Goal: Information Seeking & Learning: Understand process/instructions

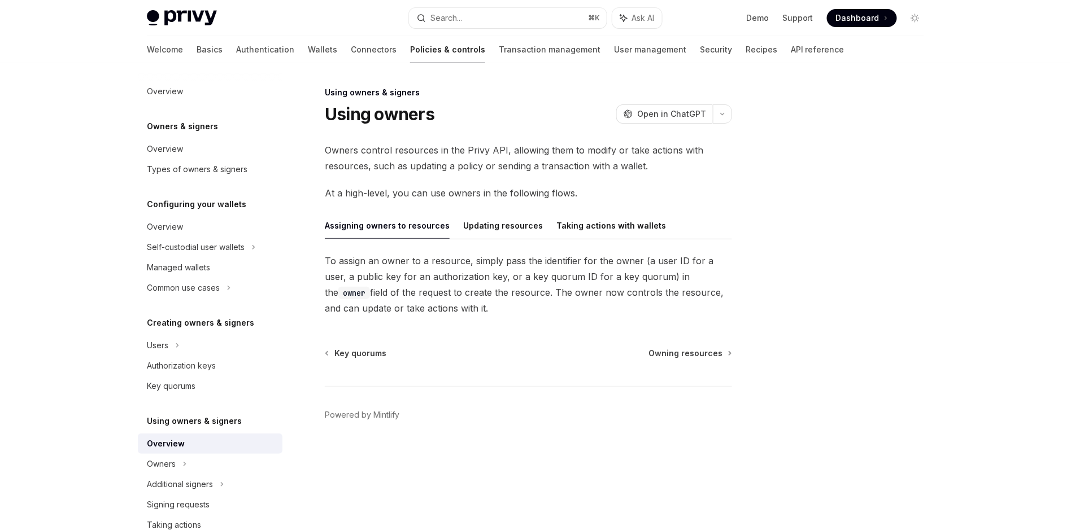
click at [471, 157] on span "Owners control resources in the Privy API, allowing them to modify or take acti…" at bounding box center [528, 158] width 407 height 32
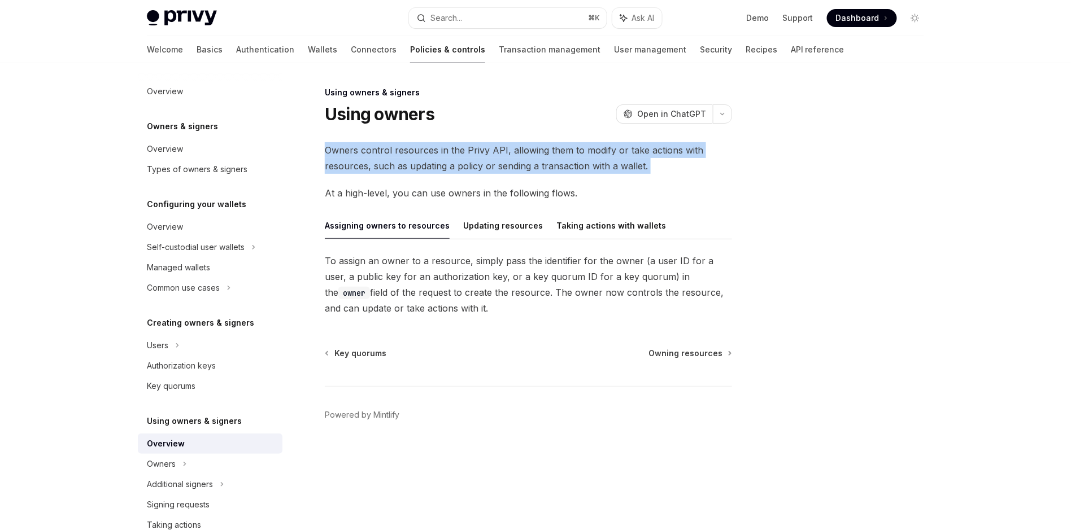
click at [471, 157] on span "Owners control resources in the Privy API, allowing them to modify or take acti…" at bounding box center [528, 158] width 407 height 32
click at [494, 232] on button "Updating resources" at bounding box center [503, 225] width 80 height 27
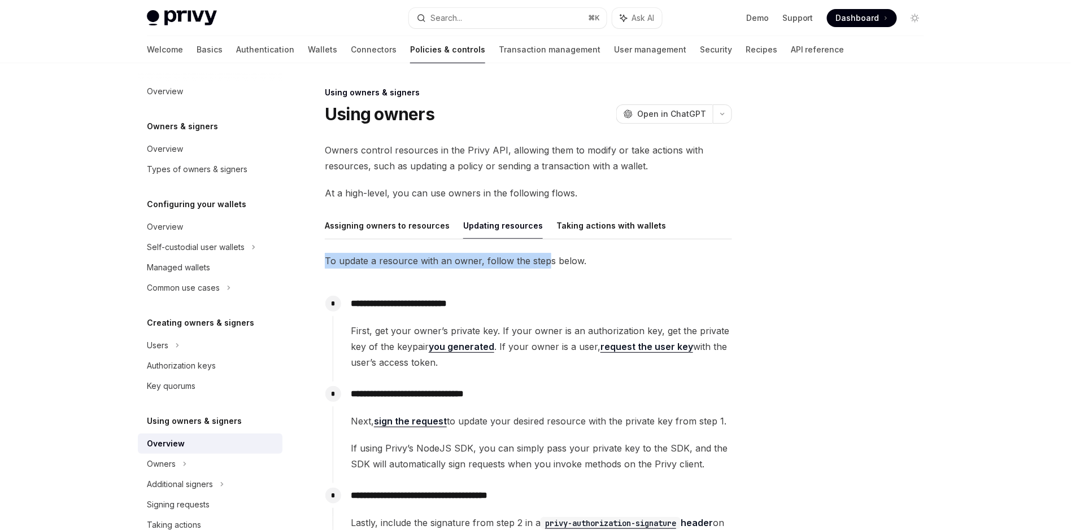
drag, startPoint x: 495, startPoint y: 261, endPoint x: 543, endPoint y: 263, distance: 47.5
click at [543, 263] on span "To update a resource with an owner, follow the steps below." at bounding box center [528, 261] width 407 height 16
drag, startPoint x: 543, startPoint y: 263, endPoint x: 586, endPoint y: 228, distance: 55.8
click at [544, 262] on span "To update a resource with an owner, follow the steps below." at bounding box center [528, 261] width 407 height 16
click at [587, 225] on button "Taking actions with wallets" at bounding box center [611, 225] width 110 height 27
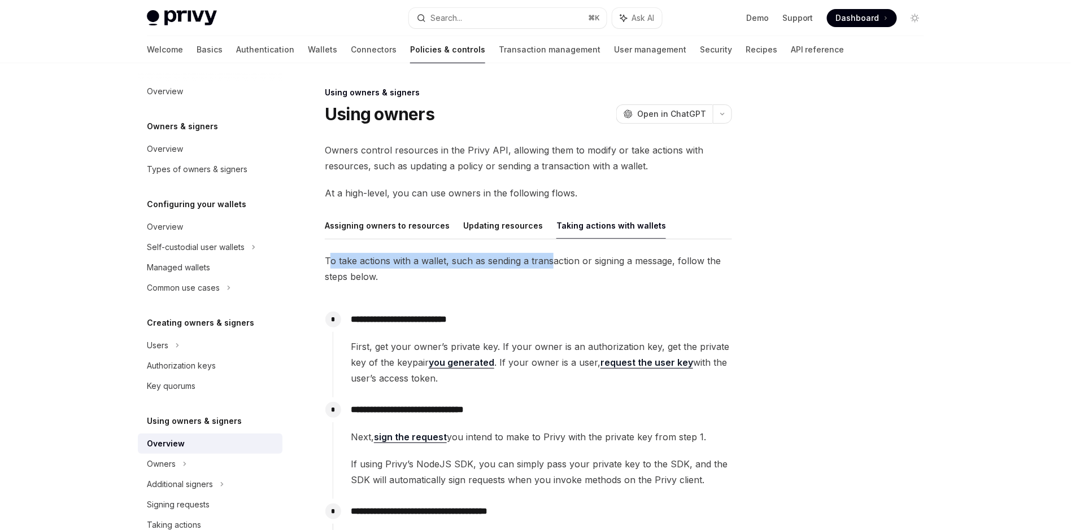
drag, startPoint x: 353, startPoint y: 262, endPoint x: 552, endPoint y: 267, distance: 198.8
click at [552, 267] on span "To take actions with a wallet, such as sending a transaction or signing a messa…" at bounding box center [528, 269] width 407 height 32
drag, startPoint x: 490, startPoint y: 269, endPoint x: 354, endPoint y: 265, distance: 135.6
click at [354, 265] on span "To take actions with a wallet, such as sending a transaction or signing a messa…" at bounding box center [528, 269] width 407 height 32
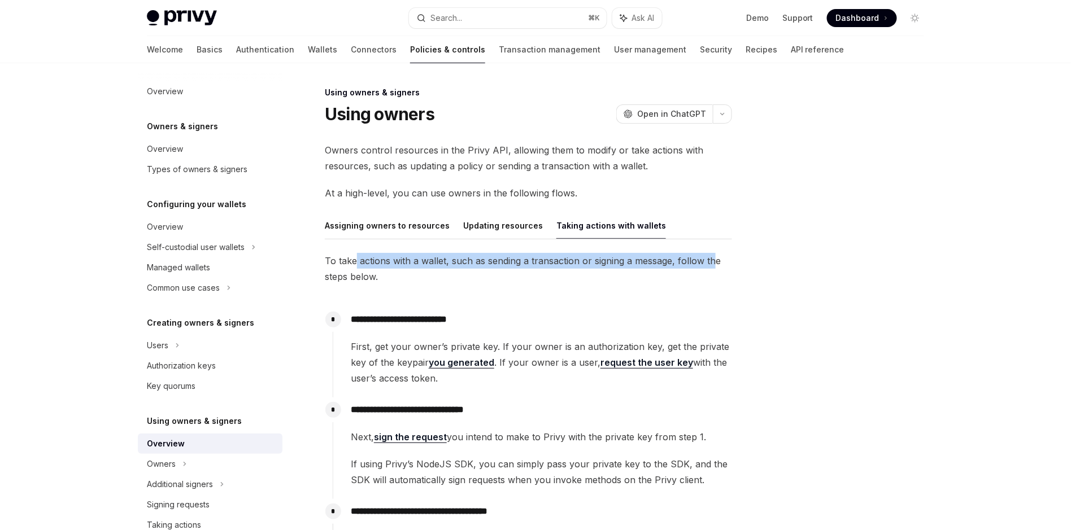
click at [354, 265] on span "To take actions with a wallet, such as sending a transaction or signing a messa…" at bounding box center [528, 269] width 407 height 32
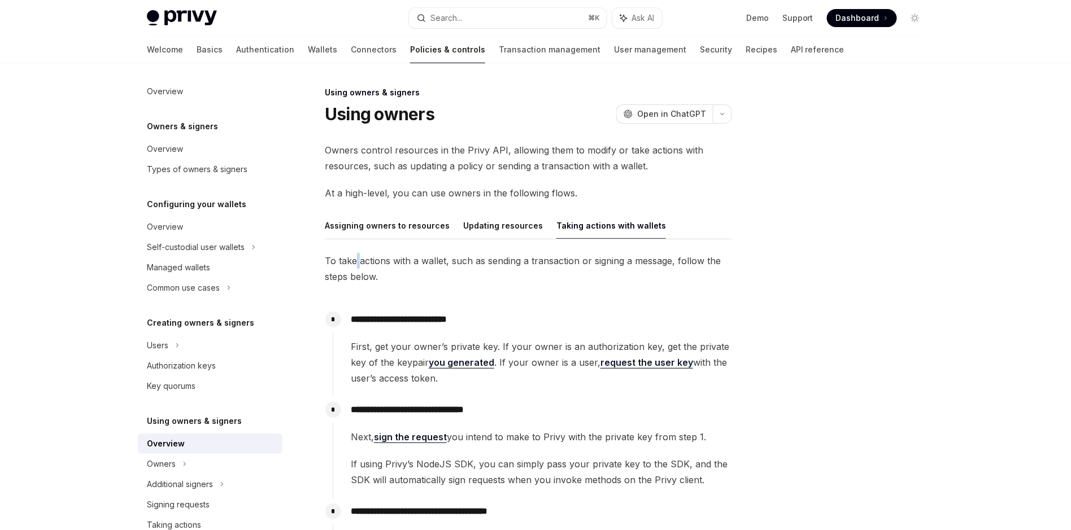
click at [354, 265] on span "To take actions with a wallet, such as sending a transaction or signing a messa…" at bounding box center [528, 269] width 407 height 32
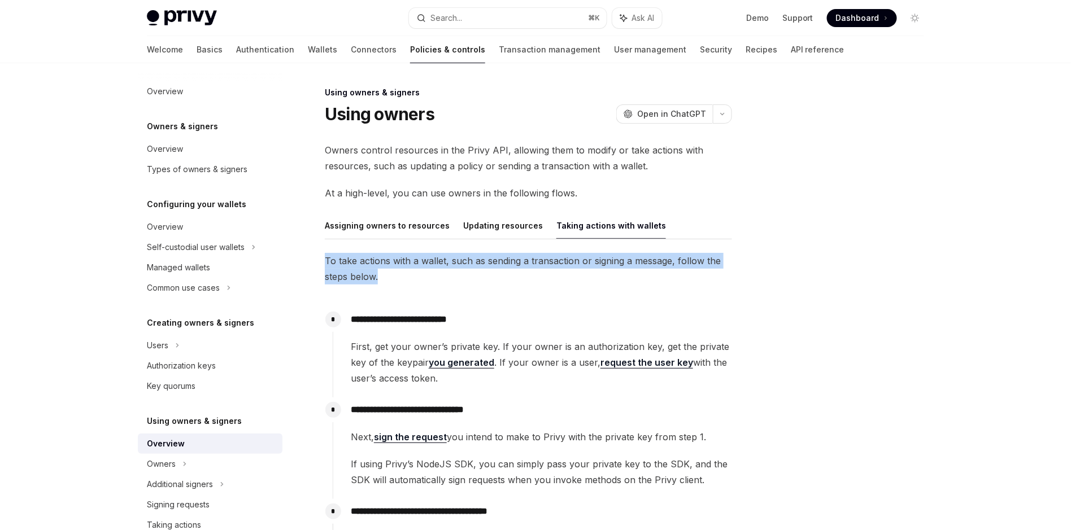
click at [354, 265] on span "To take actions with a wallet, such as sending a transaction or signing a messa…" at bounding box center [528, 269] width 407 height 32
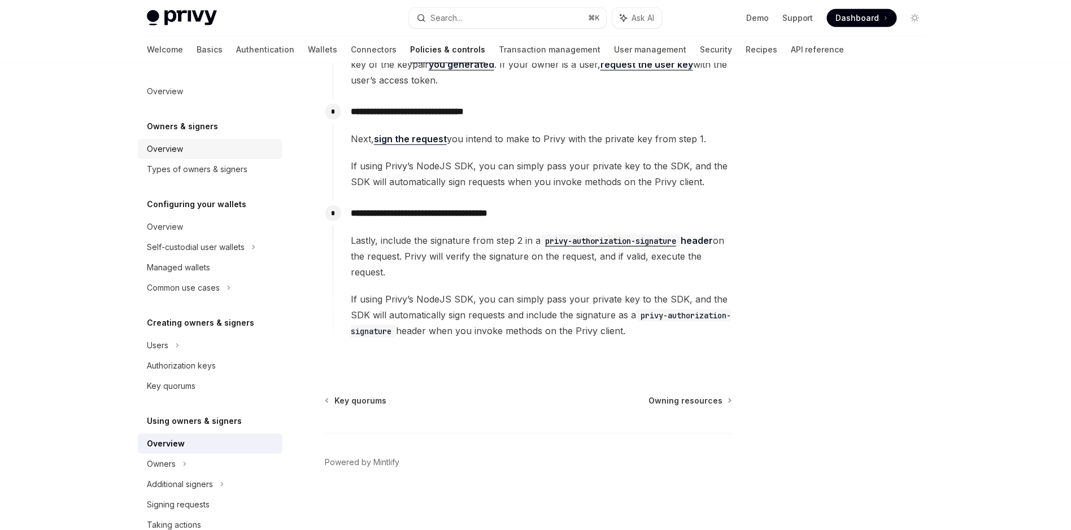
click at [199, 151] on div "Overview" at bounding box center [211, 149] width 129 height 14
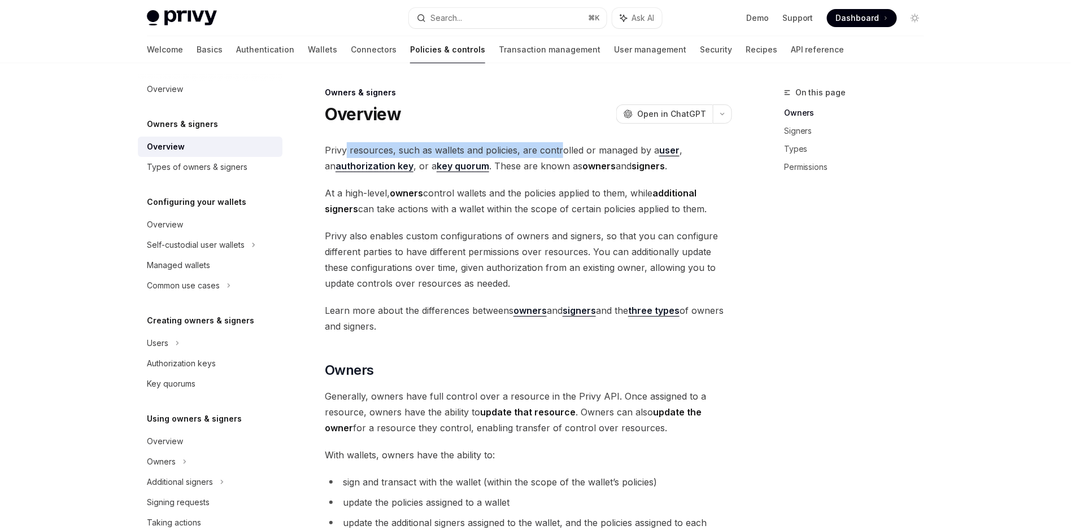
drag, startPoint x: 344, startPoint y: 151, endPoint x: 561, endPoint y: 155, distance: 217.5
click at [561, 155] on span "Privy resources, such as wallets and policies, are controlled or managed by a u…" at bounding box center [528, 158] width 407 height 32
click at [562, 155] on span "Privy resources, such as wallets and policies, are controlled or managed by a u…" at bounding box center [528, 158] width 407 height 32
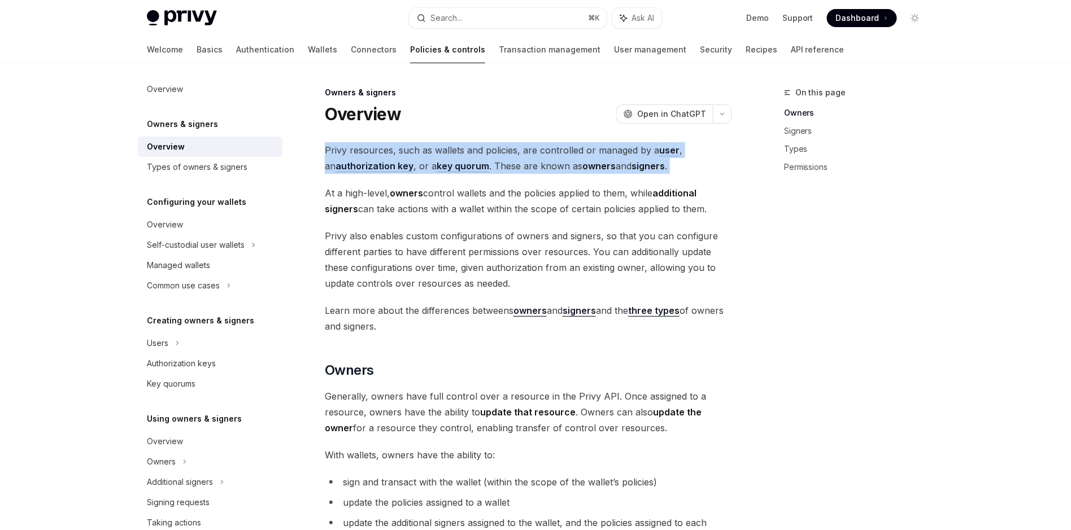
click at [562, 155] on span "Privy resources, such as wallets and policies, are controlled or managed by a u…" at bounding box center [528, 158] width 407 height 32
click at [202, 91] on div "Overview" at bounding box center [211, 89] width 129 height 14
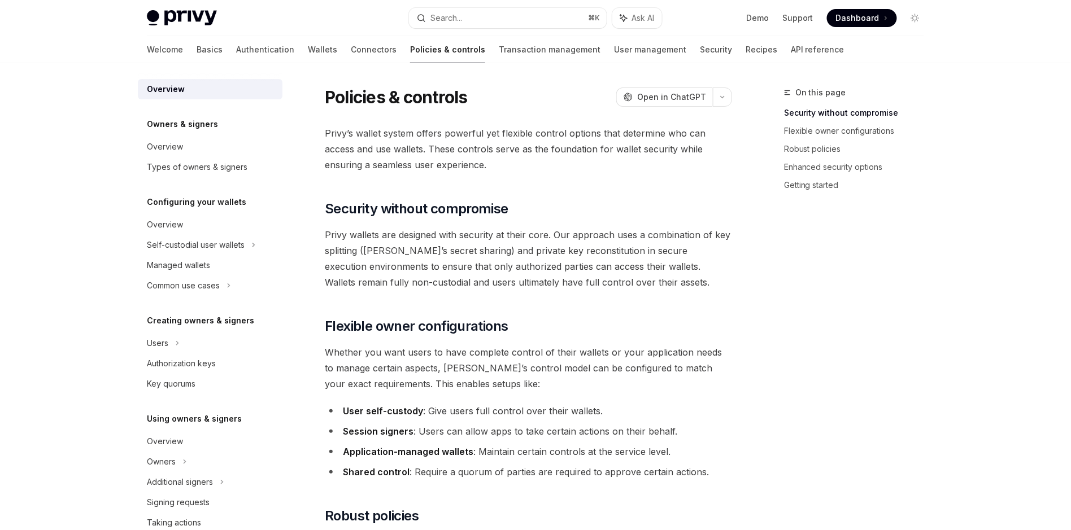
click at [496, 134] on span "Privy’s wallet system offers powerful yet flexible control options that determi…" at bounding box center [528, 148] width 407 height 47
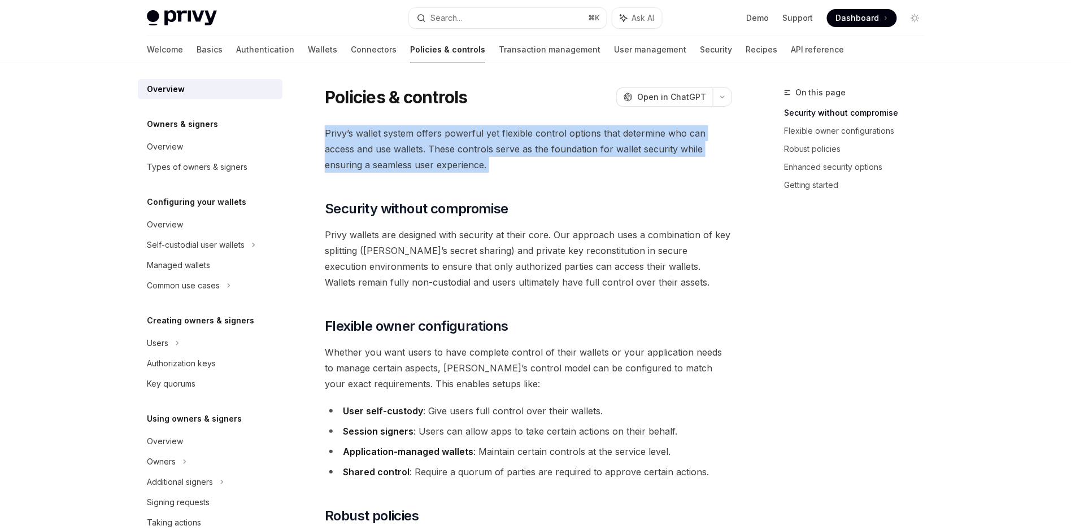
click at [496, 134] on span "Privy’s wallet system offers powerful yet flexible control options that determi…" at bounding box center [528, 148] width 407 height 47
click at [548, 133] on span "Privy’s wallet system offers powerful yet flexible control options that determi…" at bounding box center [528, 148] width 407 height 47
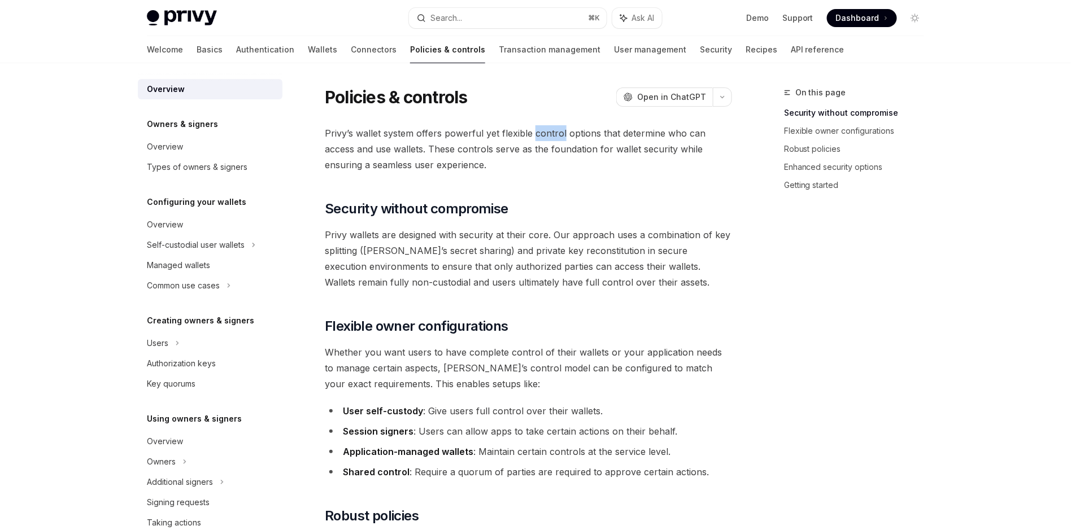
click at [548, 133] on span "Privy’s wallet system offers powerful yet flexible control options that determi…" at bounding box center [528, 148] width 407 height 47
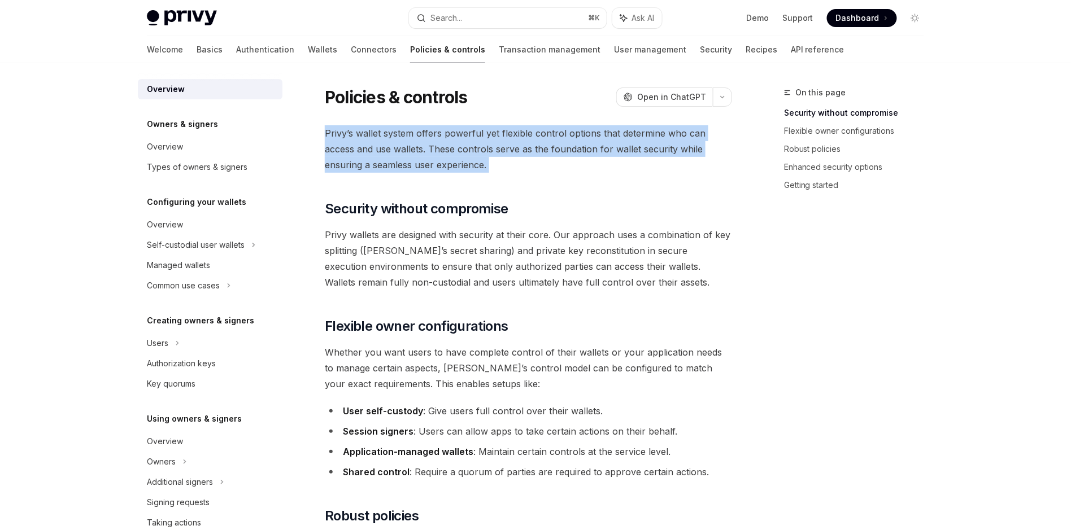
click at [548, 133] on span "Privy’s wallet system offers powerful yet flexible control options that determi…" at bounding box center [528, 148] width 407 height 47
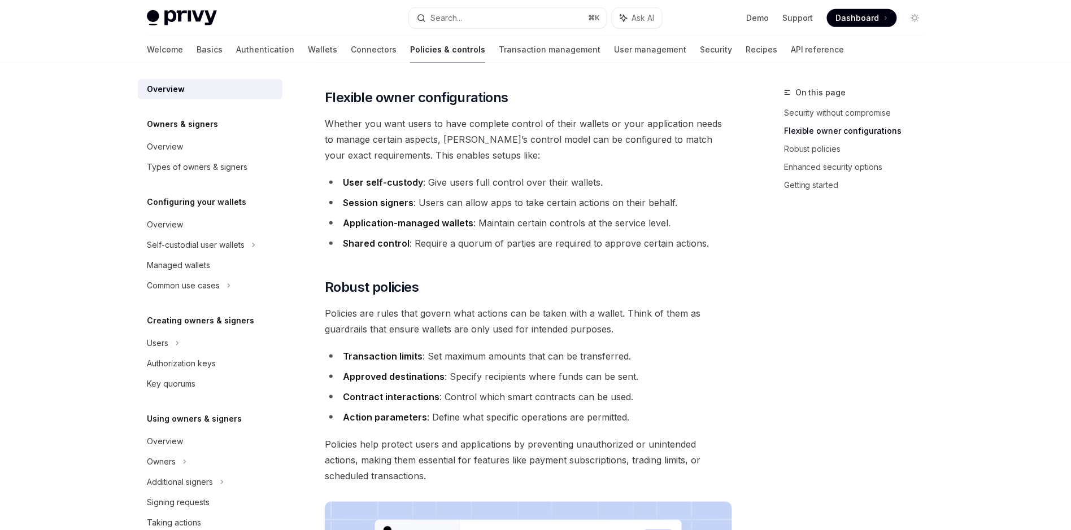
scroll to position [291, 0]
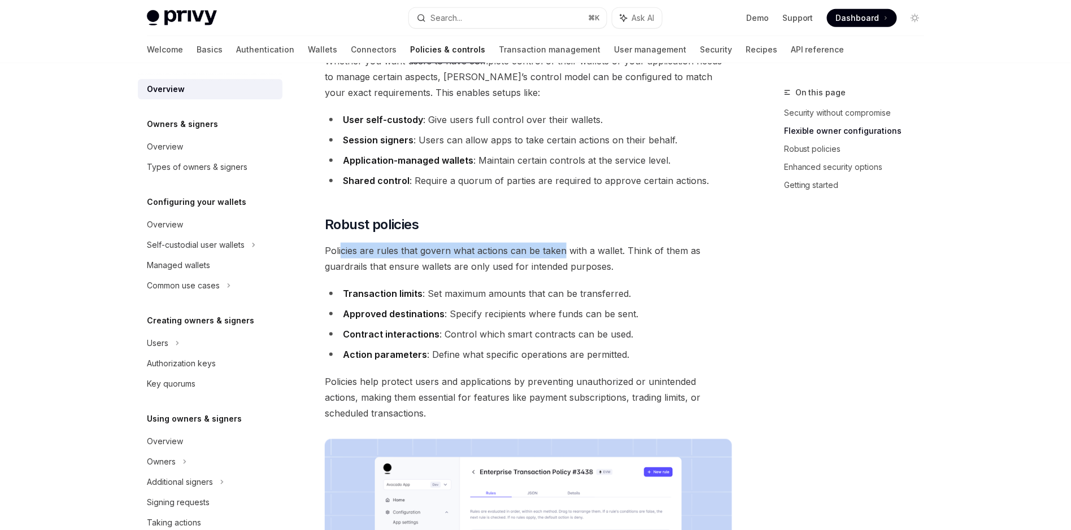
drag, startPoint x: 342, startPoint y: 251, endPoint x: 564, endPoint y: 252, distance: 221.9
click at [564, 252] on span "Policies are rules that govern what actions can be taken with a wallet. Think o…" at bounding box center [528, 259] width 407 height 32
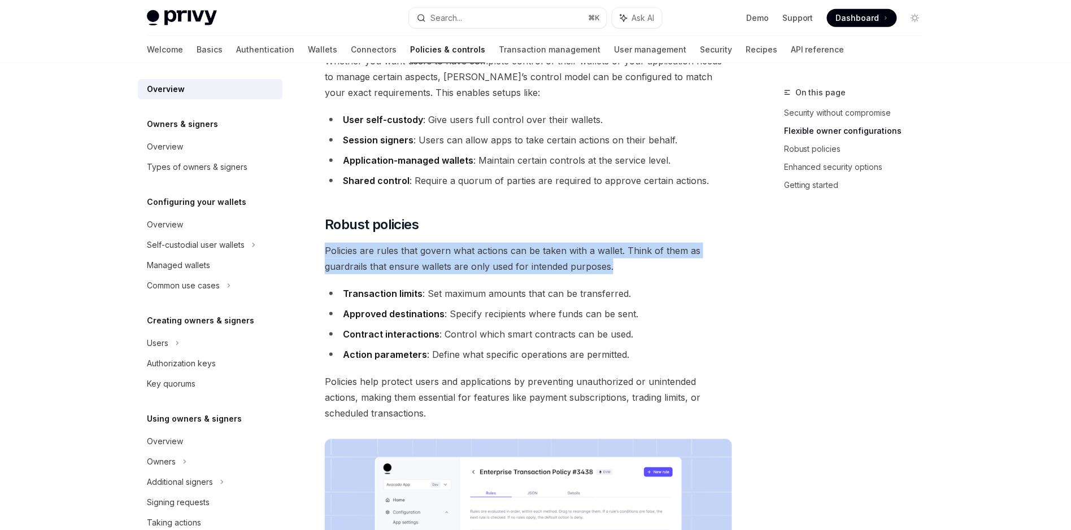
click at [564, 252] on span "Policies are rules that govern what actions can be taken with a wallet. Think o…" at bounding box center [528, 259] width 407 height 32
click at [610, 258] on span "Policies are rules that govern what actions can be taken with a wallet. Think o…" at bounding box center [528, 259] width 407 height 32
drag, startPoint x: 536, startPoint y: 247, endPoint x: 351, endPoint y: 248, distance: 185.8
click at [351, 248] on span "Policies are rules that govern what actions can be taken with a wallet. Think o…" at bounding box center [528, 259] width 407 height 32
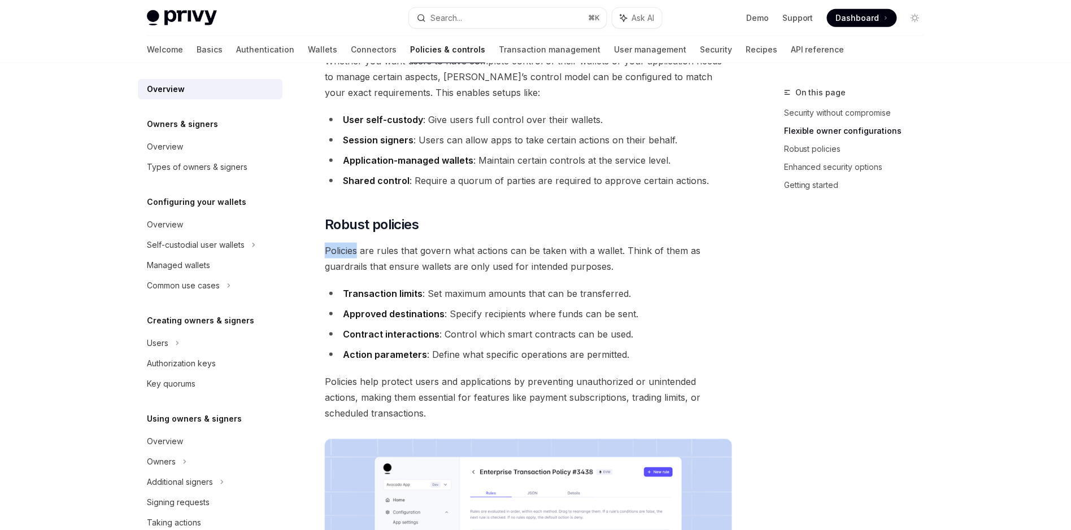
click at [351, 248] on span "Policies are rules that govern what actions can be taken with a wallet. Think o…" at bounding box center [528, 259] width 407 height 32
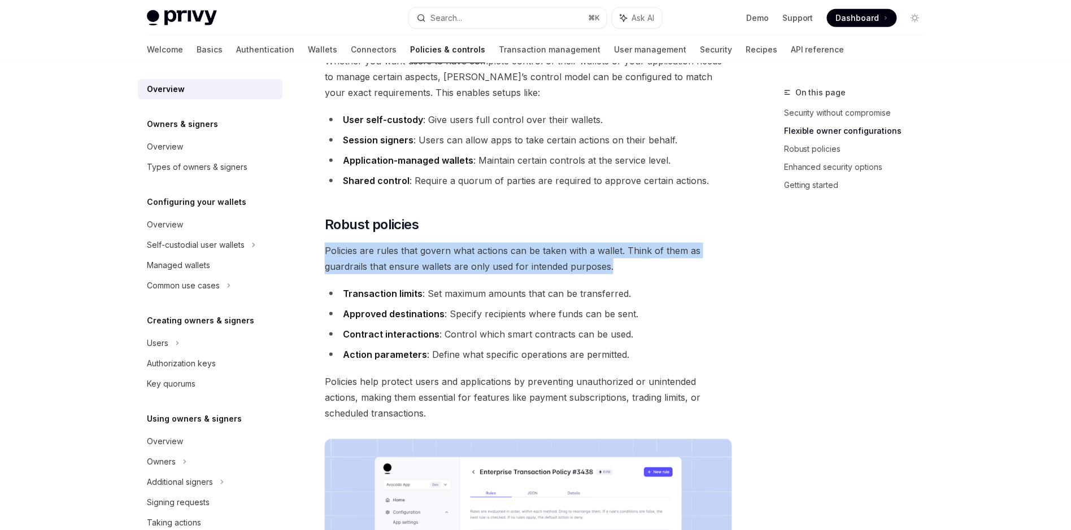
click at [351, 248] on span "Policies are rules that govern what actions can be taken with a wallet. Think o…" at bounding box center [528, 259] width 407 height 32
click at [486, 263] on span "Policies are rules that govern what actions can be taken with a wallet. Think o…" at bounding box center [528, 259] width 407 height 32
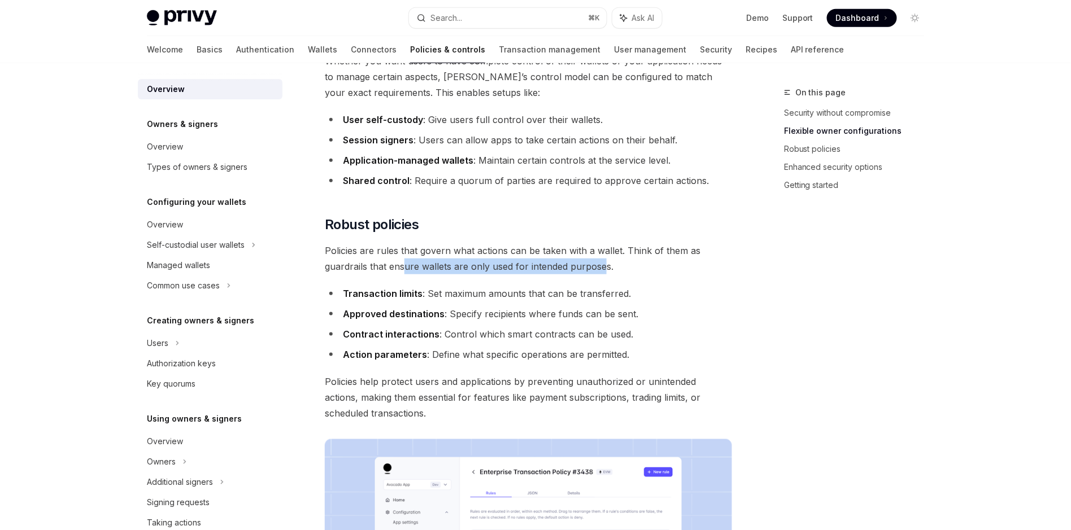
drag, startPoint x: 404, startPoint y: 268, endPoint x: 601, endPoint y: 273, distance: 196.6
click at [601, 273] on span "Policies are rules that govern what actions can be taken with a wallet. Think o…" at bounding box center [528, 259] width 407 height 32
drag, startPoint x: 608, startPoint y: 269, endPoint x: 630, endPoint y: 265, distance: 22.8
click at [608, 268] on span "Policies are rules that govern what actions can be taken with a wallet. Think o…" at bounding box center [528, 259] width 407 height 32
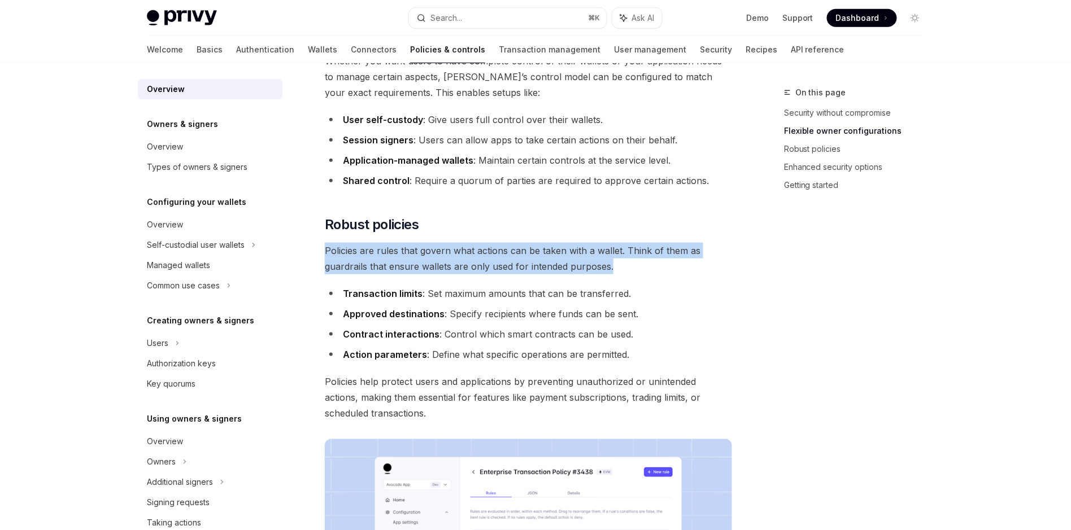
drag, startPoint x: 503, startPoint y: 264, endPoint x: 311, endPoint y: 251, distance: 192.5
click at [311, 251] on div "Policies & controls OpenAI Open in ChatGPT OpenAI Open in ChatGPT Privy’s walle…" at bounding box center [422, 467] width 623 height 1347
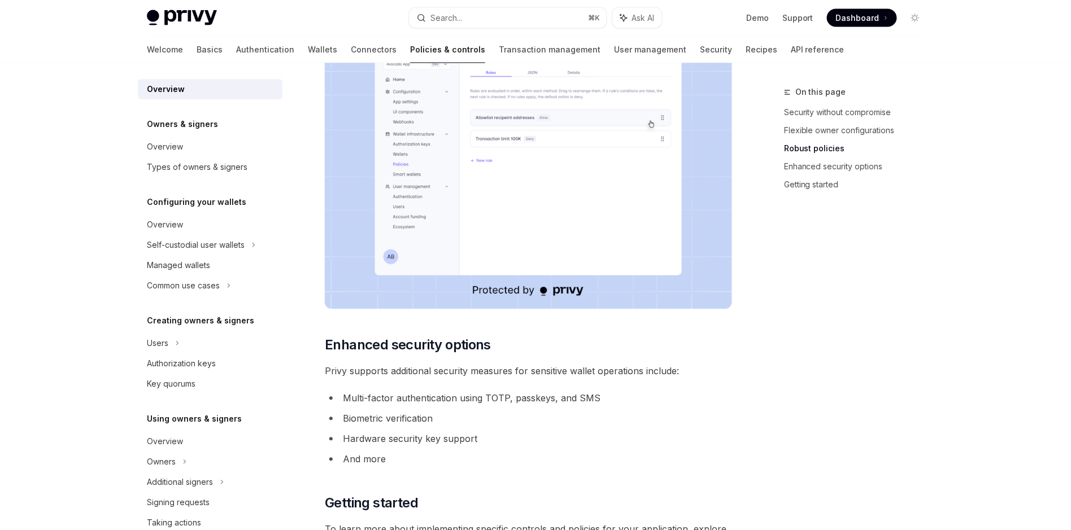
scroll to position [902, 0]
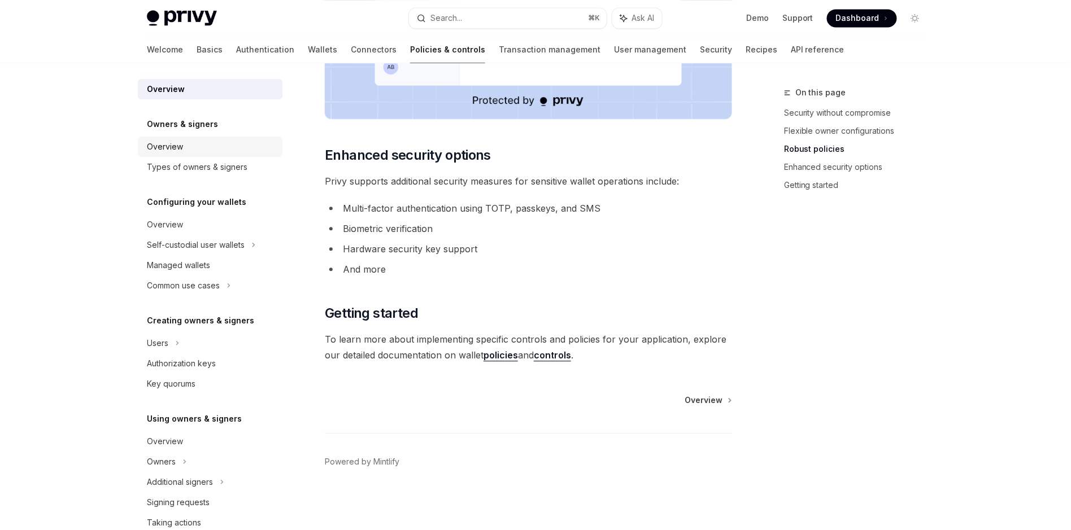
click at [203, 149] on div "Overview" at bounding box center [211, 147] width 129 height 14
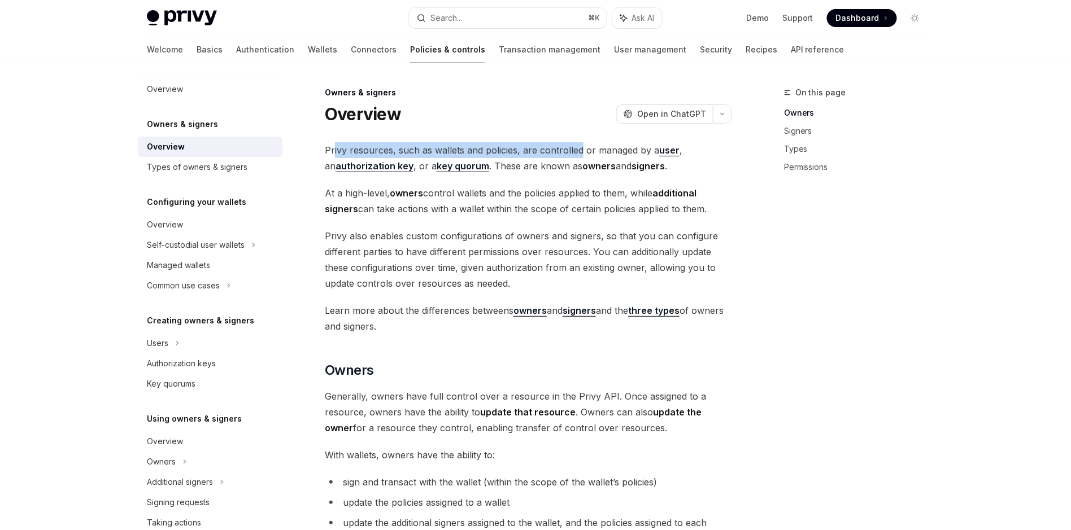
drag, startPoint x: 334, startPoint y: 150, endPoint x: 580, endPoint y: 156, distance: 245.7
click at [580, 156] on span "Privy resources, such as wallets and policies, are controlled or managed by a u…" at bounding box center [528, 158] width 407 height 32
click at [581, 156] on span "Privy resources, such as wallets and policies, are controlled or managed by a u…" at bounding box center [528, 158] width 407 height 32
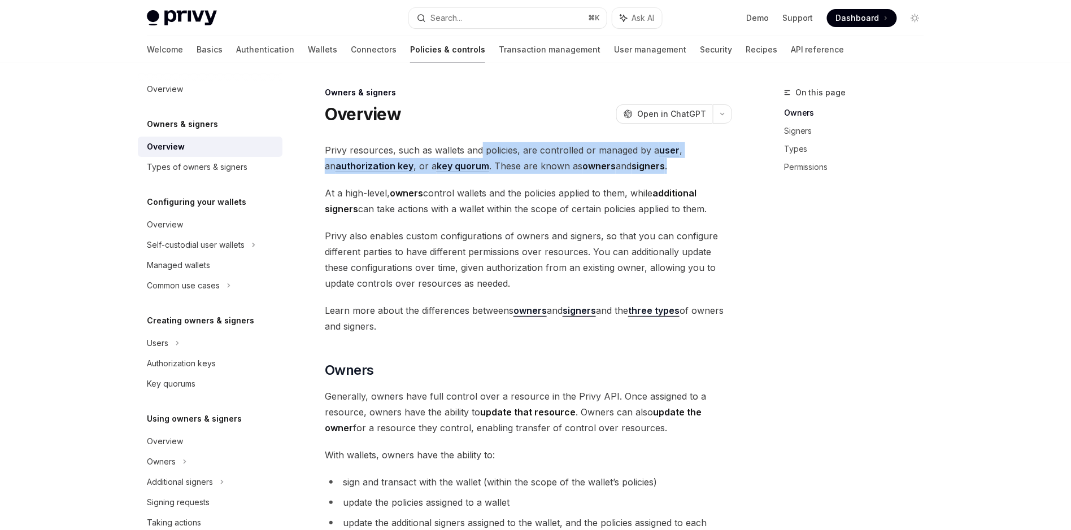
drag, startPoint x: 666, startPoint y: 165, endPoint x: 479, endPoint y: 154, distance: 186.7
click at [479, 154] on span "Privy resources, such as wallets and policies, are controlled or managed by a u…" at bounding box center [528, 158] width 407 height 32
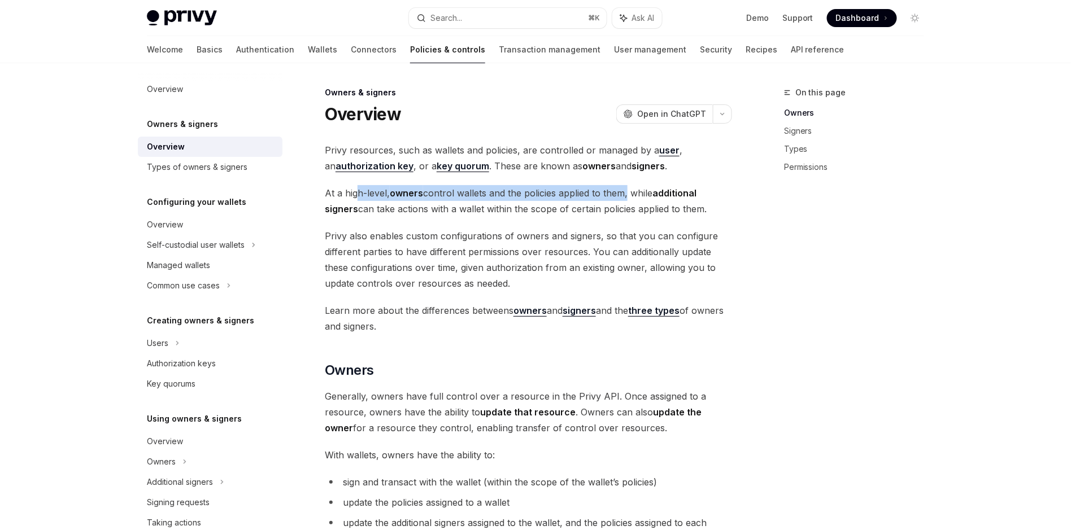
drag, startPoint x: 404, startPoint y: 193, endPoint x: 626, endPoint y: 193, distance: 221.4
click at [626, 193] on span "At a high-level, owners control wallets and the policies applied to them, while…" at bounding box center [528, 201] width 407 height 32
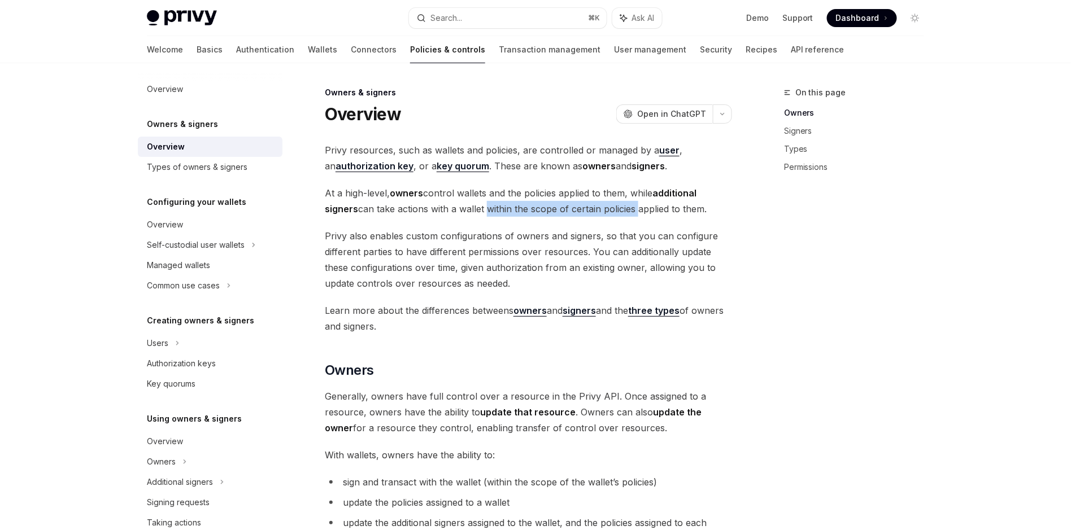
drag, startPoint x: 536, startPoint y: 212, endPoint x: 636, endPoint y: 213, distance: 100.0
click at [636, 213] on span "At a high-level, owners control wallets and the policies applied to them, while…" at bounding box center [528, 201] width 407 height 32
drag, startPoint x: 520, startPoint y: 210, endPoint x: 369, endPoint y: 196, distance: 150.9
click at [369, 196] on span "At a high-level, owners control wallets and the policies applied to them, while…" at bounding box center [528, 201] width 407 height 32
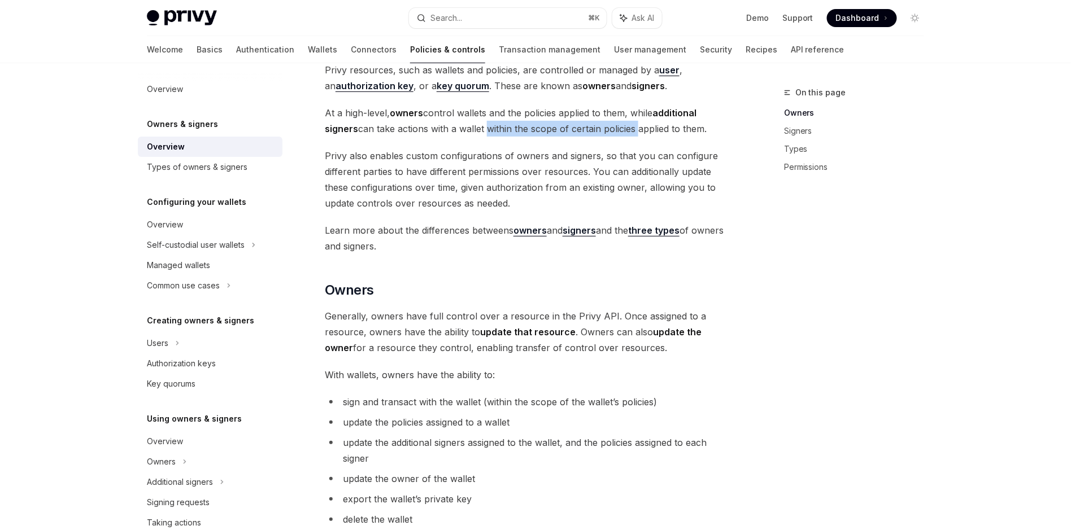
scroll to position [83, 0]
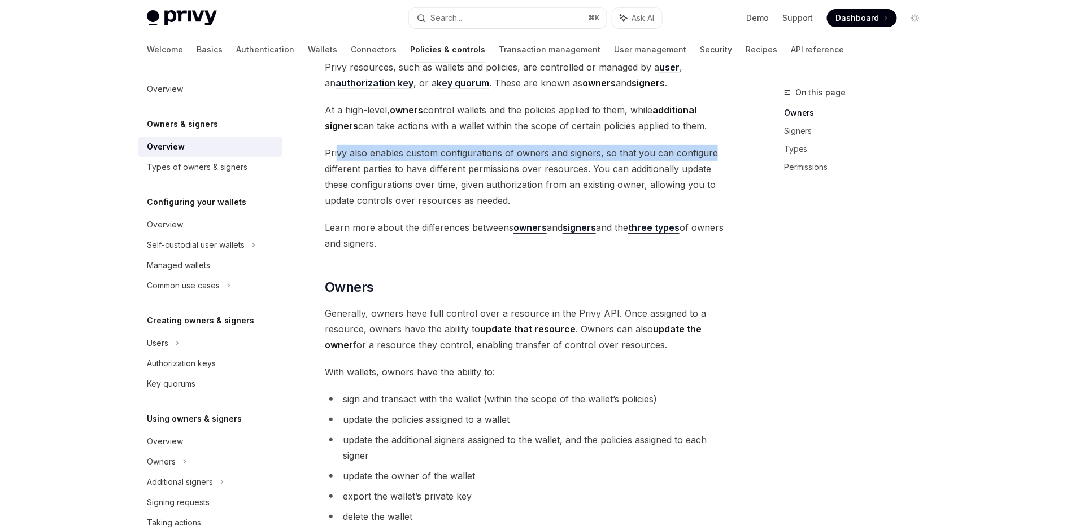
drag, startPoint x: 616, startPoint y: 150, endPoint x: 338, endPoint y: 152, distance: 277.3
click at [338, 152] on span "Privy also enables custom configurations of owners and signers, so that you can…" at bounding box center [528, 176] width 407 height 63
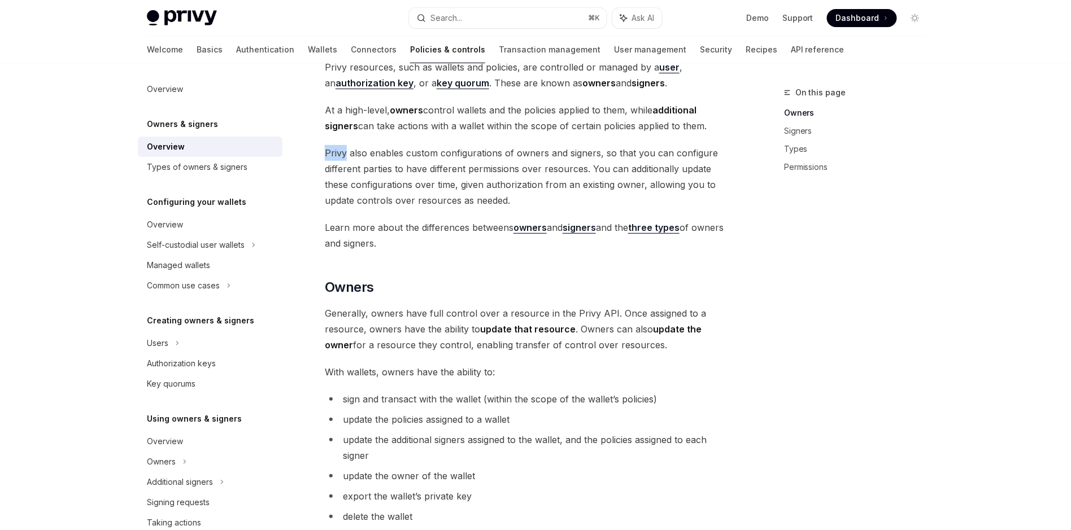
click at [338, 152] on span "Privy also enables custom configurations of owners and signers, so that you can…" at bounding box center [528, 176] width 407 height 63
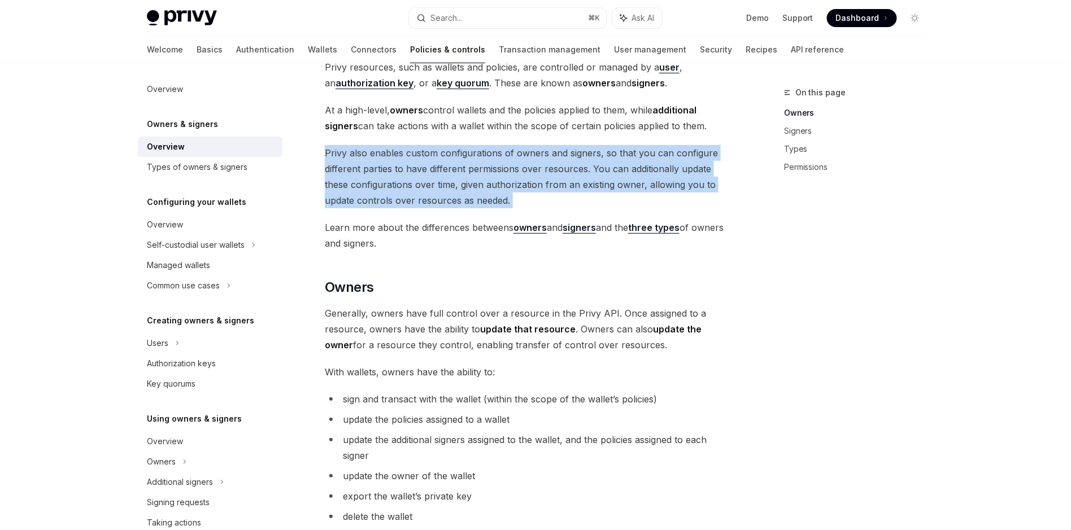
click at [338, 152] on span "Privy also enables custom configurations of owners and signers, so that you can…" at bounding box center [528, 176] width 407 height 63
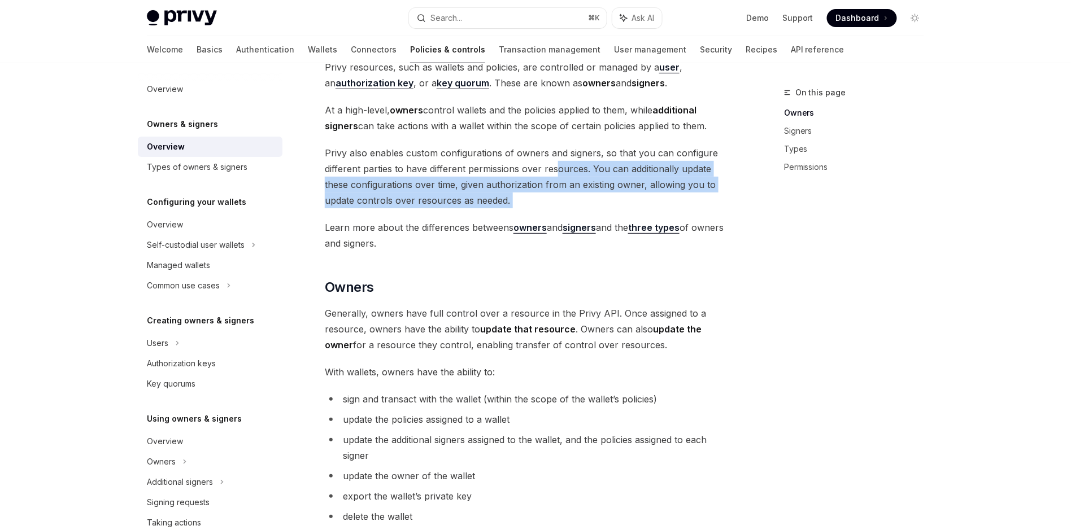
click at [557, 165] on span "Privy also enables custom configurations of owners and signers, so that you can…" at bounding box center [528, 176] width 407 height 63
click at [618, 174] on span "Privy also enables custom configurations of owners and signers, so that you can…" at bounding box center [528, 176] width 407 height 63
drag, startPoint x: 674, startPoint y: 172, endPoint x: 489, endPoint y: 198, distance: 186.5
click at [489, 198] on span "Privy also enables custom configurations of owners and signers, so that you can…" at bounding box center [528, 176] width 407 height 63
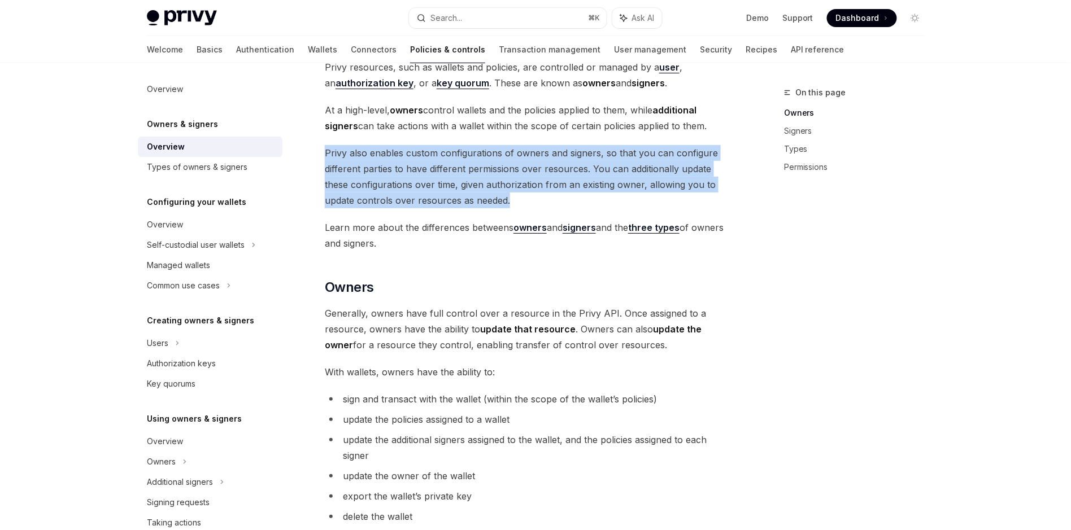
drag, startPoint x: 405, startPoint y: 184, endPoint x: 312, endPoint y: 156, distance: 97.7
drag, startPoint x: 371, startPoint y: 159, endPoint x: 389, endPoint y: 189, distance: 34.2
click at [371, 159] on span "Privy also enables custom configurations of owners and signers, so that you can…" at bounding box center [528, 176] width 407 height 63
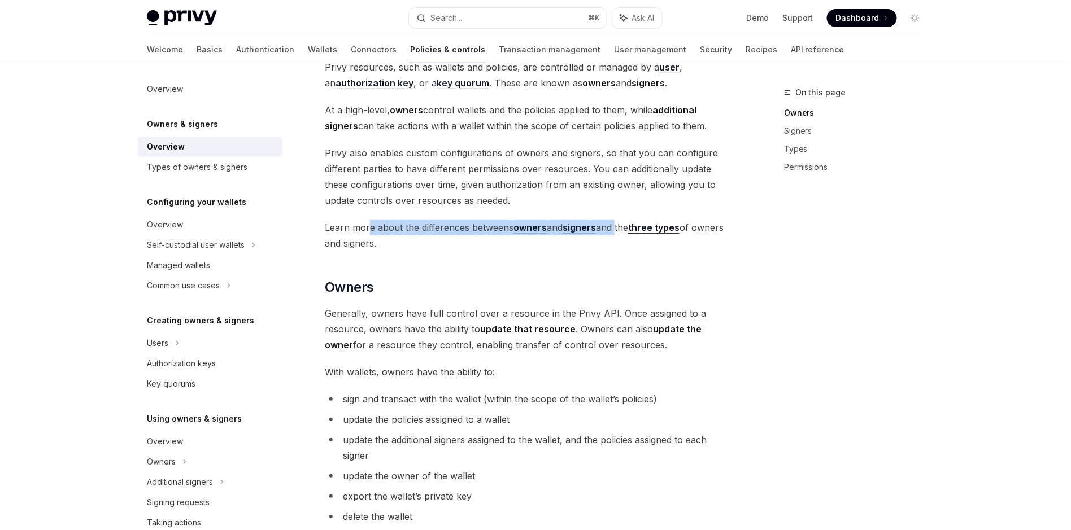
drag, startPoint x: 368, startPoint y: 227, endPoint x: 618, endPoint y: 227, distance: 250.2
click at [618, 227] on span "Learn more about the differences betweens owners and signers and the three type…" at bounding box center [528, 236] width 407 height 32
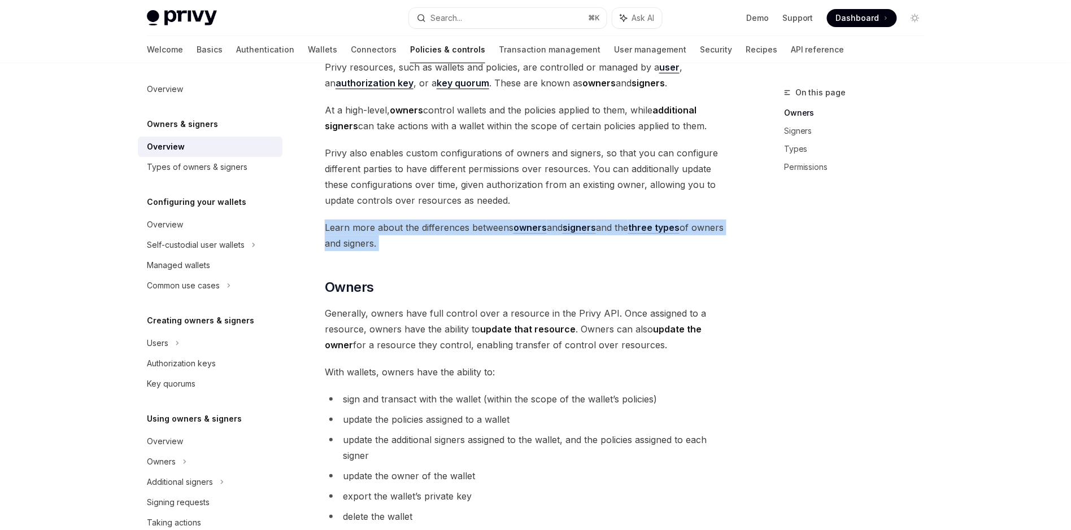
click at [396, 230] on span "Learn more about the differences betweens owners and signers and the three type…" at bounding box center [528, 236] width 407 height 32
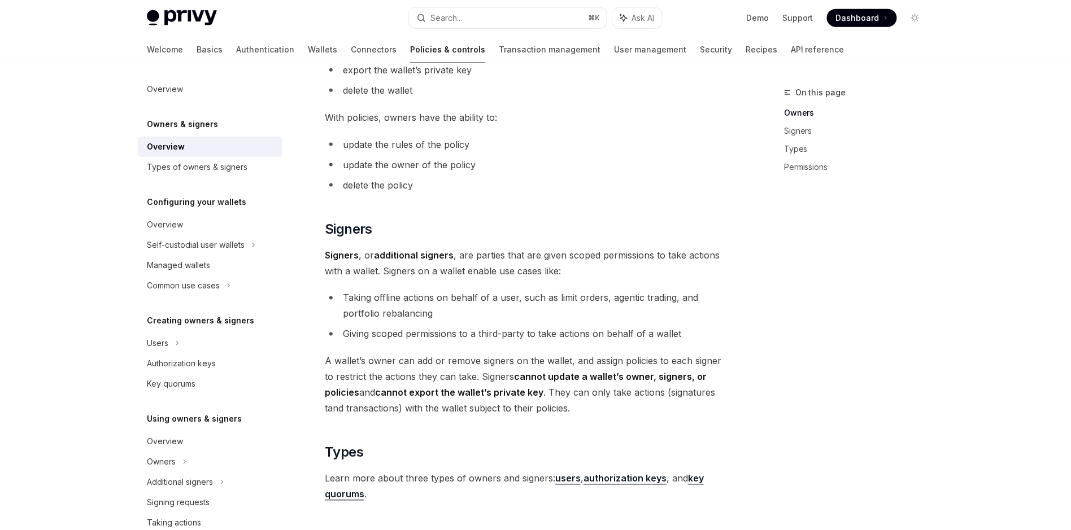
scroll to position [510, 0]
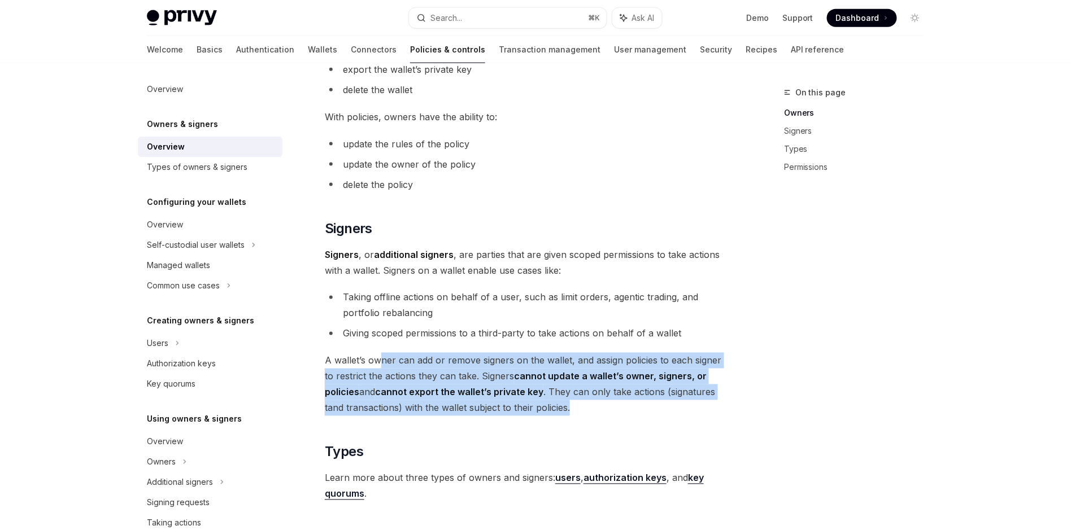
drag, startPoint x: 520, startPoint y: 402, endPoint x: 378, endPoint y: 357, distance: 148.2
click at [378, 357] on span "A wallet’s owner can add or remove signers on the wallet, and assign policies t…" at bounding box center [528, 384] width 407 height 63
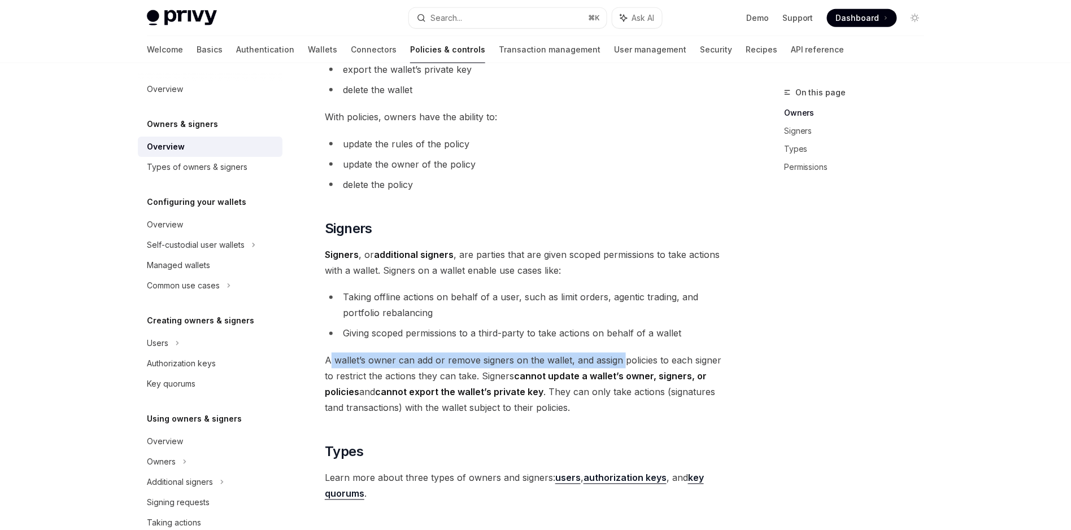
drag, startPoint x: 455, startPoint y: 361, endPoint x: 621, endPoint y: 367, distance: 166.1
click at [621, 367] on span "A wallet’s owner can add or remove signers on the wallet, and assign policies t…" at bounding box center [528, 384] width 407 height 63
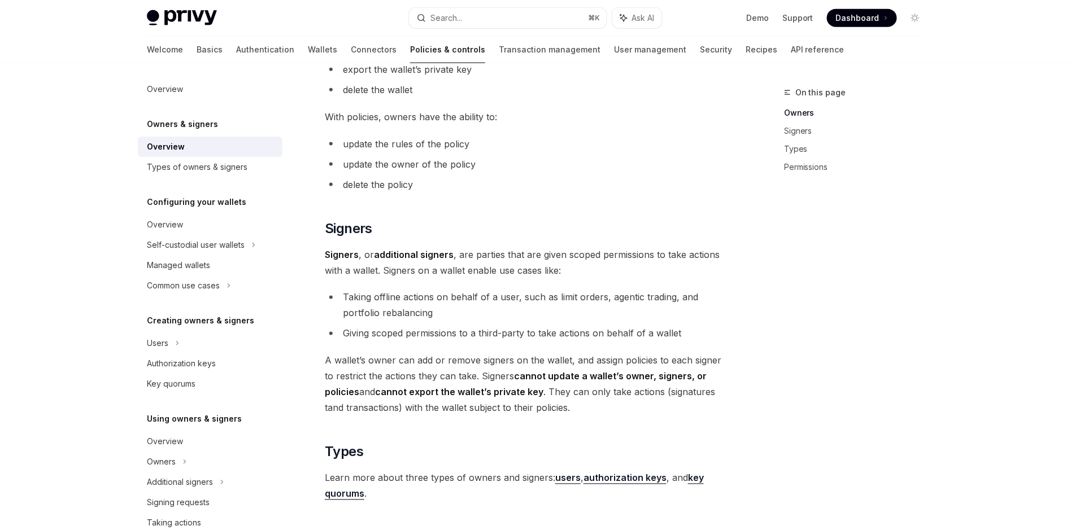
click at [654, 364] on span "A wallet’s owner can add or remove signers on the wallet, and assign policies t…" at bounding box center [528, 384] width 407 height 63
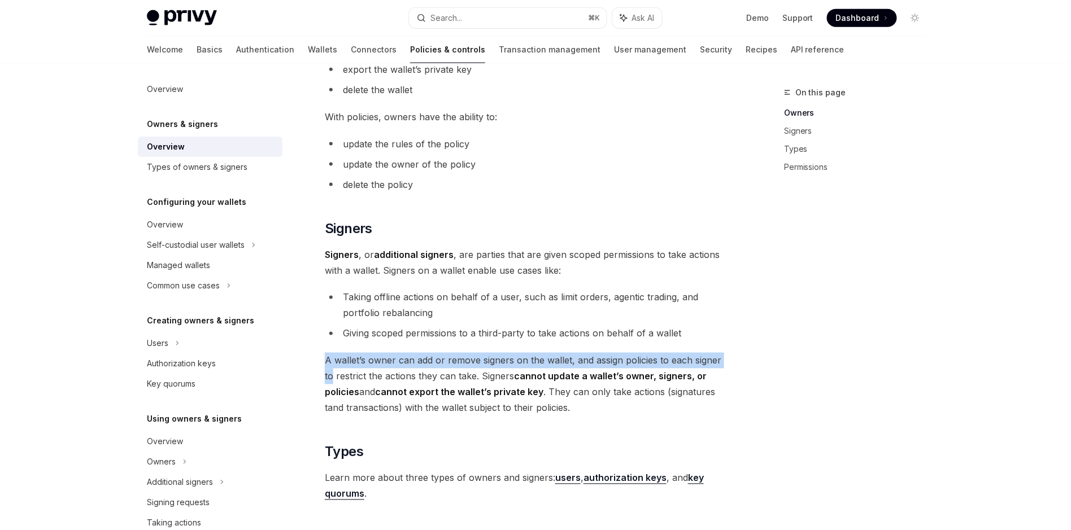
drag, startPoint x: 666, startPoint y: 363, endPoint x: 305, endPoint y: 363, distance: 360.9
click at [305, 363] on div "On this page Owners Signers Types Permissions Owners & signers Overview OpenAI …" at bounding box center [535, 235] width 795 height 1365
click at [346, 363] on span "A wallet’s owner can add or remove signers on the wallet, and assign policies t…" at bounding box center [528, 384] width 407 height 63
drag, startPoint x: 317, startPoint y: 361, endPoint x: 509, endPoint y: 371, distance: 191.7
click at [509, 371] on div "Owners & signers Overview OpenAI Open in ChatGPT OpenAI Open in ChatGPT Privy r…" at bounding box center [422, 247] width 623 height 1342
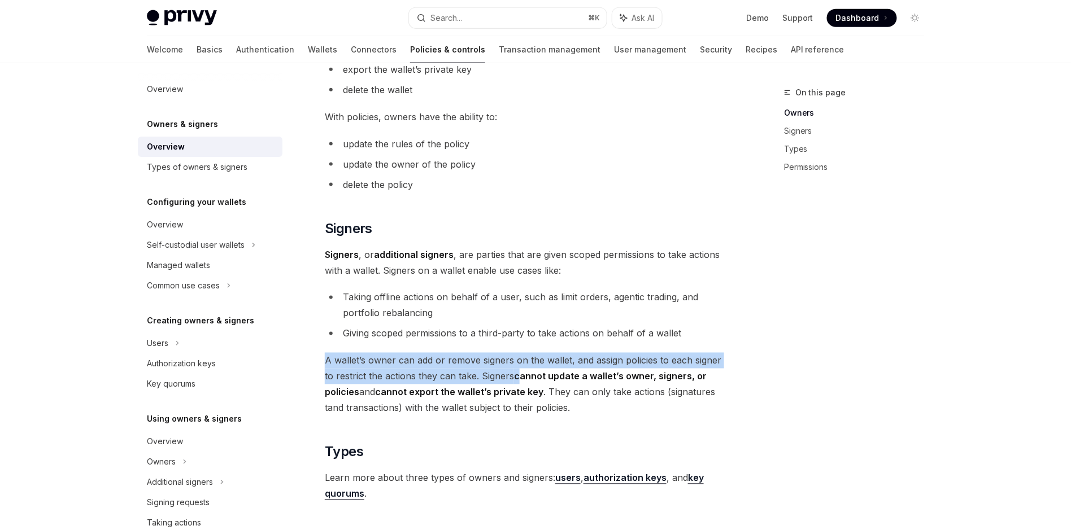
drag, startPoint x: 509, startPoint y: 371, endPoint x: 578, endPoint y: 372, distance: 68.9
click at [509, 371] on strong "cannot update a wallet’s owner, signers, or policies" at bounding box center [516, 384] width 382 height 27
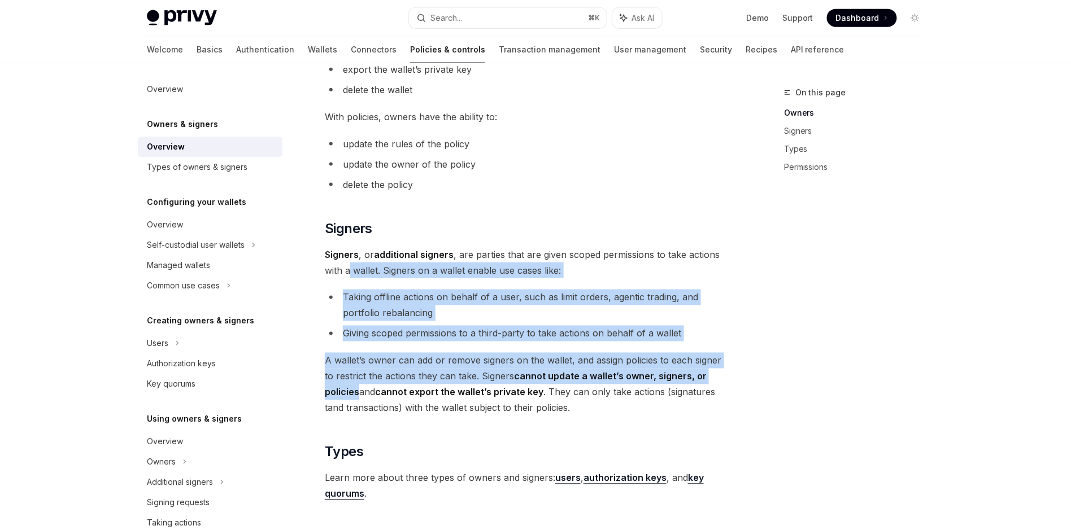
drag, startPoint x: 662, startPoint y: 382, endPoint x: 350, endPoint y: 272, distance: 330.6
click at [349, 274] on div "Owners & signers Overview OpenAI Open in ChatGPT OpenAI Open in ChatGPT Privy r…" at bounding box center [422, 247] width 623 height 1342
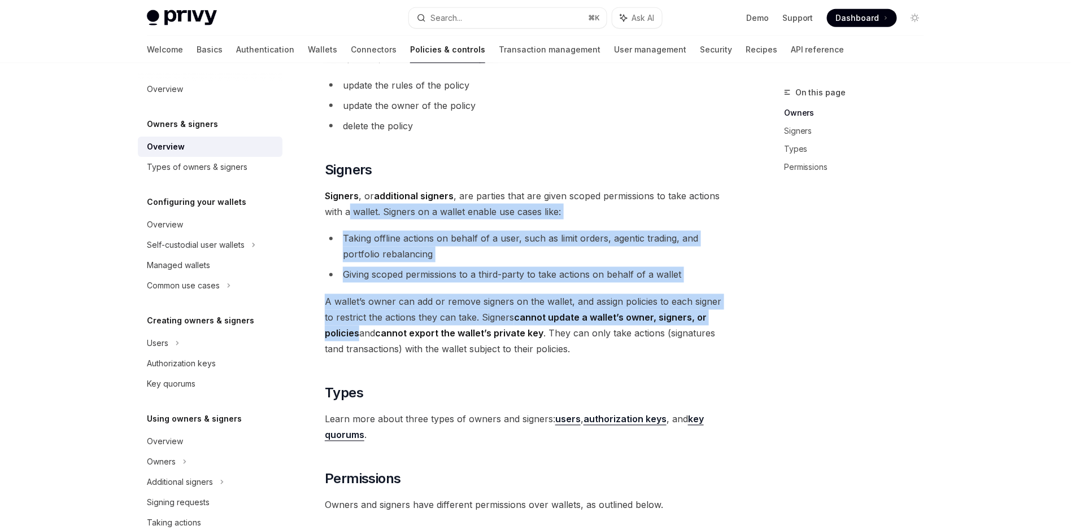
scroll to position [634, 0]
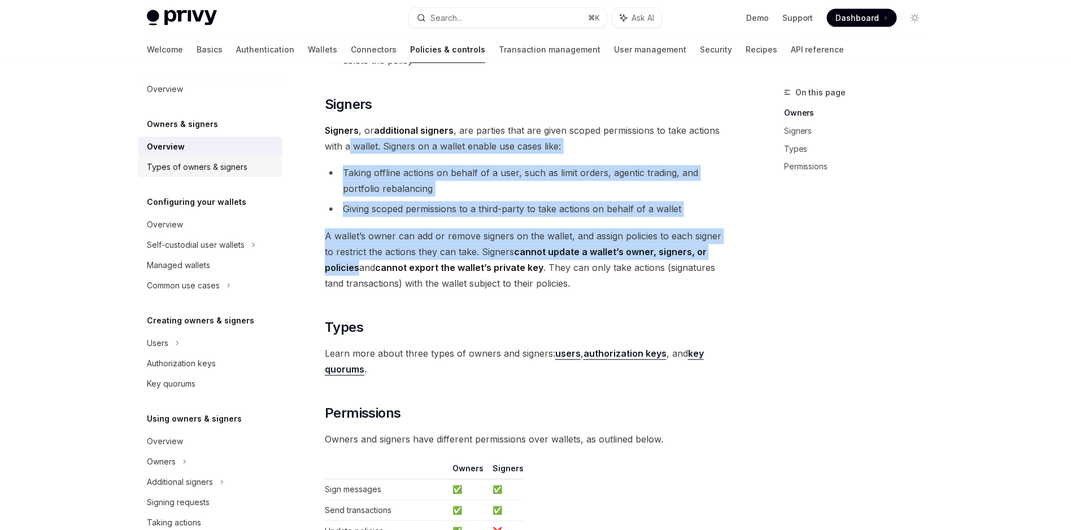
click at [220, 172] on div "Types of owners & signers" at bounding box center [197, 167] width 101 height 14
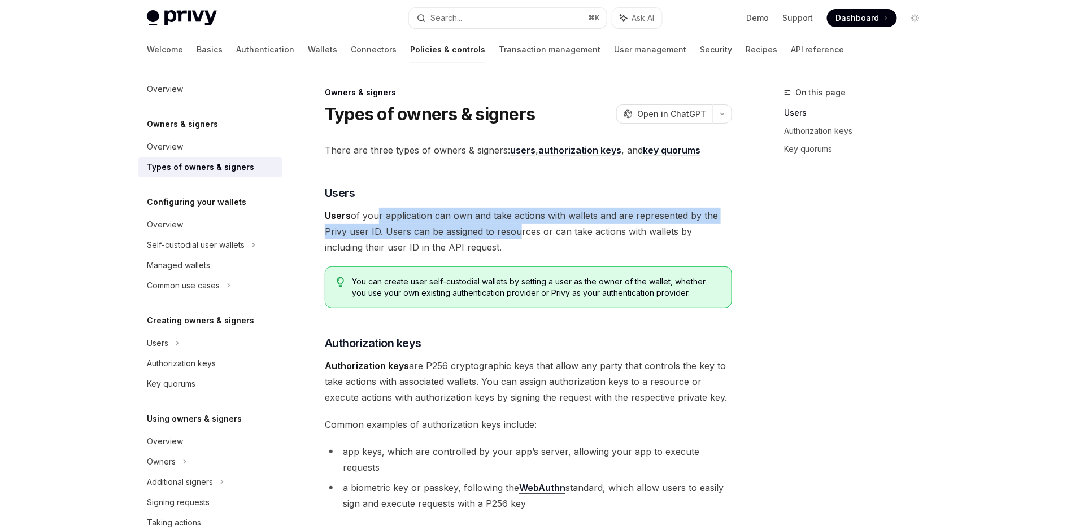
drag, startPoint x: 499, startPoint y: 238, endPoint x: 376, endPoint y: 212, distance: 125.8
click at [376, 212] on span "Users of your application can own and take actions with wallets and are represe…" at bounding box center [528, 231] width 407 height 47
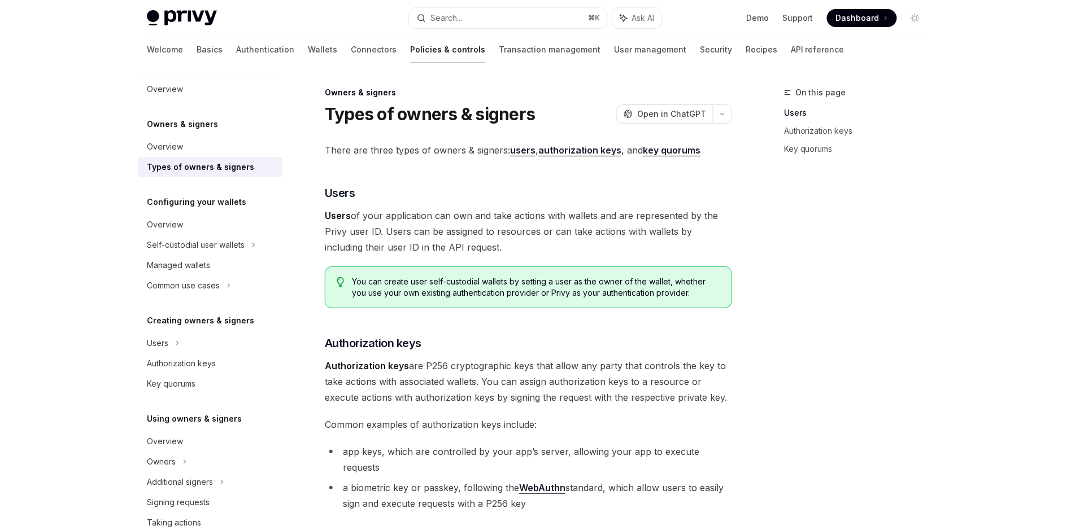
drag, startPoint x: 403, startPoint y: 213, endPoint x: 415, endPoint y: 213, distance: 12.4
click at [403, 213] on span "Users of your application can own and take actions with wallets and are represe…" at bounding box center [528, 231] width 407 height 47
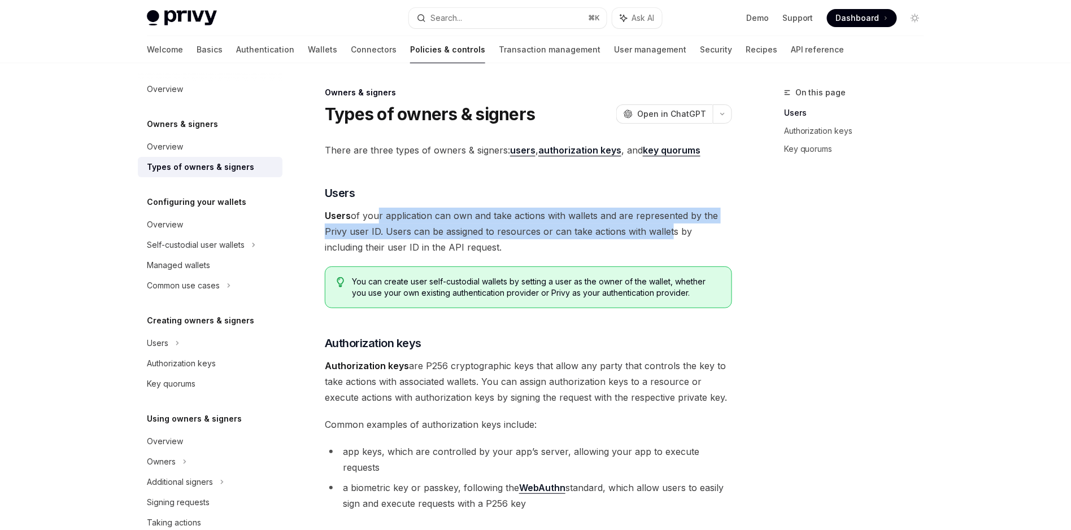
drag, startPoint x: 373, startPoint y: 217, endPoint x: 665, endPoint y: 230, distance: 292.3
click at [664, 230] on span "Users of your application can own and take actions with wallets and are represe…" at bounding box center [528, 231] width 407 height 47
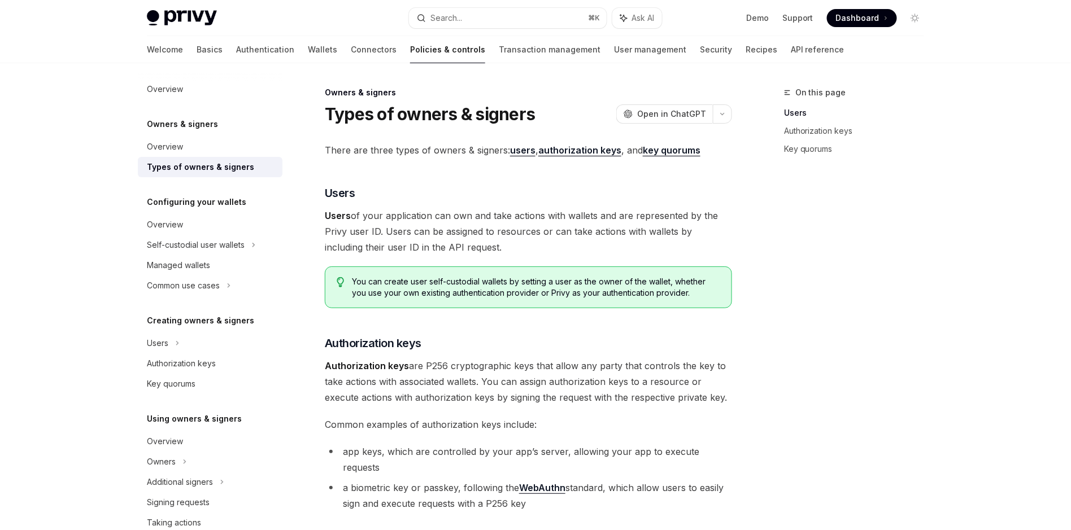
drag, startPoint x: 696, startPoint y: 232, endPoint x: 716, endPoint y: 230, distance: 19.8
click at [696, 232] on span "Users of your application can own and take actions with wallets and are represe…" at bounding box center [528, 231] width 407 height 47
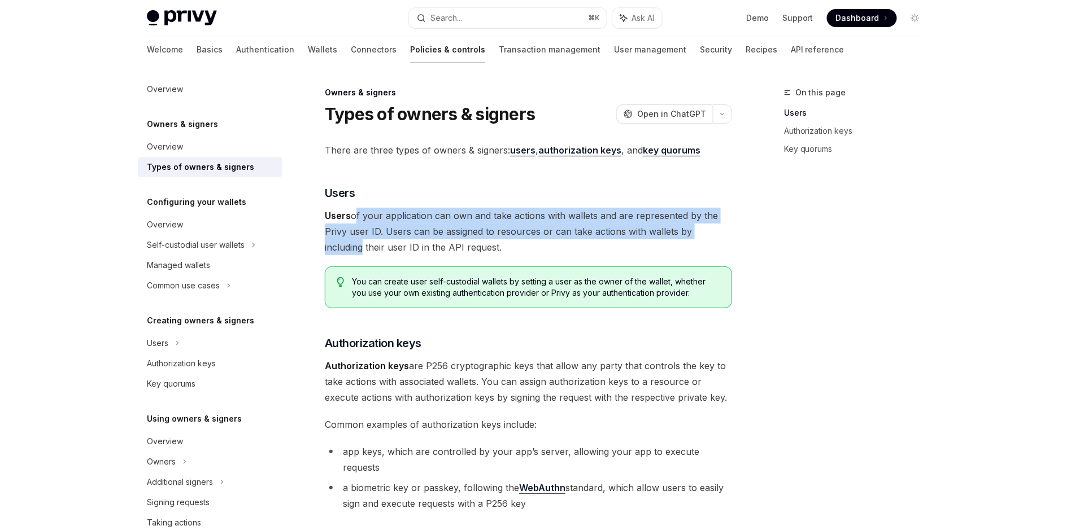
drag, startPoint x: 714, startPoint y: 231, endPoint x: 354, endPoint y: 215, distance: 361.2
click at [353, 214] on span "Users of your application can own and take actions with wallets and are represe…" at bounding box center [528, 231] width 407 height 47
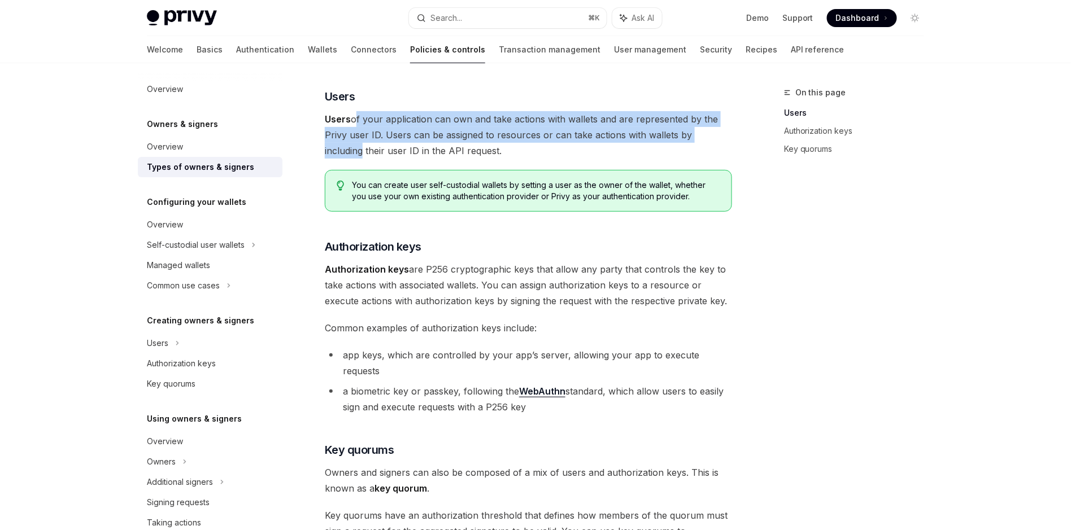
scroll to position [223, 0]
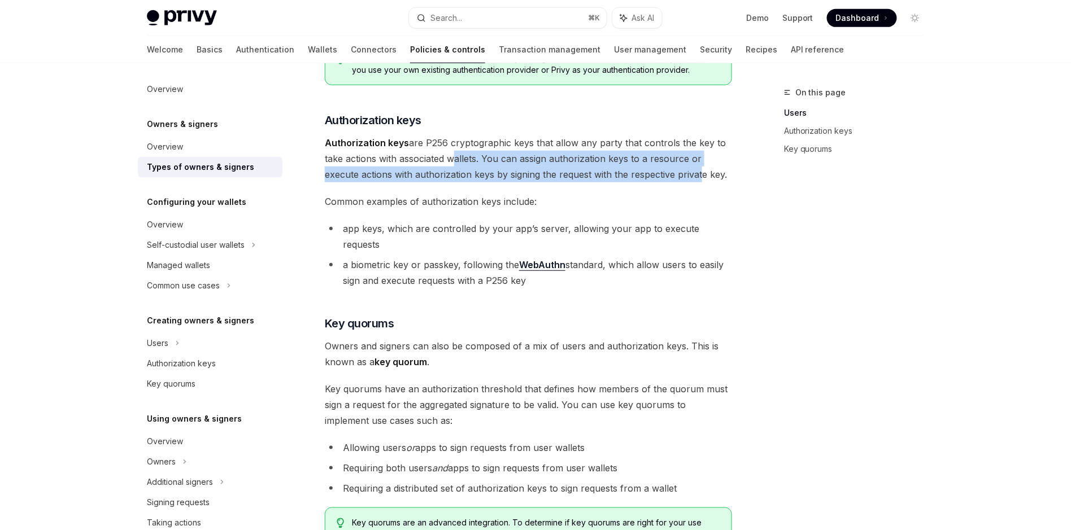
drag, startPoint x: 594, startPoint y: 169, endPoint x: 448, endPoint y: 154, distance: 146.5
click at [448, 154] on span "Authorization keys are P256 cryptographic keys that allow any party that contro…" at bounding box center [528, 158] width 407 height 47
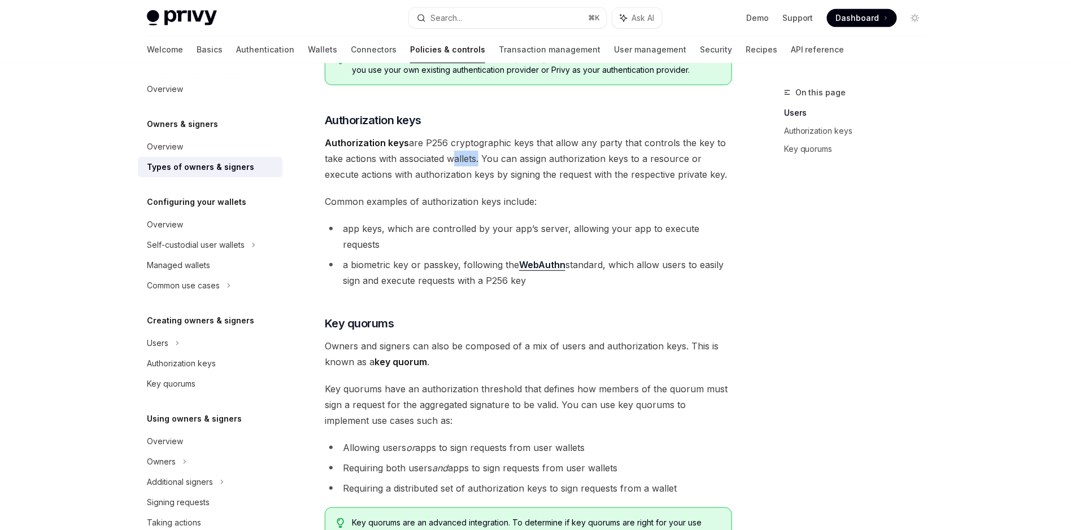
click at [448, 154] on span "Authorization keys are P256 cryptographic keys that allow any party that contro…" at bounding box center [528, 158] width 407 height 47
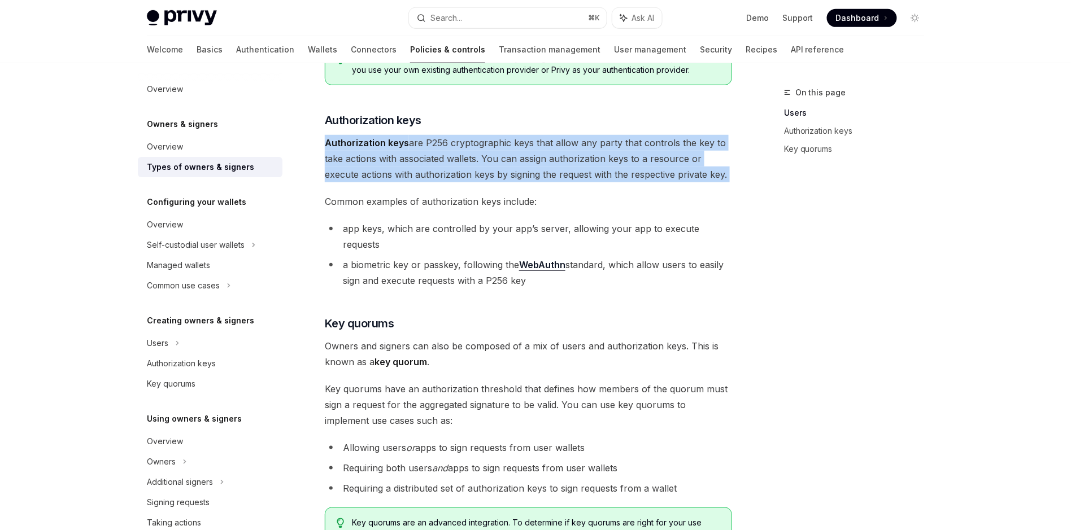
click at [448, 154] on span "Authorization keys are P256 cryptographic keys that allow any party that contro…" at bounding box center [528, 158] width 407 height 47
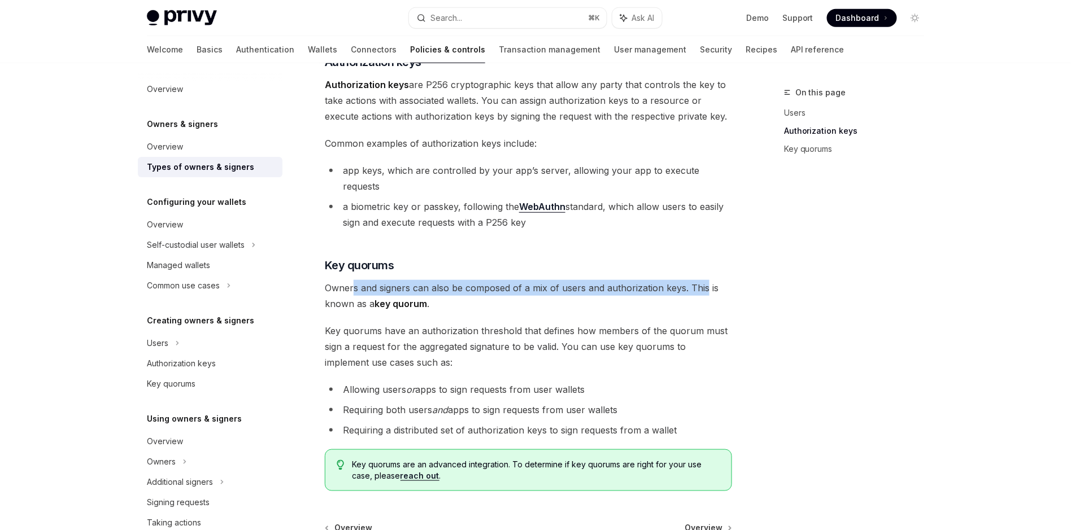
drag, startPoint x: 578, startPoint y: 272, endPoint x: 354, endPoint y: 277, distance: 224.2
click at [354, 280] on span "Owners and signers can also be composed of a mix of users and authorization key…" at bounding box center [528, 296] width 407 height 32
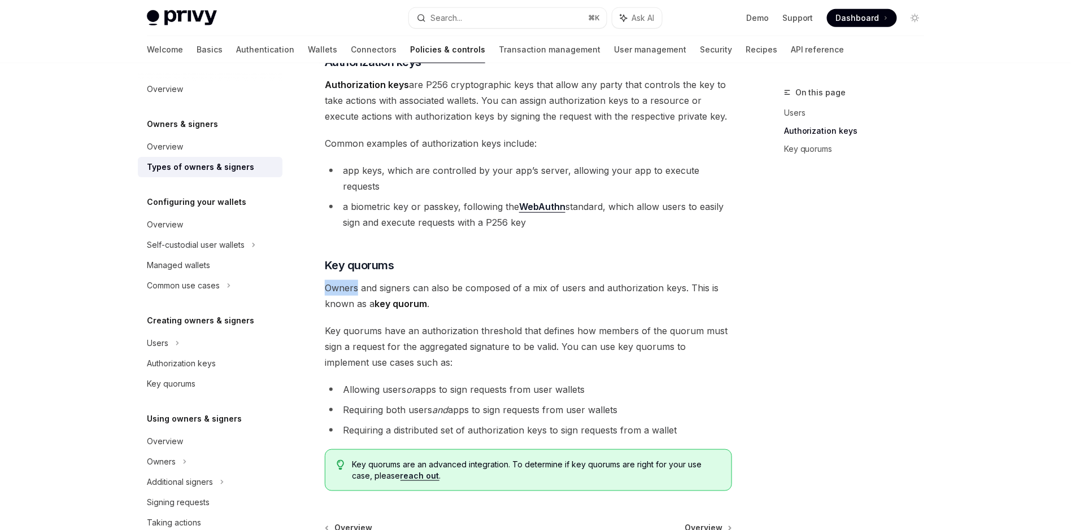
click at [354, 280] on span "Owners and signers can also be composed of a mix of users and authorization key…" at bounding box center [528, 296] width 407 height 32
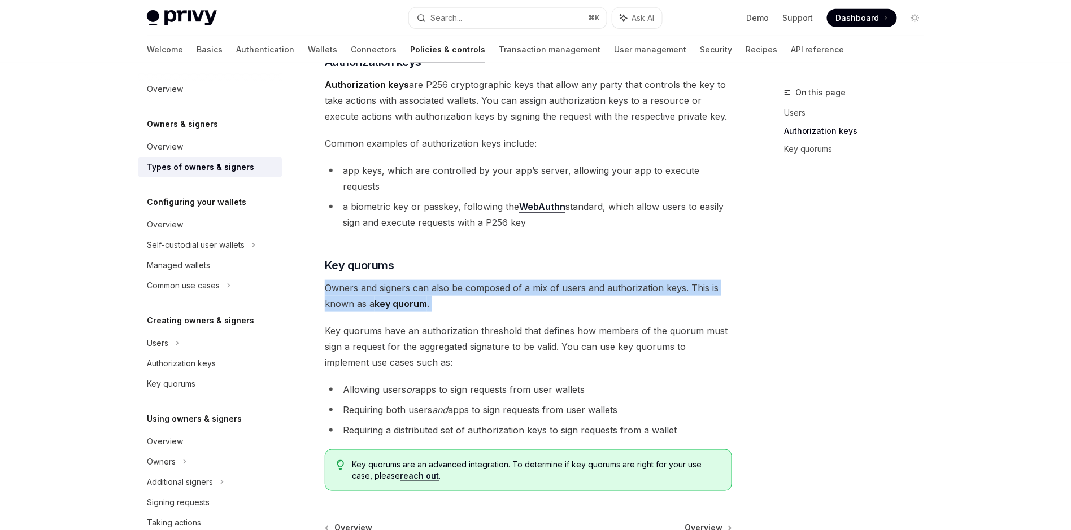
drag, startPoint x: 354, startPoint y: 277, endPoint x: 394, endPoint y: 266, distance: 41.0
click at [355, 280] on span "Owners and signers can also be composed of a mix of users and authorization key…" at bounding box center [528, 296] width 407 height 32
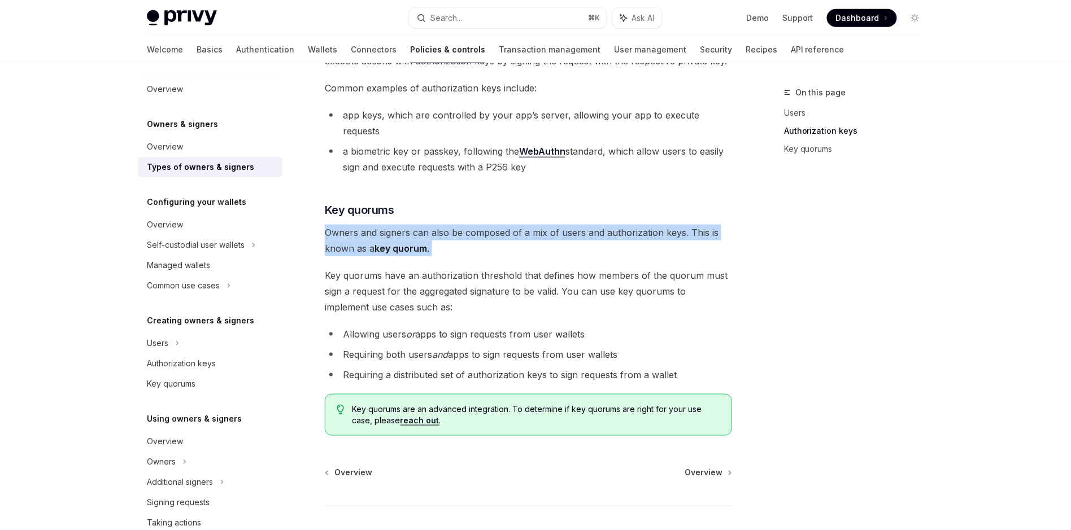
scroll to position [339, 0]
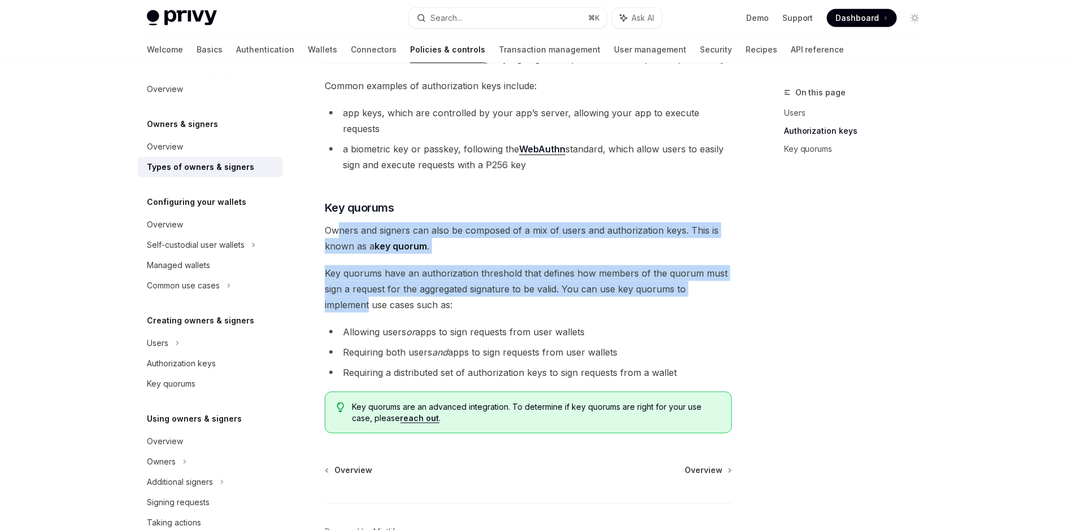
drag, startPoint x: 678, startPoint y: 273, endPoint x: 338, endPoint y: 208, distance: 346.1
click at [338, 208] on div "On this page Users Authorization keys Key quorums Owners & signers Types of own…" at bounding box center [535, 162] width 795 height 877
click at [338, 223] on span "Owners and signers can also be composed of a mix of users and authorization key…" at bounding box center [528, 239] width 407 height 32
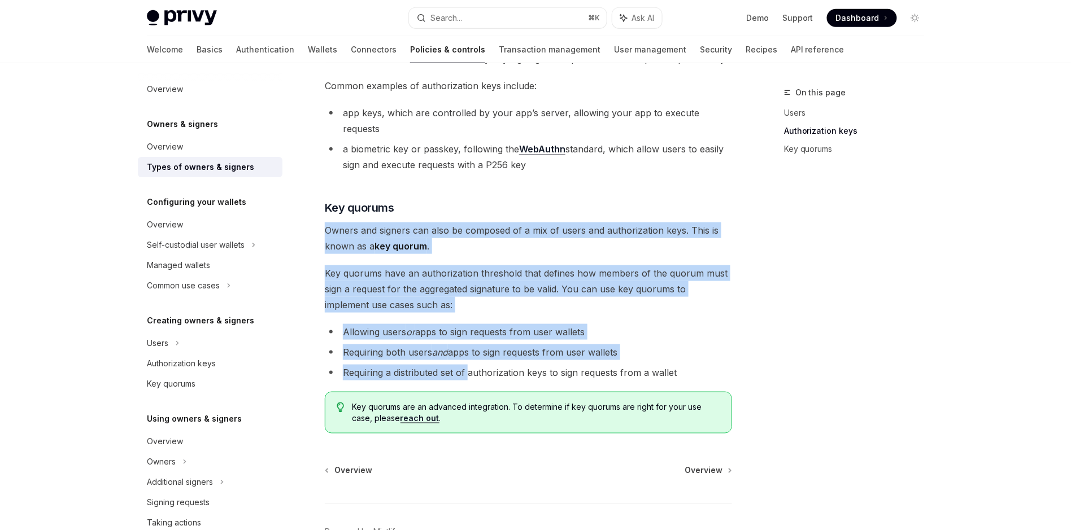
drag, startPoint x: 326, startPoint y: 212, endPoint x: 470, endPoint y: 351, distance: 200.1
click at [470, 351] on div "There are three types of owners & signers: users , authorization keys , and key…" at bounding box center [528, 118] width 407 height 630
click at [470, 365] on li "Requiring a distributed set of authorization keys to sign requests from a wallet" at bounding box center [528, 373] width 407 height 16
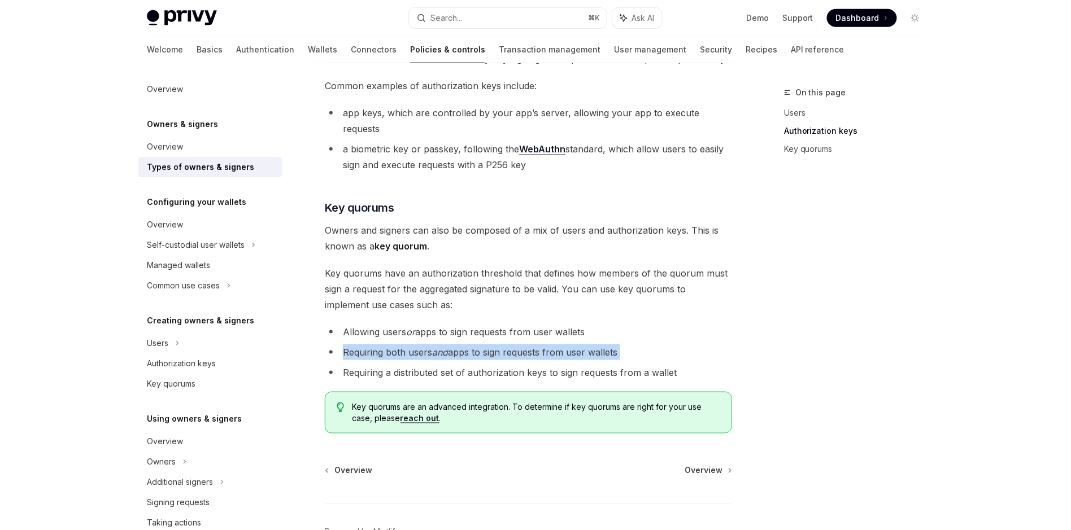
drag, startPoint x: 343, startPoint y: 336, endPoint x: 632, endPoint y: 347, distance: 288.8
click at [632, 347] on ul "Allowing users or apps to sign requests from user wallets Requiring both users …" at bounding box center [528, 352] width 407 height 56
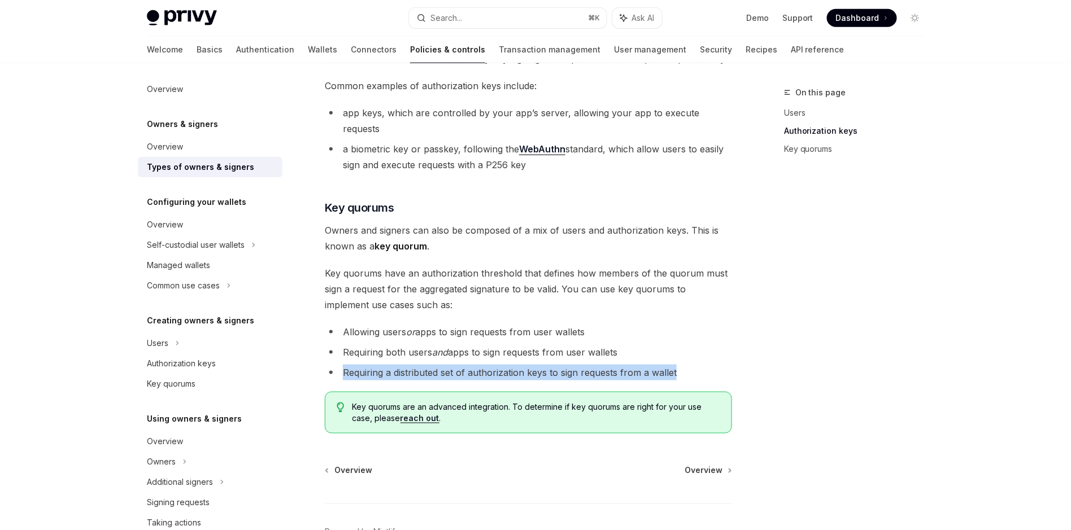
drag, startPoint x: 710, startPoint y: 360, endPoint x: 334, endPoint y: 352, distance: 376.2
click at [325, 365] on li "Requiring a distributed set of authorization keys to sign requests from a wallet" at bounding box center [528, 373] width 407 height 16
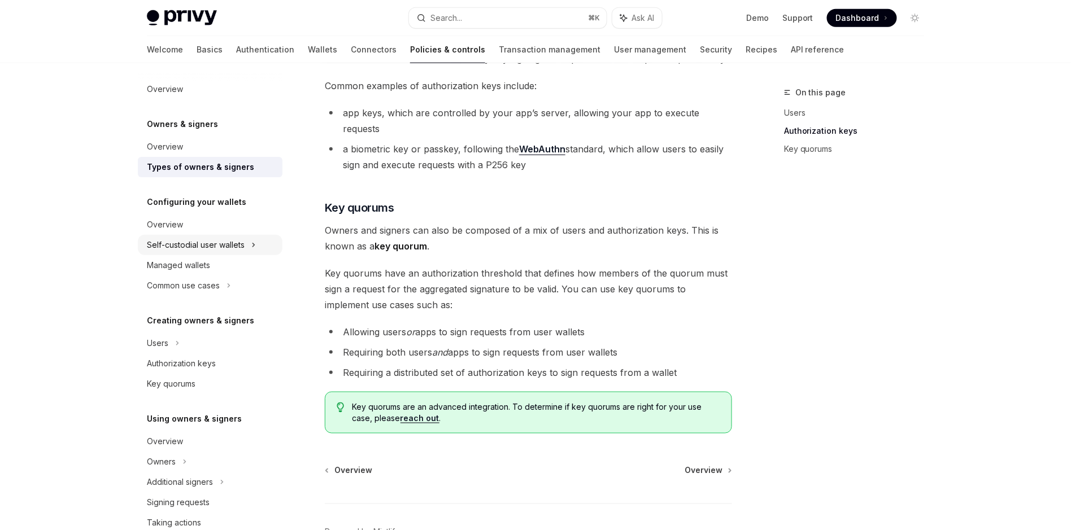
click at [257, 245] on div "Self-custodial user wallets" at bounding box center [210, 245] width 145 height 20
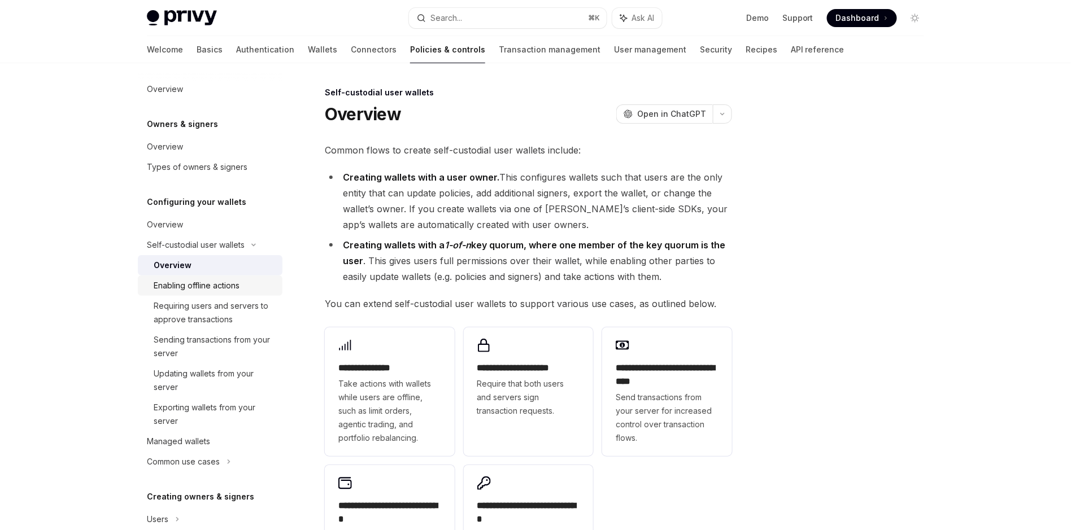
click at [228, 291] on div "Enabling offline actions" at bounding box center [197, 286] width 86 height 14
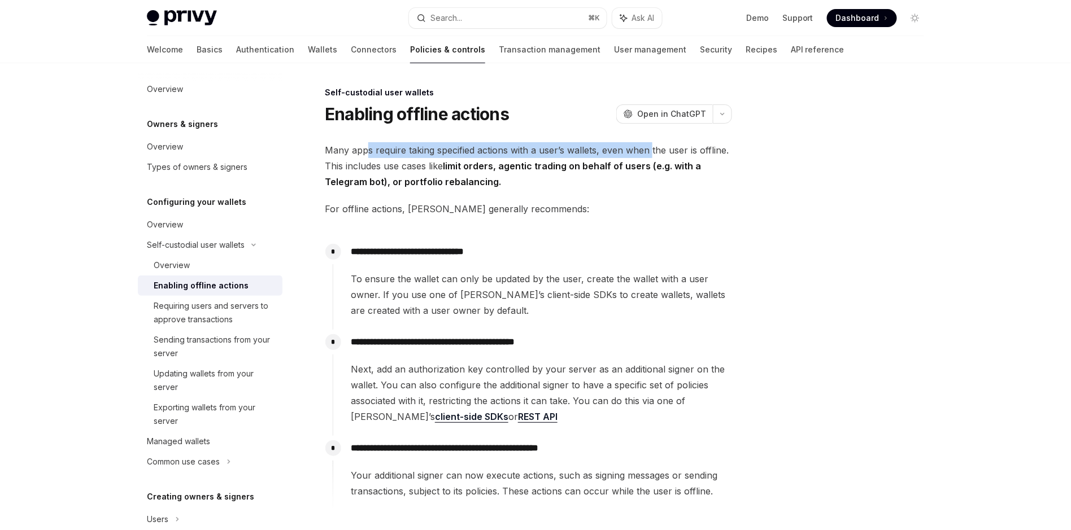
drag, startPoint x: 369, startPoint y: 155, endPoint x: 651, endPoint y: 155, distance: 281.8
click at [651, 155] on span "Many apps require taking specified actions with a user’s wallets, even when the…" at bounding box center [528, 165] width 407 height 47
drag, startPoint x: 543, startPoint y: 150, endPoint x: 374, endPoint y: 141, distance: 168.5
click at [374, 141] on div "**********" at bounding box center [535, 370] width 795 height 615
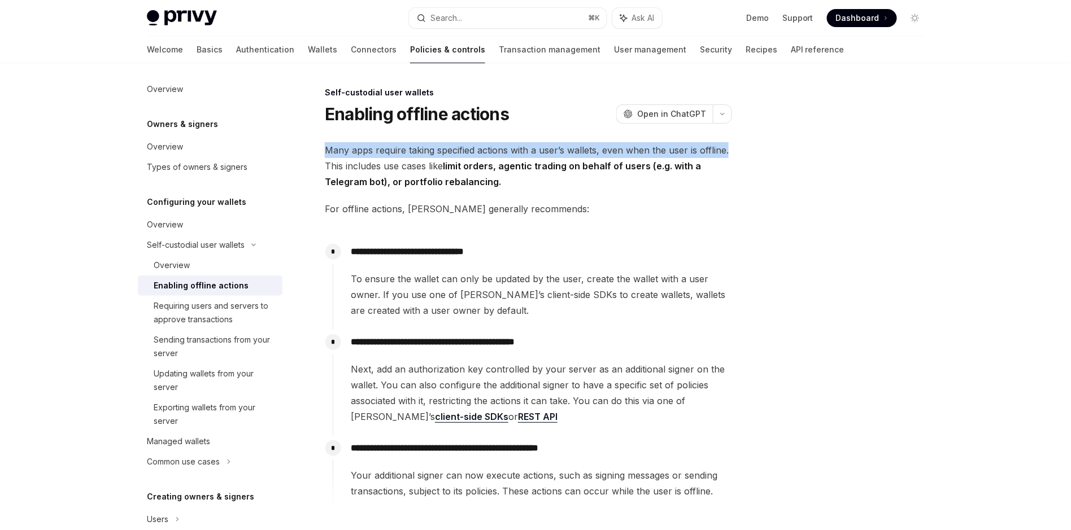
click at [374, 141] on div "**********" at bounding box center [422, 382] width 623 height 592
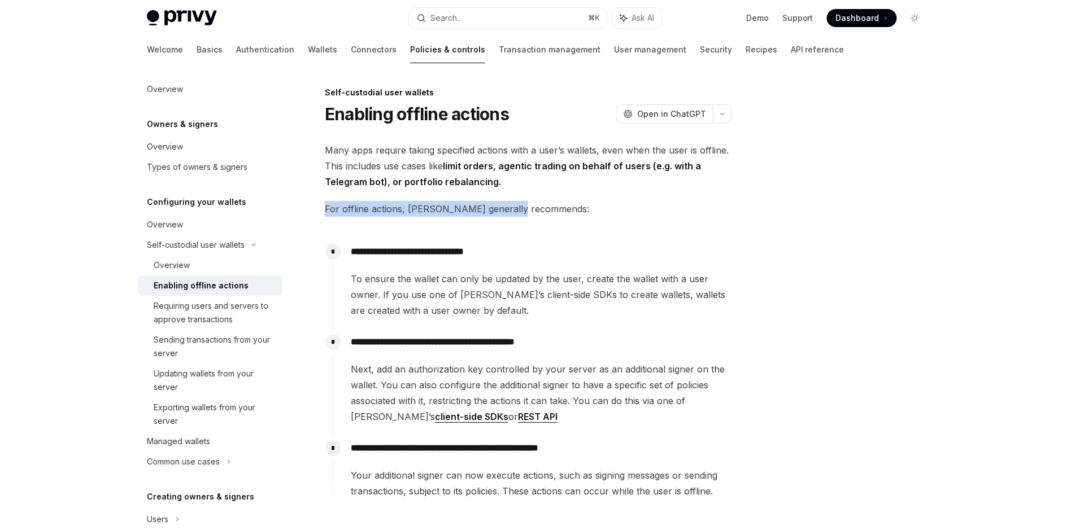
drag, startPoint x: 361, startPoint y: 208, endPoint x: 514, endPoint y: 211, distance: 153.6
click at [514, 211] on div "**********" at bounding box center [422, 382] width 623 height 592
drag, startPoint x: 514, startPoint y: 211, endPoint x: 509, endPoint y: 219, distance: 9.7
click at [514, 212] on span "For offline actions, [PERSON_NAME] generally recommends:" at bounding box center [528, 209] width 407 height 16
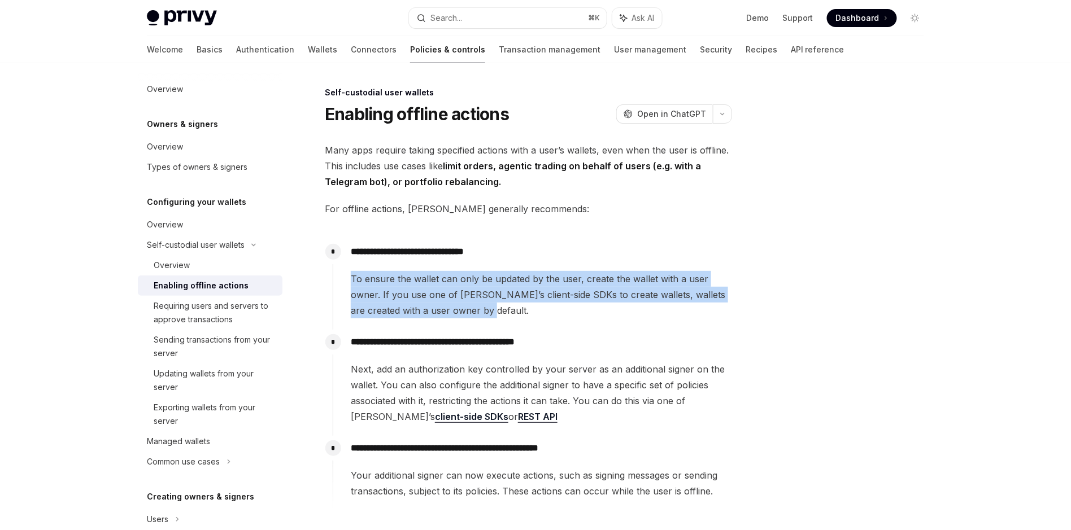
drag, startPoint x: 374, startPoint y: 280, endPoint x: 479, endPoint y: 316, distance: 110.9
click at [479, 316] on span "To ensure the wallet can only be updated by the user, create the wallet with a …" at bounding box center [541, 294] width 381 height 47
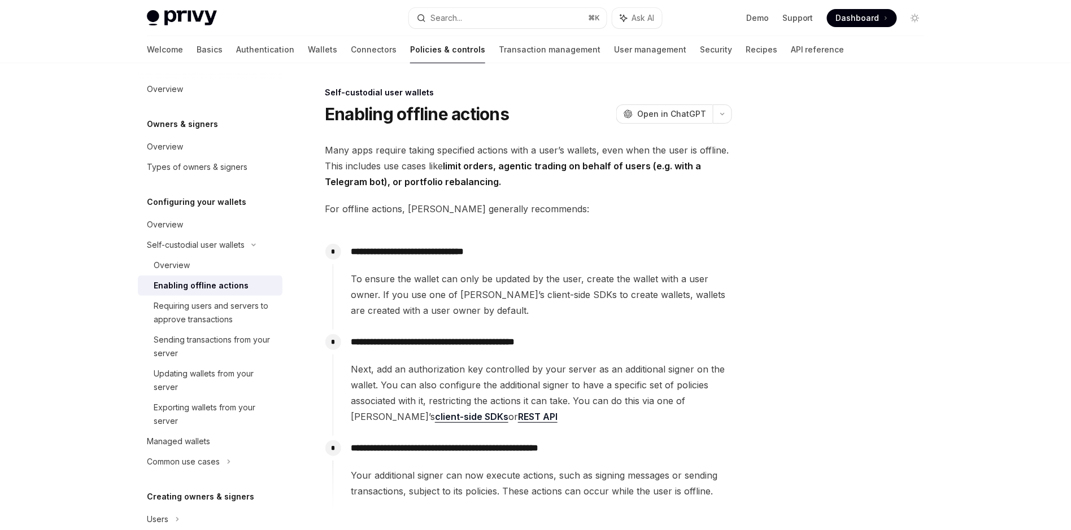
click at [496, 300] on span "To ensure the wallet can only be updated by the user, create the wallet with a …" at bounding box center [541, 294] width 381 height 47
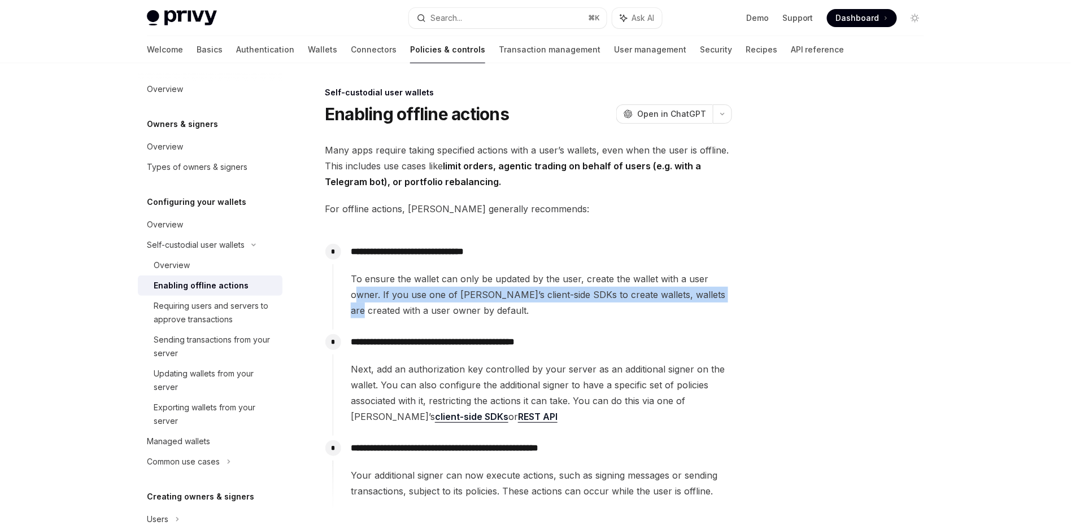
drag, startPoint x: 563, startPoint y: 300, endPoint x: 354, endPoint y: 297, distance: 209.0
click at [354, 297] on div "**********" at bounding box center [535, 370] width 795 height 615
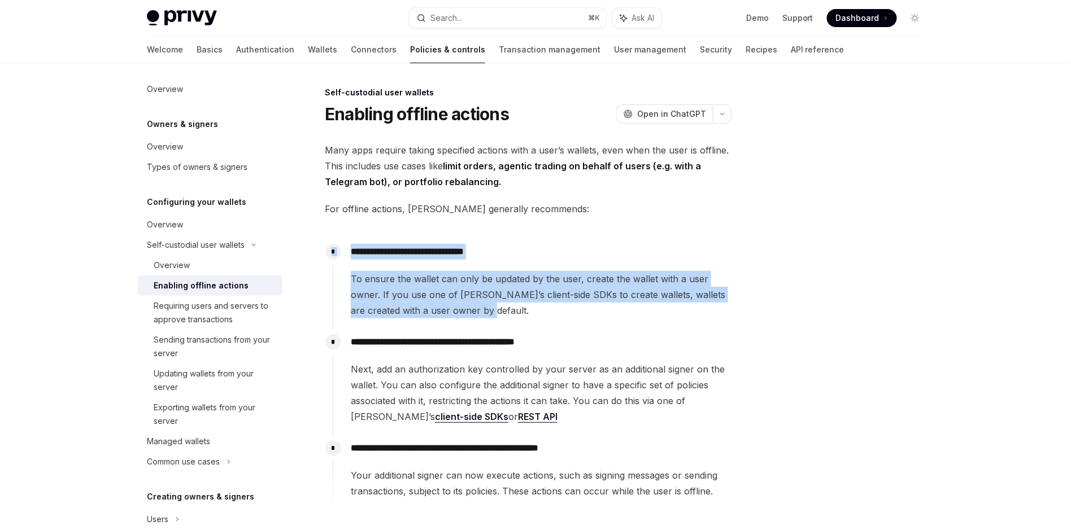
drag, startPoint x: 487, startPoint y: 308, endPoint x: 326, endPoint y: 248, distance: 171.2
click at [333, 248] on div "**********" at bounding box center [532, 284] width 399 height 90
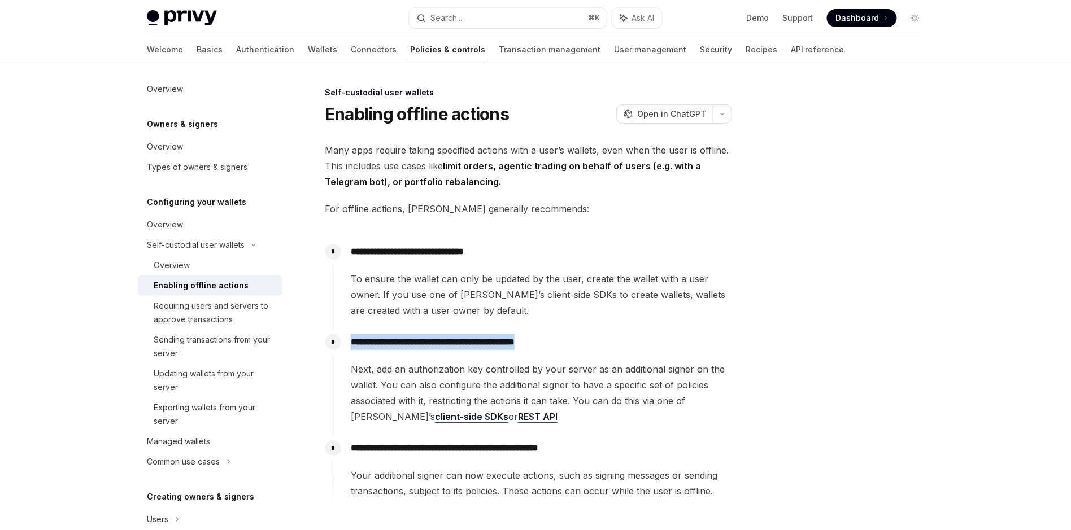
drag, startPoint x: 354, startPoint y: 342, endPoint x: 576, endPoint y: 351, distance: 222.7
click at [586, 343] on p "**********" at bounding box center [541, 342] width 381 height 16
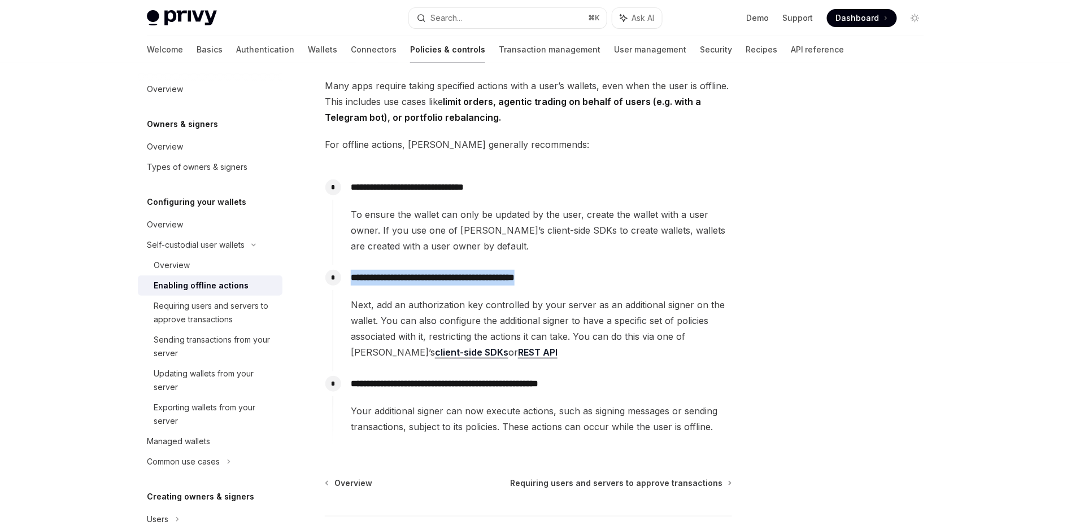
scroll to position [66, 0]
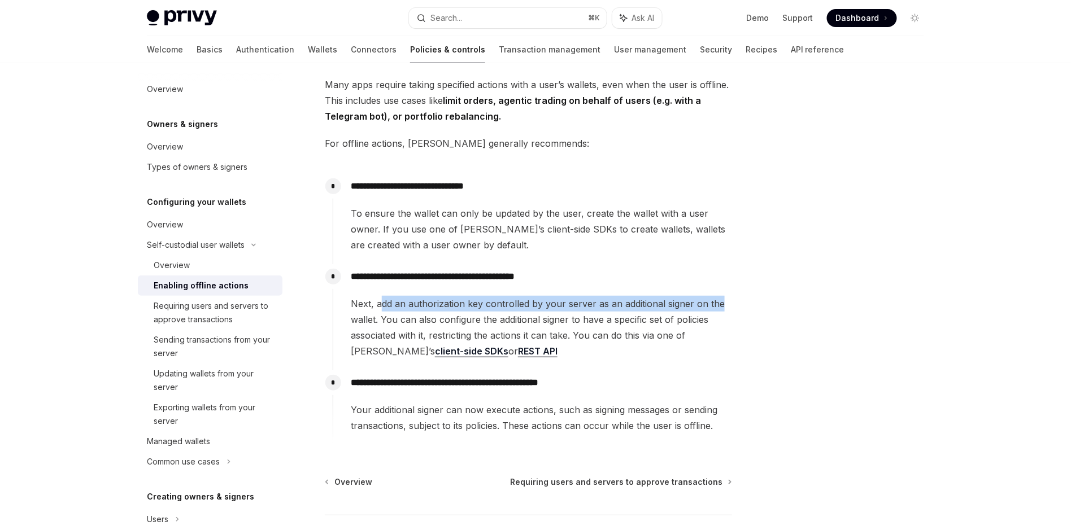
drag, startPoint x: 704, startPoint y: 304, endPoint x: 382, endPoint y: 308, distance: 322.5
click at [382, 308] on span "Next, add an authorization key controlled by your server as an additional signe…" at bounding box center [541, 327] width 381 height 63
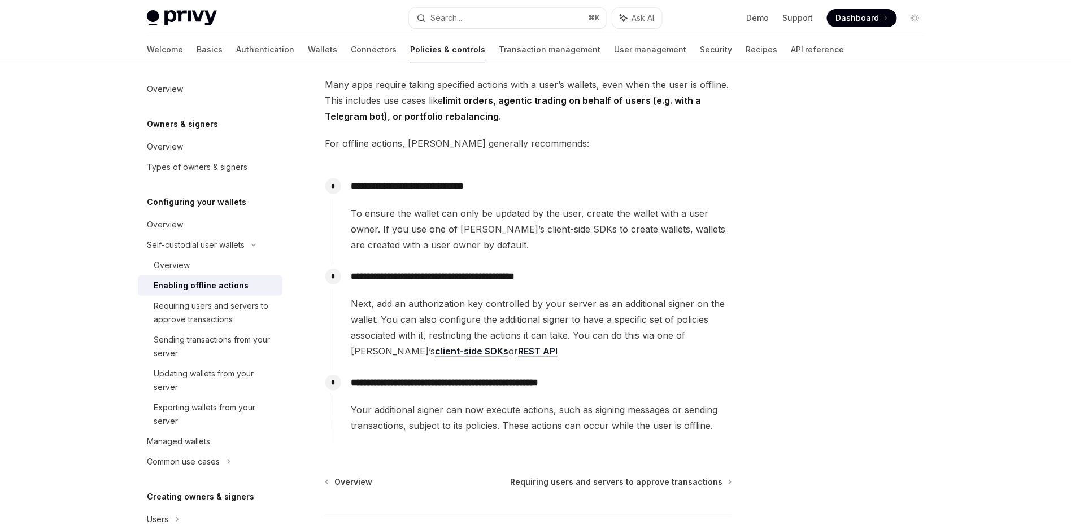
drag, startPoint x: 382, startPoint y: 308, endPoint x: 397, endPoint y: 310, distance: 15.3
click at [382, 308] on span "Next, add an authorization key controlled by your server as an additional signe…" at bounding box center [541, 327] width 381 height 63
drag, startPoint x: 388, startPoint y: 320, endPoint x: 716, endPoint y: 319, distance: 328.1
click at [716, 319] on span "Next, add an authorization key controlled by your server as an additional signe…" at bounding box center [541, 327] width 381 height 63
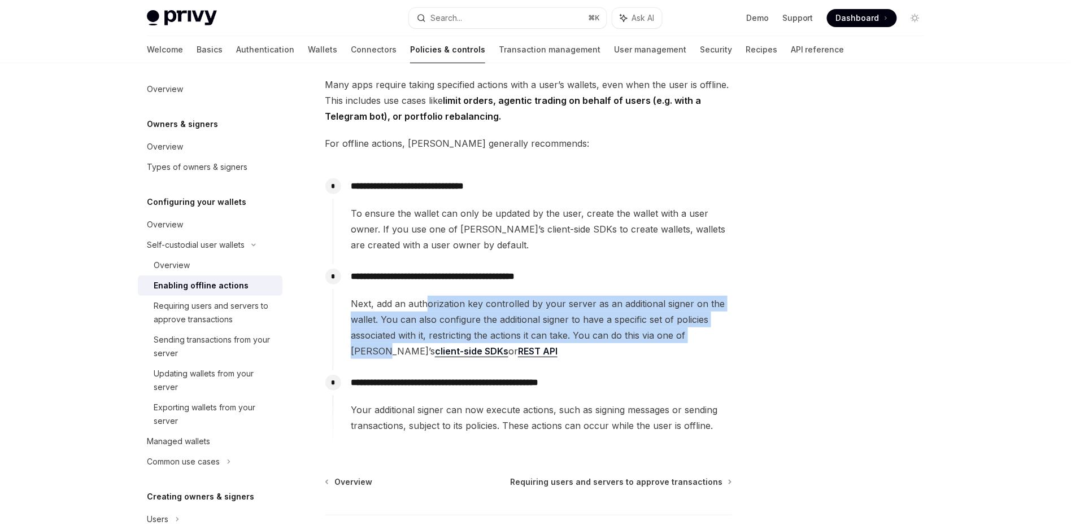
drag, startPoint x: 710, startPoint y: 338, endPoint x: 427, endPoint y: 307, distance: 284.0
click at [427, 307] on span "Next, add an authorization key controlled by your server as an additional signe…" at bounding box center [541, 327] width 381 height 63
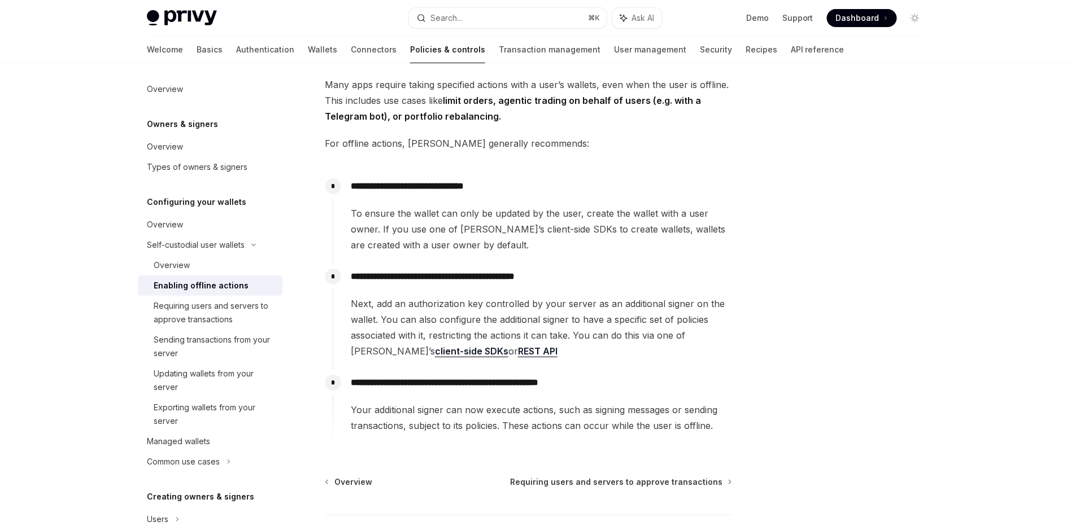
drag, startPoint x: 427, startPoint y: 307, endPoint x: 431, endPoint y: 315, distance: 8.3
click at [427, 307] on span "Next, add an authorization key controlled by your server as an additional signe…" at bounding box center [541, 327] width 381 height 63
drag, startPoint x: 524, startPoint y: 375, endPoint x: 575, endPoint y: 367, distance: 52.1
click at [631, 375] on p "**********" at bounding box center [541, 383] width 381 height 16
click at [435, 350] on link "client-side SDKs" at bounding box center [471, 352] width 73 height 12
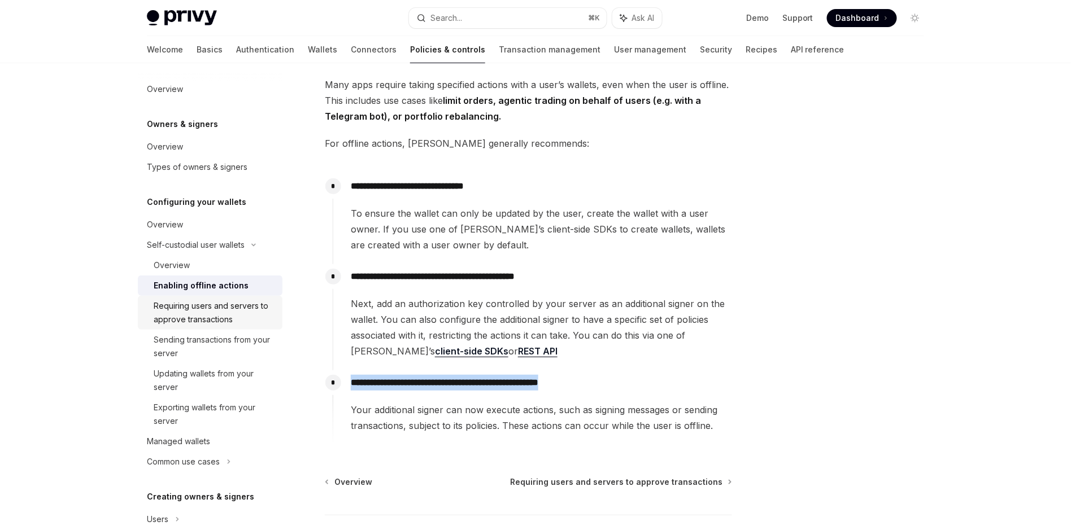
click at [264, 311] on div "Requiring users and servers to approve transactions" at bounding box center [215, 312] width 122 height 27
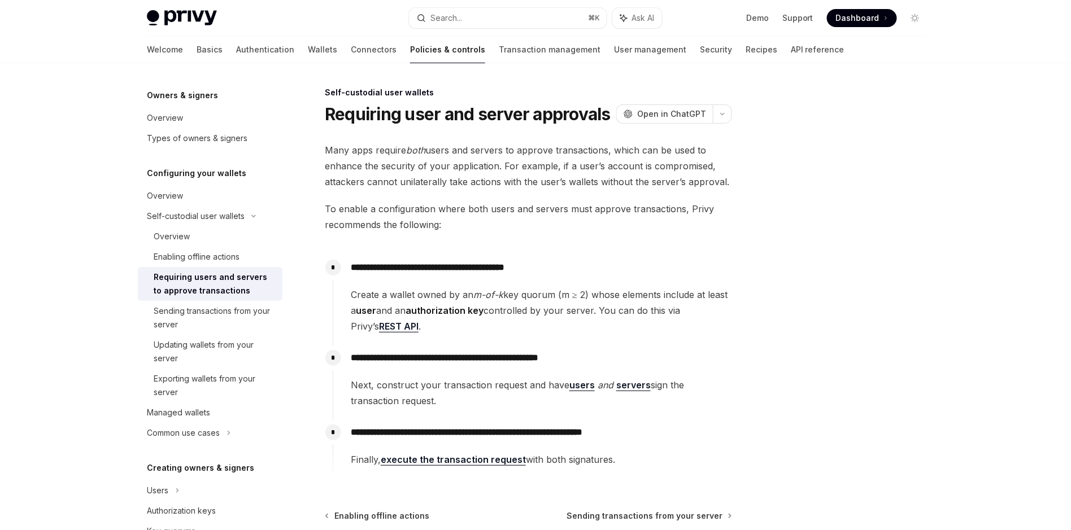
scroll to position [32, 0]
click at [208, 326] on div "Sending transactions from your server" at bounding box center [215, 316] width 122 height 27
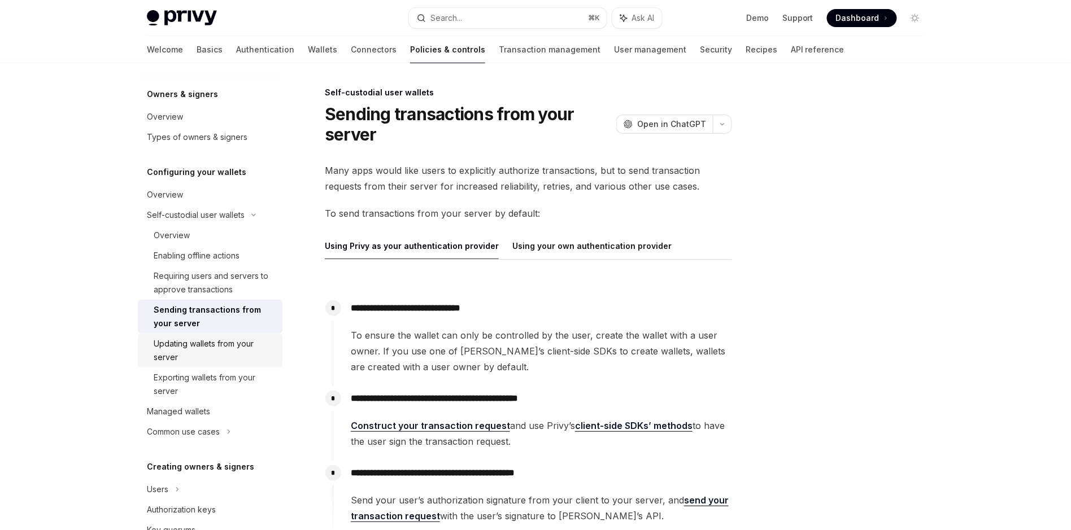
click at [229, 364] on link "Updating wallets from your server" at bounding box center [210, 351] width 145 height 34
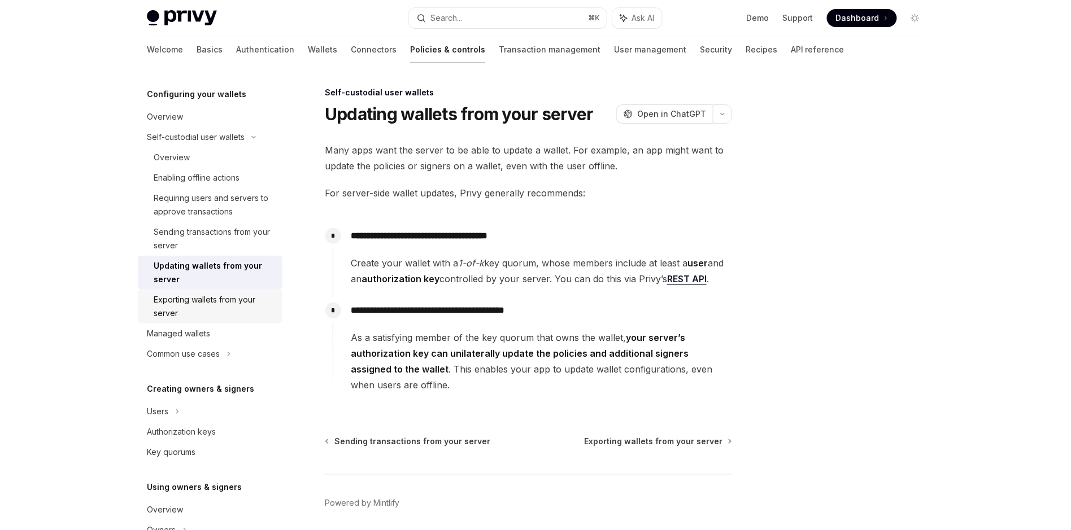
scroll to position [134, 0]
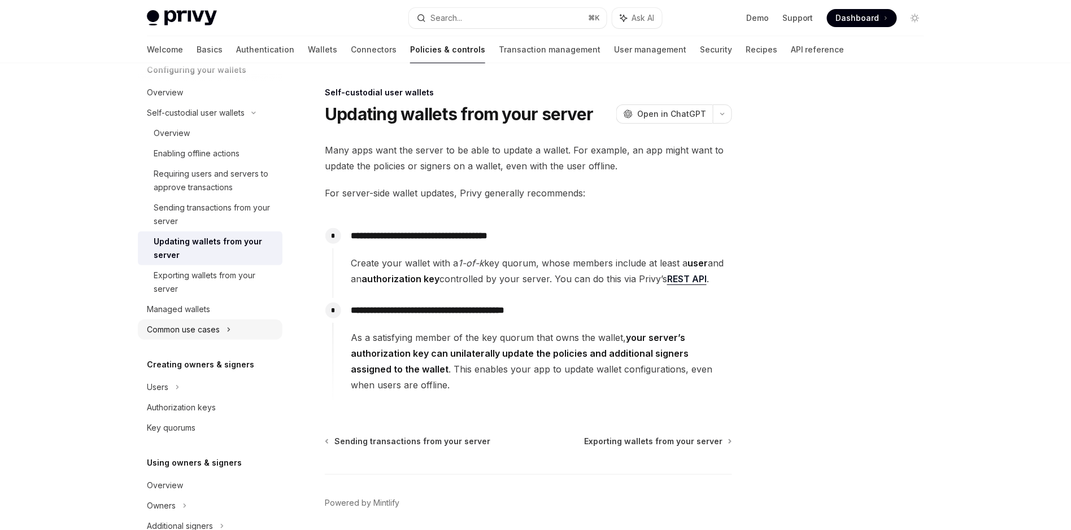
click at [225, 330] on div "Common use cases" at bounding box center [210, 330] width 145 height 20
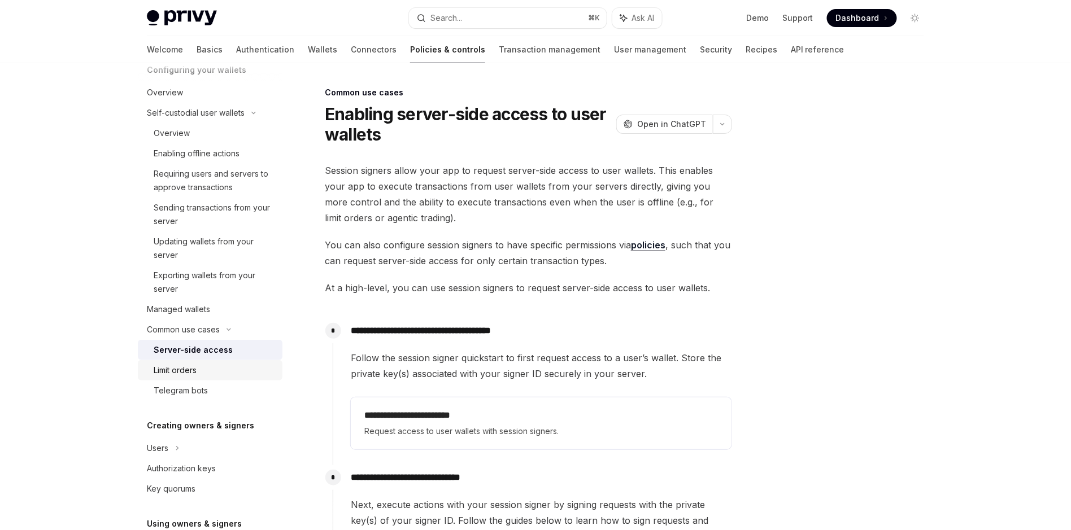
click at [204, 368] on div "Limit orders" at bounding box center [215, 371] width 122 height 14
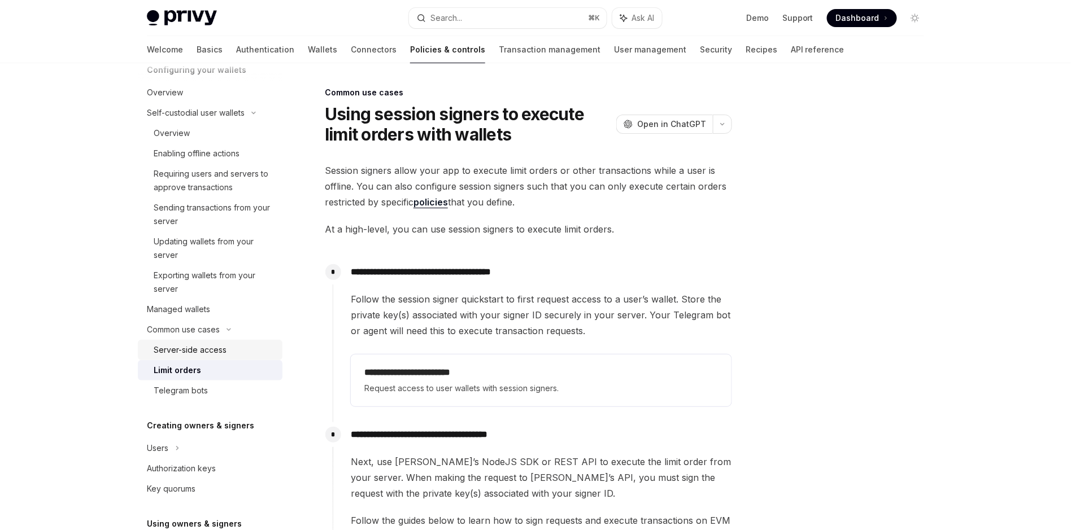
click at [208, 352] on div "Server-side access" at bounding box center [190, 350] width 73 height 14
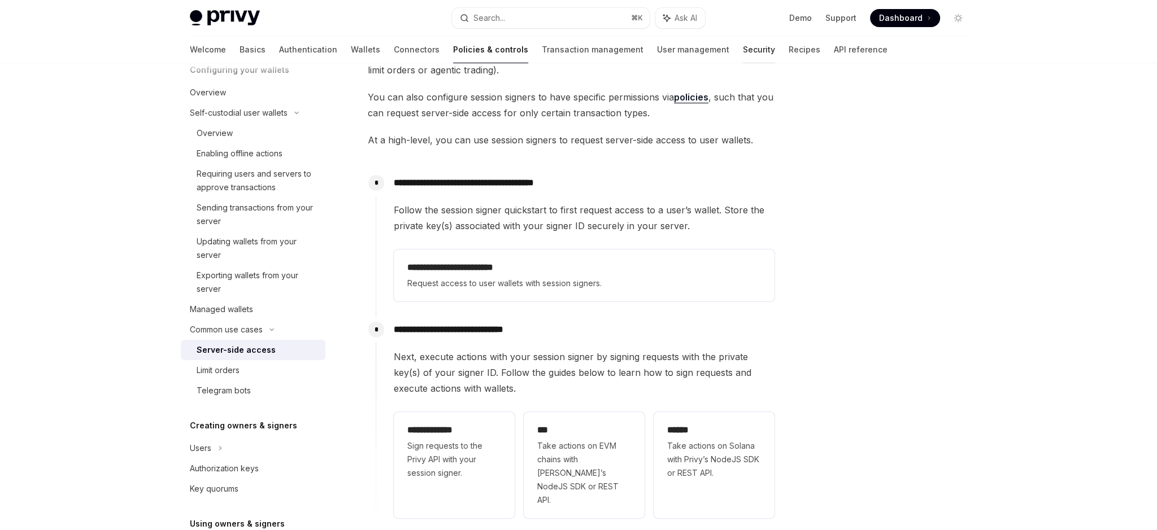
scroll to position [151, 0]
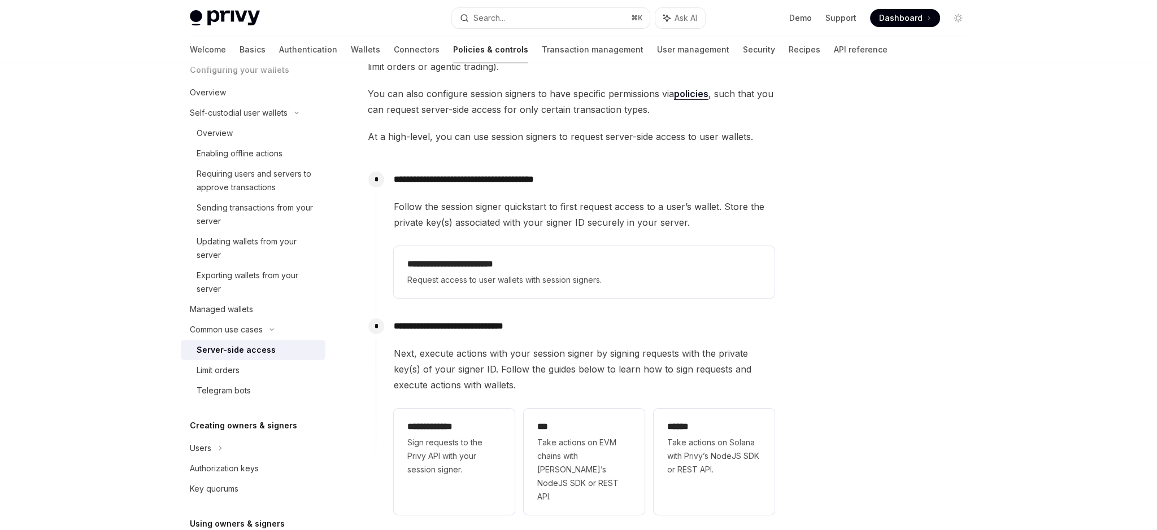
drag, startPoint x: 834, startPoint y: 177, endPoint x: 823, endPoint y: 169, distance: 13.7
click at [835, 177] on div at bounding box center [890, 308] width 172 height 444
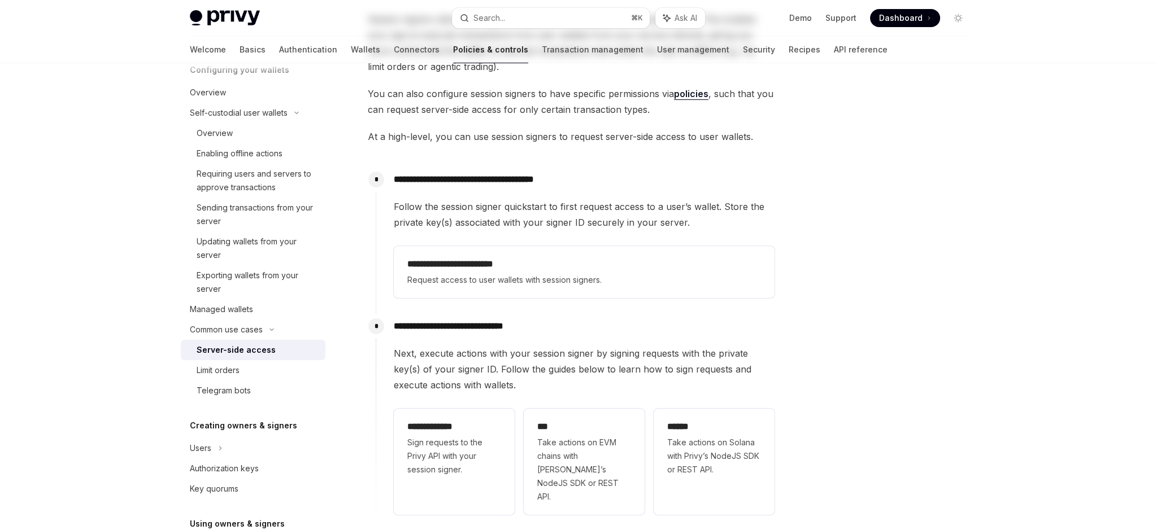
scroll to position [0, 0]
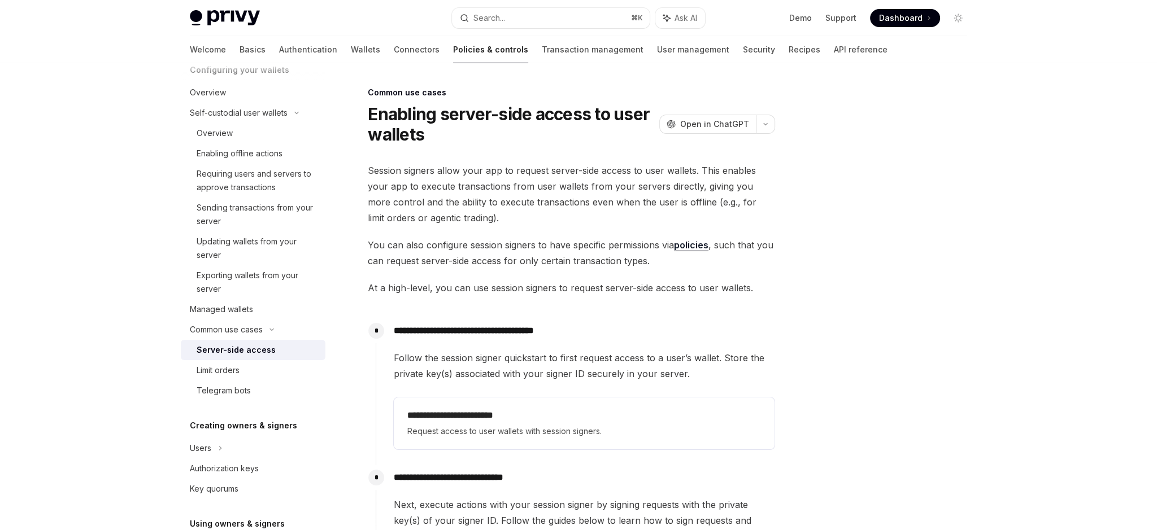
click at [251, 347] on div "Server-side access" at bounding box center [236, 350] width 79 height 14
click at [229, 372] on div "Limit orders" at bounding box center [218, 371] width 43 height 14
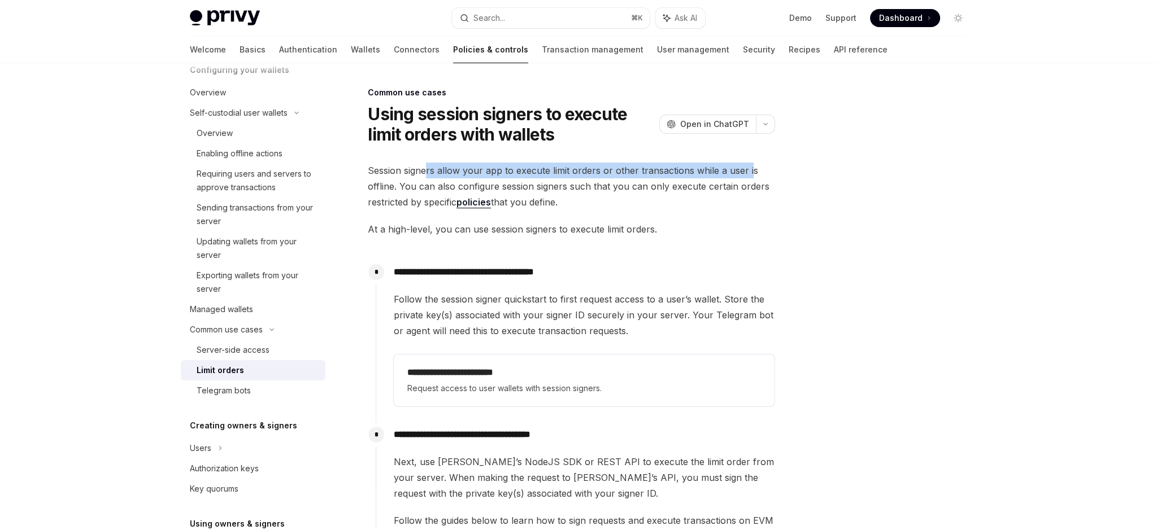
drag, startPoint x: 425, startPoint y: 176, endPoint x: 746, endPoint y: 173, distance: 320.8
click at [746, 173] on span "Session signers allow your app to execute limit orders or other transactions wh…" at bounding box center [571, 186] width 407 height 47
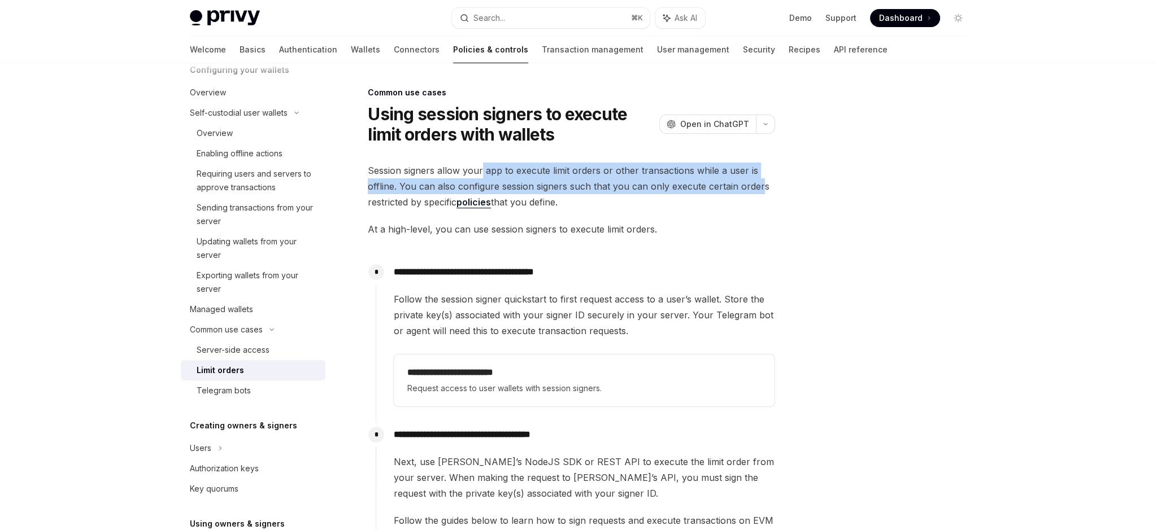
drag, startPoint x: 753, startPoint y: 182, endPoint x: 481, endPoint y: 176, distance: 272.8
click at [481, 176] on span "Session signers allow your app to execute limit orders or other transactions wh…" at bounding box center [571, 186] width 407 height 47
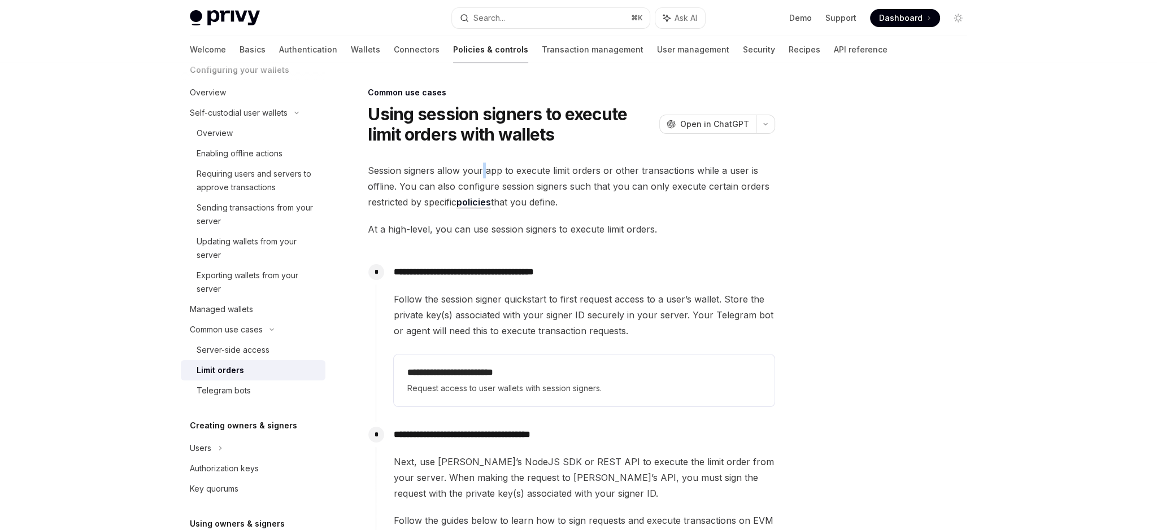
click at [481, 176] on span "Session signers allow your app to execute limit orders or other transactions wh…" at bounding box center [571, 186] width 407 height 47
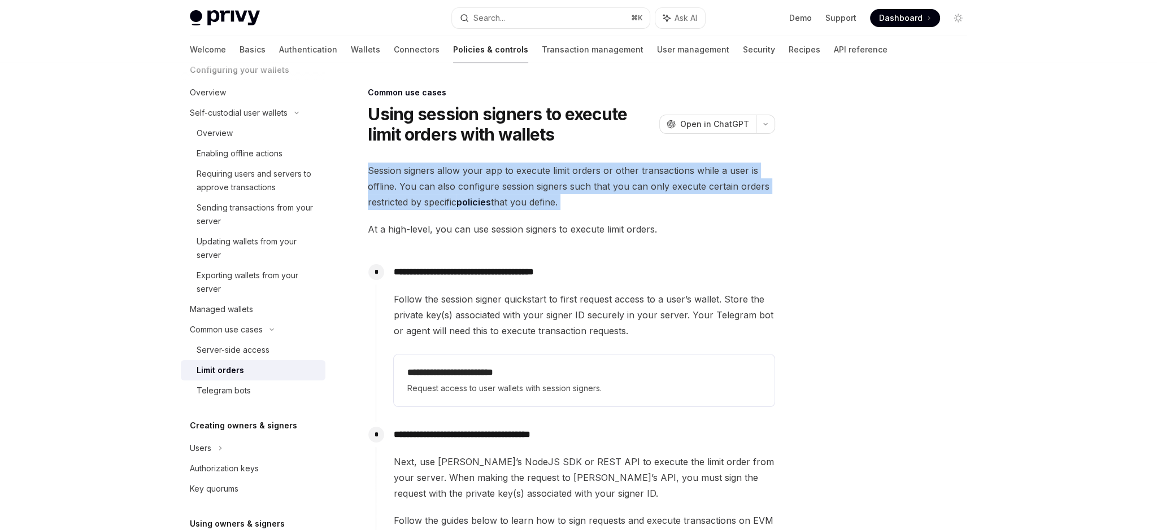
click at [481, 176] on span "Session signers allow your app to execute limit orders or other transactions wh…" at bounding box center [571, 186] width 407 height 47
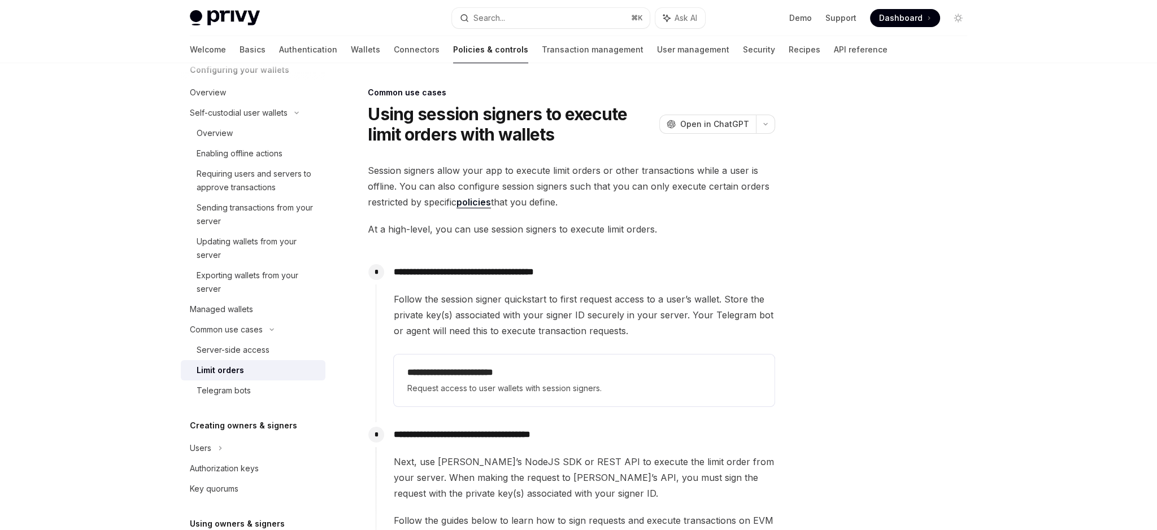
click at [939, 227] on div at bounding box center [890, 308] width 172 height 444
drag, startPoint x: 642, startPoint y: 228, endPoint x: 511, endPoint y: 235, distance: 131.8
click at [511, 235] on span "At a high-level, you can use session signers to execute limit orders." at bounding box center [571, 229] width 407 height 16
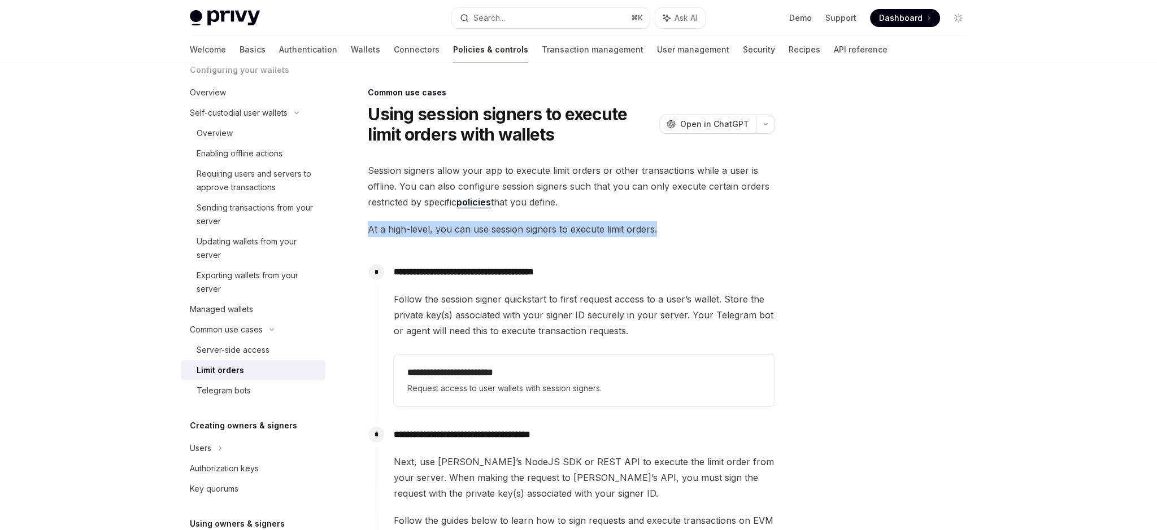
click at [511, 235] on span "At a high-level, you can use session signers to execute limit orders." at bounding box center [571, 229] width 407 height 16
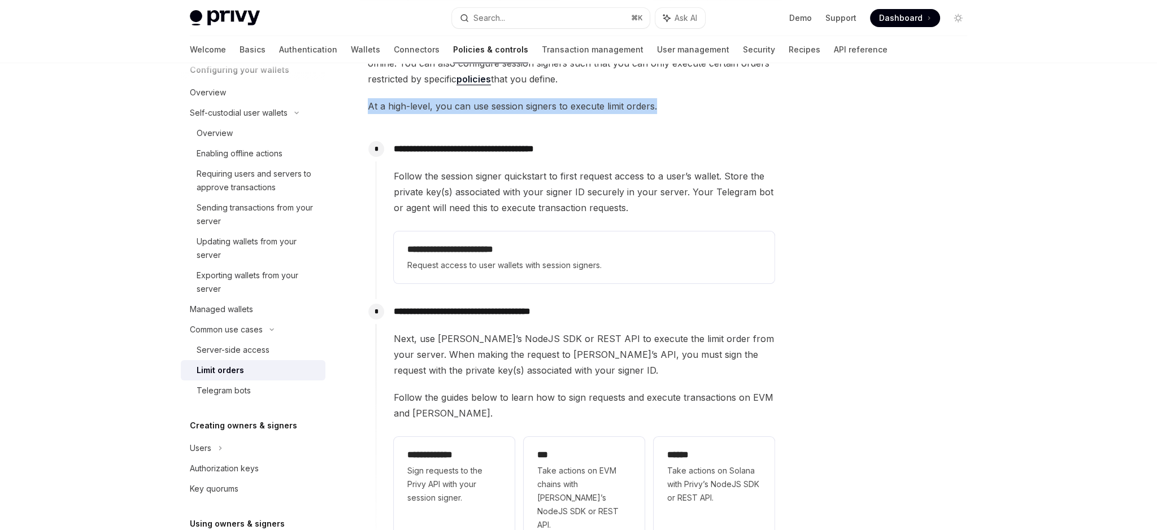
scroll to position [147, 0]
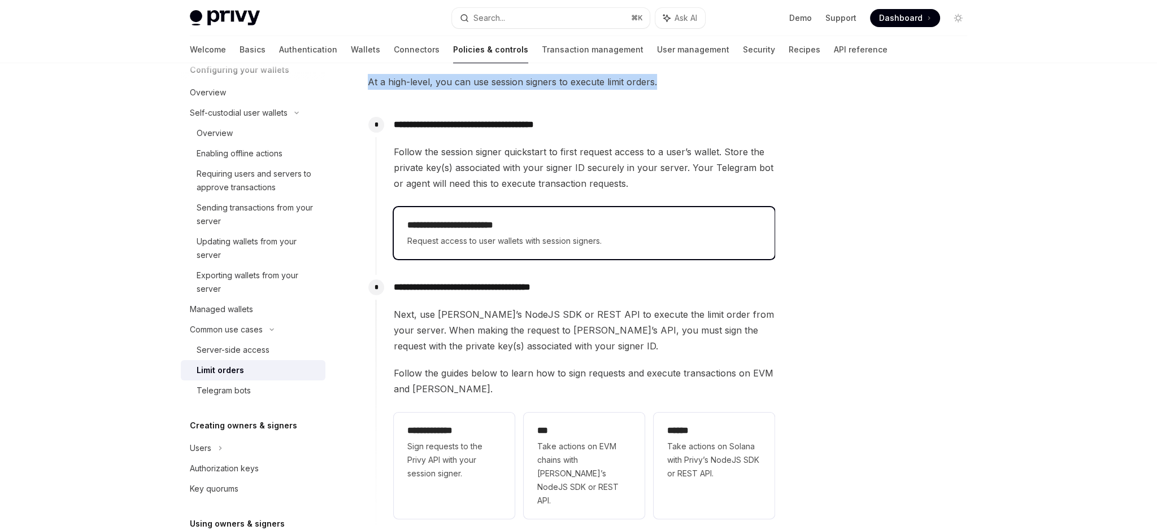
click at [493, 249] on div "**********" at bounding box center [584, 233] width 381 height 52
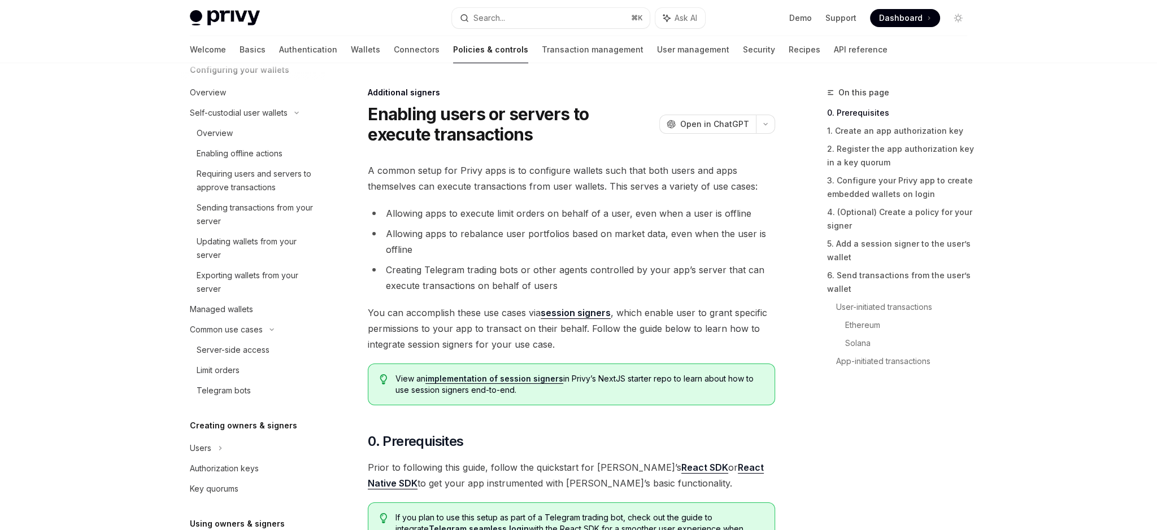
scroll to position [465, 0]
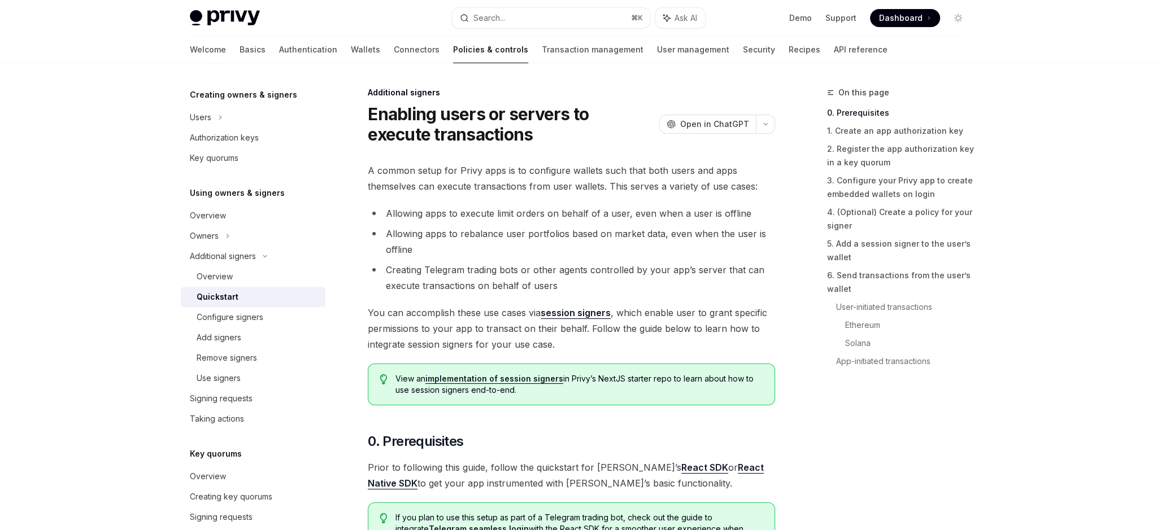
click at [508, 173] on span "A common setup for Privy apps is to configure wallets such that both users and …" at bounding box center [571, 179] width 407 height 32
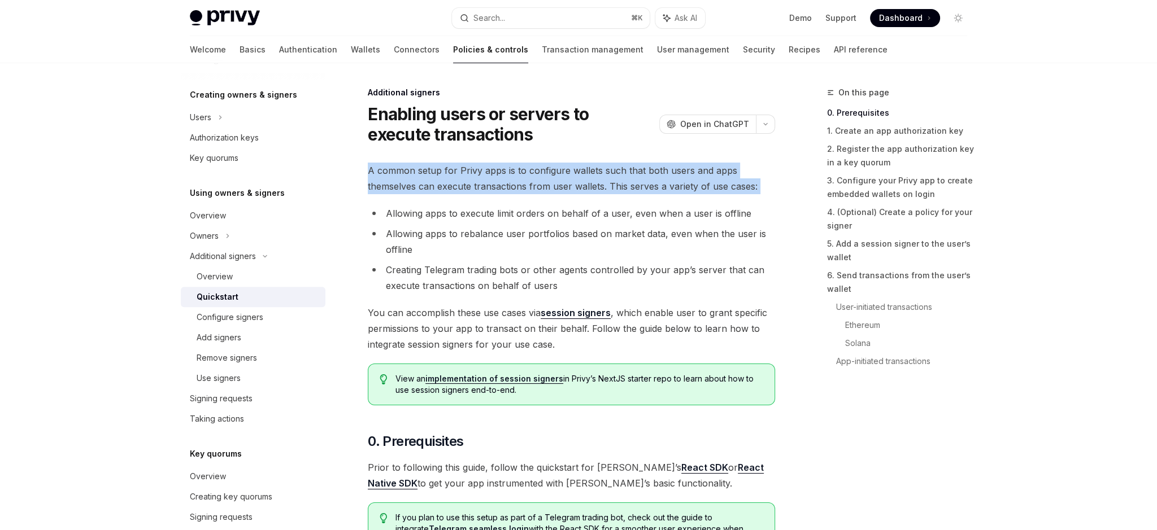
click at [508, 174] on span "A common setup for Privy apps is to configure wallets such that both users and …" at bounding box center [571, 179] width 407 height 32
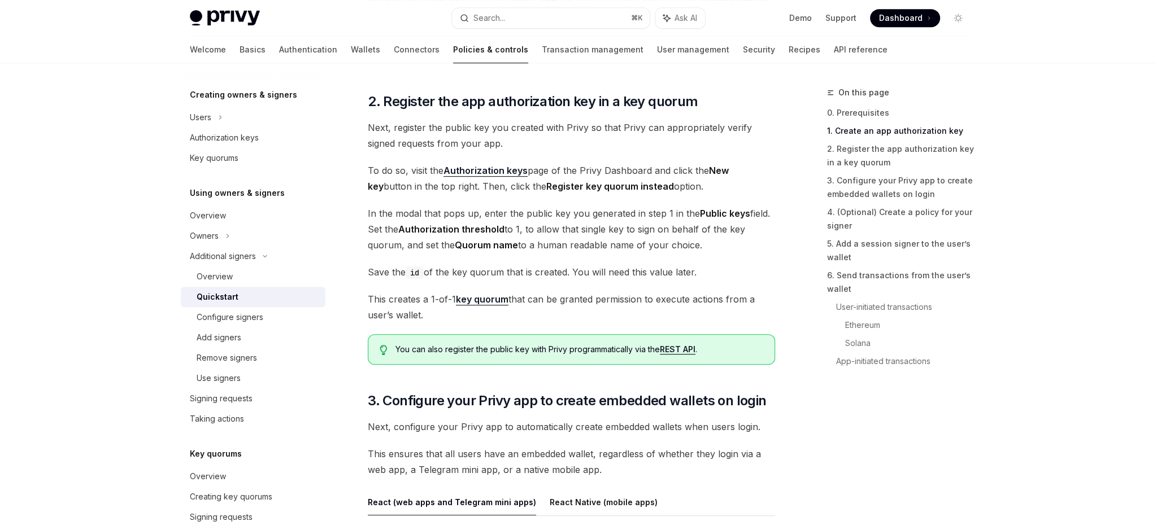
scroll to position [716, 0]
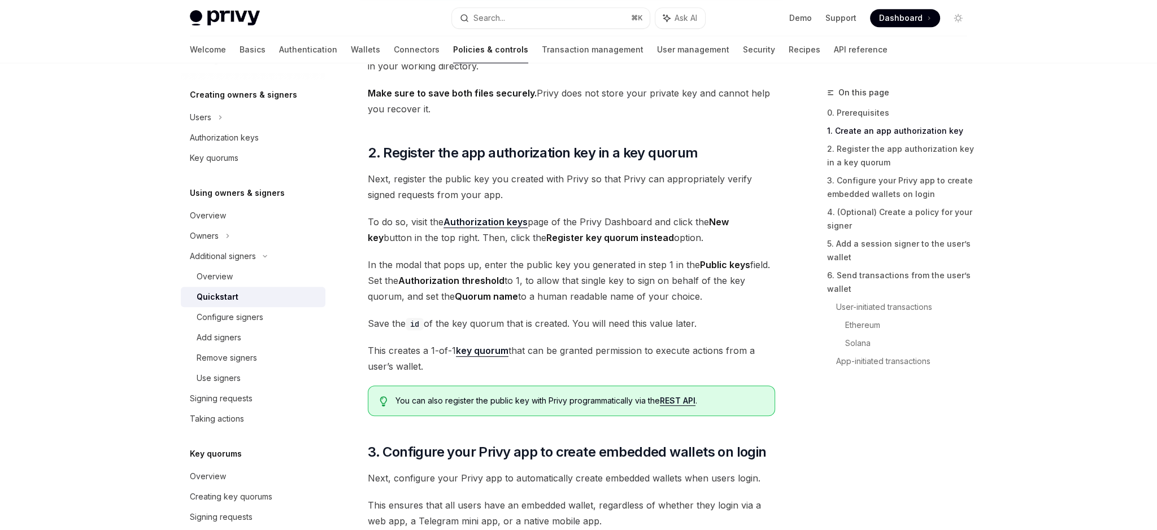
click at [534, 175] on span "Next, register the public key you created with Privy so that Privy can appropri…" at bounding box center [571, 187] width 407 height 32
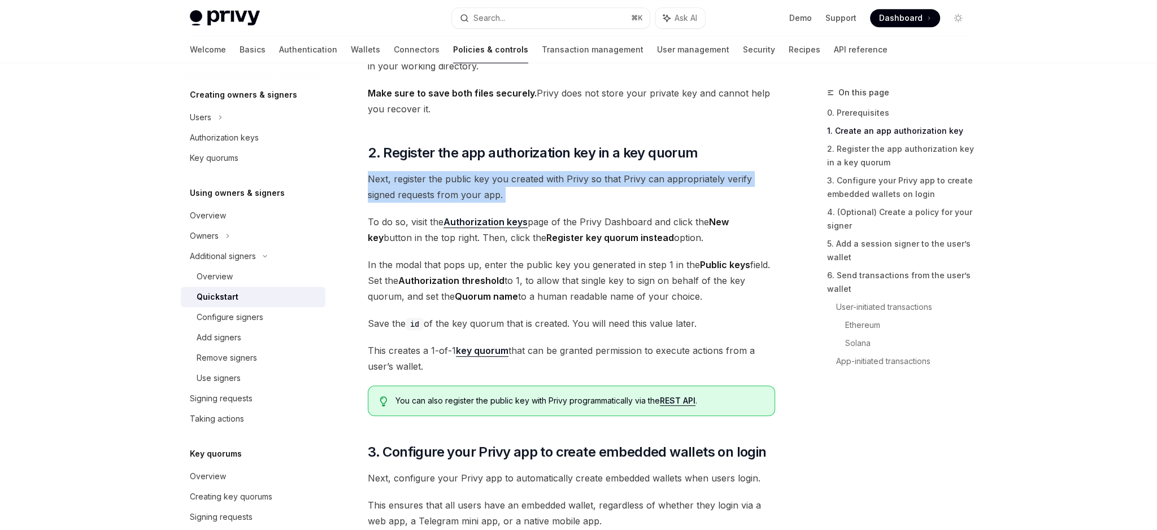
click at [534, 175] on span "Next, register the public key you created with Privy so that Privy can appropri…" at bounding box center [571, 187] width 407 height 32
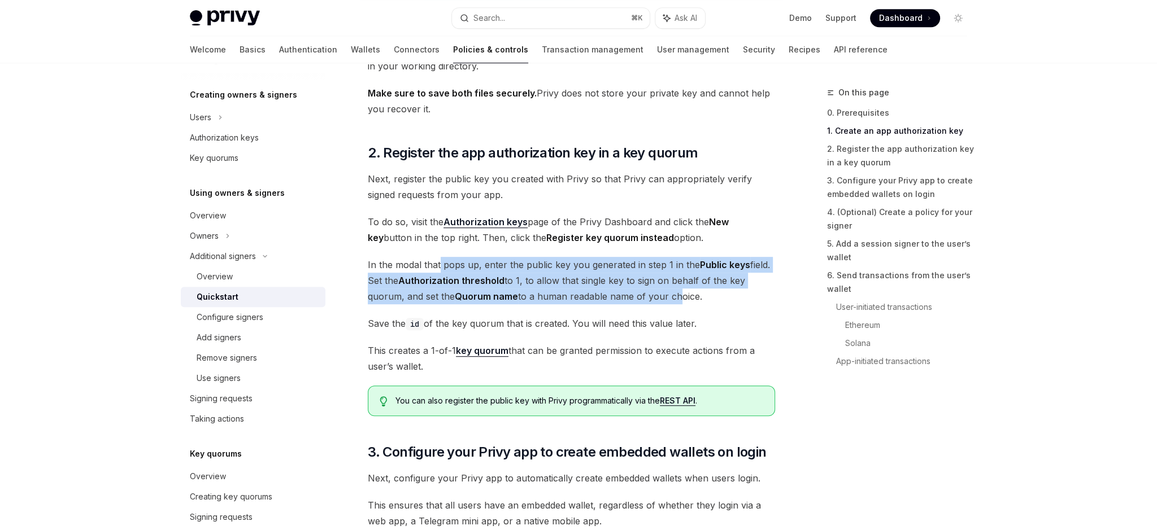
drag, startPoint x: 658, startPoint y: 301, endPoint x: 439, endPoint y: 266, distance: 221.9
click at [439, 266] on span "In the modal that pops up, enter the public key you generated in step 1 in the …" at bounding box center [571, 280] width 407 height 47
drag, startPoint x: 538, startPoint y: 277, endPoint x: 657, endPoint y: 294, distance: 120.4
click at [657, 294] on span "In the modal that pops up, enter the public key you generated in step 1 in the …" at bounding box center [571, 280] width 407 height 47
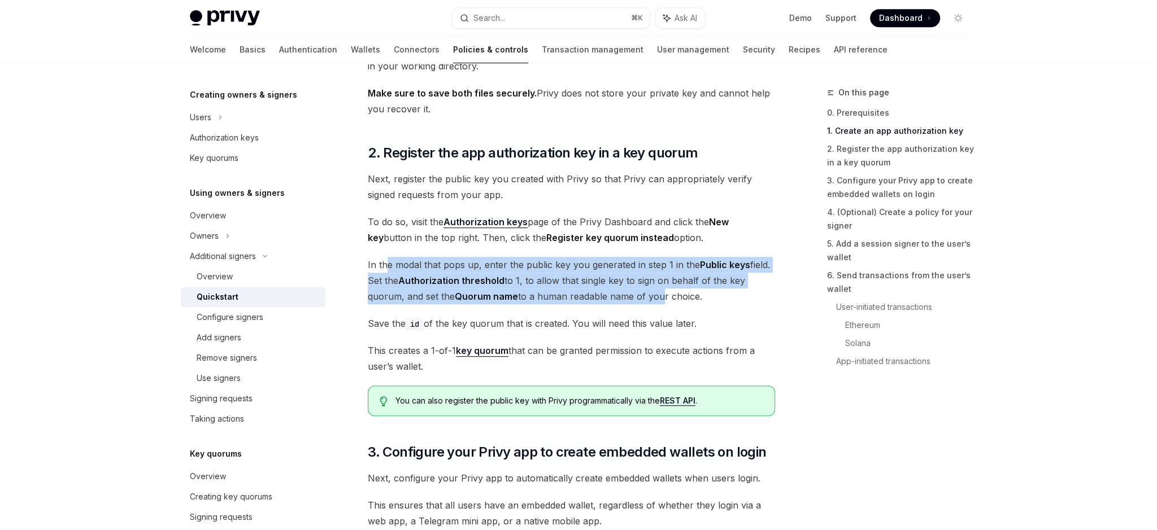
click at [657, 294] on span "In the modal that pops up, enter the public key you generated in step 1 in the …" at bounding box center [571, 280] width 407 height 47
drag, startPoint x: 576, startPoint y: 329, endPoint x: 381, endPoint y: 326, distance: 195.4
click at [381, 326] on span "Save the id of the key quorum that is created. You will need this value later." at bounding box center [571, 324] width 407 height 16
drag, startPoint x: 565, startPoint y: 321, endPoint x: 709, endPoint y: 323, distance: 143.5
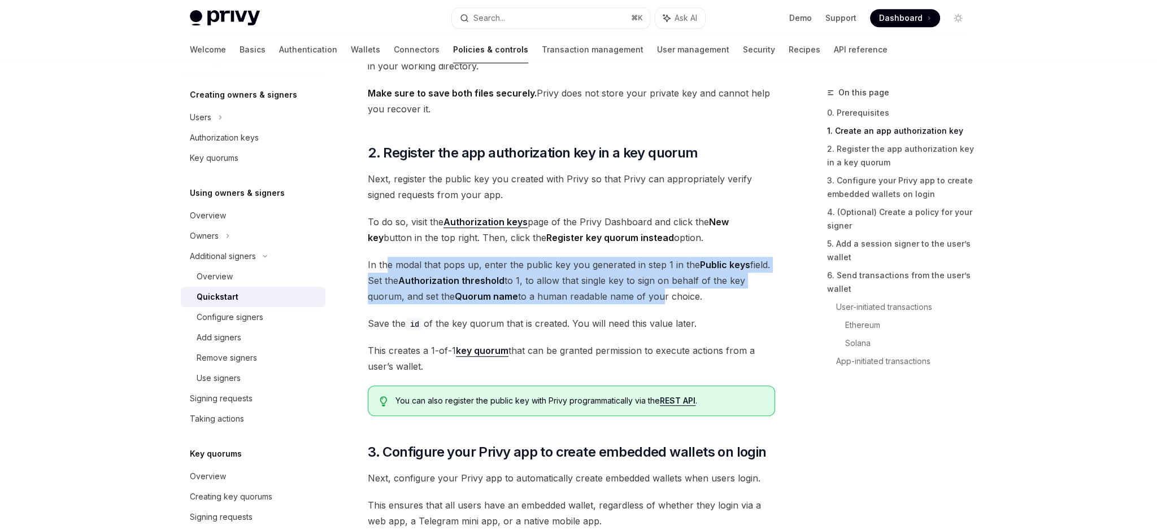
click at [709, 323] on span "Save the id of the key quorum that is created. You will need this value later." at bounding box center [571, 324] width 407 height 16
click at [696, 322] on span "Save the id of the key quorum that is created. You will need this value later." at bounding box center [571, 324] width 407 height 16
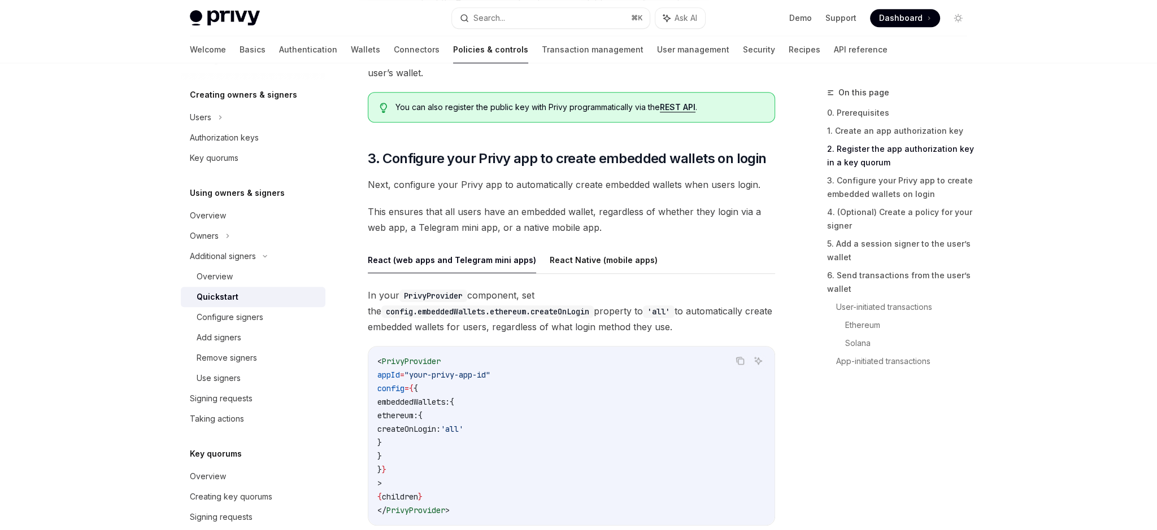
scroll to position [1011, 0]
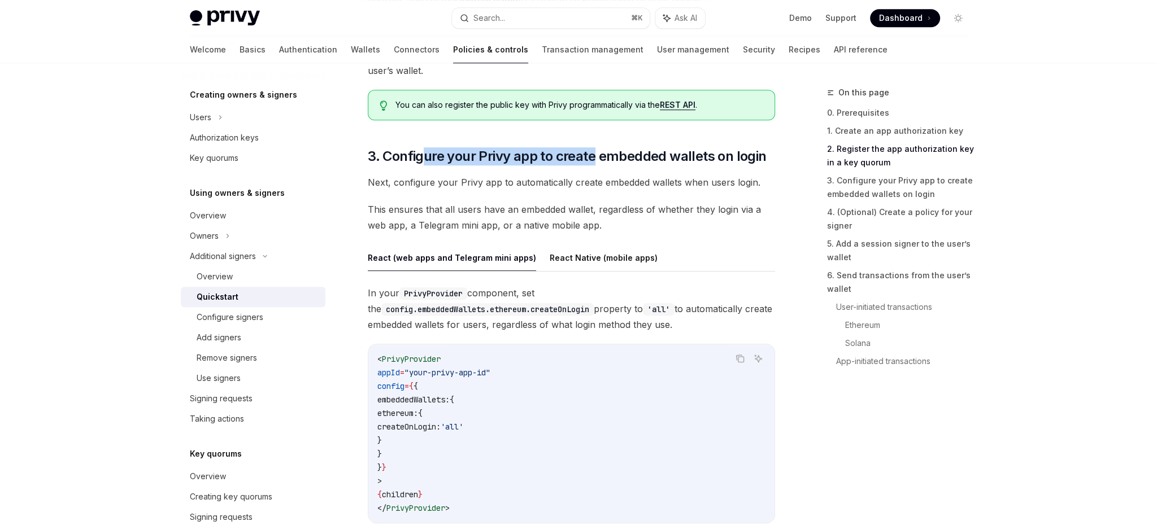
click at [594, 154] on span "3. Configure your Privy app to create embedded wallets on login" at bounding box center [567, 156] width 398 height 18
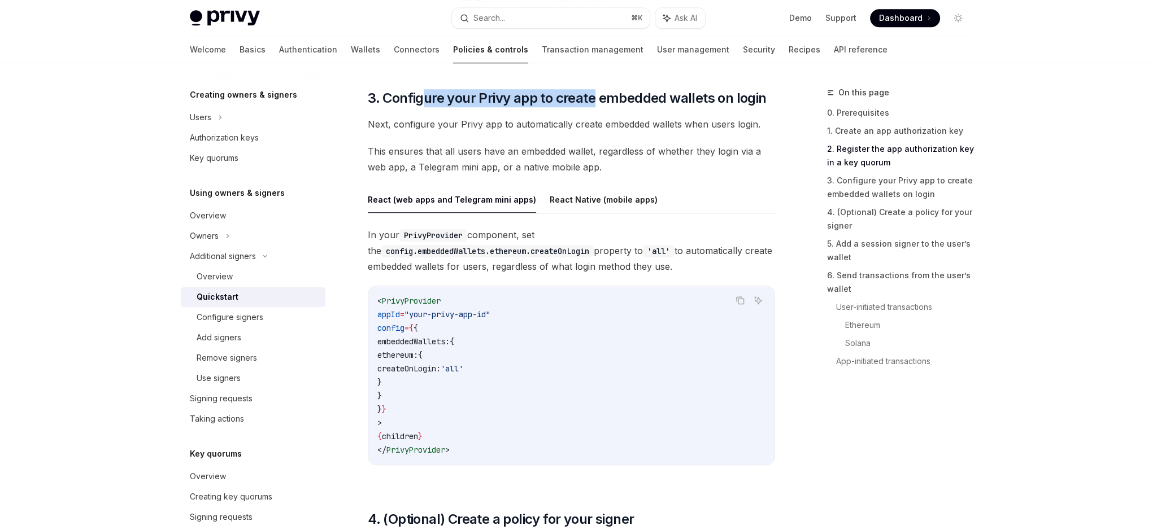
scroll to position [1071, 0]
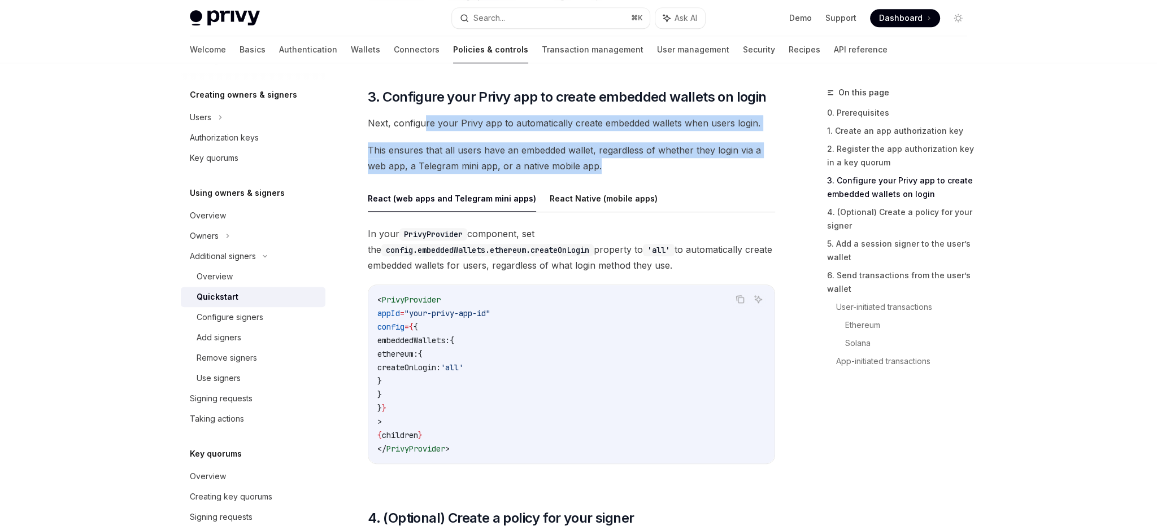
drag, startPoint x: 621, startPoint y: 158, endPoint x: 426, endPoint y: 117, distance: 199.0
click at [425, 118] on span "Next, configure your Privy app to automatically create embedded wallets when us…" at bounding box center [571, 123] width 407 height 16
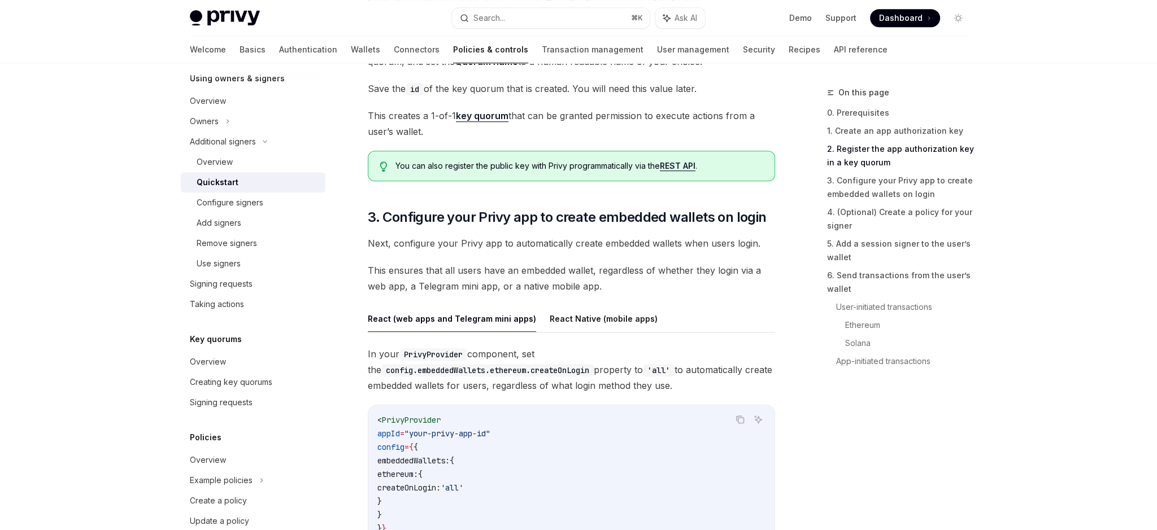
scroll to position [624, 0]
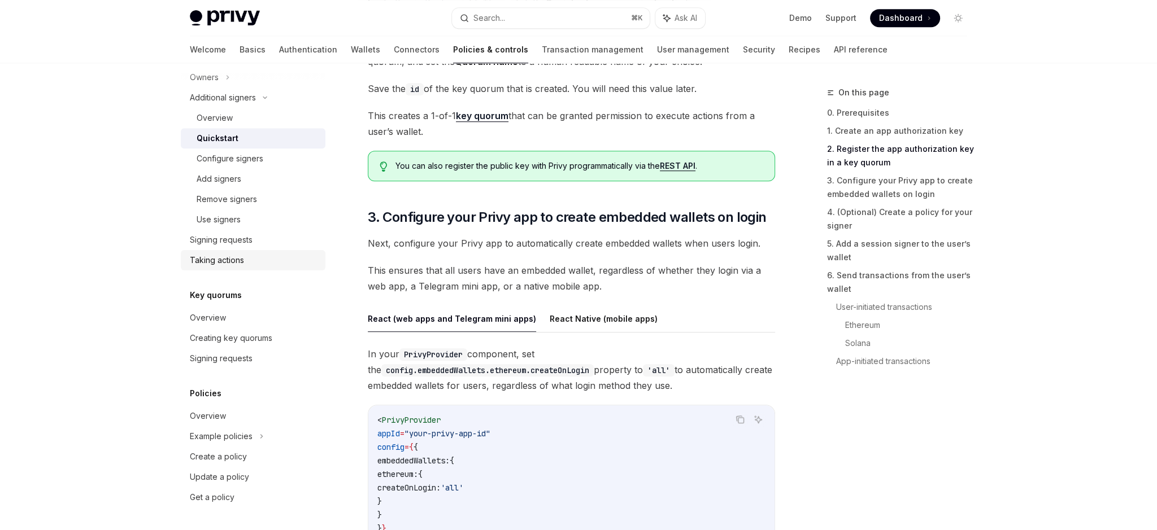
click at [261, 254] on div "Taking actions" at bounding box center [254, 261] width 129 height 14
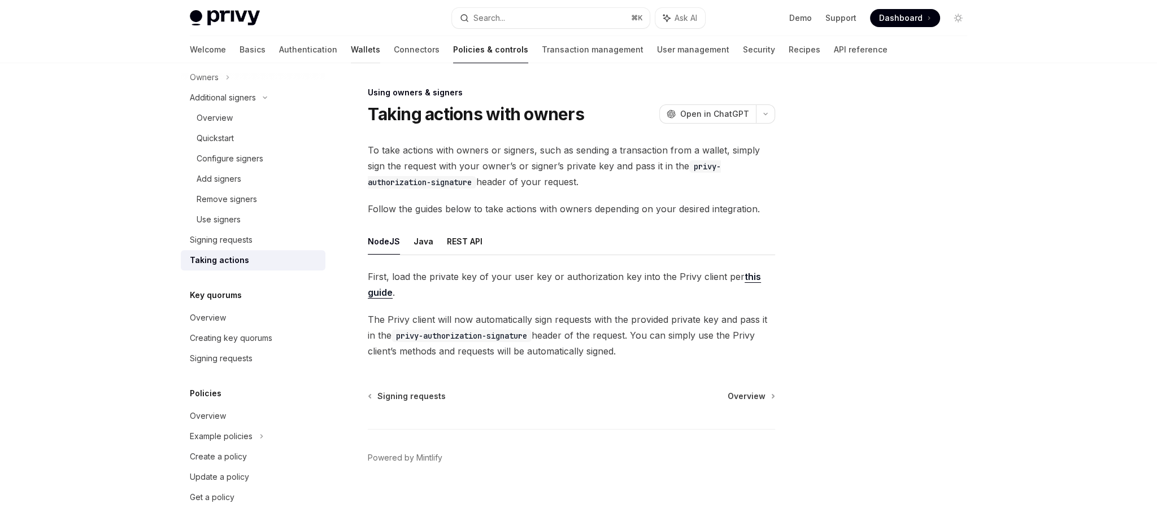
click at [351, 55] on link "Wallets" at bounding box center [365, 49] width 29 height 27
type textarea "*"
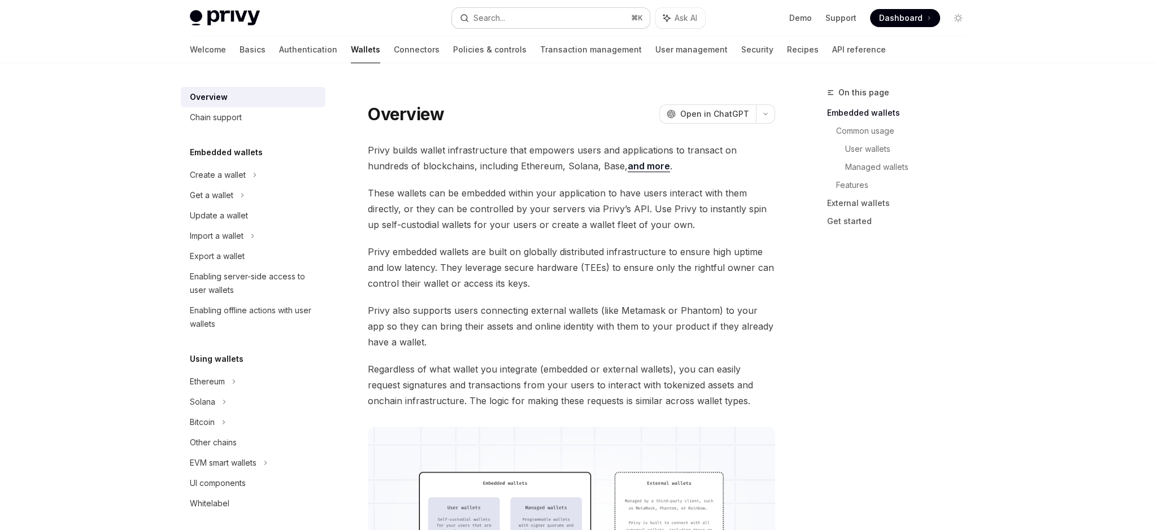
click at [513, 22] on button "Search... ⌘ K" at bounding box center [551, 18] width 198 height 20
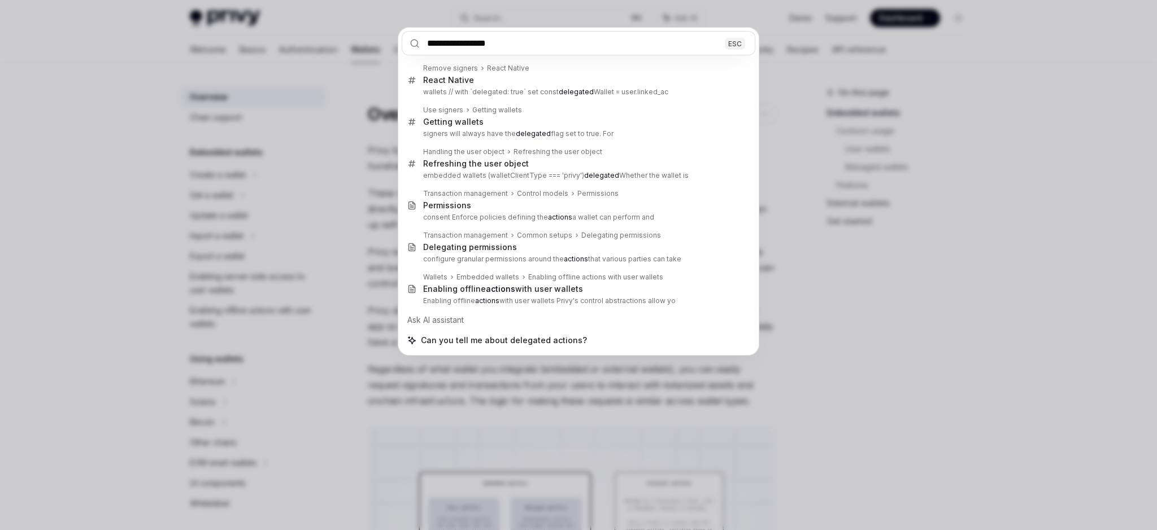
type input "**********"
click at [332, 296] on div "**********" at bounding box center [578, 265] width 1157 height 530
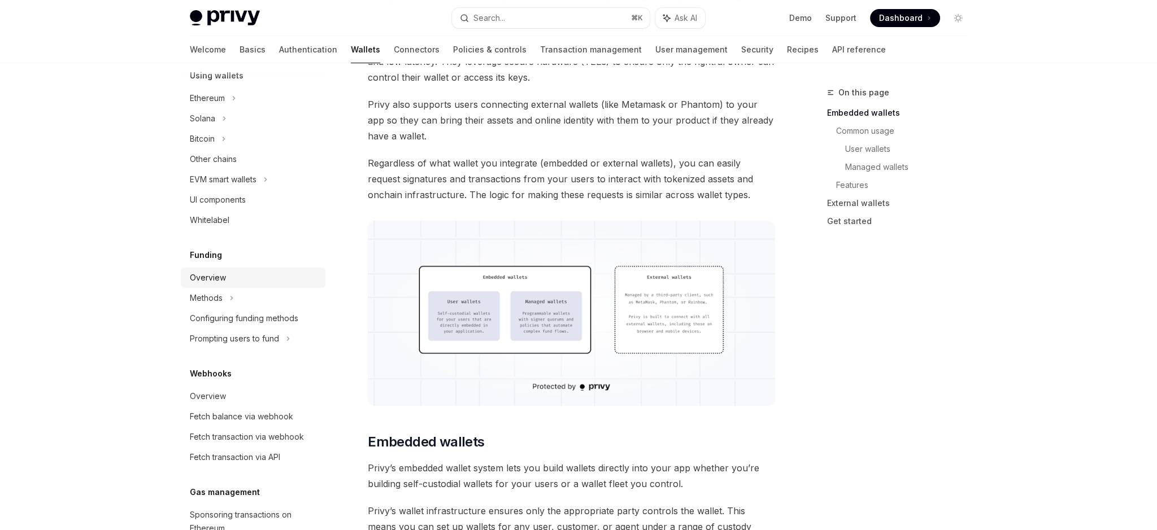
scroll to position [247, 0]
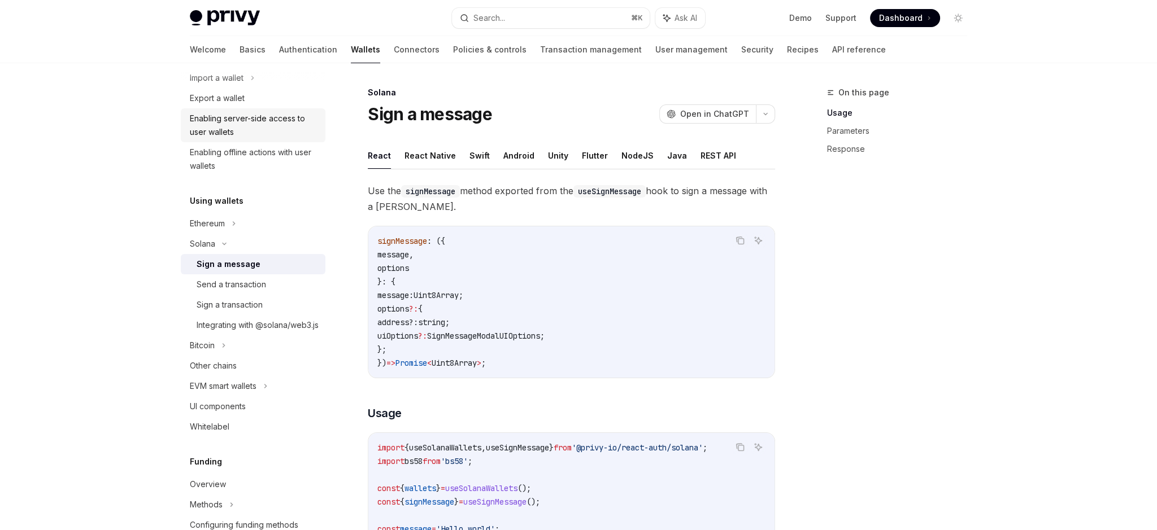
scroll to position [85, 0]
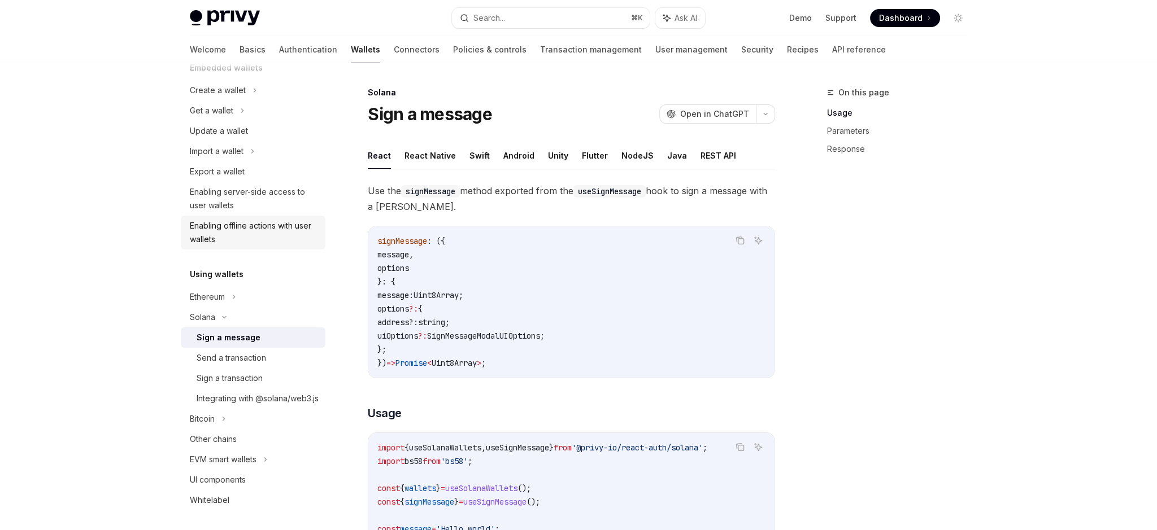
click at [291, 232] on div "Enabling offline actions with user wallets" at bounding box center [254, 232] width 129 height 27
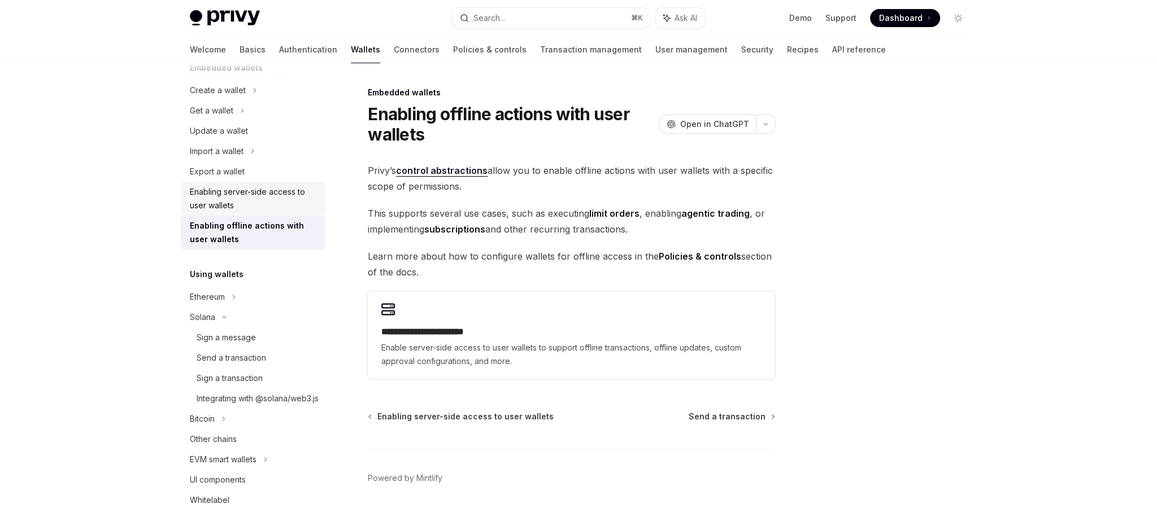
click at [287, 202] on div "Enabling server-side access to user wallets" at bounding box center [254, 198] width 129 height 27
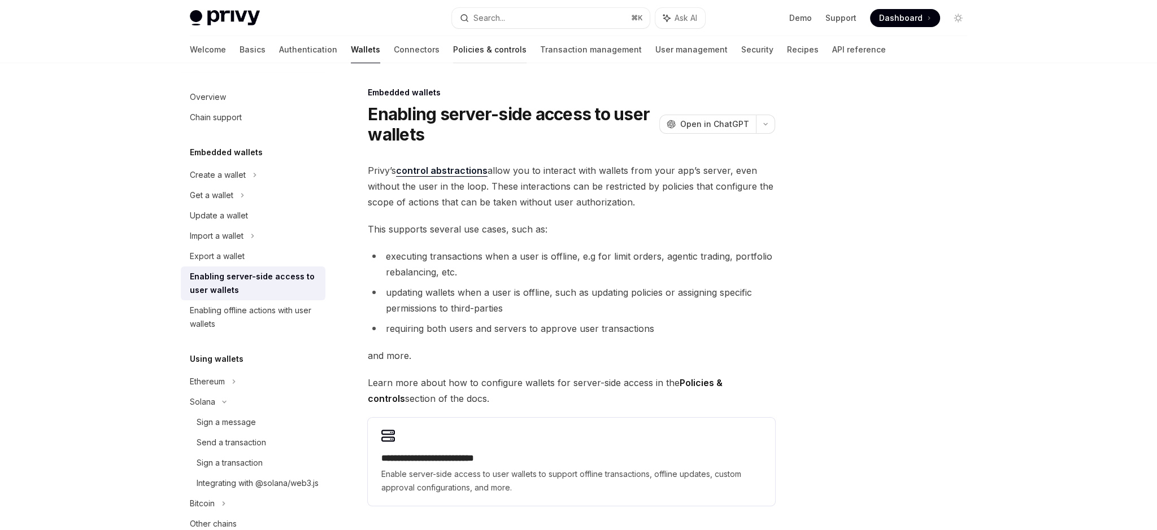
click at [453, 55] on link "Policies & controls" at bounding box center [489, 49] width 73 height 27
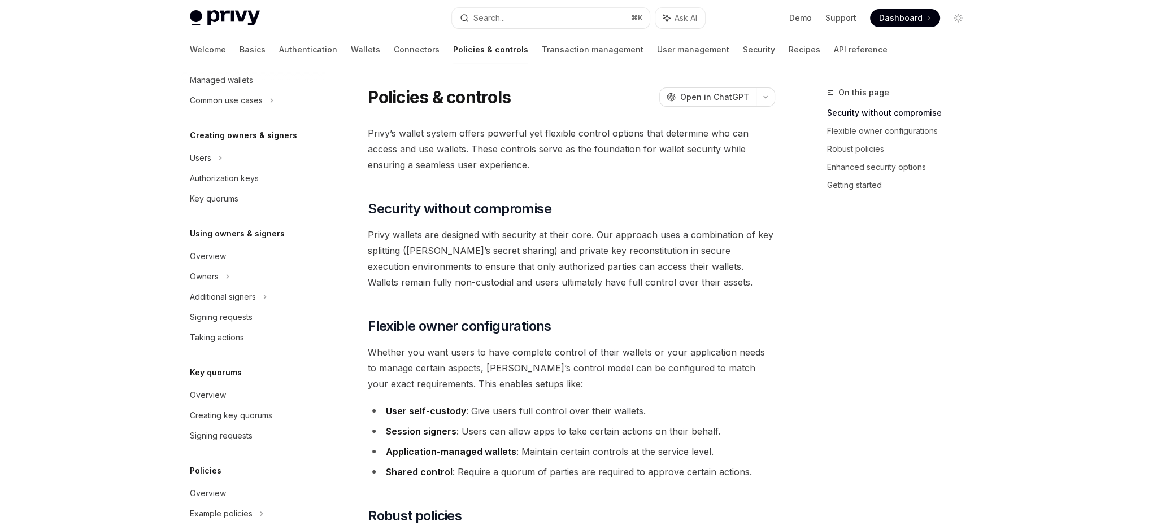
scroll to position [185, 0]
click at [230, 343] on div "Taking actions" at bounding box center [217, 340] width 54 height 14
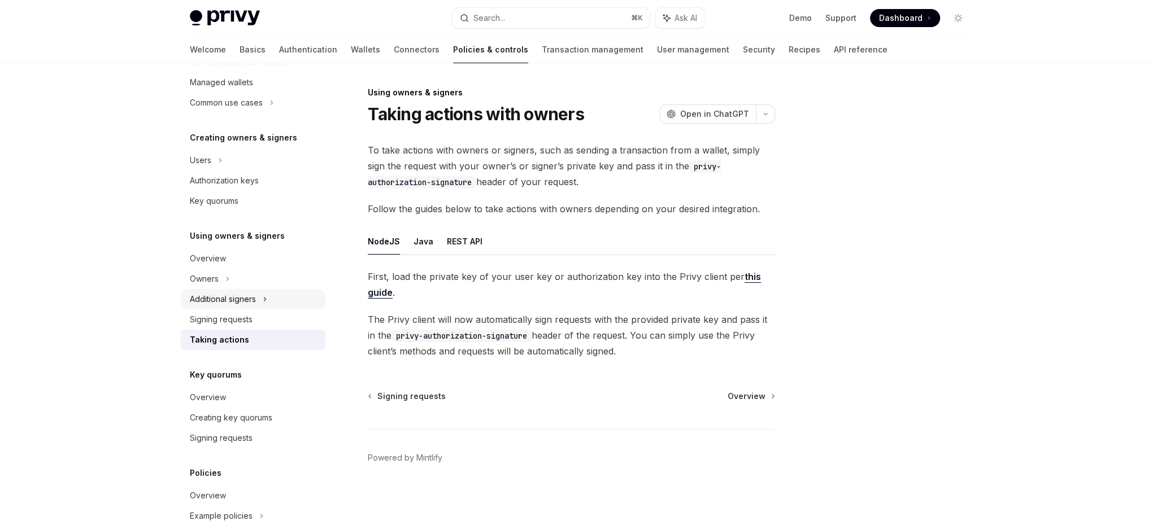
click at [267, 300] on icon at bounding box center [265, 300] width 5 height 14
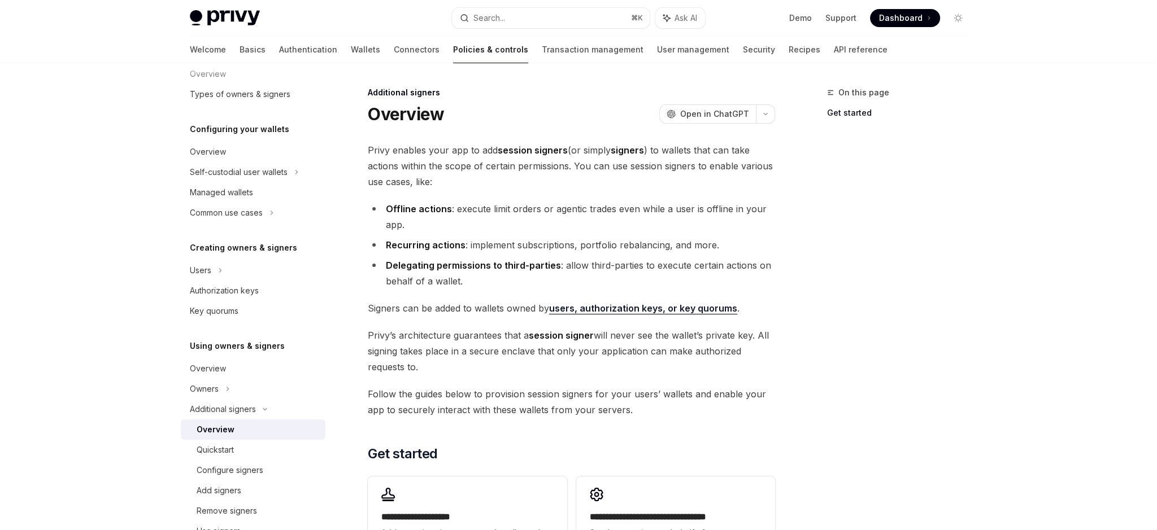
scroll to position [75, 0]
click at [270, 217] on icon at bounding box center [271, 214] width 5 height 14
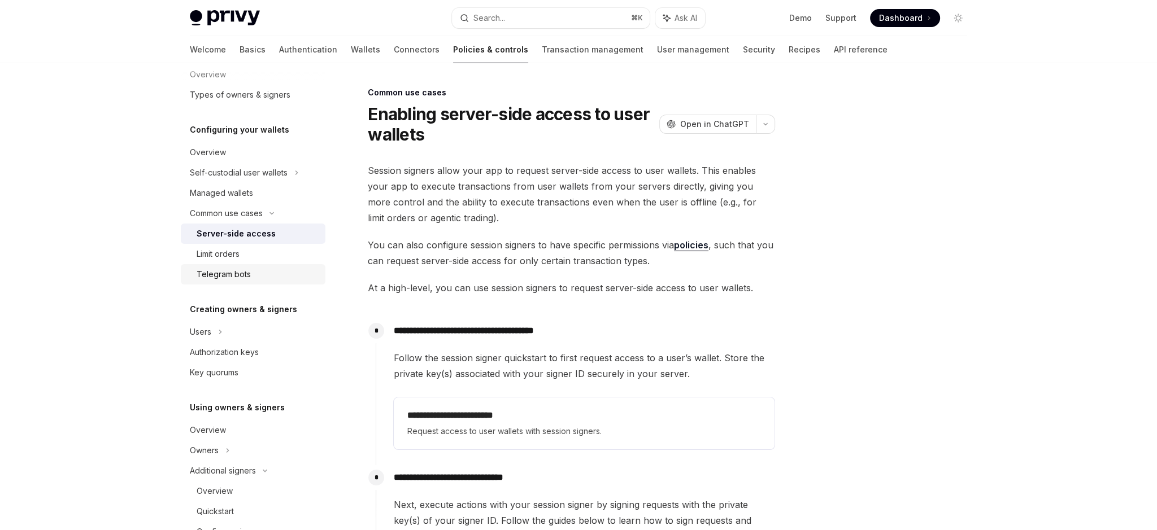
click at [262, 272] on div "Telegram bots" at bounding box center [258, 275] width 122 height 14
type textarea "*"
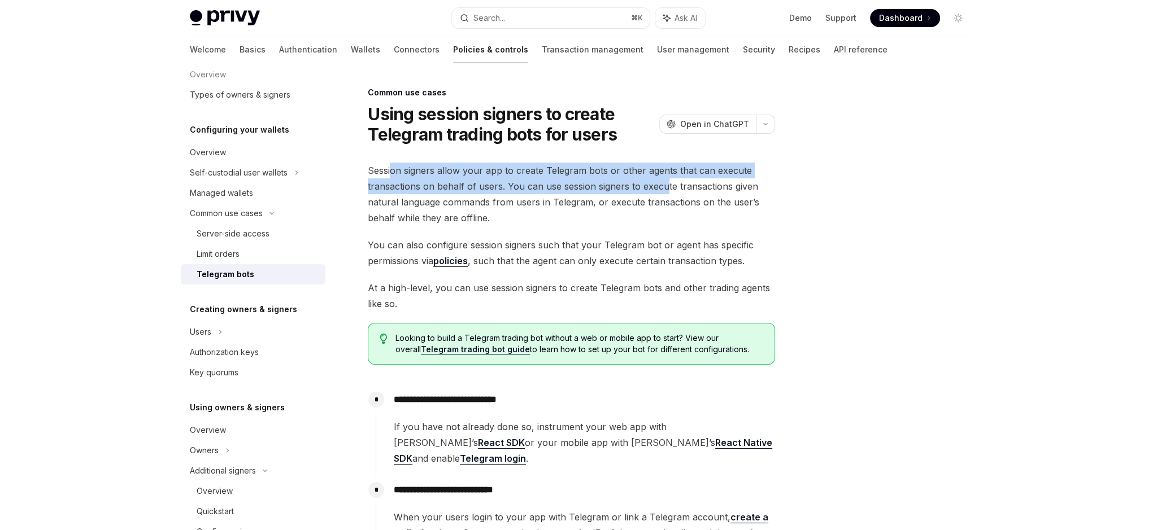
drag, startPoint x: 555, startPoint y: 177, endPoint x: 664, endPoint y: 186, distance: 109.4
click at [664, 186] on span "Session signers allow your app to create Telegram bots or other agents that can…" at bounding box center [571, 194] width 407 height 63
drag, startPoint x: 664, startPoint y: 186, endPoint x: 667, endPoint y: 191, distance: 6.1
click at [664, 186] on span "Session signers allow your app to create Telegram bots or other agents that can…" at bounding box center [571, 194] width 407 height 63
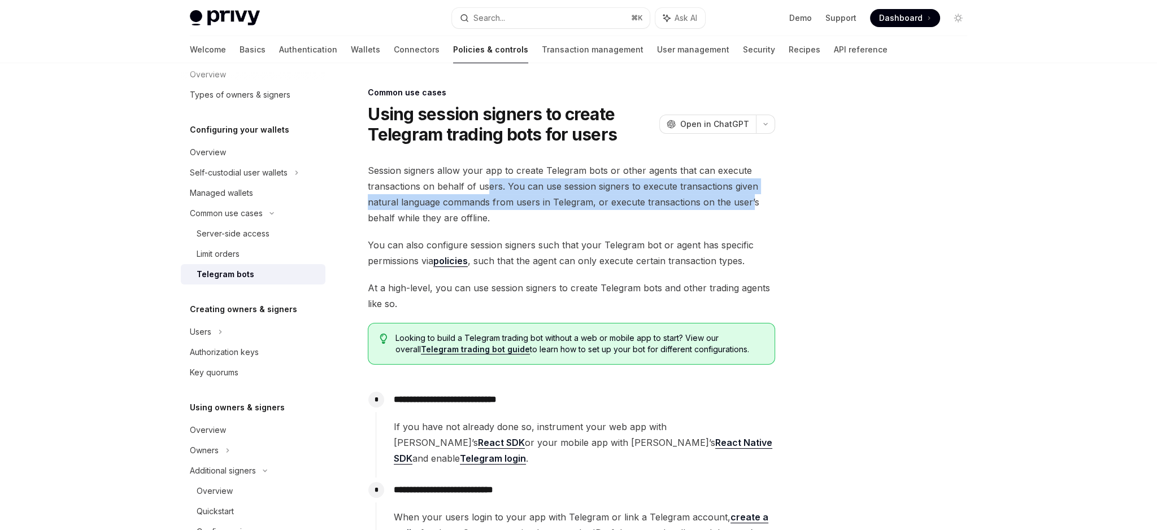
drag, startPoint x: 591, startPoint y: 195, endPoint x: 487, endPoint y: 188, distance: 104.7
click at [487, 188] on span "Session signers allow your app to create Telegram bots or other agents that can…" at bounding box center [571, 194] width 407 height 63
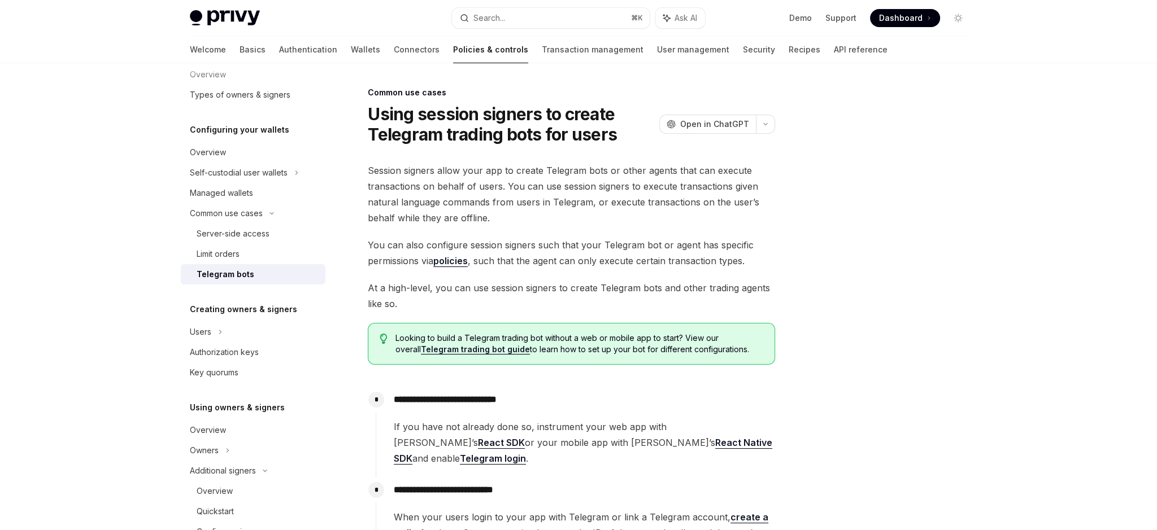
drag, startPoint x: 487, startPoint y: 188, endPoint x: 438, endPoint y: 184, distance: 49.3
click at [486, 188] on span "Session signers allow your app to create Telegram bots or other agents that can…" at bounding box center [571, 194] width 407 height 63
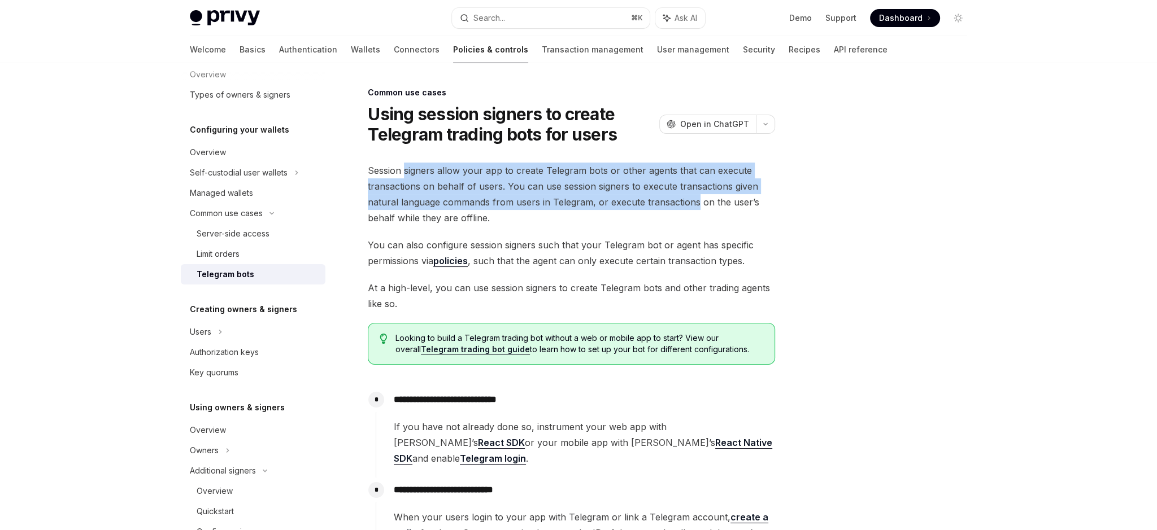
drag, startPoint x: 404, startPoint y: 169, endPoint x: 696, endPoint y: 202, distance: 293.2
click at [696, 202] on span "Session signers allow your app to create Telegram bots or other agents that can…" at bounding box center [571, 194] width 407 height 63
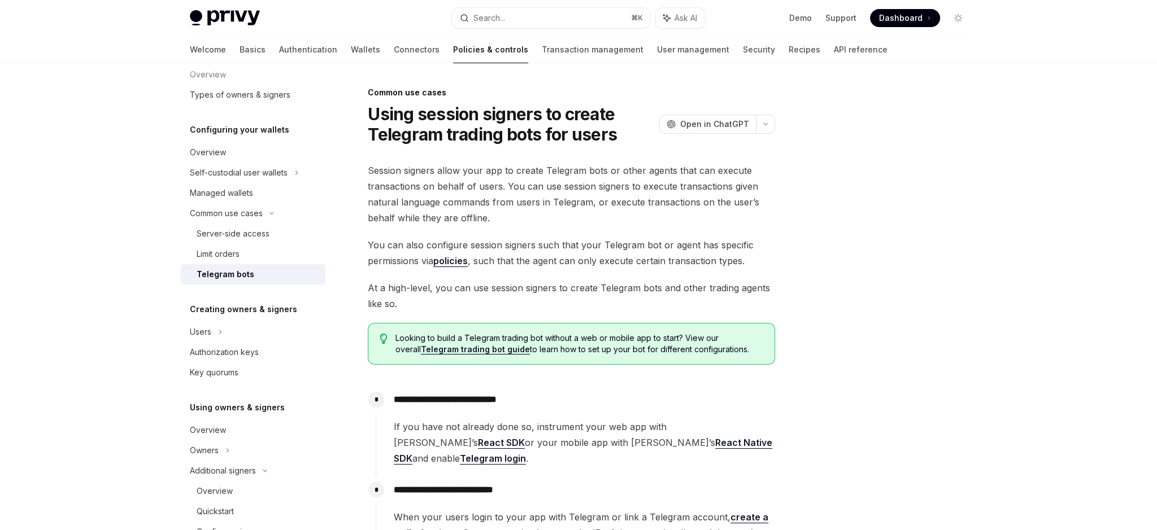
drag, startPoint x: 696, startPoint y: 202, endPoint x: 704, endPoint y: 202, distance: 8.5
click at [695, 202] on span "Session signers allow your app to create Telegram bots or other agents that can…" at bounding box center [571, 194] width 407 height 63
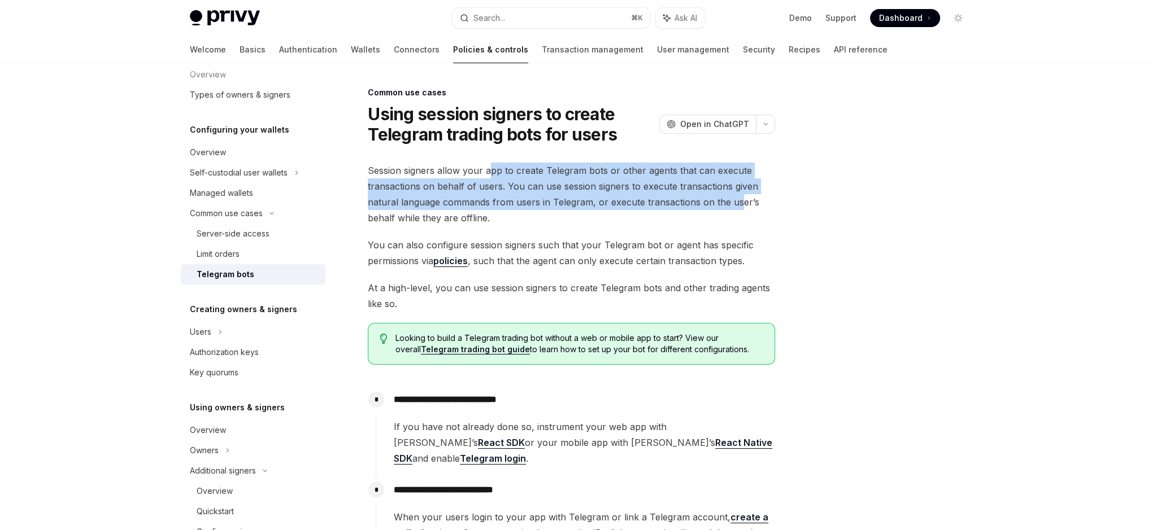
drag, startPoint x: 596, startPoint y: 197, endPoint x: 490, endPoint y: 175, distance: 107.9
click at [490, 175] on span "Session signers allow your app to create Telegram bots or other agents that can…" at bounding box center [571, 194] width 407 height 63
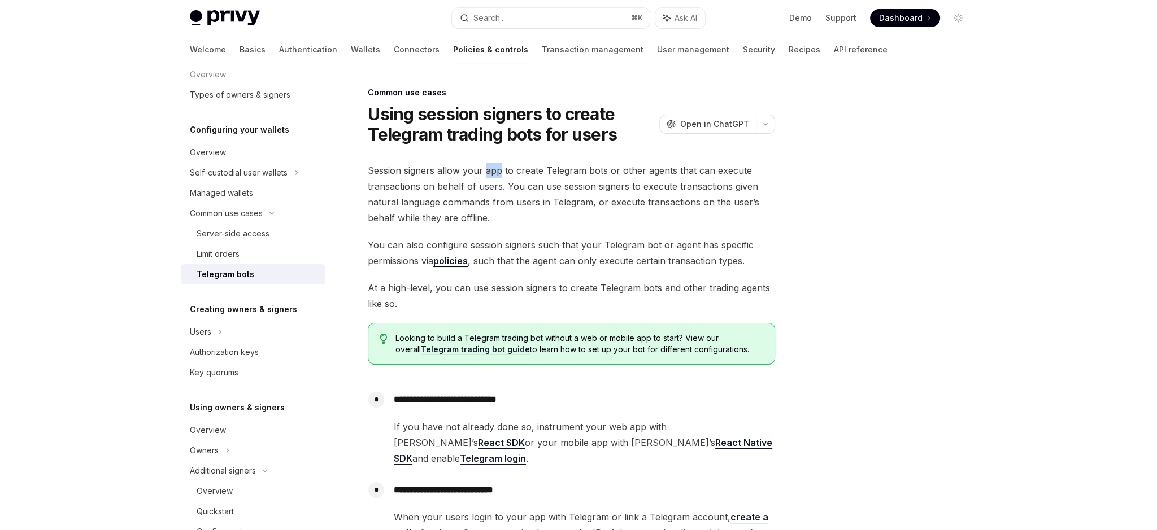
click at [490, 175] on span "Session signers allow your app to create Telegram bots or other agents that can…" at bounding box center [571, 194] width 407 height 63
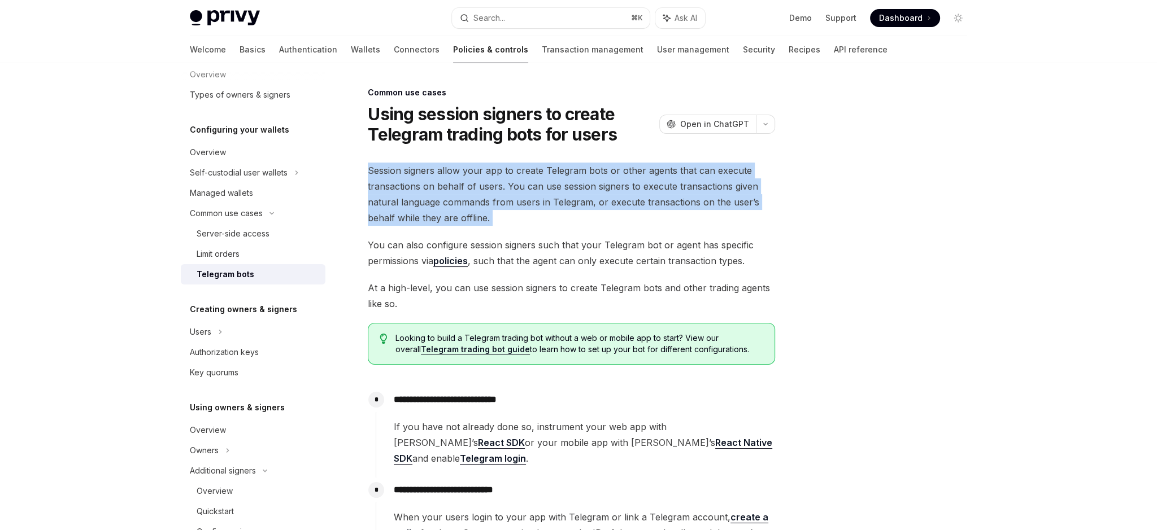
click at [490, 175] on span "Session signers allow your app to create Telegram bots or other agents that can…" at bounding box center [571, 194] width 407 height 63
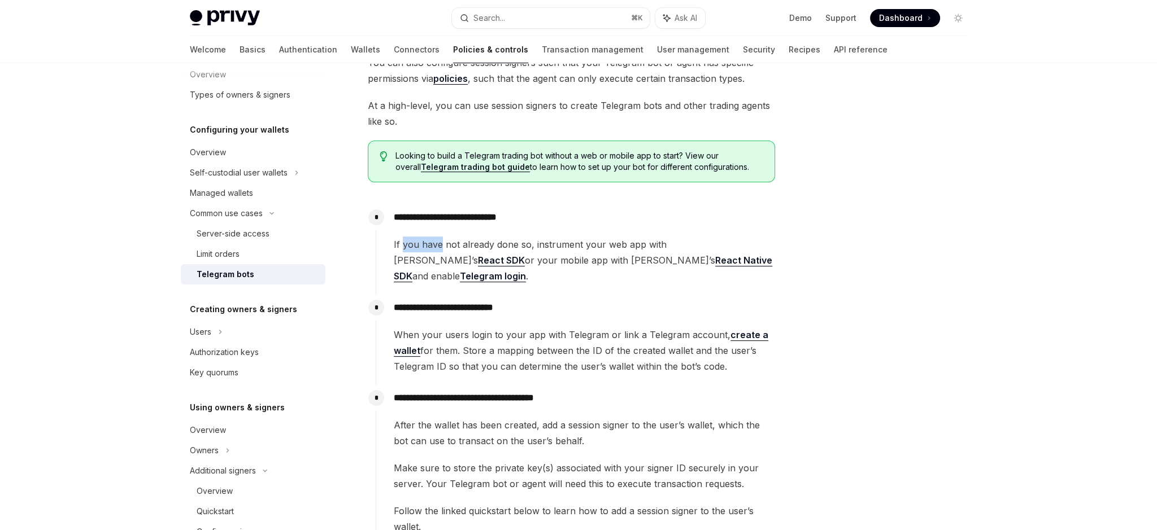
scroll to position [182, 0]
drag, startPoint x: 577, startPoint y: 245, endPoint x: 586, endPoint y: 246, distance: 9.1
click at [586, 246] on span "If you have not already done so, instrument your web app with [PERSON_NAME]’s R…" at bounding box center [584, 260] width 381 height 47
drag, startPoint x: 595, startPoint y: 244, endPoint x: 476, endPoint y: 243, distance: 119.2
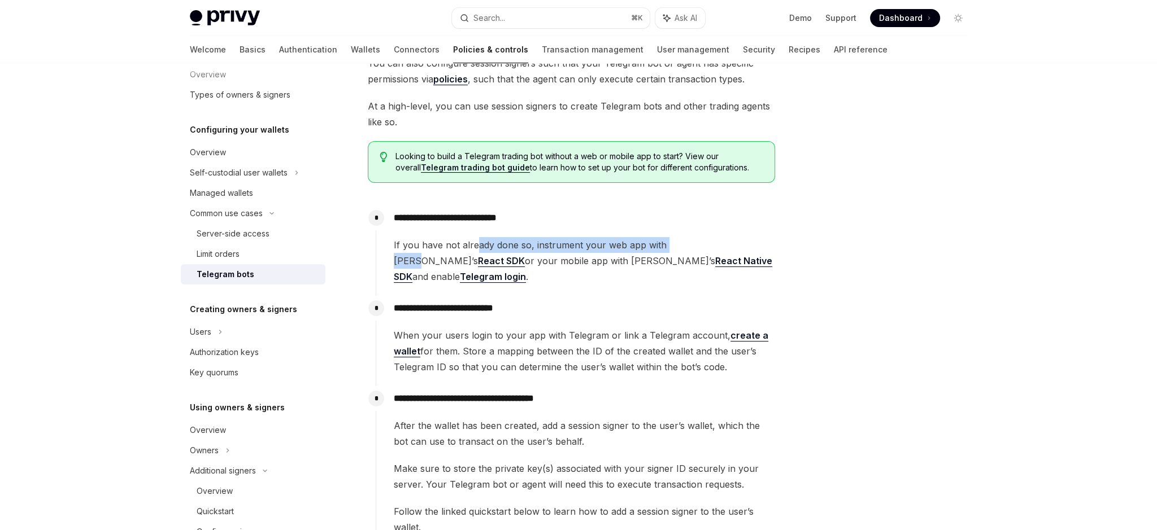
click at [476, 243] on span "If you have not already done so, instrument your web app with [PERSON_NAME]’s R…" at bounding box center [584, 260] width 381 height 47
click at [475, 243] on span "If you have not already done so, instrument your web app with [PERSON_NAME]’s R…" at bounding box center [584, 260] width 381 height 47
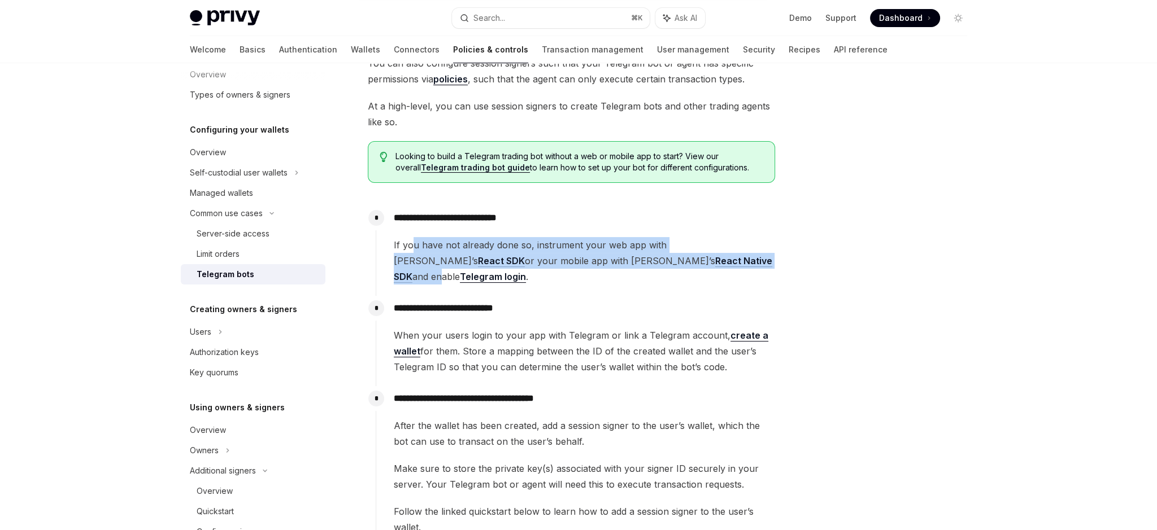
drag, startPoint x: 485, startPoint y: 245, endPoint x: 595, endPoint y: 264, distance: 111.8
click at [595, 264] on span "If you have not already done so, instrument your web app with [PERSON_NAME]’s R…" at bounding box center [584, 260] width 381 height 47
drag, startPoint x: 517, startPoint y: 257, endPoint x: 410, endPoint y: 243, distance: 108.2
click at [410, 243] on span "If you have not already done so, instrument your web app with [PERSON_NAME]’s R…" at bounding box center [584, 260] width 381 height 47
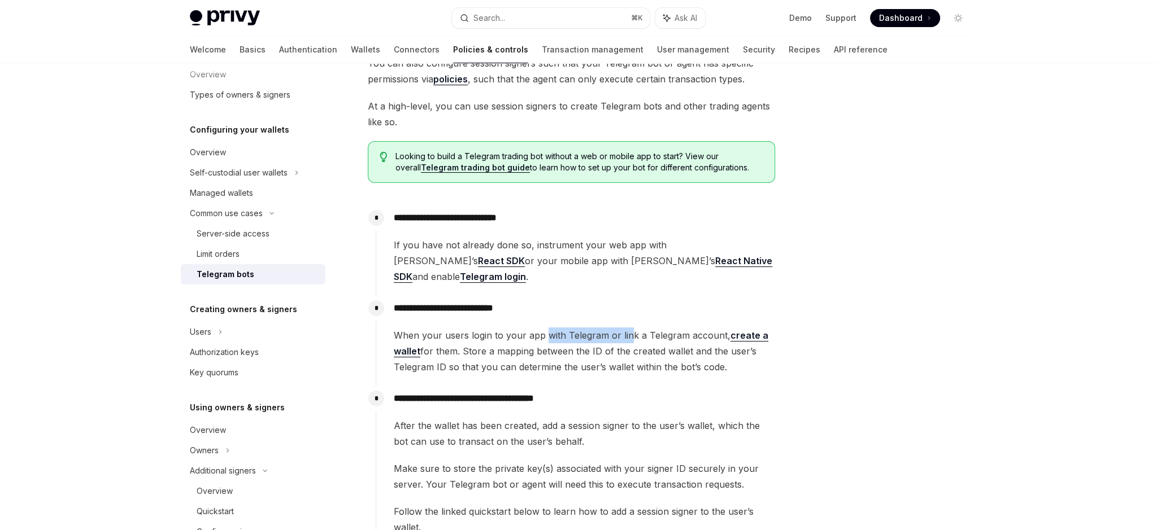
drag, startPoint x: 559, startPoint y: 316, endPoint x: 629, endPoint y: 316, distance: 70.6
click at [628, 328] on span "When your users login to your app with Telegram or link a Telegram account, cre…" at bounding box center [584, 351] width 381 height 47
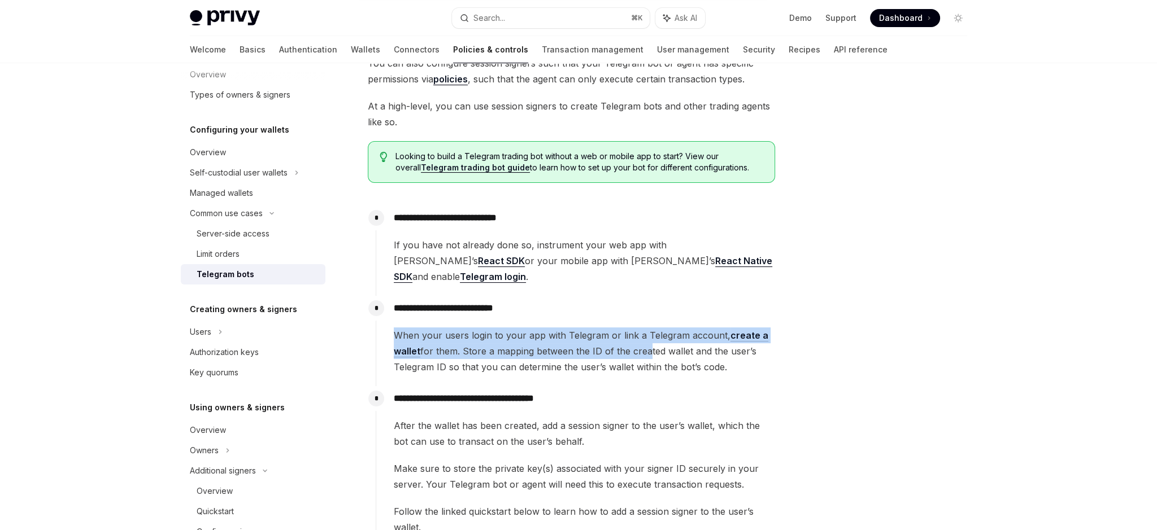
drag, startPoint x: 396, startPoint y: 319, endPoint x: 642, endPoint y: 336, distance: 246.3
click at [642, 336] on span "When your users login to your app with Telegram or link a Telegram account, cre…" at bounding box center [584, 351] width 381 height 47
drag, startPoint x: 736, startPoint y: 351, endPoint x: 453, endPoint y: 322, distance: 285.0
click at [453, 328] on span "When your users login to your app with Telegram or link a Telegram account, cre…" at bounding box center [584, 351] width 381 height 47
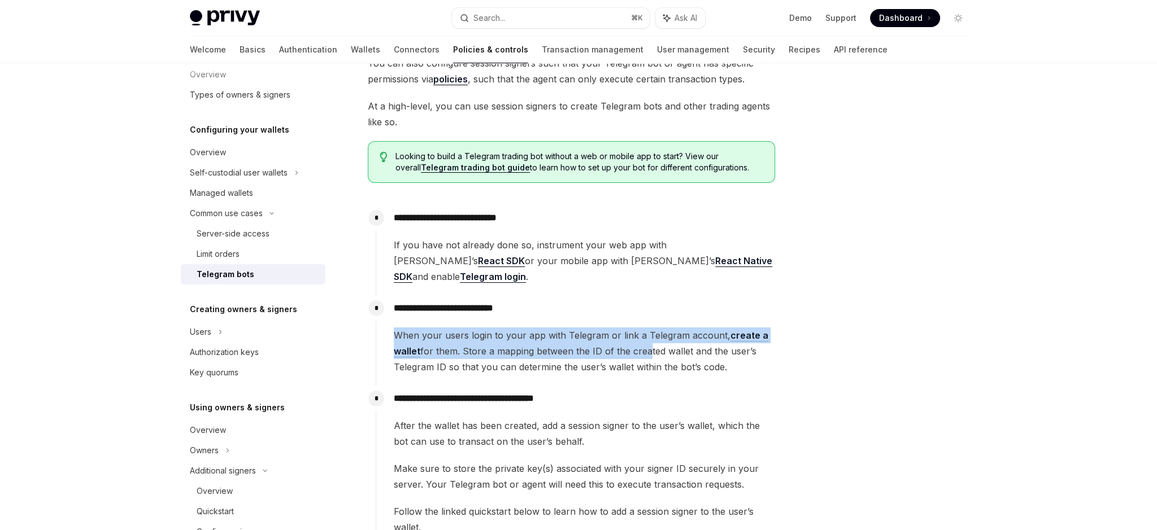
click at [453, 328] on span "When your users login to your app with Telegram or link a Telegram account, cre…" at bounding box center [584, 351] width 381 height 47
drag, startPoint x: 679, startPoint y: 349, endPoint x: 383, endPoint y: 317, distance: 297.6
click at [382, 319] on div "**********" at bounding box center [575, 335] width 399 height 79
click at [426, 328] on span "When your users login to your app with Telegram or link a Telegram account, cre…" at bounding box center [584, 351] width 381 height 47
drag, startPoint x: 403, startPoint y: 313, endPoint x: 723, endPoint y: 352, distance: 322.1
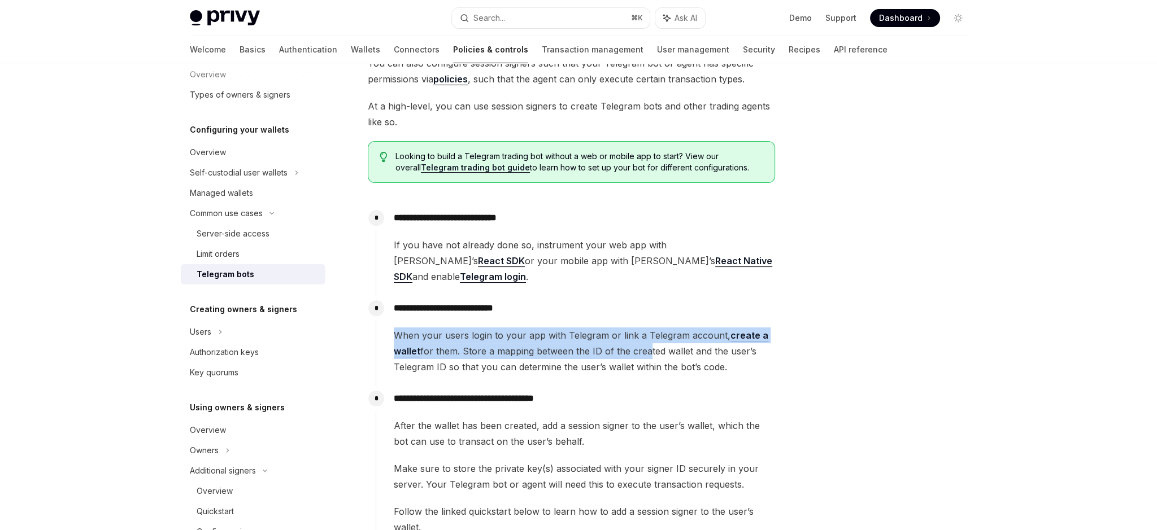
click at [723, 352] on span "When your users login to your app with Telegram or link a Telegram account, cre…" at bounding box center [584, 351] width 381 height 47
drag, startPoint x: 723, startPoint y: 352, endPoint x: 736, endPoint y: 351, distance: 13.0
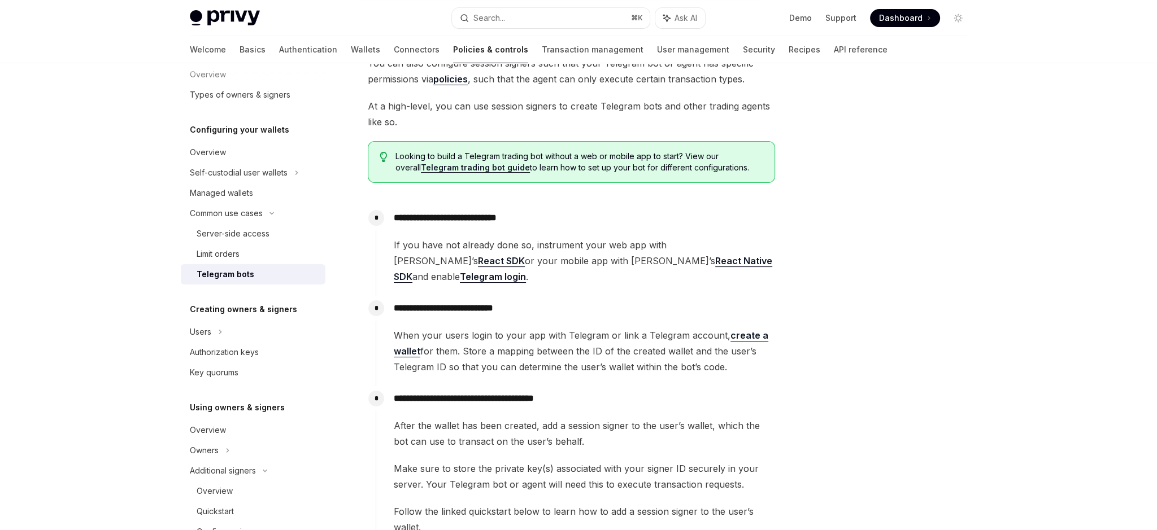
click at [723, 352] on span "When your users login to your app with Telegram or link a Telegram account, cre…" at bounding box center [584, 351] width 381 height 47
drag, startPoint x: 721, startPoint y: 353, endPoint x: 385, endPoint y: 315, distance: 338.7
click at [385, 315] on div "**********" at bounding box center [575, 335] width 399 height 79
click at [409, 328] on span "When your users login to your app with Telegram or link a Telegram account, cre…" at bounding box center [584, 351] width 381 height 47
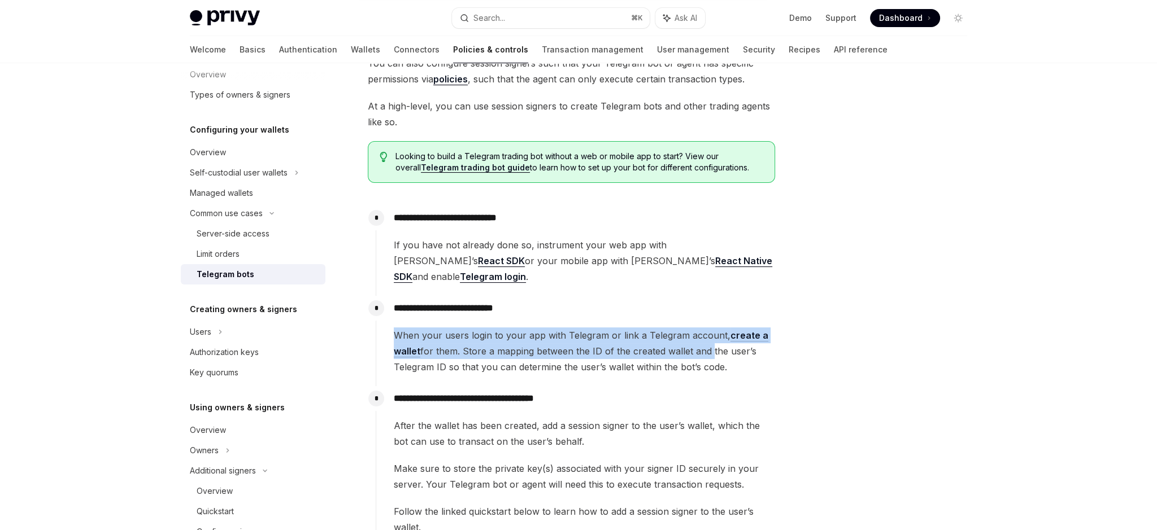
drag, startPoint x: 394, startPoint y: 316, endPoint x: 709, endPoint y: 333, distance: 316.1
click at [709, 333] on div "**********" at bounding box center [575, 335] width 399 height 79
click at [709, 333] on span "When your users login to your app with Telegram or link a Telegram account, cre…" at bounding box center [584, 351] width 381 height 47
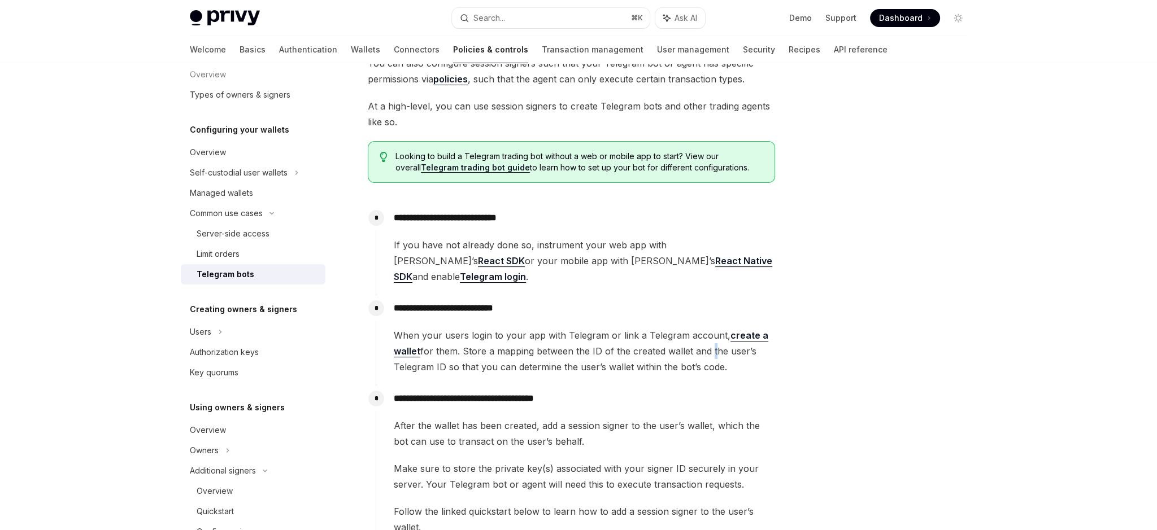
click at [709, 333] on span "When your users login to your app with Telegram or link a Telegram account, cre…" at bounding box center [584, 351] width 381 height 47
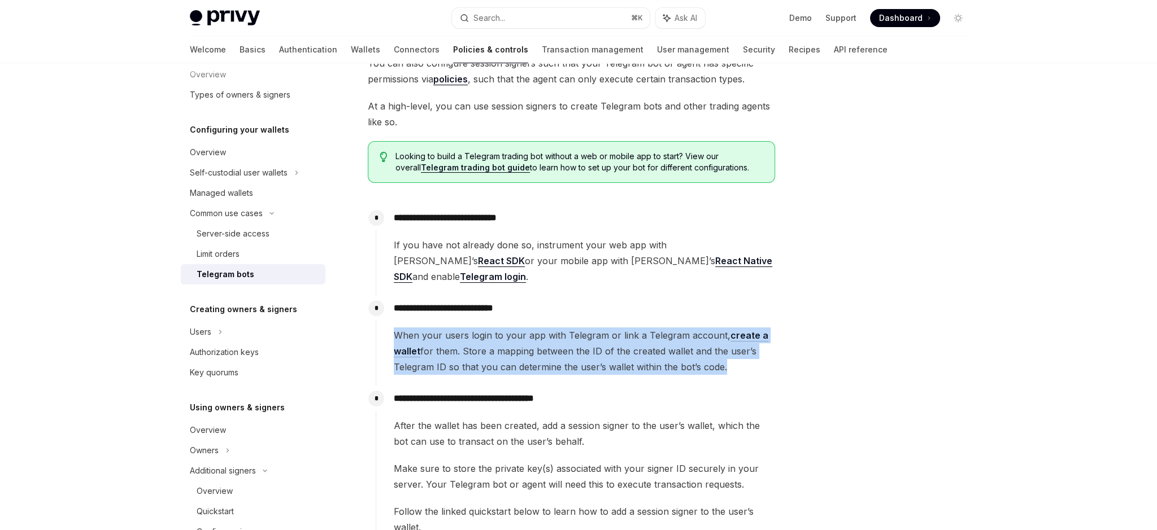
click at [709, 333] on span "When your users login to your app with Telegram or link a Telegram account, cre…" at bounding box center [584, 351] width 381 height 47
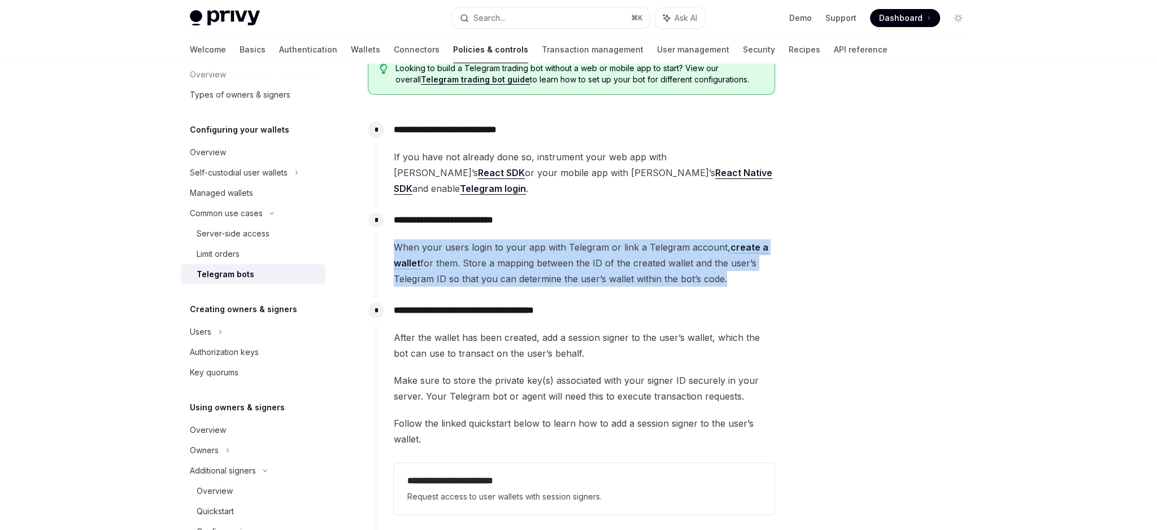
scroll to position [277, 0]
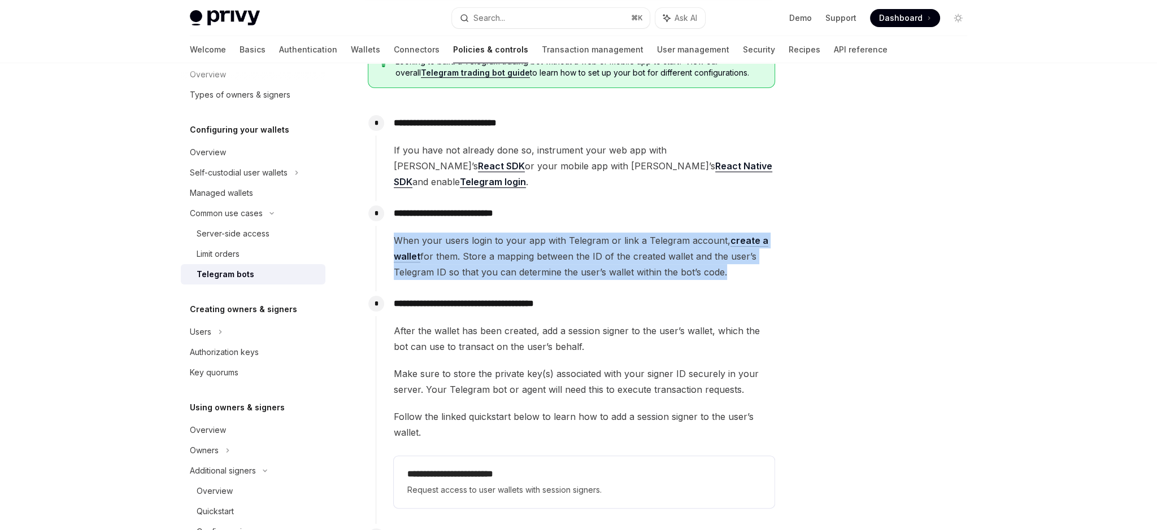
click at [569, 239] on span "When your users login to your app with Telegram or link a Telegram account, cre…" at bounding box center [584, 256] width 381 height 47
drag, startPoint x: 630, startPoint y: 251, endPoint x: 417, endPoint y: 223, distance: 215.3
click at [417, 233] on span "When your users login to your app with Telegram or link a Telegram account, cre…" at bounding box center [584, 256] width 381 height 47
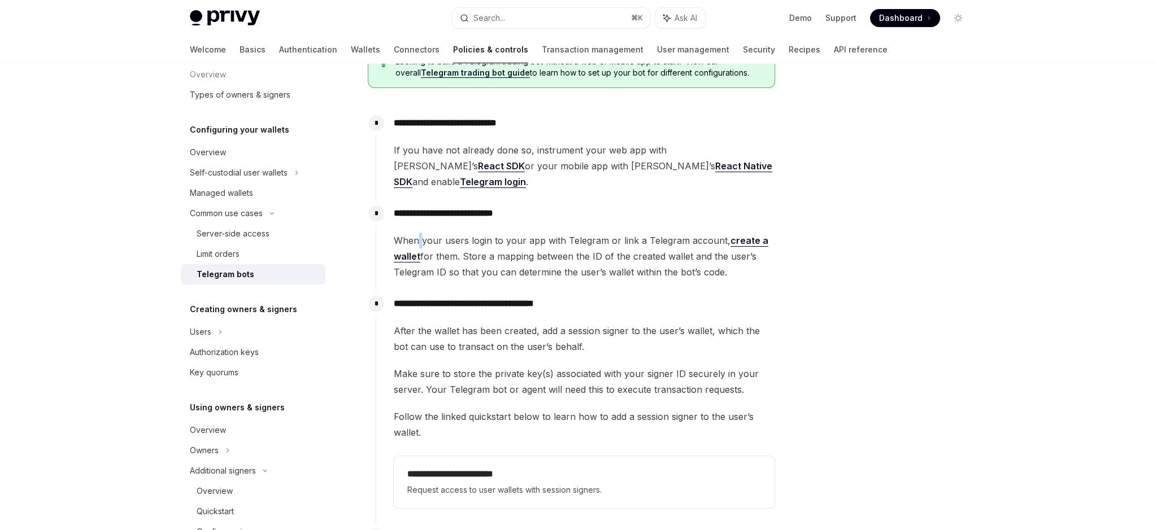
click at [417, 233] on span "When your users login to your app with Telegram or link a Telegram account, cre…" at bounding box center [584, 256] width 381 height 47
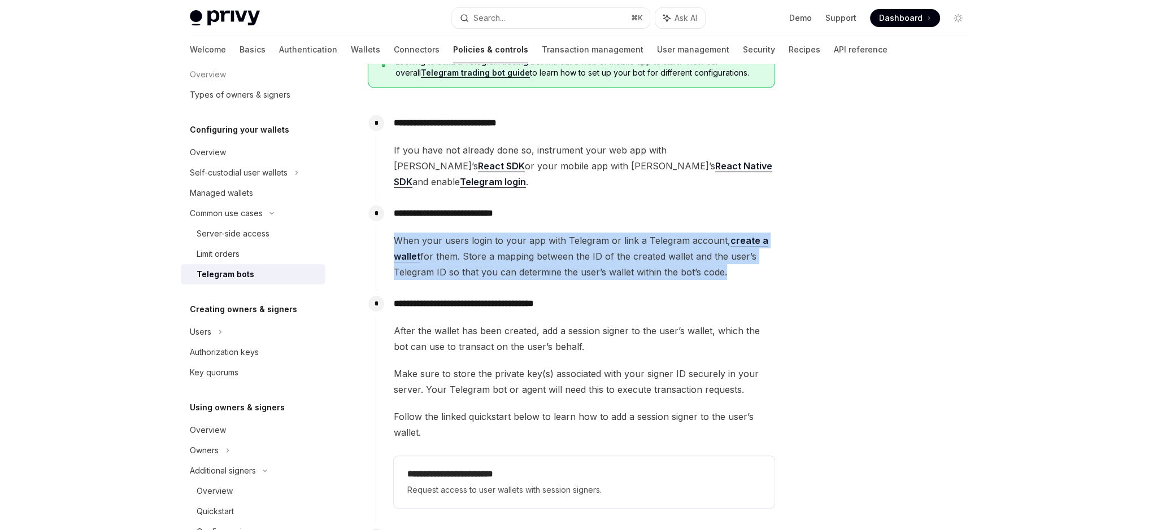
click at [417, 233] on span "When your users login to your app with Telegram or link a Telegram account, cre…" at bounding box center [584, 256] width 381 height 47
click at [477, 233] on span "When your users login to your app with Telegram or link a Telegram account, cre…" at bounding box center [584, 256] width 381 height 47
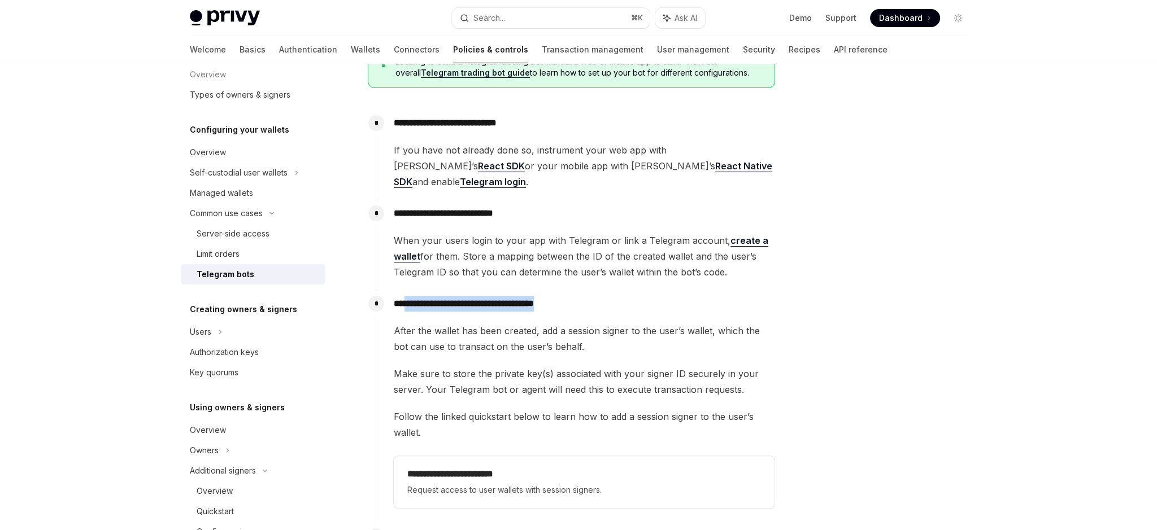
drag, startPoint x: 588, startPoint y: 292, endPoint x: 411, endPoint y: 291, distance: 176.8
click at [411, 296] on p "**********" at bounding box center [584, 304] width 381 height 16
drag, startPoint x: 393, startPoint y: 290, endPoint x: 547, endPoint y: 287, distance: 153.6
click at [547, 291] on div "**********" at bounding box center [575, 401] width 399 height 221
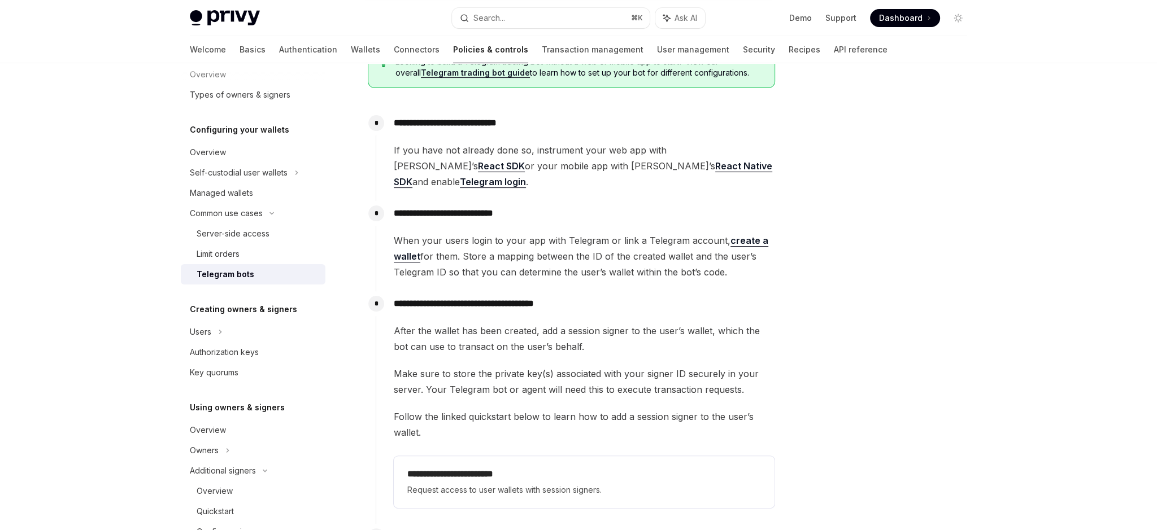
drag, startPoint x: 547, startPoint y: 287, endPoint x: 554, endPoint y: 287, distance: 7.3
click at [546, 296] on p "**********" at bounding box center [584, 304] width 381 height 16
drag, startPoint x: 597, startPoint y: 288, endPoint x: 435, endPoint y: 292, distance: 162.7
click at [435, 296] on p "**********" at bounding box center [584, 304] width 381 height 16
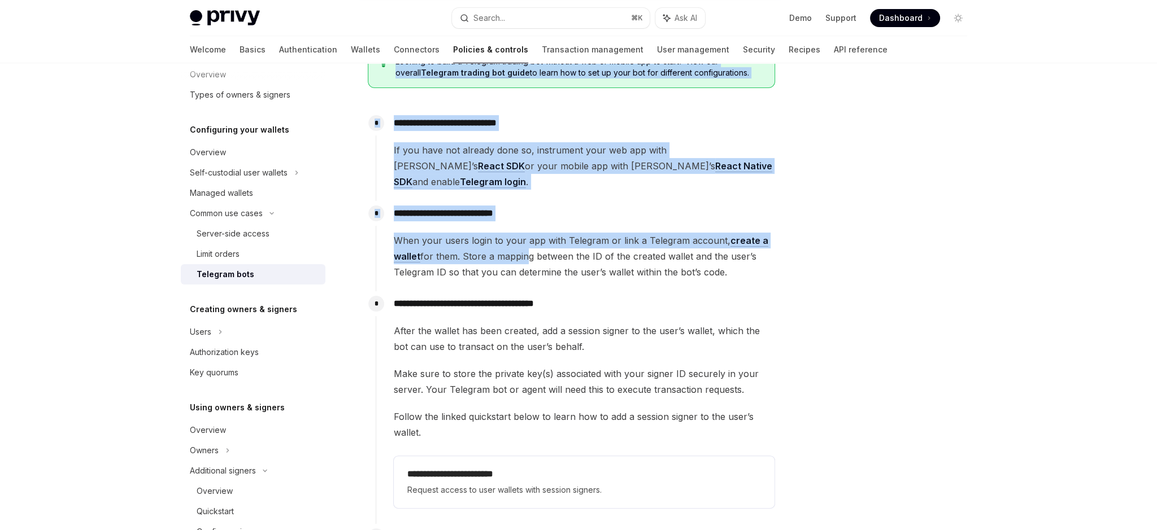
drag, startPoint x: 795, startPoint y: 249, endPoint x: 521, endPoint y: 238, distance: 274.1
click at [521, 238] on div "**********" at bounding box center [578, 487] width 795 height 1400
click at [521, 238] on span "When your users login to your app with Telegram or link a Telegram account, cre…" at bounding box center [584, 256] width 381 height 47
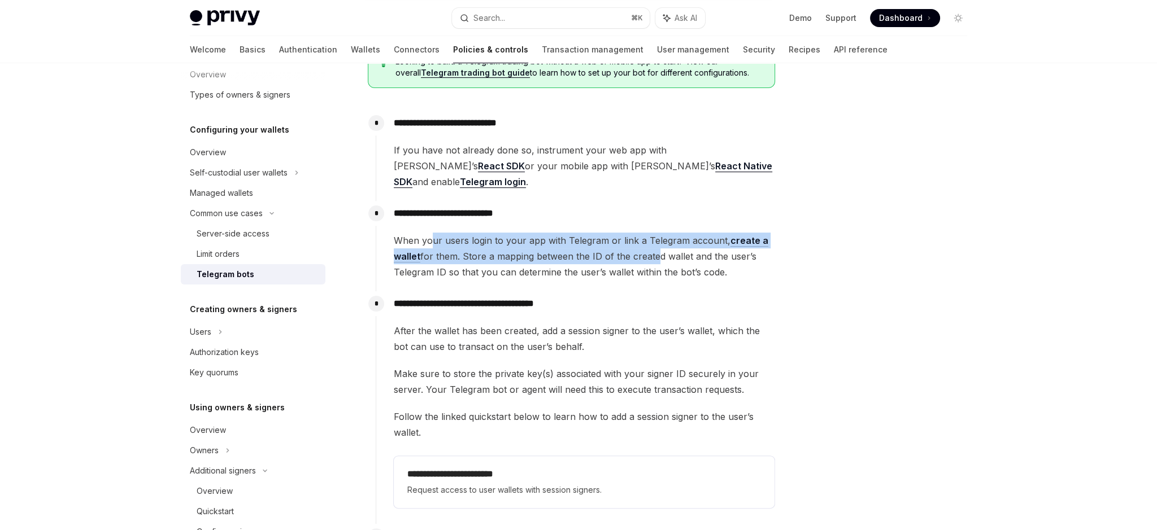
drag, startPoint x: 429, startPoint y: 225, endPoint x: 651, endPoint y: 235, distance: 221.6
click at [651, 235] on span "When your users login to your app with Telegram or link a Telegram account, cre…" at bounding box center [584, 256] width 381 height 47
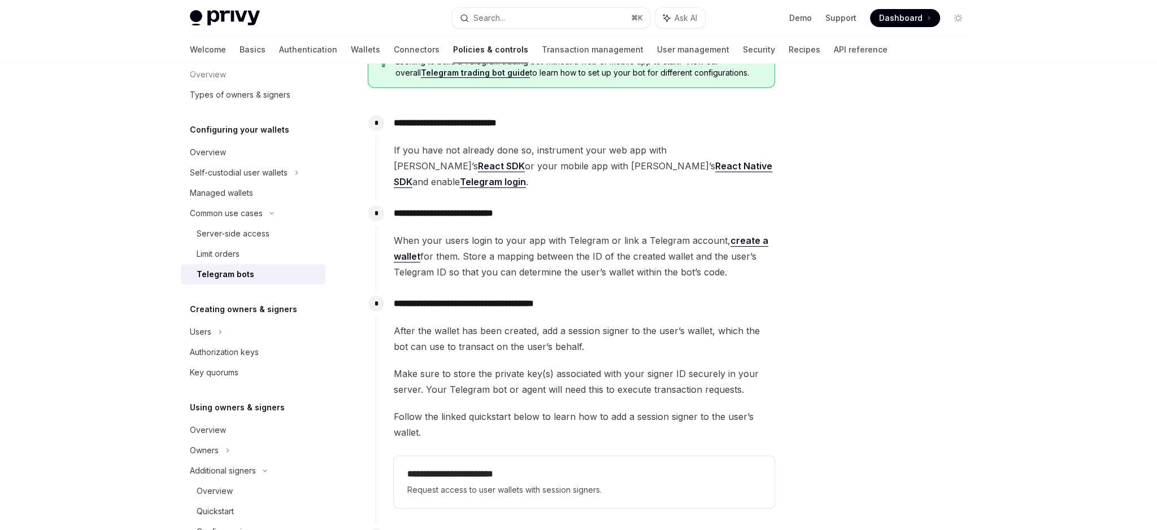
click at [651, 235] on span "When your users login to your app with Telegram or link a Telegram account, cre…" at bounding box center [584, 256] width 381 height 47
drag, startPoint x: 726, startPoint y: 258, endPoint x: 501, endPoint y: 224, distance: 227.8
click at [501, 233] on span "When your users login to your app with Telegram or link a Telegram account, cre…" at bounding box center [584, 256] width 381 height 47
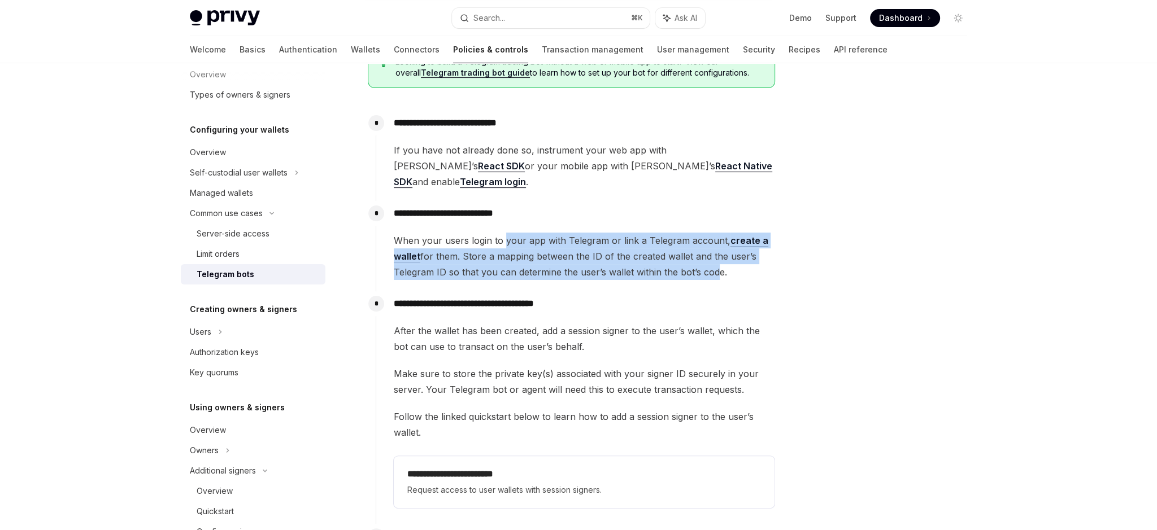
drag, startPoint x: 697, startPoint y: 256, endPoint x: 502, endPoint y: 224, distance: 197.5
click at [502, 233] on span "When your users login to your app with Telegram or link a Telegram account, cre…" at bounding box center [584, 256] width 381 height 47
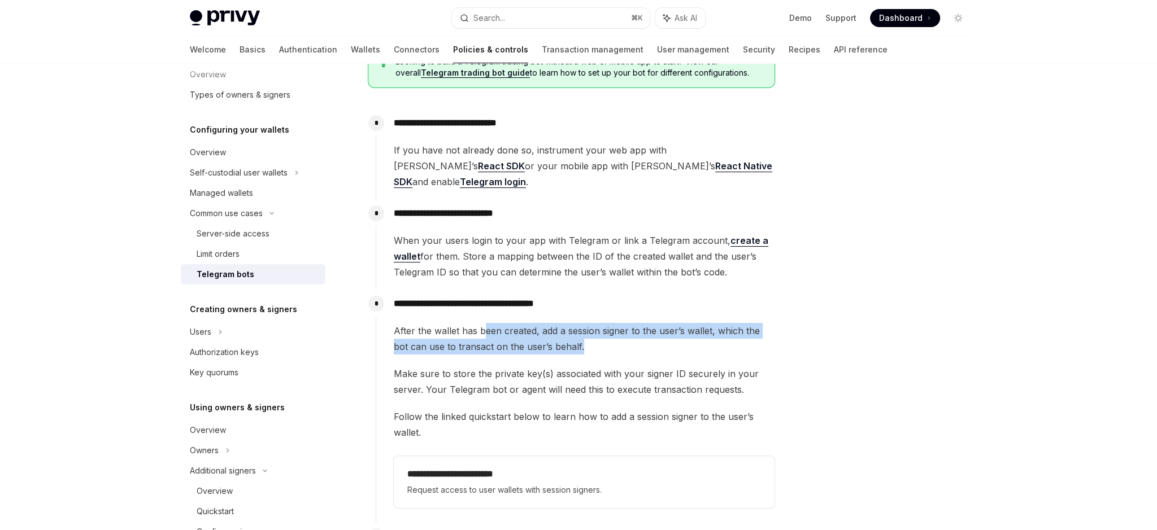
drag, startPoint x: 514, startPoint y: 323, endPoint x: 483, endPoint y: 321, distance: 31.1
click at [483, 323] on span "After the wallet has been created, add a session signer to the user’s wallet, w…" at bounding box center [584, 339] width 381 height 32
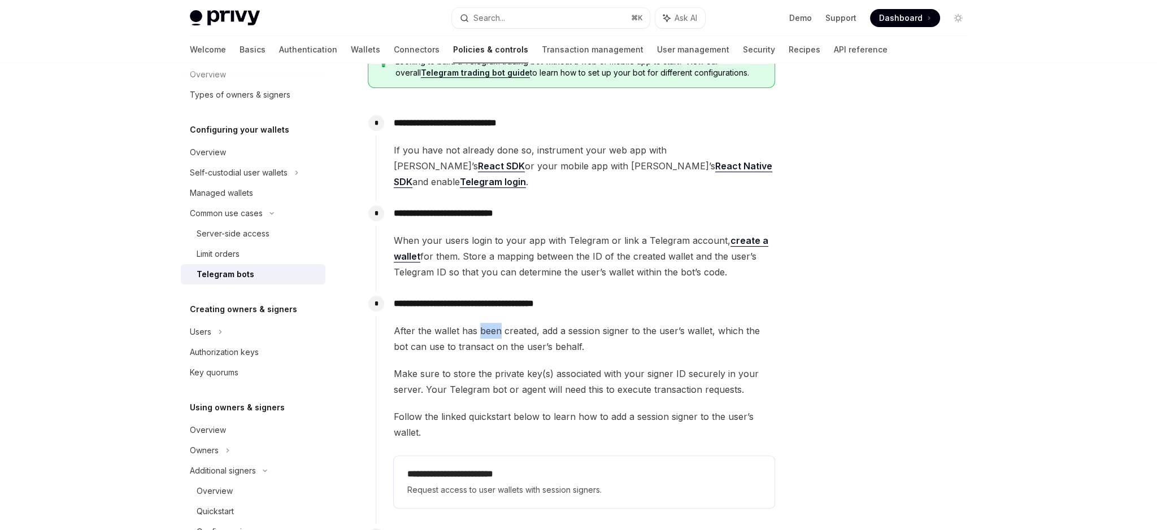
click at [483, 323] on span "After the wallet has been created, add a session signer to the user’s wallet, w…" at bounding box center [584, 339] width 381 height 32
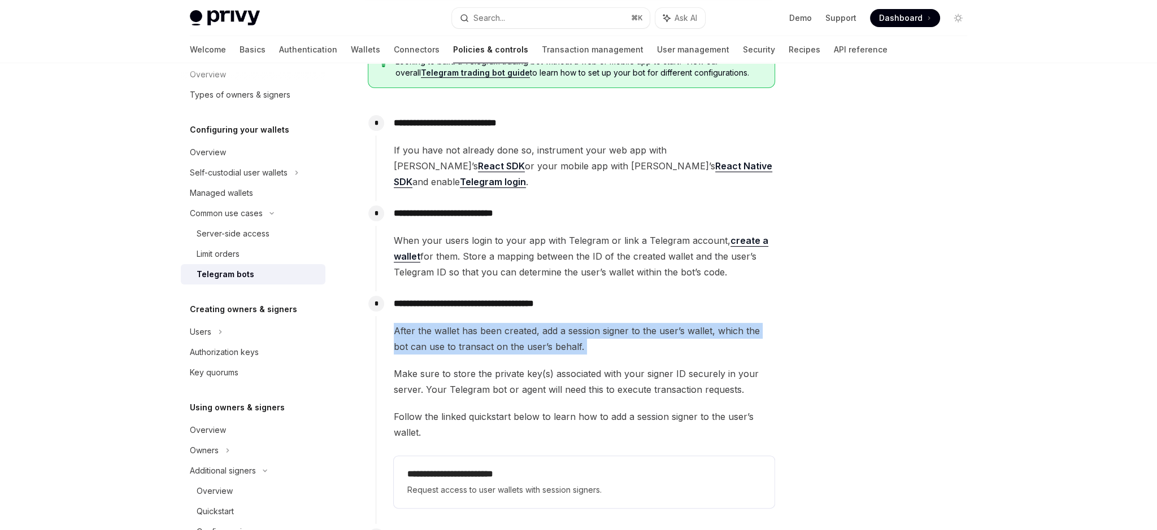
click at [483, 323] on span "After the wallet has been created, add a session signer to the user’s wallet, w…" at bounding box center [584, 339] width 381 height 32
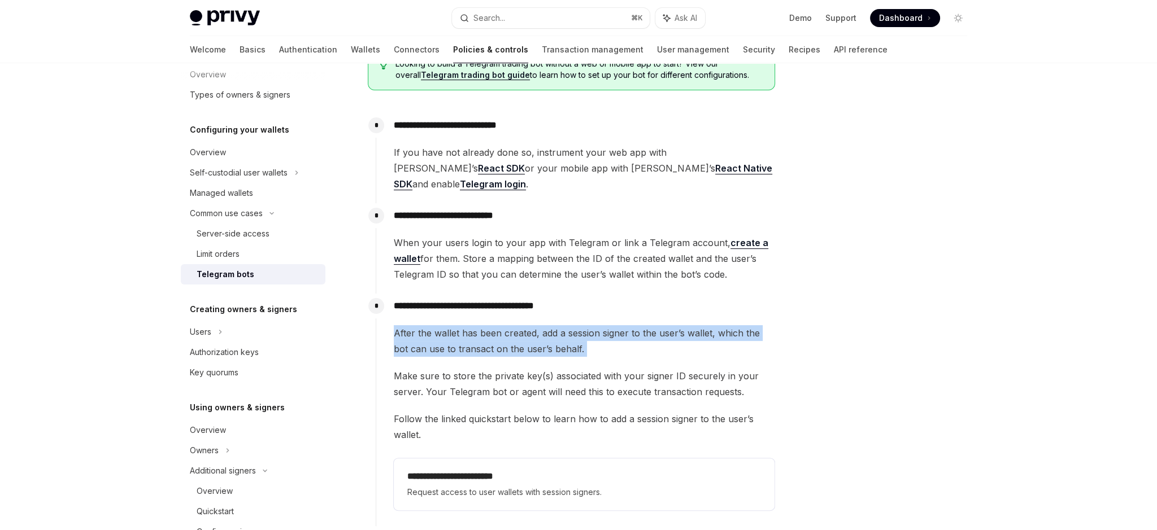
drag, startPoint x: 630, startPoint y: 255, endPoint x: 465, endPoint y: 228, distance: 167.0
click at [465, 235] on span "When your users login to your app with Telegram or link a Telegram account, cre…" at bounding box center [584, 258] width 381 height 47
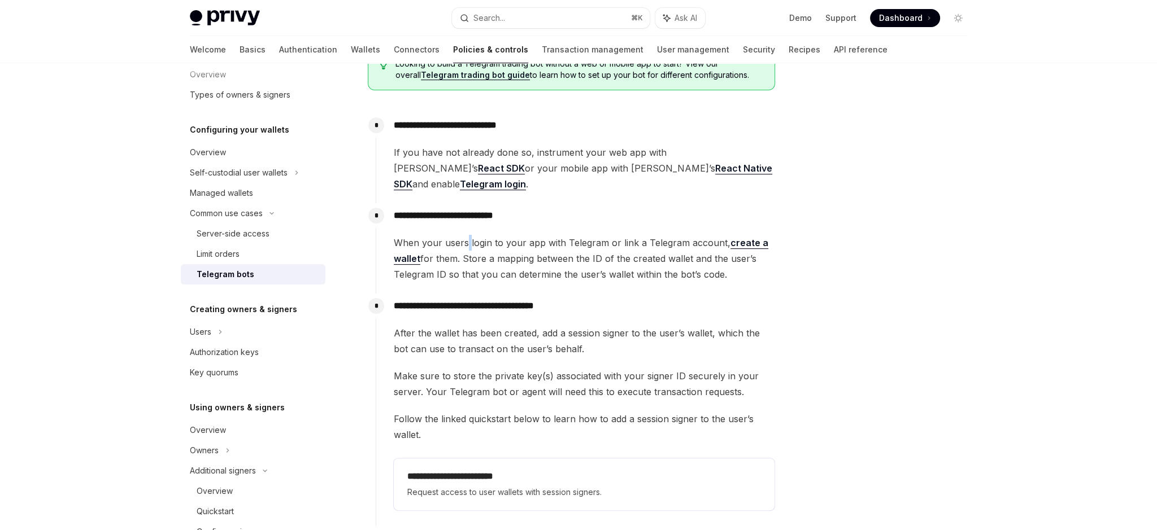
click at [465, 235] on span "When your users login to your app with Telegram or link a Telegram account, cre…" at bounding box center [584, 258] width 381 height 47
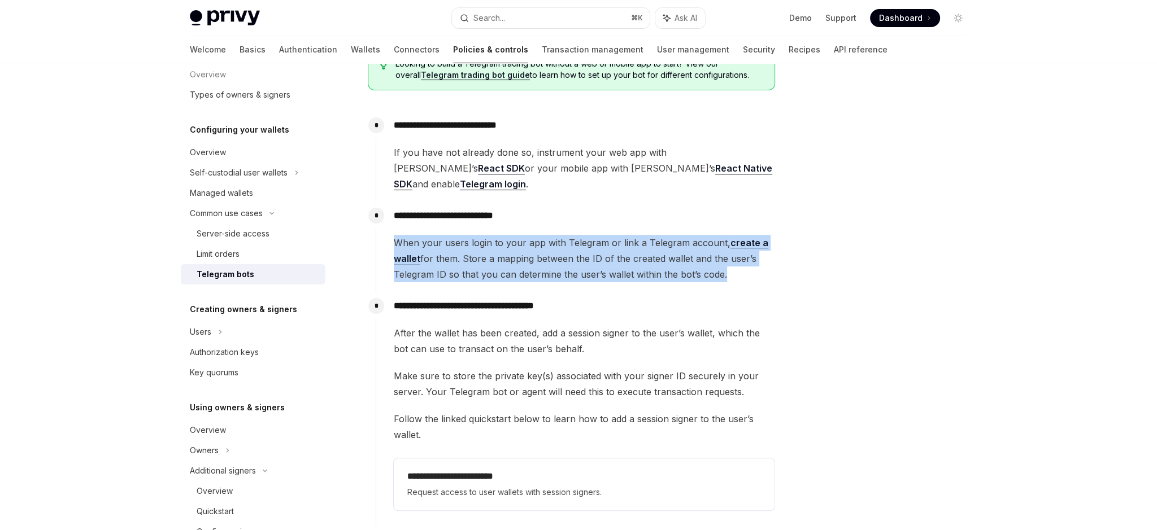
drag, startPoint x: 465, startPoint y: 228, endPoint x: 491, endPoint y: 254, distance: 36.3
click at [465, 235] on span "When your users login to your app with Telegram or link a Telegram account, cre…" at bounding box center [584, 258] width 381 height 47
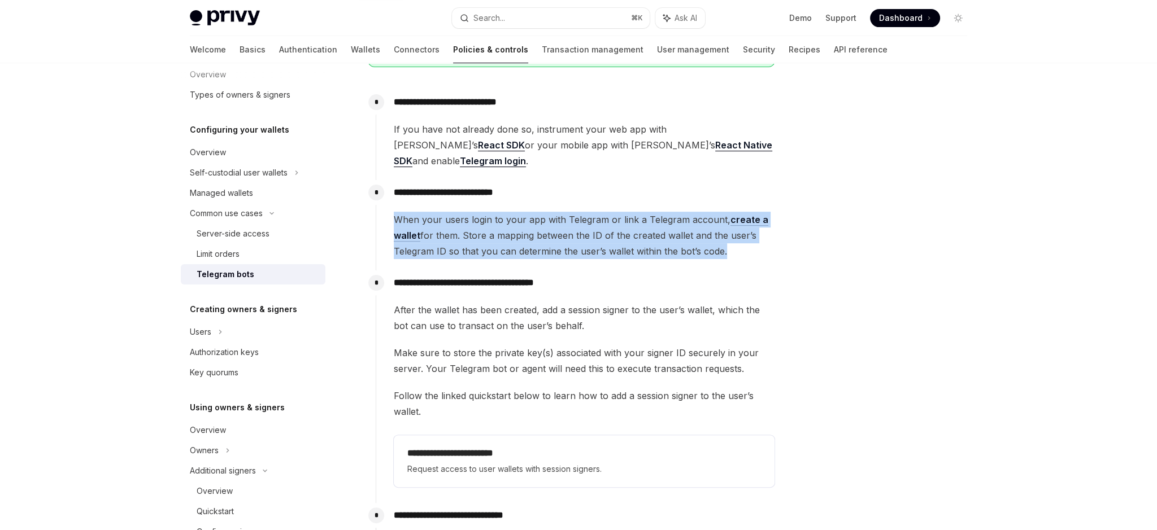
scroll to position [419, 0]
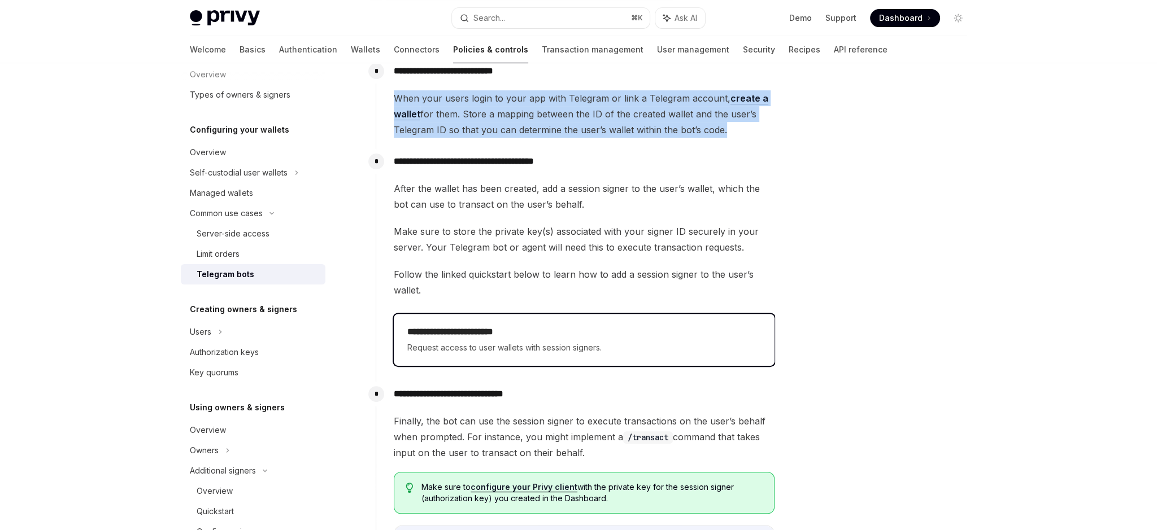
click at [503, 325] on h2 "**********" at bounding box center [584, 332] width 354 height 14
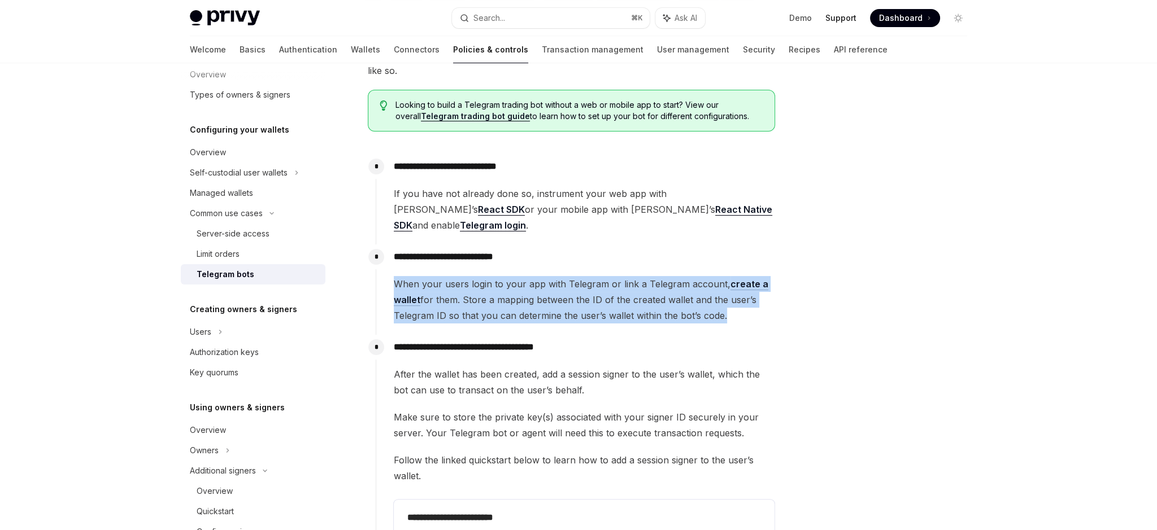
scroll to position [190, 0]
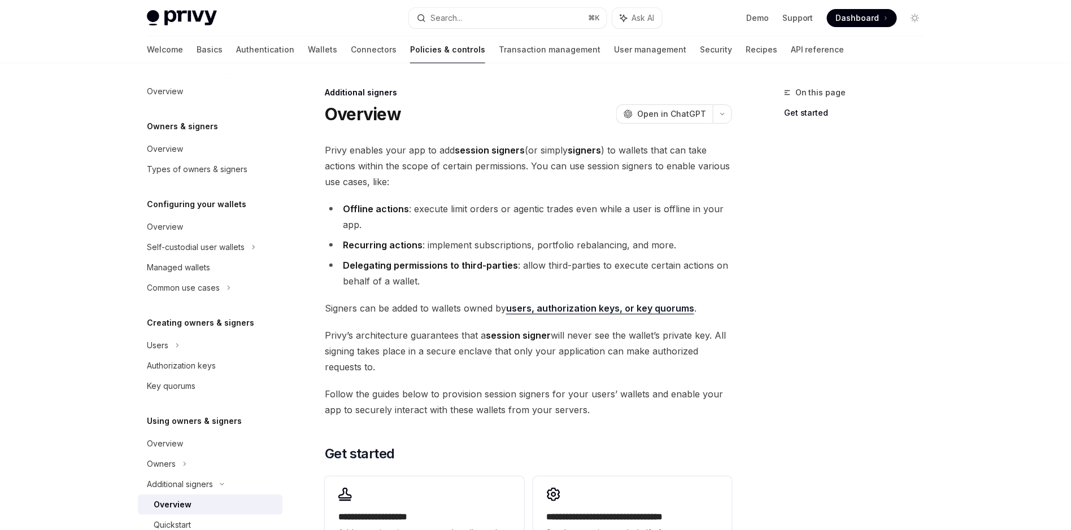
click at [343, 153] on span "Privy enables your app to add session signers (or simply signers ) to wallets t…" at bounding box center [528, 165] width 407 height 47
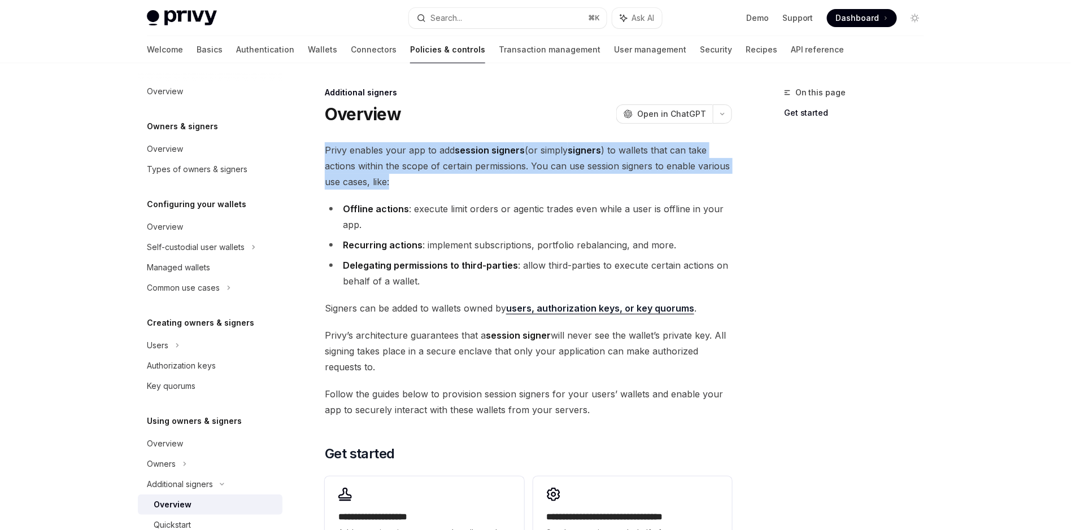
click at [343, 153] on span "Privy enables your app to add session signers (or simply signers ) to wallets t…" at bounding box center [528, 165] width 407 height 47
click at [367, 162] on span "Privy enables your app to add session signers (or simply signers ) to wallets t…" at bounding box center [528, 165] width 407 height 47
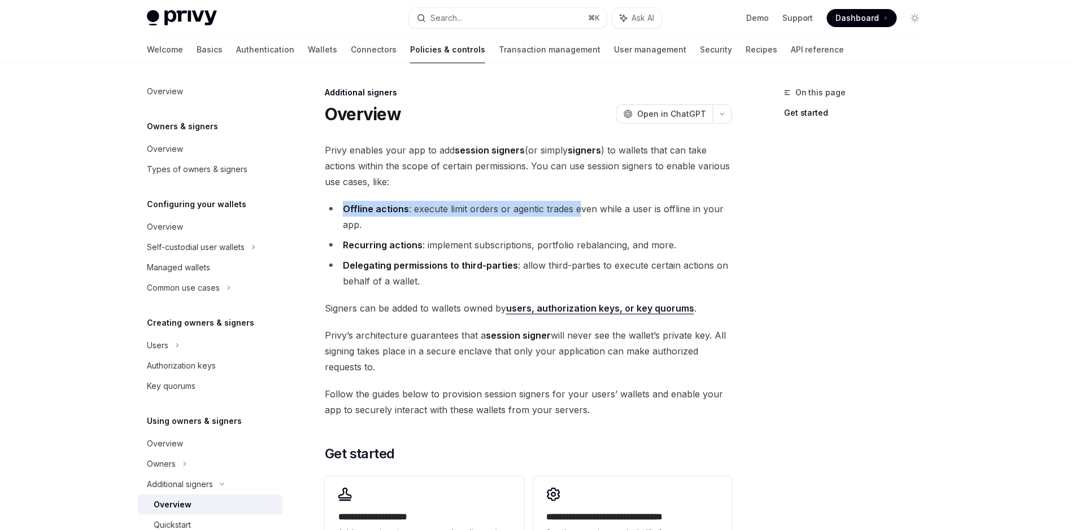
drag, startPoint x: 346, startPoint y: 211, endPoint x: 577, endPoint y: 204, distance: 231.1
click at [577, 204] on li "Offline actions : execute limit orders or agentic trades even while a user is o…" at bounding box center [528, 217] width 407 height 32
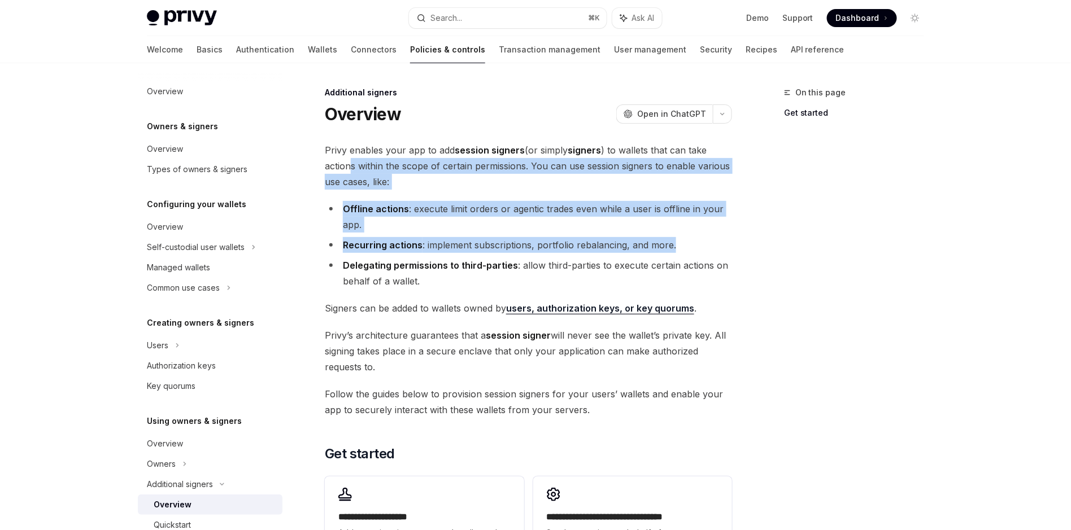
drag, startPoint x: 526, startPoint y: 245, endPoint x: 352, endPoint y: 161, distance: 193.5
click at [352, 161] on div "**********" at bounding box center [528, 362] width 407 height 440
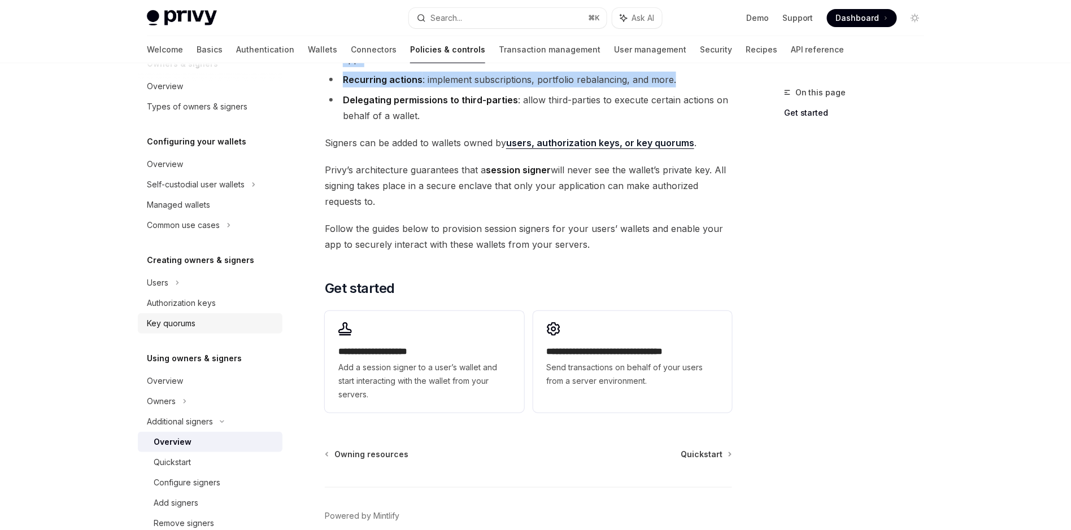
scroll to position [120, 0]
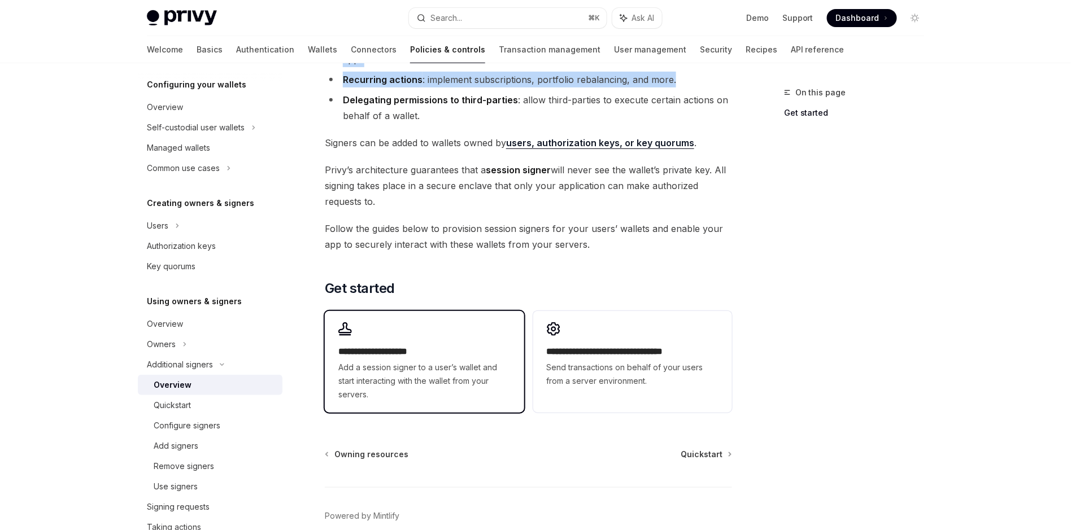
click at [385, 369] on span "Add a session signer to a user’s wallet and start interacting with the wallet f…" at bounding box center [424, 381] width 172 height 41
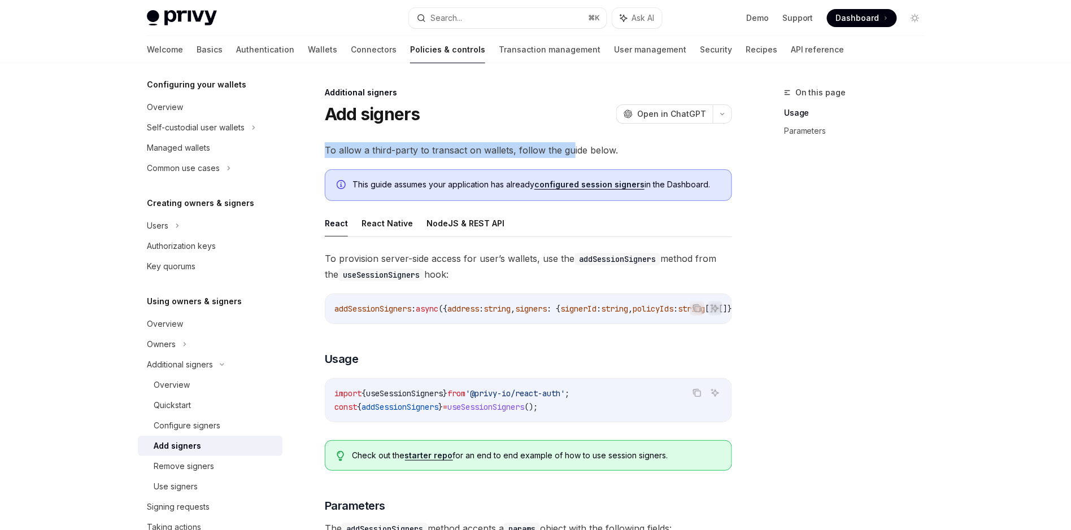
drag, startPoint x: 326, startPoint y: 154, endPoint x: 569, endPoint y: 156, distance: 242.3
click at [569, 156] on span "To allow a third-party to transact on wallets, follow the guide below." at bounding box center [528, 150] width 407 height 16
drag, startPoint x: 638, startPoint y: 150, endPoint x: 383, endPoint y: 145, distance: 254.8
click at [383, 145] on span "To allow a third-party to transact on wallets, follow the guide below." at bounding box center [528, 150] width 407 height 16
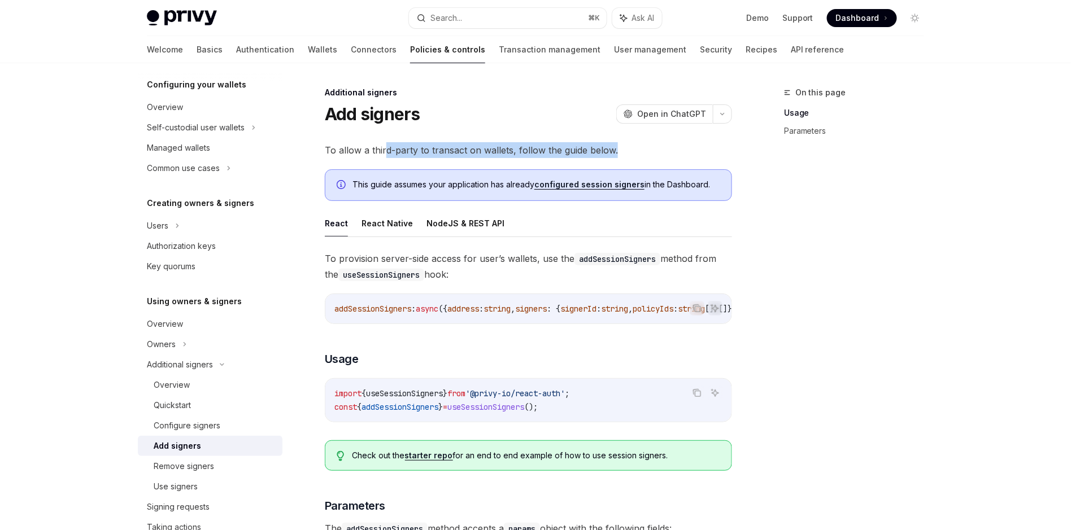
click at [383, 145] on span "To allow a third-party to transact on wallets, follow the guide below." at bounding box center [528, 150] width 407 height 16
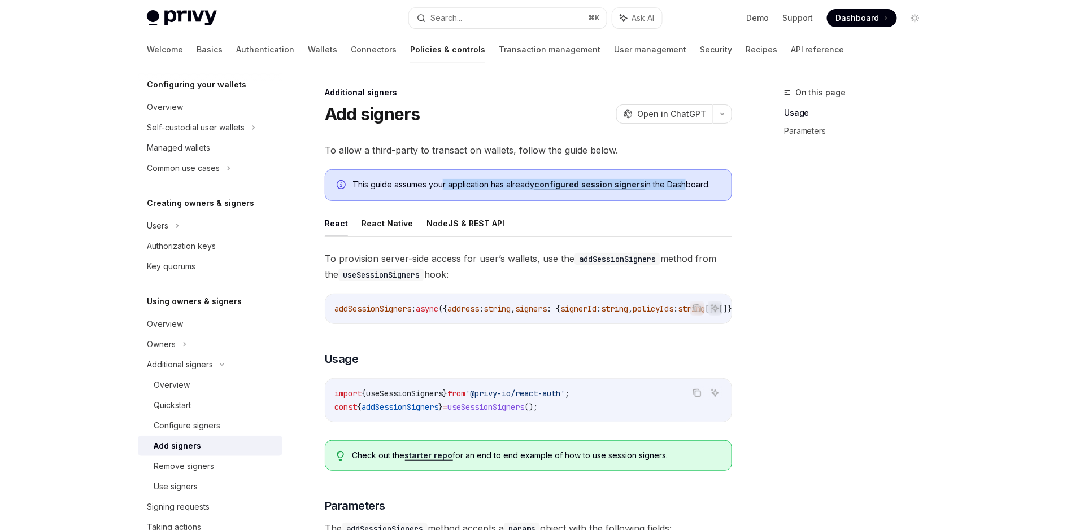
drag, startPoint x: 594, startPoint y: 182, endPoint x: 679, endPoint y: 182, distance: 85.3
click at [679, 182] on span "This guide assumes your application has already configured session signers in t…" at bounding box center [536, 184] width 368 height 11
drag, startPoint x: 679, startPoint y: 182, endPoint x: 632, endPoint y: 183, distance: 47.5
click at [674, 183] on span "This guide assumes your application has already configured session signers in t…" at bounding box center [536, 184] width 368 height 11
click at [610, 182] on link "configured session signers" at bounding box center [589, 185] width 110 height 10
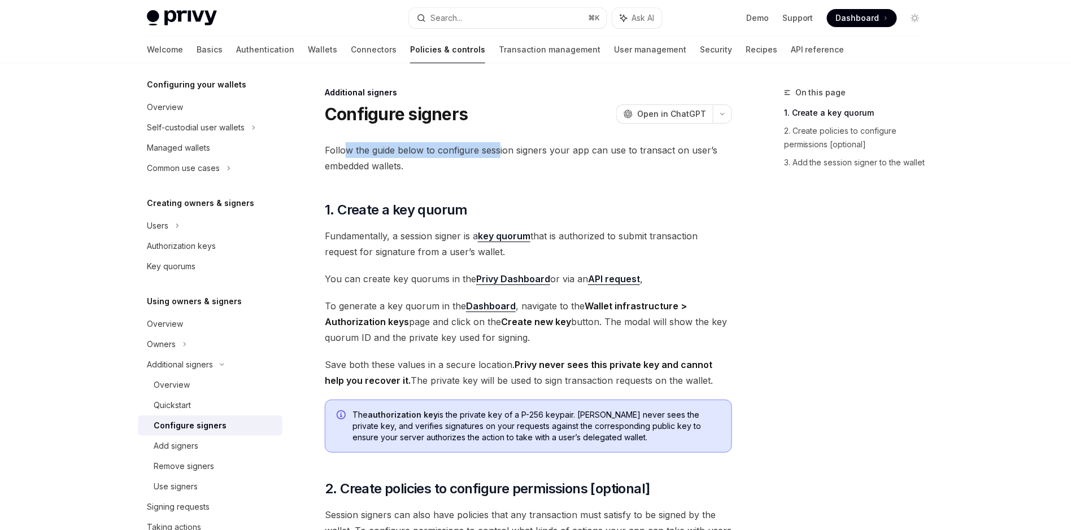
drag, startPoint x: 365, startPoint y: 149, endPoint x: 501, endPoint y: 151, distance: 135.6
click at [501, 151] on span "Follow the guide below to configure session signers your app can use to transac…" at bounding box center [528, 158] width 407 height 32
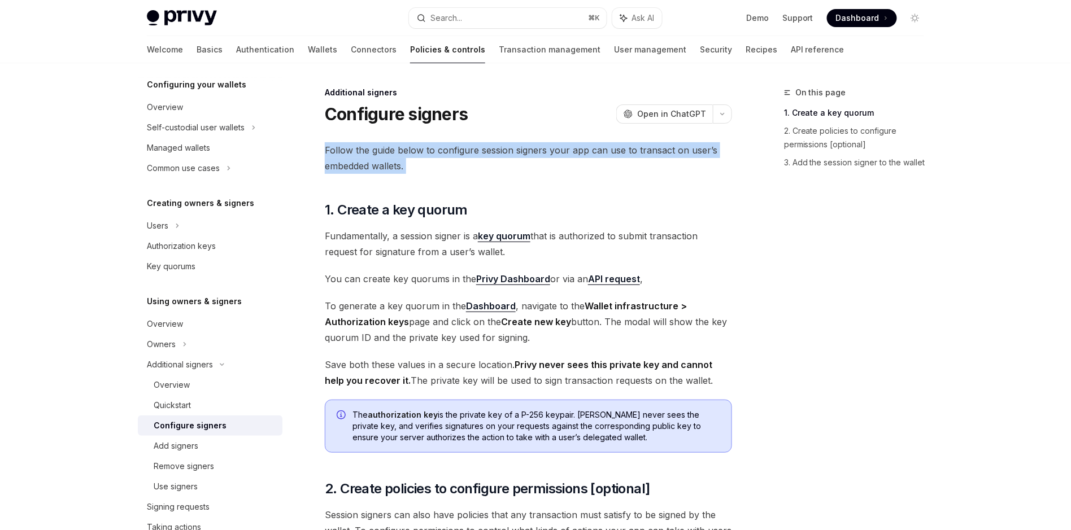
click at [501, 151] on span "Follow the guide below to configure session signers your app can use to transac…" at bounding box center [528, 158] width 407 height 32
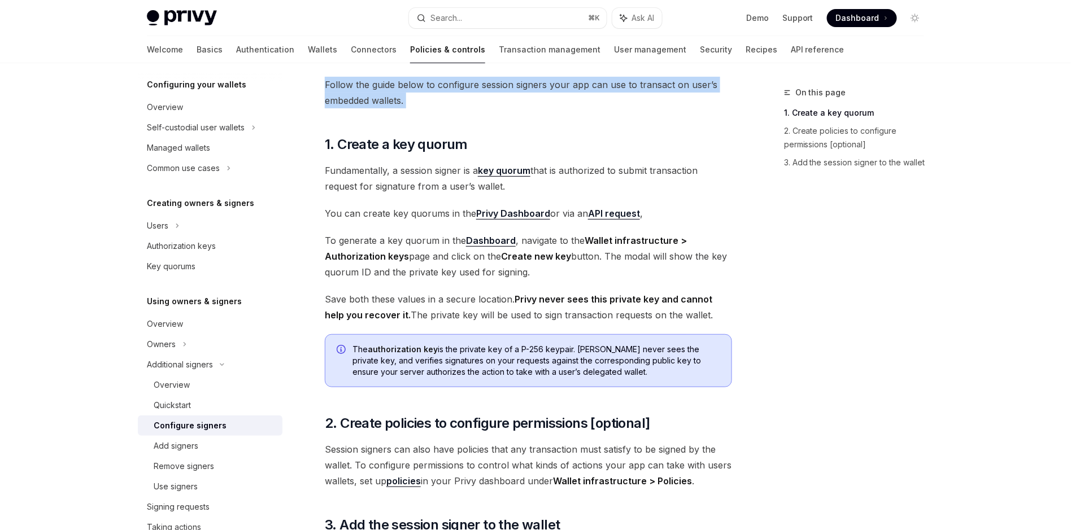
scroll to position [66, 0]
click at [509, 209] on link "Privy Dashboard" at bounding box center [513, 213] width 74 height 12
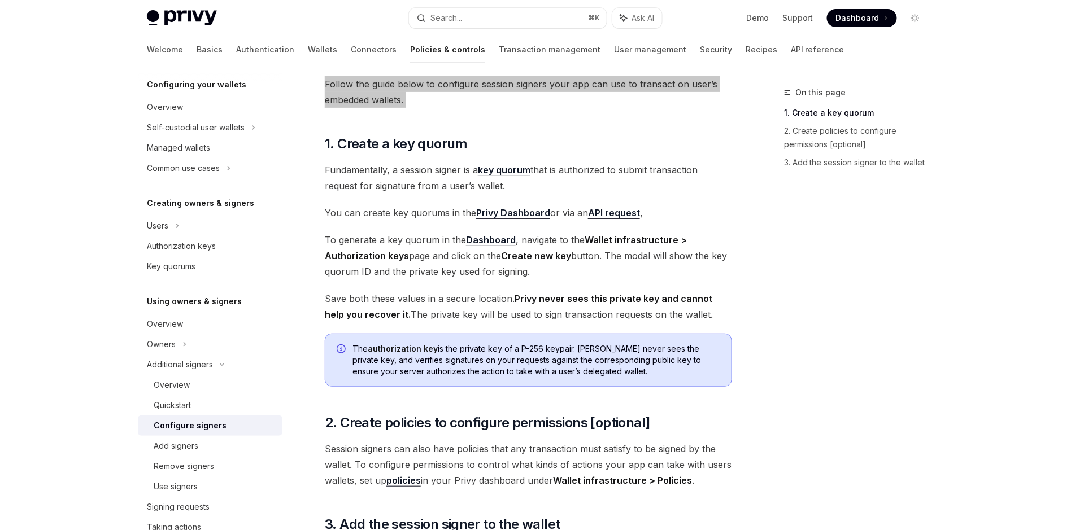
scroll to position [67, 0]
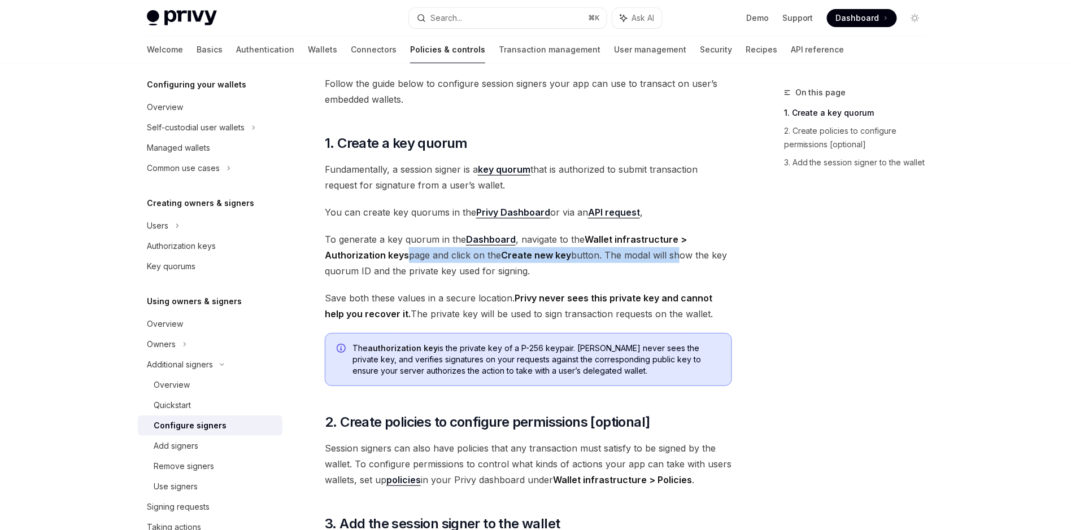
drag, startPoint x: 405, startPoint y: 256, endPoint x: 677, endPoint y: 257, distance: 271.6
click at [677, 257] on span "To generate a key quorum in the Dashboard , navigate to the Wallet infrastructu…" at bounding box center [528, 255] width 407 height 47
drag, startPoint x: 677, startPoint y: 257, endPoint x: 739, endPoint y: 255, distance: 62.2
click at [678, 257] on span "To generate a key quorum in the Dashboard , navigate to the Wallet infrastructu…" at bounding box center [528, 255] width 407 height 47
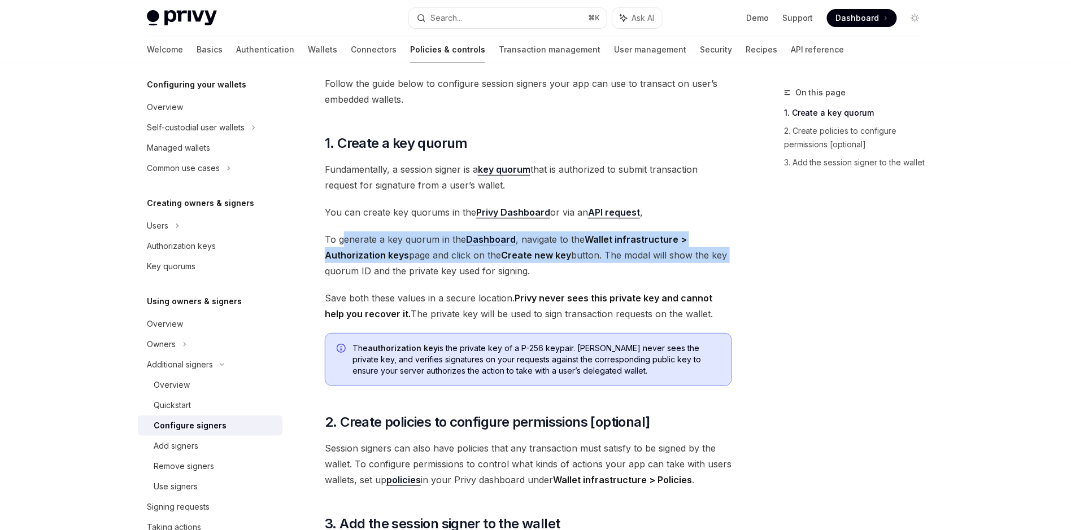
drag, startPoint x: 666, startPoint y: 259, endPoint x: 346, endPoint y: 238, distance: 321.4
click at [346, 238] on div "On this page 1. Create a key quorum 2. Create policies to configure permissions…" at bounding box center [535, 377] width 795 height 761
click at [346, 238] on span "To generate a key quorum in the Dashboard , navigate to the Wallet infrastructu…" at bounding box center [528, 255] width 407 height 47
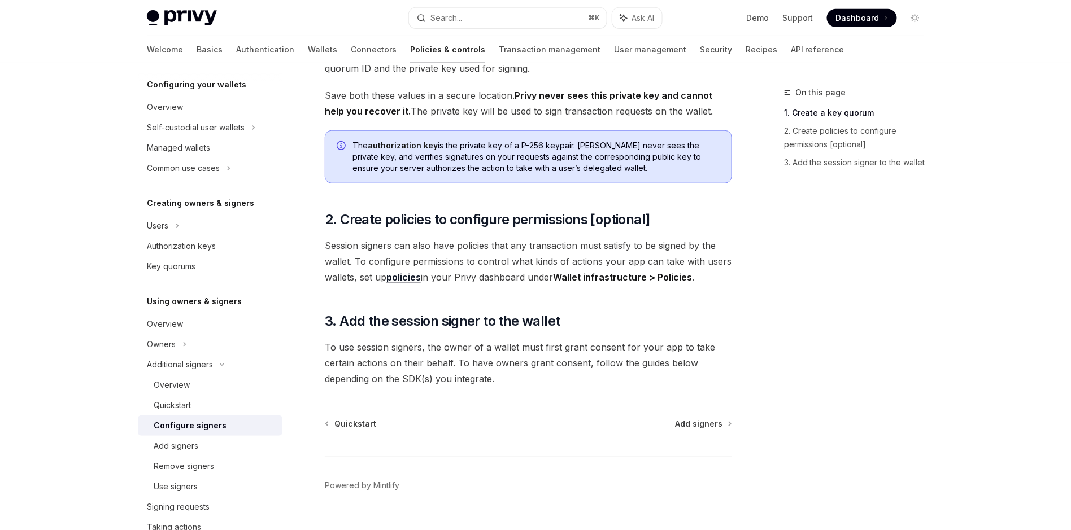
scroll to position [293, 0]
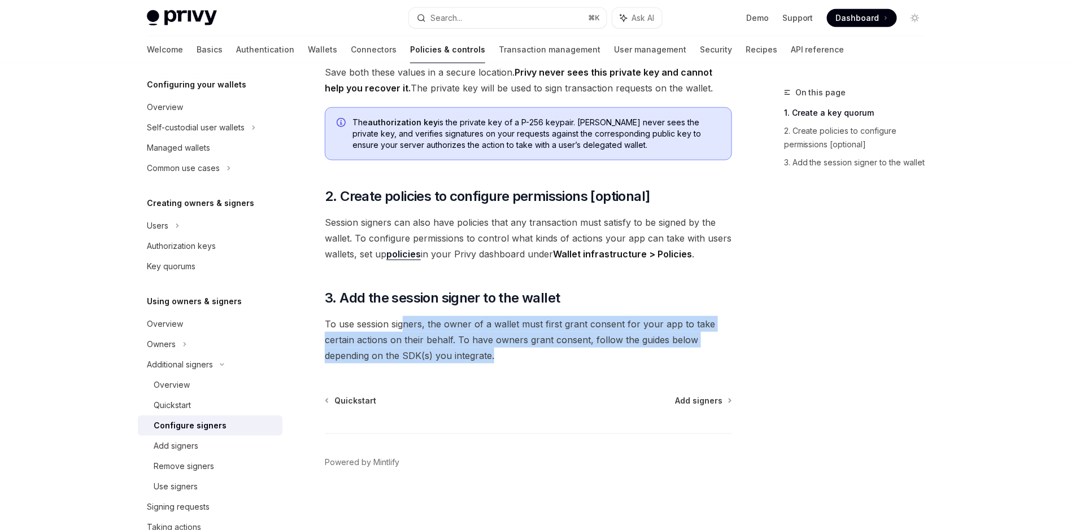
drag, startPoint x: 569, startPoint y: 356, endPoint x: 405, endPoint y: 328, distance: 165.7
click at [405, 328] on span "To use session signers, the owner of a wallet must first grant consent for your…" at bounding box center [528, 339] width 407 height 47
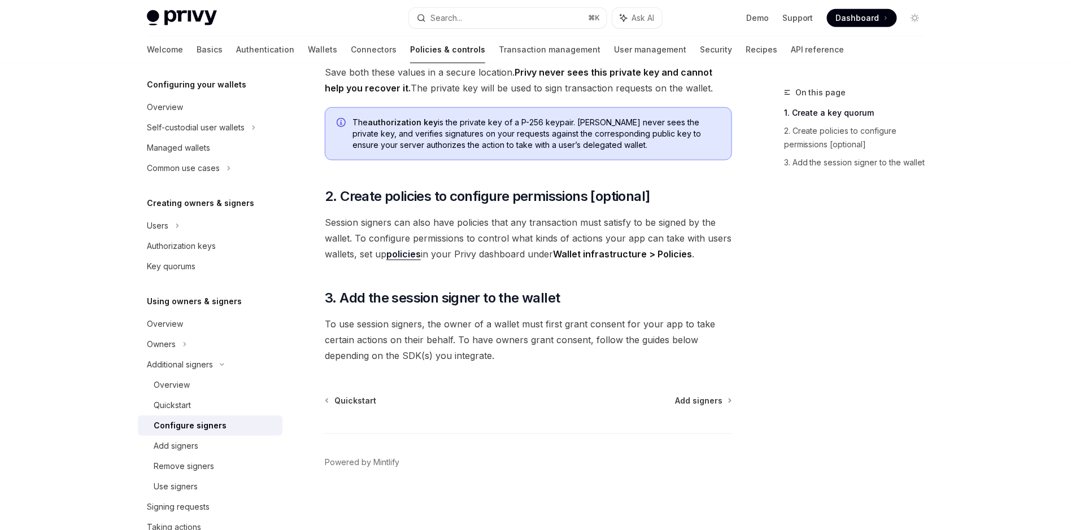
drag, startPoint x: 405, startPoint y: 328, endPoint x: 474, endPoint y: 339, distance: 69.4
click at [405, 328] on span "To use session signers, the owner of a wallet must first grant consent for your…" at bounding box center [528, 339] width 407 height 47
click at [697, 400] on span "Add signers" at bounding box center [698, 400] width 47 height 11
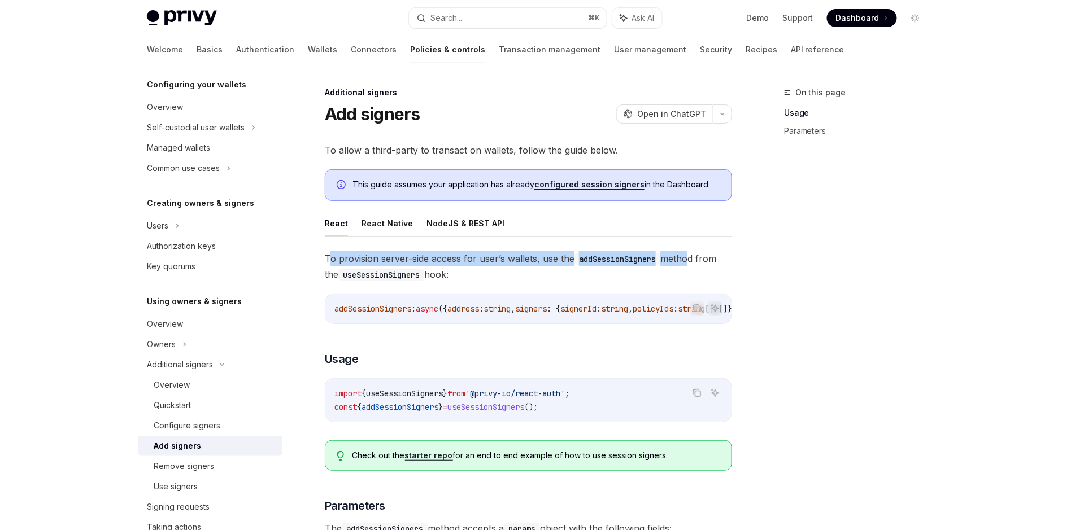
drag, startPoint x: 499, startPoint y: 258, endPoint x: 687, endPoint y: 258, distance: 188.1
click at [687, 258] on span "To provision server-side access for user’s wallets, use the addSessionSigners m…" at bounding box center [528, 267] width 407 height 32
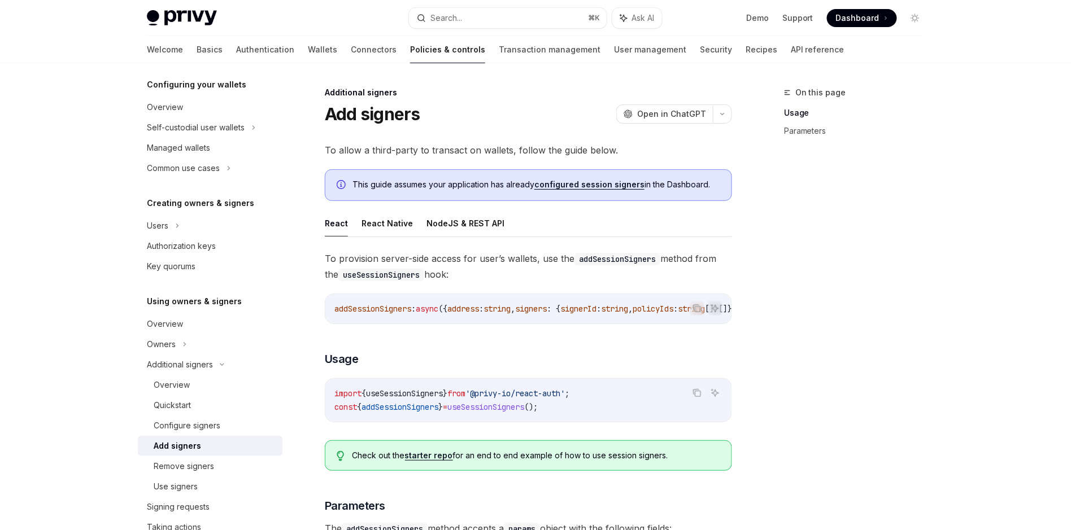
drag, startPoint x: 691, startPoint y: 258, endPoint x: 700, endPoint y: 258, distance: 8.5
click at [694, 258] on span "To provision server-side access for user’s wallets, use the addSessionSigners m…" at bounding box center [528, 267] width 407 height 32
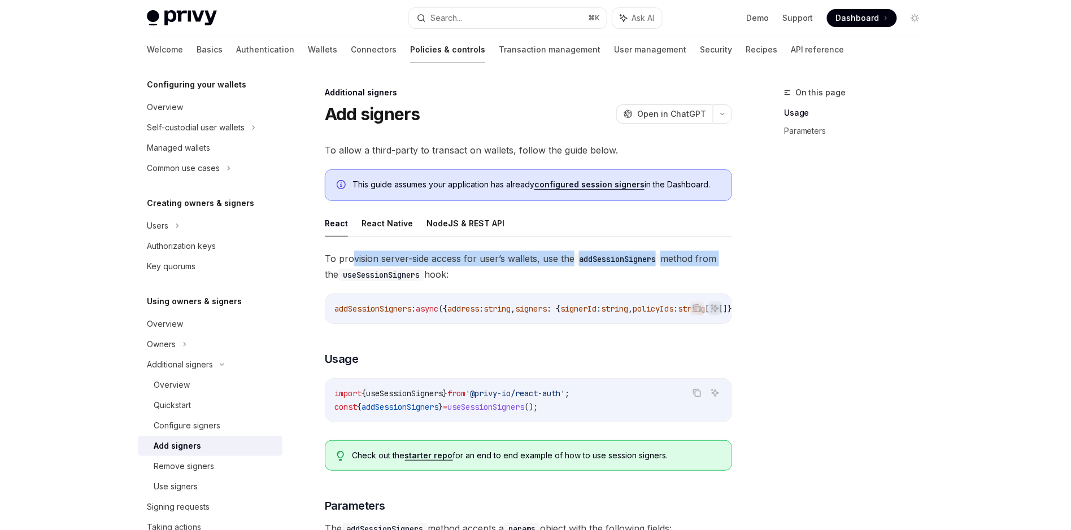
drag, startPoint x: 433, startPoint y: 256, endPoint x: 354, endPoint y: 258, distance: 79.1
click at [354, 258] on span "To provision server-side access for user’s wallets, use the addSessionSigners m…" at bounding box center [528, 267] width 407 height 32
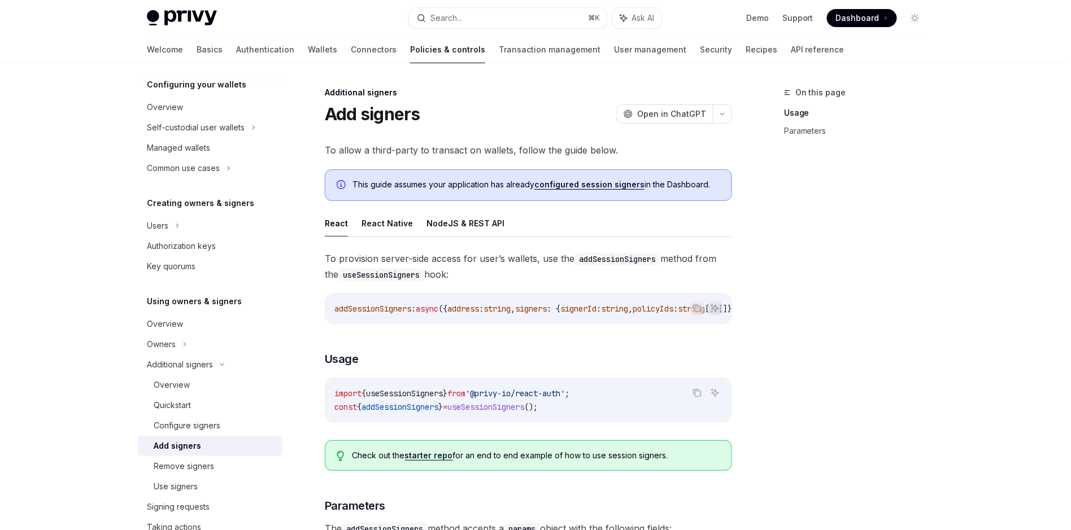
click at [354, 258] on span "To provision server-side access for user’s wallets, use the addSessionSigners m…" at bounding box center [528, 267] width 407 height 32
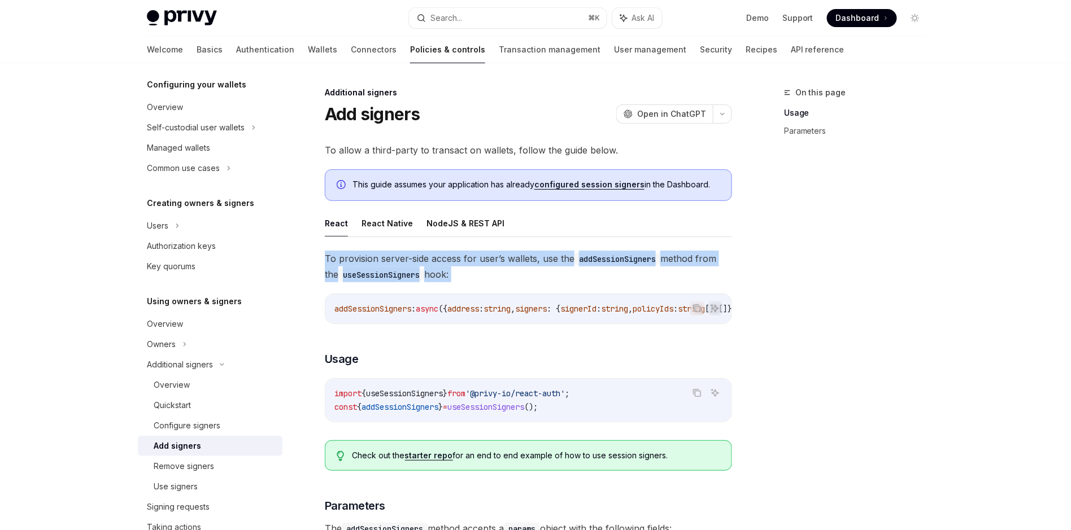
click at [354, 258] on span "To provision server-side access for user’s wallets, use the addSessionSigners m…" at bounding box center [528, 267] width 407 height 32
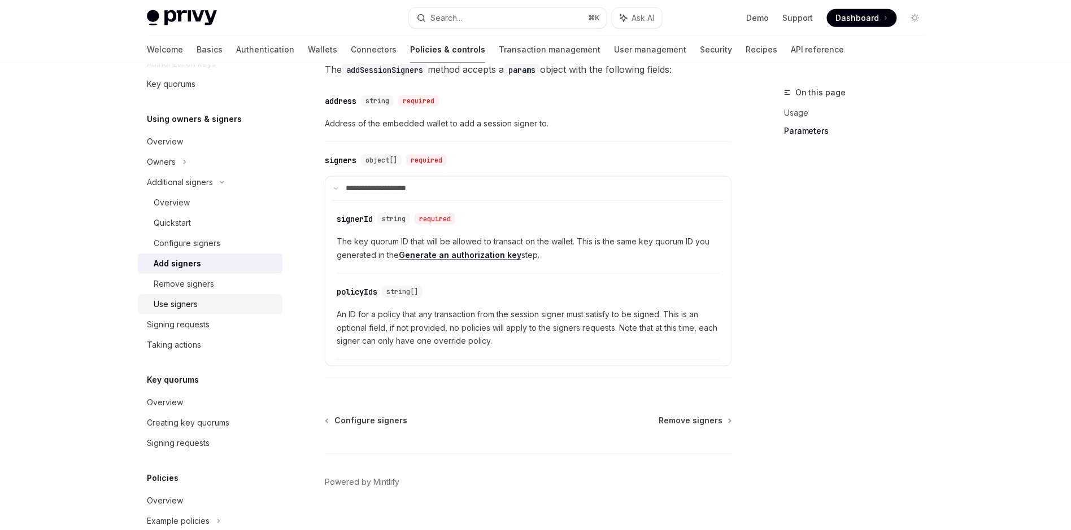
scroll to position [347, 0]
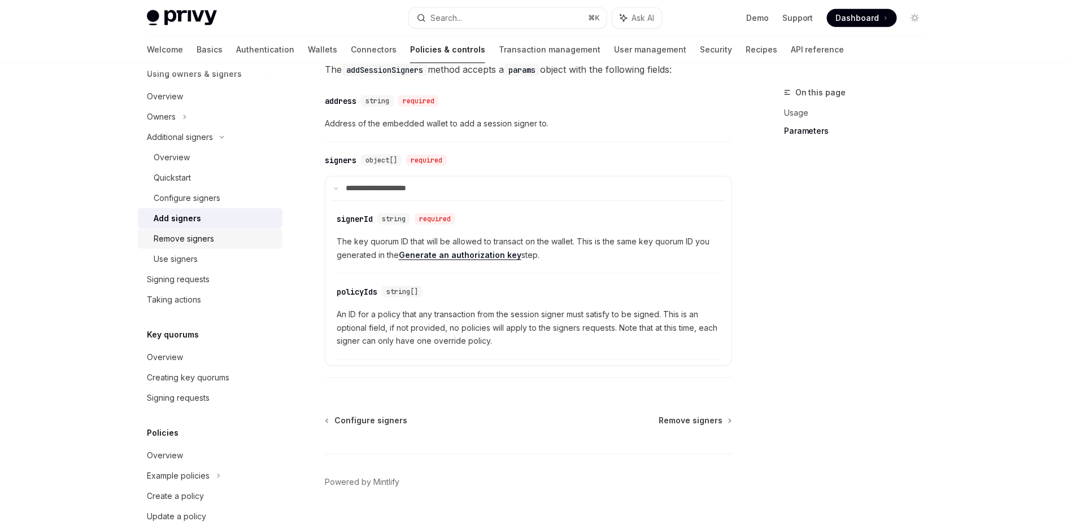
click at [210, 241] on div "Remove signers" at bounding box center [184, 239] width 60 height 14
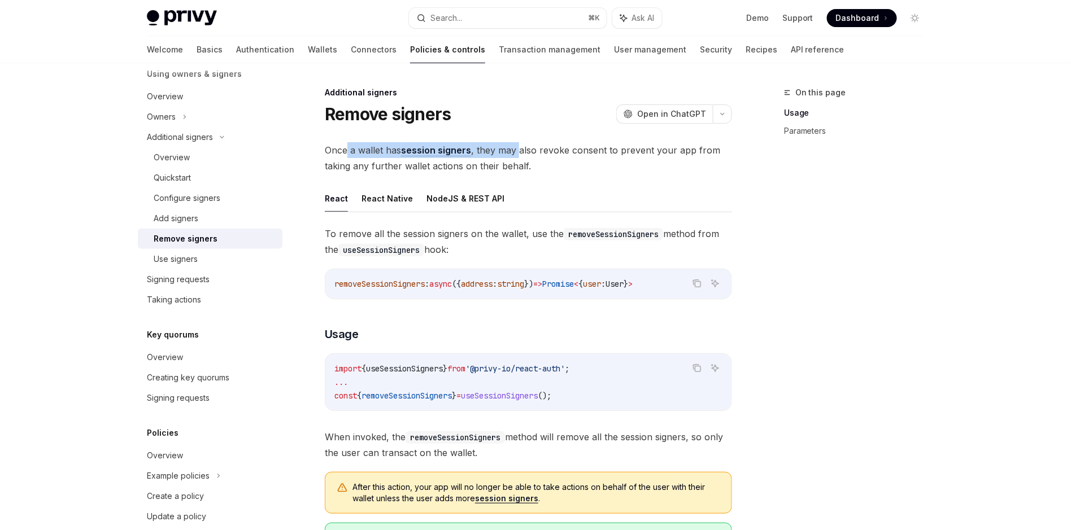
drag, startPoint x: 346, startPoint y: 151, endPoint x: 517, endPoint y: 145, distance: 170.7
click at [517, 145] on span "Once a wallet has session signers , they may also revoke consent to prevent you…" at bounding box center [528, 158] width 407 height 32
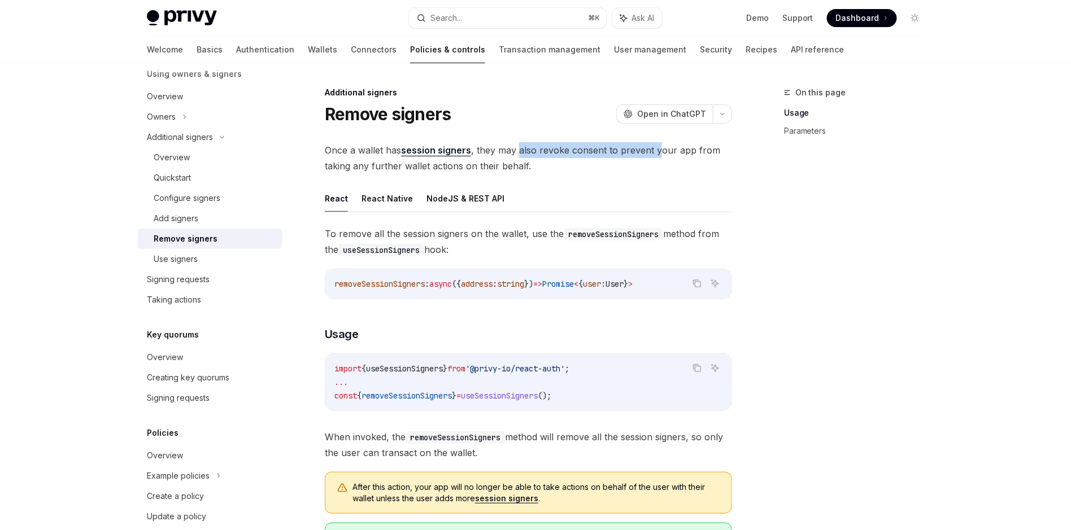
drag, startPoint x: 518, startPoint y: 151, endPoint x: 657, endPoint y: 150, distance: 138.9
click at [657, 150] on span "Once a wallet has session signers , they may also revoke consent to prevent you…" at bounding box center [528, 158] width 407 height 32
click at [656, 150] on span "Once a wallet has session signers , they may also revoke consent to prevent you…" at bounding box center [528, 158] width 407 height 32
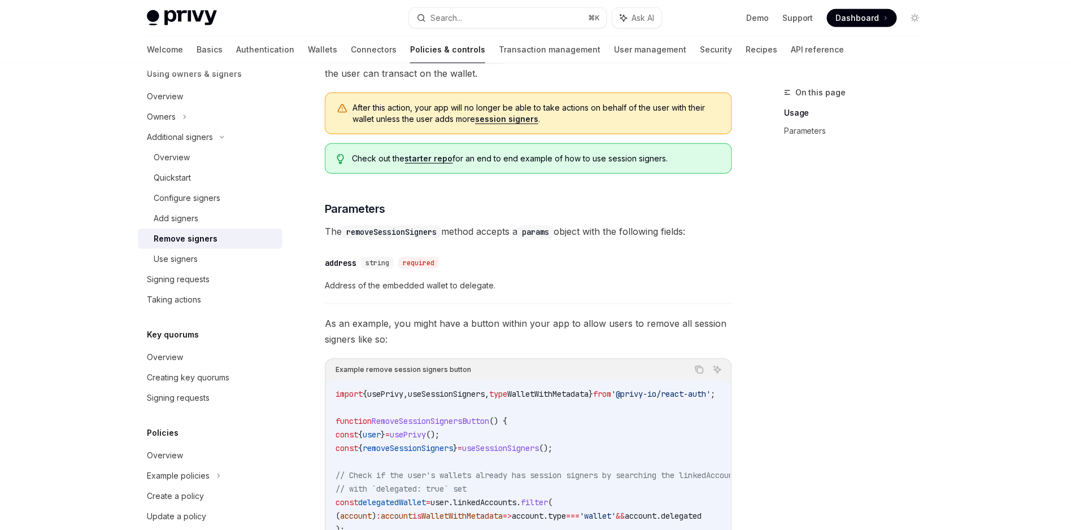
scroll to position [413, 0]
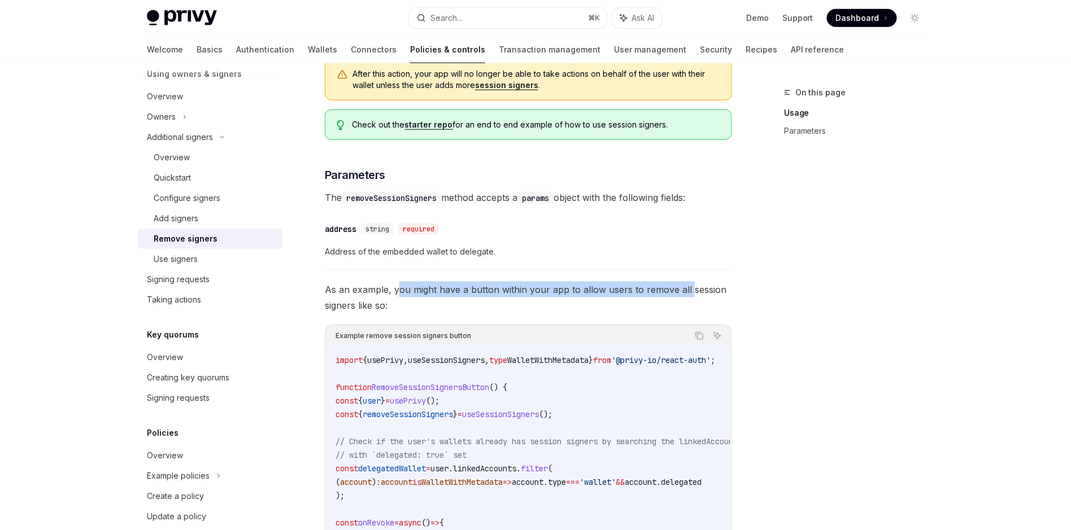
drag, startPoint x: 396, startPoint y: 289, endPoint x: 684, endPoint y: 286, distance: 288.6
click at [684, 286] on span "As an example, you might have a button within your app to allow users to remove…" at bounding box center [528, 298] width 407 height 32
click at [686, 285] on span "As an example, you might have a button within your app to allow users to remove…" at bounding box center [528, 298] width 407 height 32
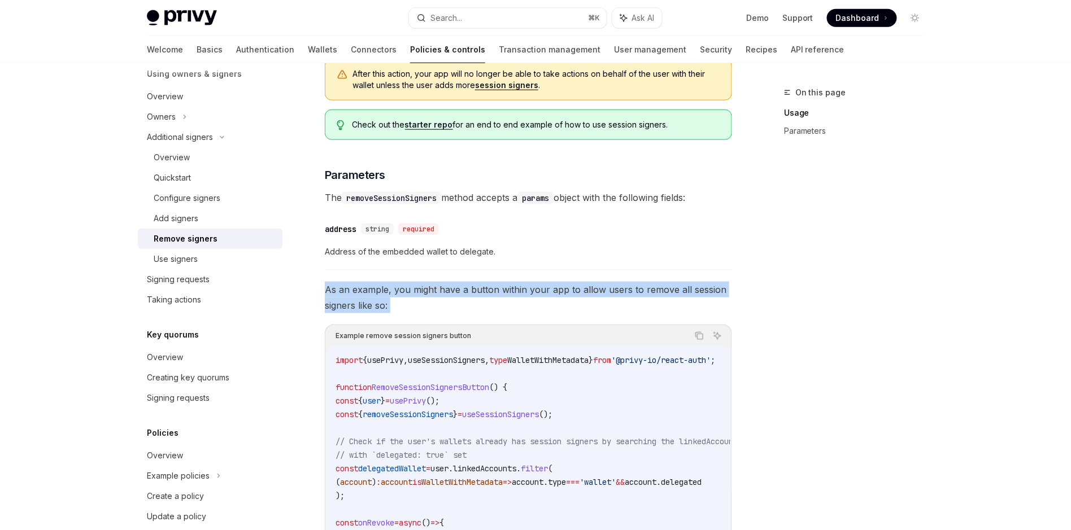
click at [686, 285] on span "As an example, you might have a button within your app to allow users to remove…" at bounding box center [528, 298] width 407 height 32
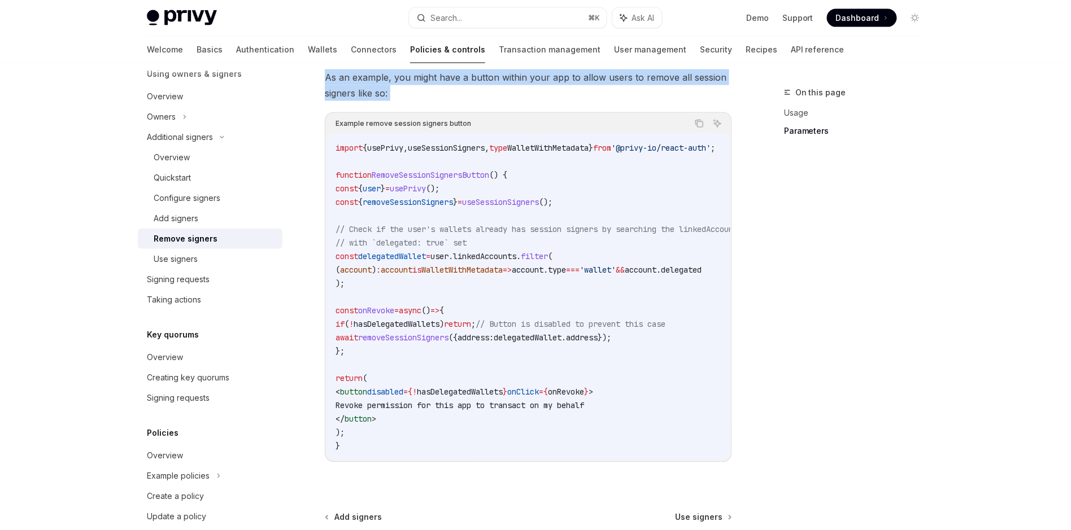
scroll to position [631, 0]
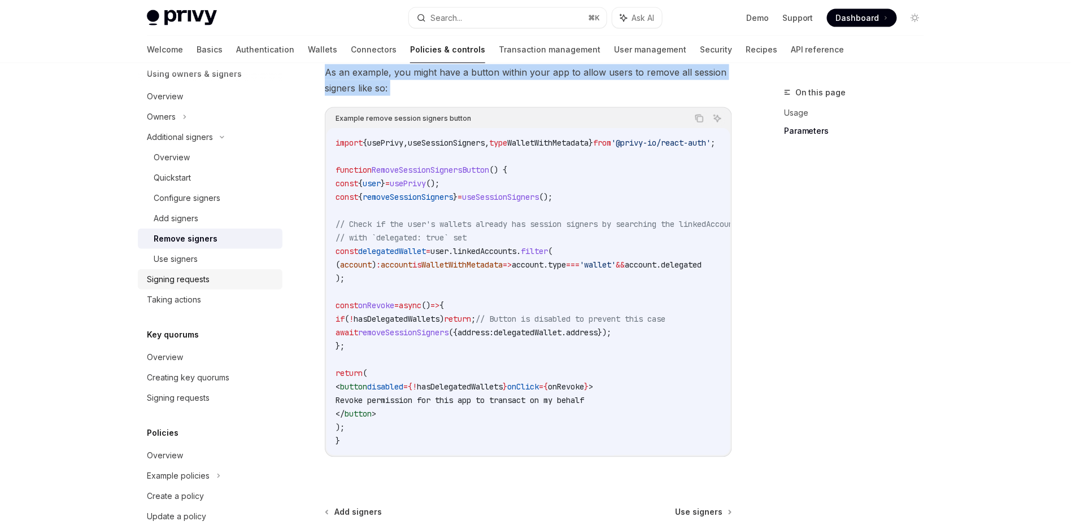
click at [197, 282] on div "Signing requests" at bounding box center [178, 280] width 63 height 14
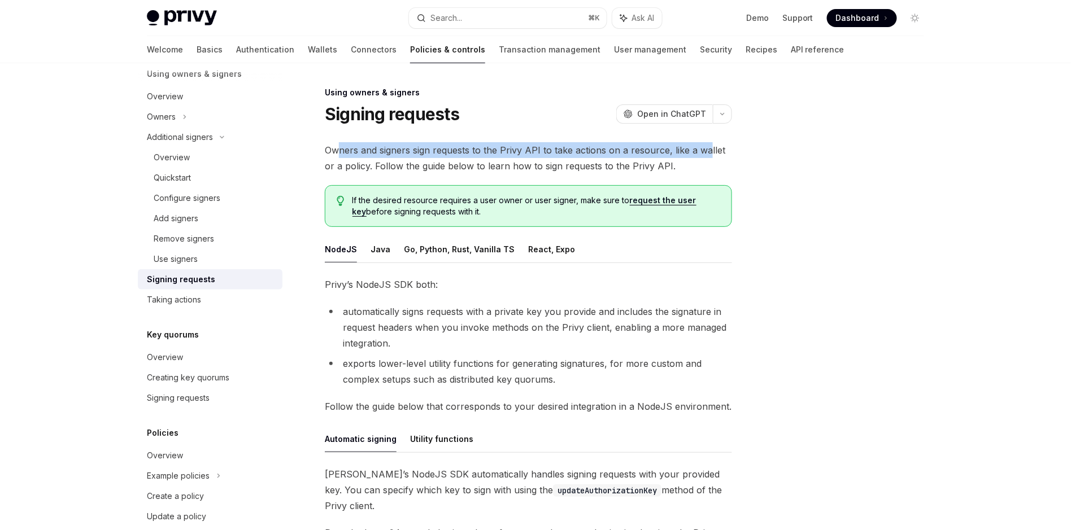
drag, startPoint x: 339, startPoint y: 149, endPoint x: 704, endPoint y: 152, distance: 365.4
click at [704, 152] on span "Owners and signers sign requests to the Privy API to take actions on a resource…" at bounding box center [528, 158] width 407 height 32
drag, startPoint x: 704, startPoint y: 152, endPoint x: 721, endPoint y: 152, distance: 16.4
click at [704, 153] on span "Owners and signers sign requests to the Privy API to take actions on a resource…" at bounding box center [528, 158] width 407 height 32
drag, startPoint x: 731, startPoint y: 152, endPoint x: 369, endPoint y: 154, distance: 362.0
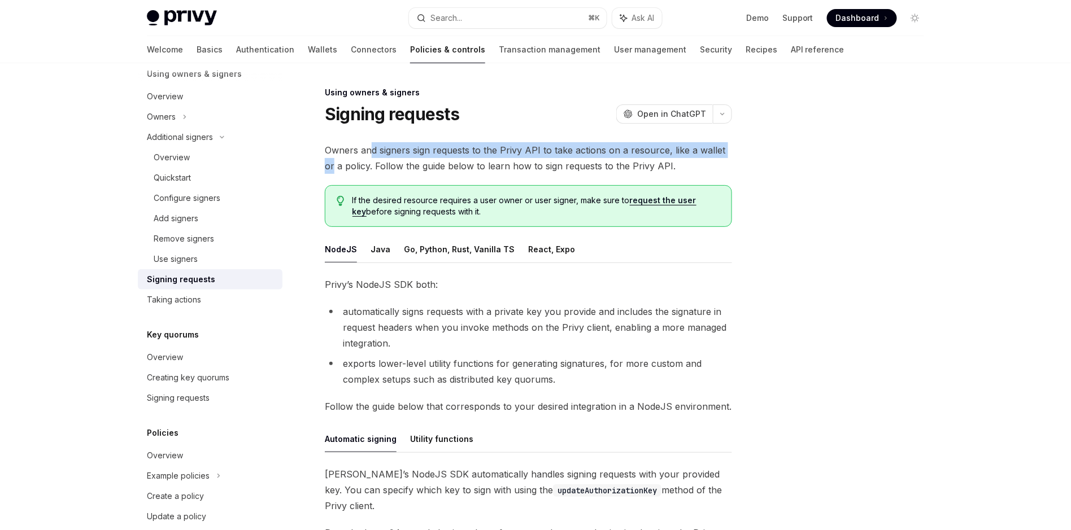
click at [369, 154] on span "Owners and signers sign requests to the Privy API to take actions on a resource…" at bounding box center [528, 158] width 407 height 32
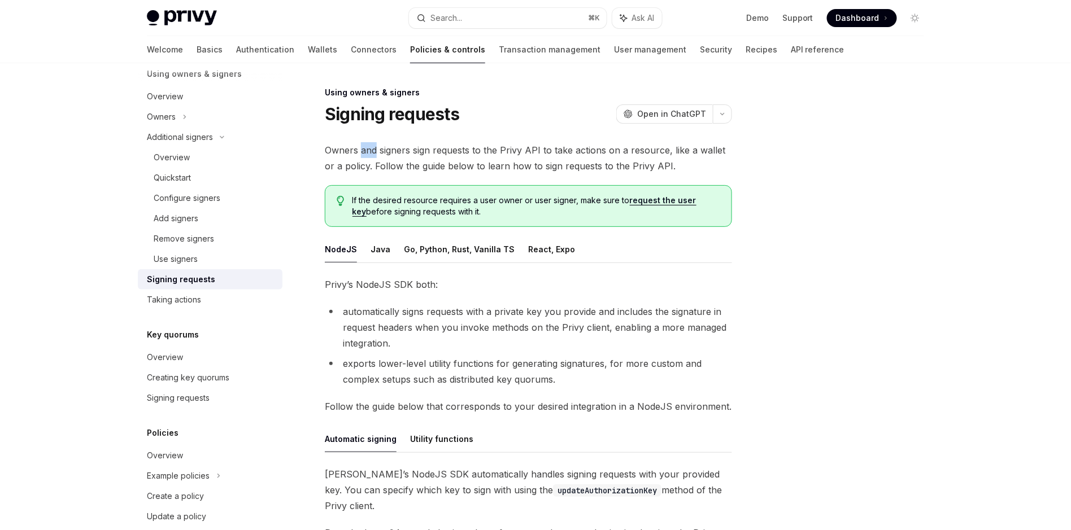
click at [369, 154] on span "Owners and signers sign requests to the Privy API to take actions on a resource…" at bounding box center [528, 158] width 407 height 32
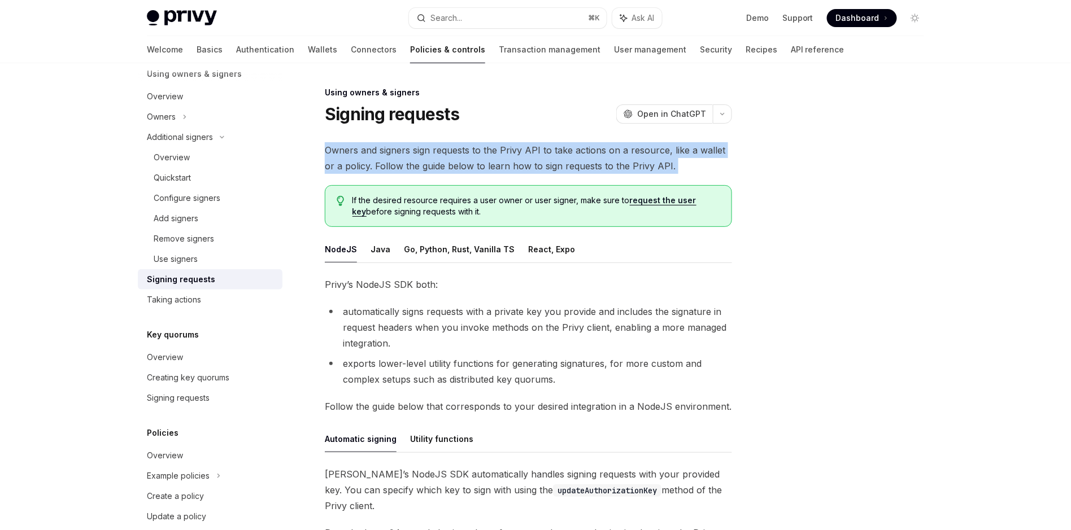
drag, startPoint x: 369, startPoint y: 154, endPoint x: 370, endPoint y: 164, distance: 9.7
click at [369, 156] on span "Owners and signers sign requests to the Privy API to take actions on a resource…" at bounding box center [528, 158] width 407 height 32
click at [209, 356] on div "Overview" at bounding box center [211, 358] width 129 height 14
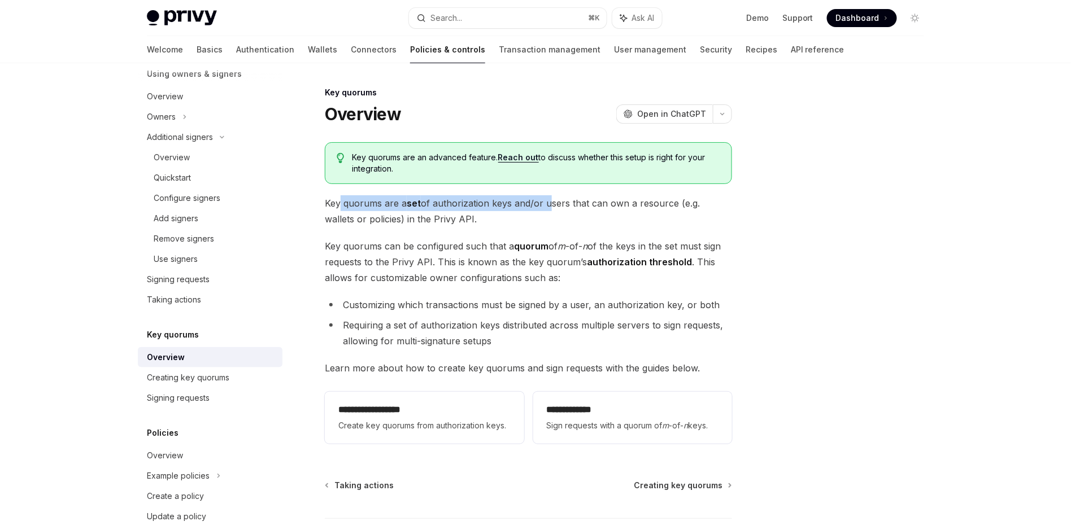
drag, startPoint x: 339, startPoint y: 202, endPoint x: 547, endPoint y: 199, distance: 207.8
click at [547, 199] on span "Key quorums are a set of authorization keys and/or users that can own a resourc…" at bounding box center [528, 211] width 407 height 32
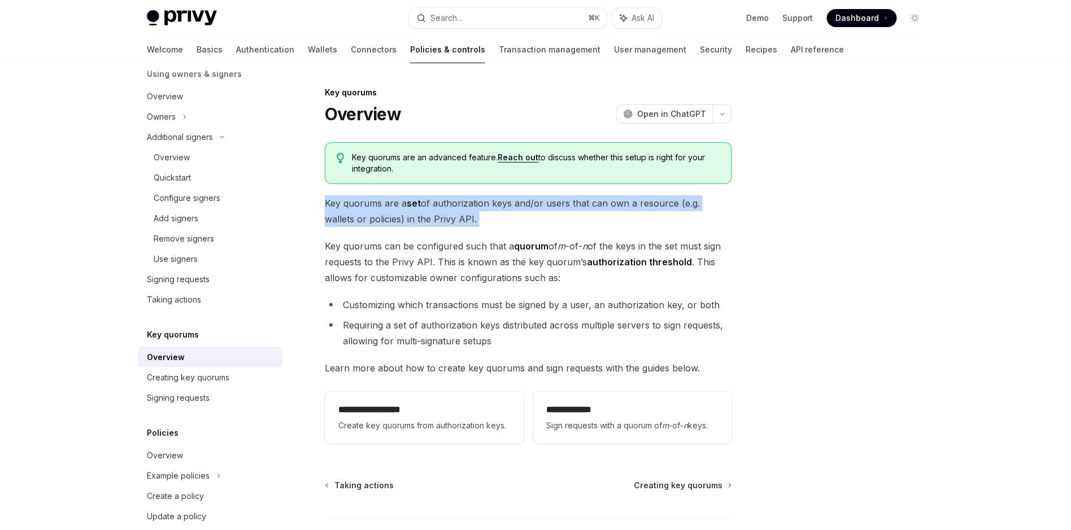
click at [547, 199] on span "Key quorums are a set of authorization keys and/or users that can own a resourc…" at bounding box center [528, 211] width 407 height 32
click at [359, 203] on span "Key quorums are a set of authorization keys and/or users that can own a resourc…" at bounding box center [528, 211] width 407 height 32
drag, startPoint x: 334, startPoint y: 202, endPoint x: 640, endPoint y: 203, distance: 306.1
click at [640, 203] on span "Key quorums are a set of authorization keys and/or users that can own a resourc…" at bounding box center [528, 211] width 407 height 32
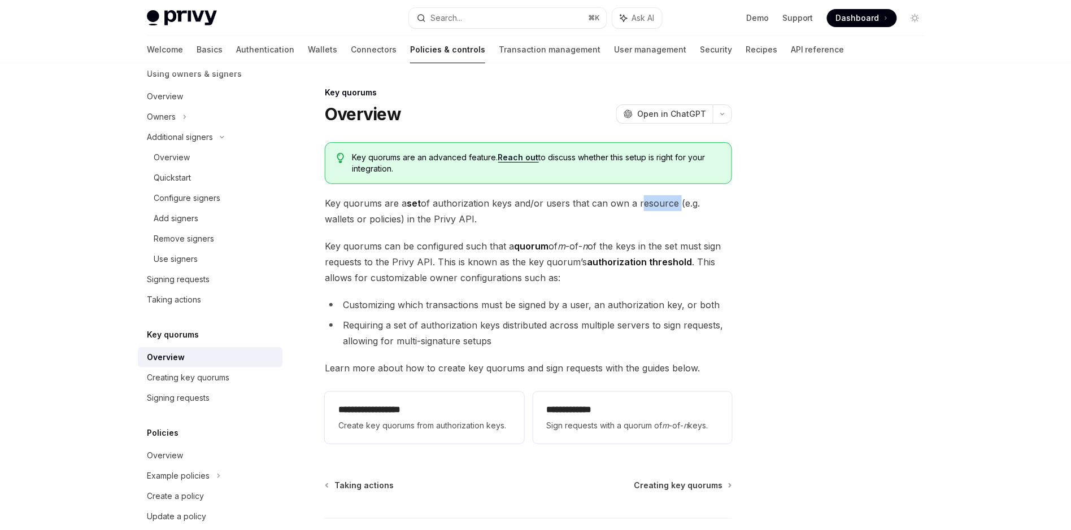
click at [640, 203] on span "Key quorums are a set of authorization keys and/or users that can own a resourc…" at bounding box center [528, 211] width 407 height 32
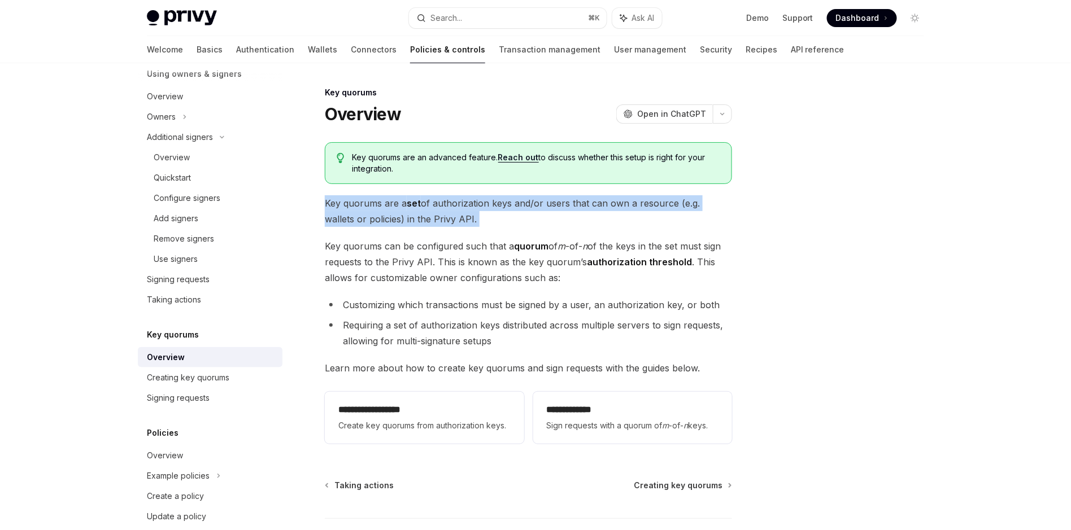
click at [640, 203] on span "Key quorums are a set of authorization keys and/or users that can own a resourc…" at bounding box center [528, 211] width 407 height 32
click at [698, 204] on span "Key quorums are a set of authorization keys and/or users that can own a resourc…" at bounding box center [528, 211] width 407 height 32
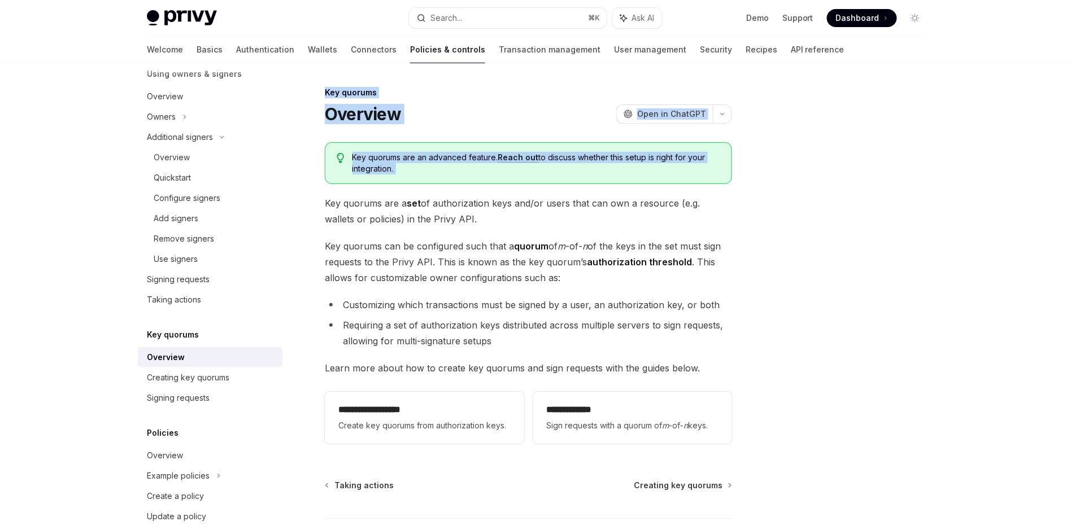
drag, startPoint x: 549, startPoint y: 198, endPoint x: 361, endPoint y: 200, distance: 188.6
click at [338, 197] on div "**********" at bounding box center [535, 339] width 795 height 553
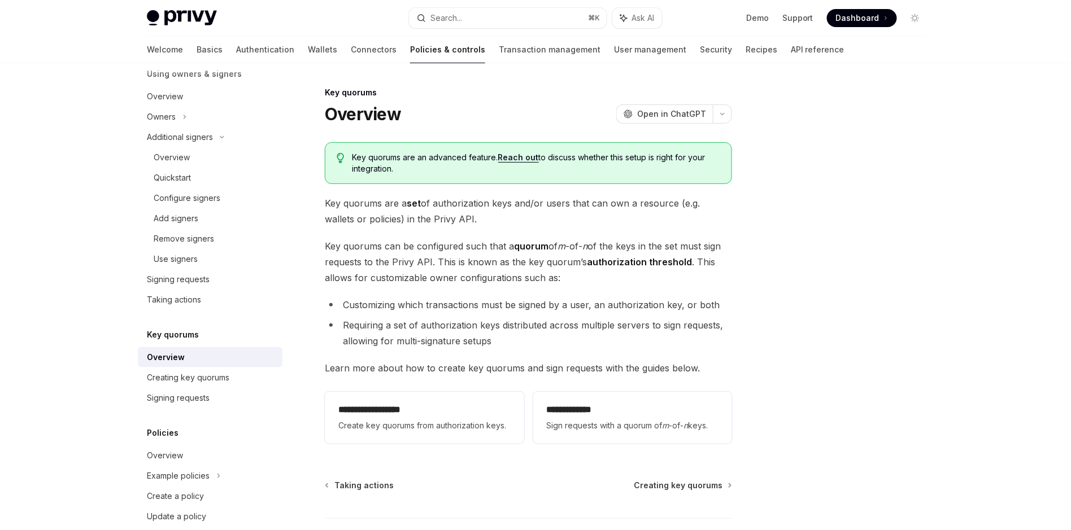
click at [381, 201] on span "Key quorums are a set of authorization keys and/or users that can own a resourc…" at bounding box center [528, 211] width 407 height 32
click at [381, 202] on span "Key quorums are a set of authorization keys and/or users that can own a resourc…" at bounding box center [528, 211] width 407 height 32
click at [422, 206] on span "Key quorums are a set of authorization keys and/or users that can own a resourc…" at bounding box center [528, 211] width 407 height 32
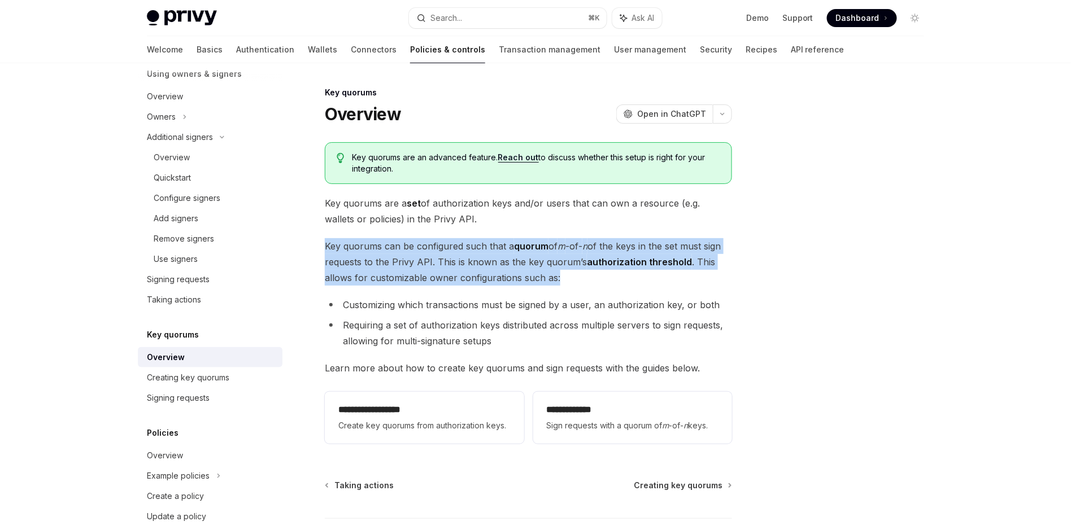
drag, startPoint x: 507, startPoint y: 271, endPoint x: 320, endPoint y: 248, distance: 188.8
click at [320, 248] on div "**********" at bounding box center [422, 351] width 623 height 530
drag, startPoint x: 320, startPoint y: 248, endPoint x: 339, endPoint y: 246, distance: 19.3
click at [320, 248] on div "**********" at bounding box center [422, 351] width 623 height 530
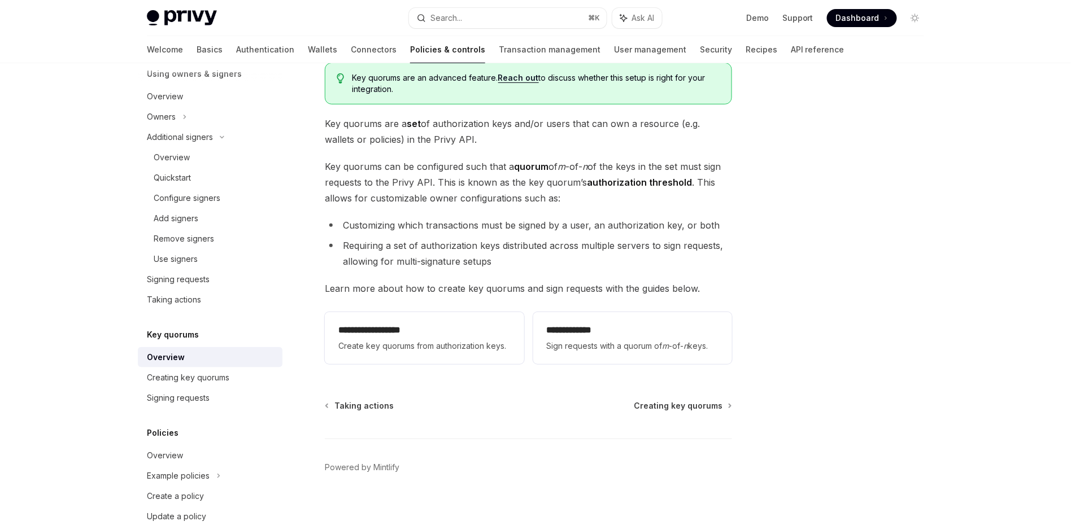
scroll to position [85, 0]
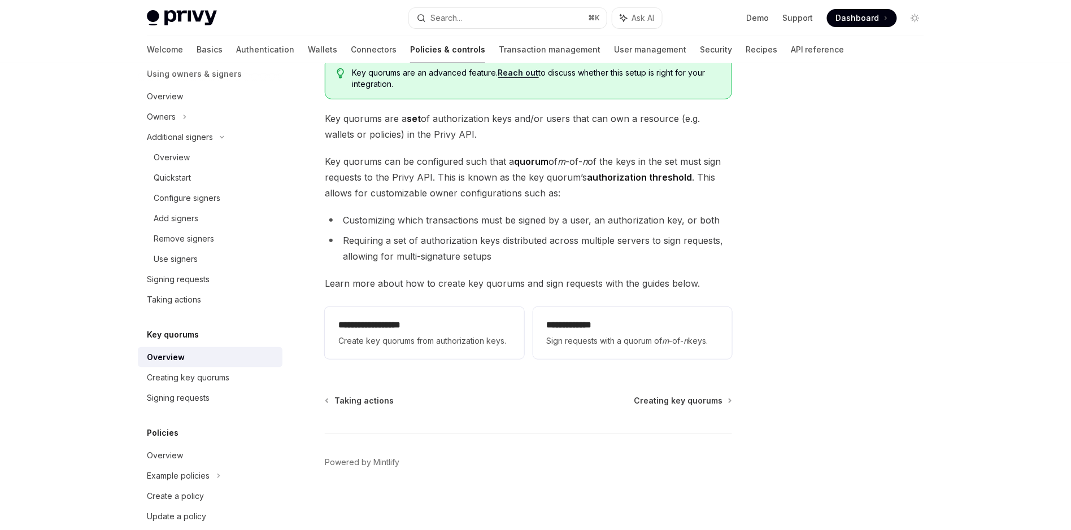
click at [409, 187] on span "Key quorums can be configured such that a quorum of m -of- n of the keys in the…" at bounding box center [528, 177] width 407 height 47
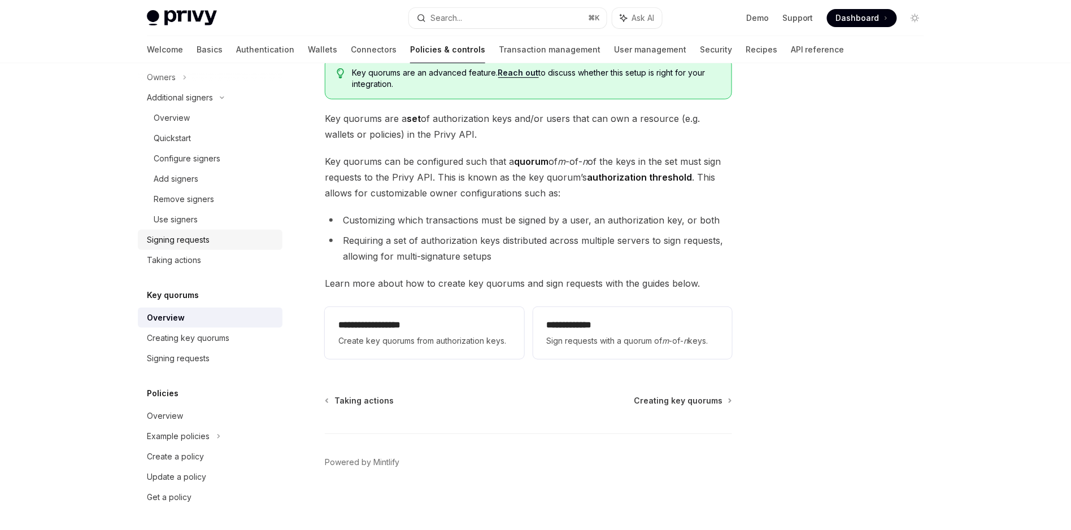
click at [207, 235] on div "Signing requests" at bounding box center [178, 240] width 63 height 14
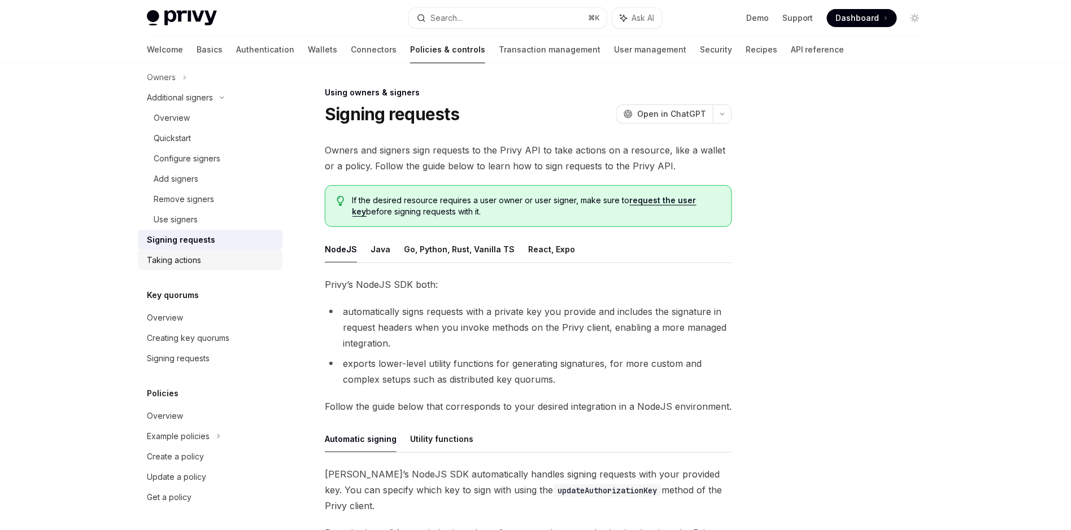
click at [189, 257] on div "Taking actions" at bounding box center [174, 261] width 54 height 14
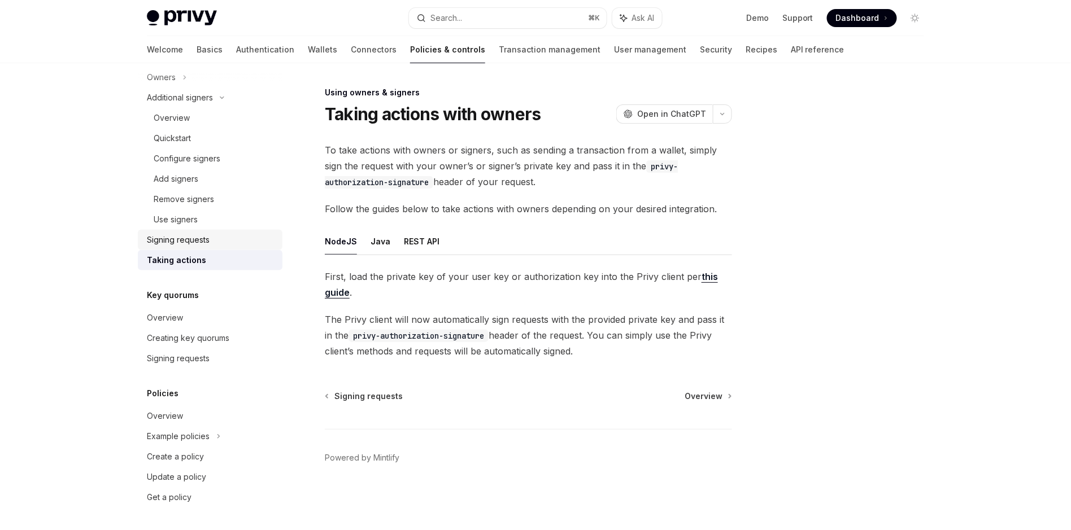
click at [218, 241] on div "Signing requests" at bounding box center [211, 240] width 129 height 14
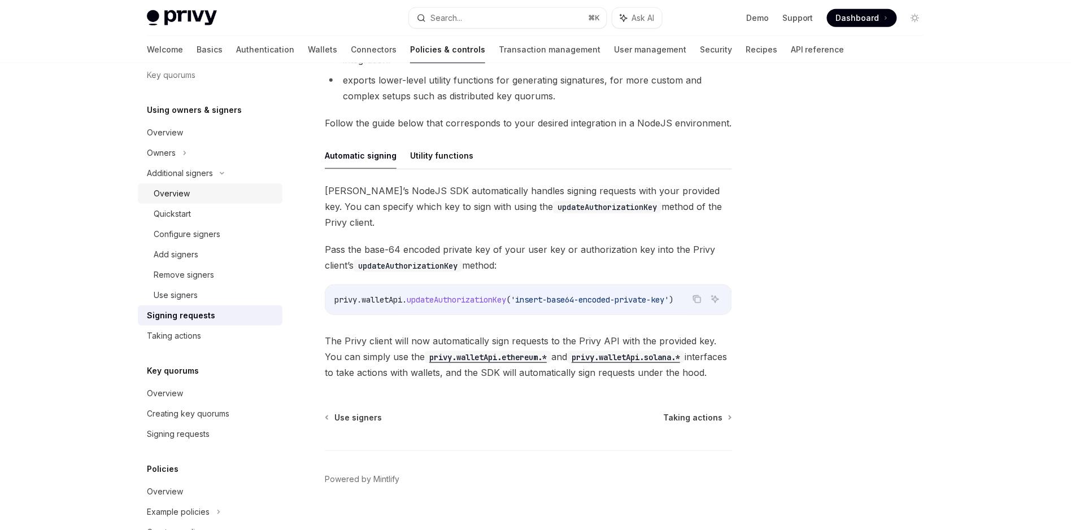
scroll to position [310, 0]
drag, startPoint x: 347, startPoint y: 190, endPoint x: 620, endPoint y: 187, distance: 272.2
click at [620, 187] on span "Privy’s NodeJS SDK automatically handles signing requests with your provided ke…" at bounding box center [528, 206] width 407 height 47
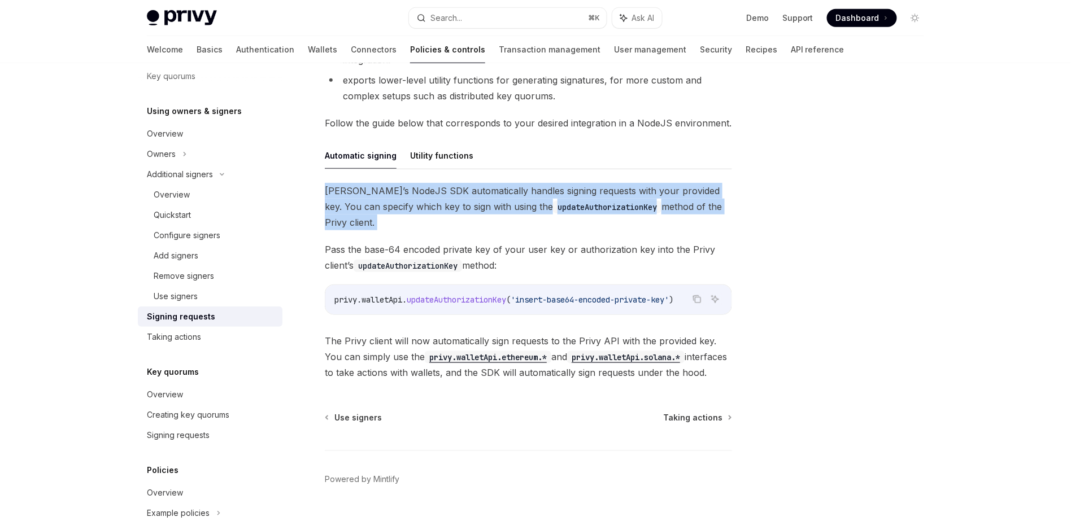
drag, startPoint x: 620, startPoint y: 187, endPoint x: 688, endPoint y: 203, distance: 70.0
click at [621, 188] on span "Privy’s NodeJS SDK automatically handles signing requests with your provided ke…" at bounding box center [528, 206] width 407 height 47
click at [700, 205] on span "Privy’s NodeJS SDK automatically handles signing requests with your provided ke…" at bounding box center [528, 206] width 407 height 47
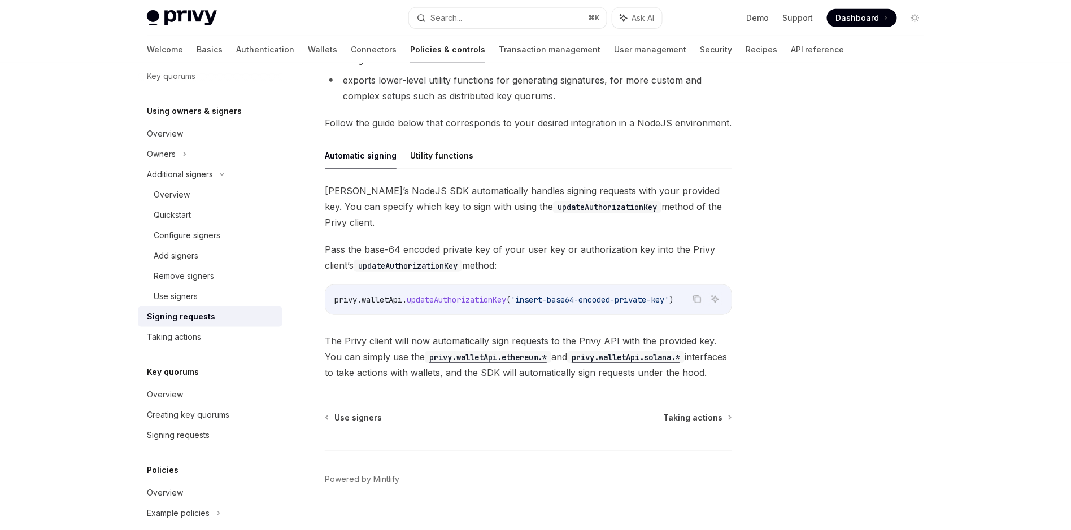
drag, startPoint x: 733, startPoint y: 205, endPoint x: 340, endPoint y: 197, distance: 393.1
click at [340, 197] on div "Using owners & signers Signing requests OpenAI Open in ChatGPT OpenAI Open in C…" at bounding box center [535, 164] width 795 height 769
click at [340, 197] on span "Privy’s NodeJS SDK automatically handles signing requests with your provided ke…" at bounding box center [528, 206] width 407 height 47
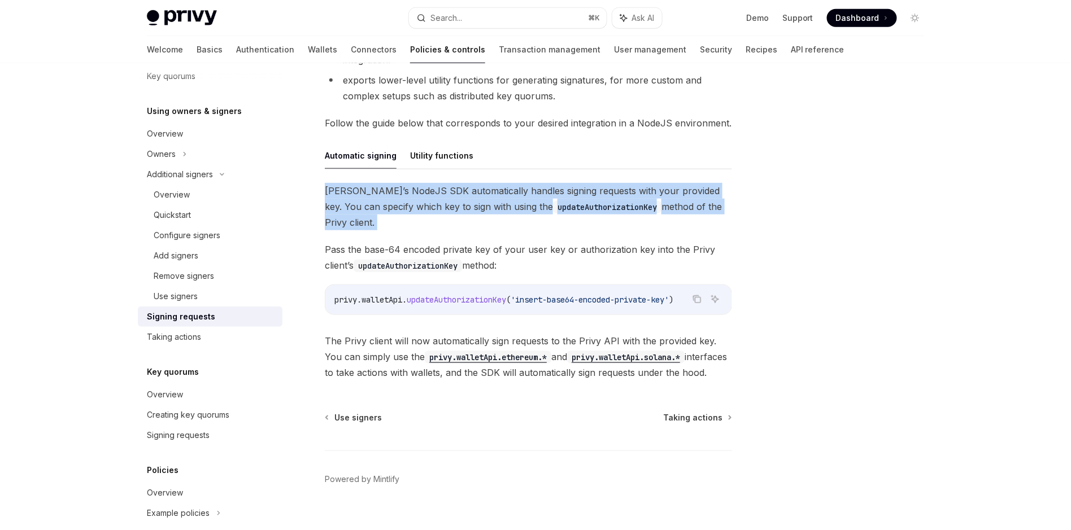
click at [340, 197] on span "Privy’s NodeJS SDK automatically handles signing requests with your provided ke…" at bounding box center [528, 206] width 407 height 47
click at [259, 290] on div "Use signers" at bounding box center [215, 297] width 122 height 14
type textarea "*"
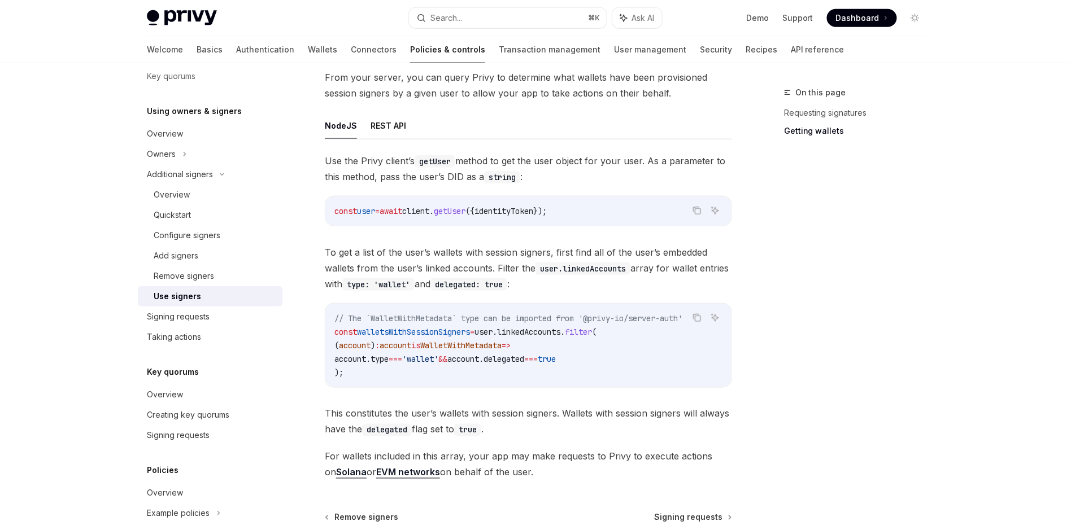
scroll to position [395, 0]
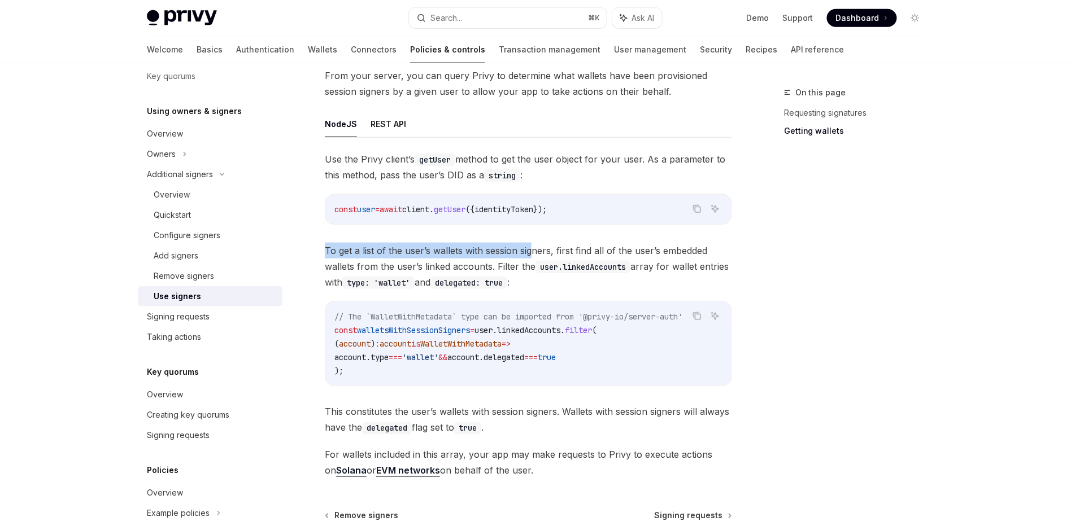
drag, startPoint x: 324, startPoint y: 250, endPoint x: 531, endPoint y: 245, distance: 207.9
click at [531, 245] on div "Additional signers Use signers OpenAI Open in ChatGPT OpenAI Open in ChatGPT On…" at bounding box center [422, 169] width 623 height 956
click at [531, 245] on span "To get a list of the user’s wallets with session signers, first find all of the…" at bounding box center [528, 264] width 407 height 47
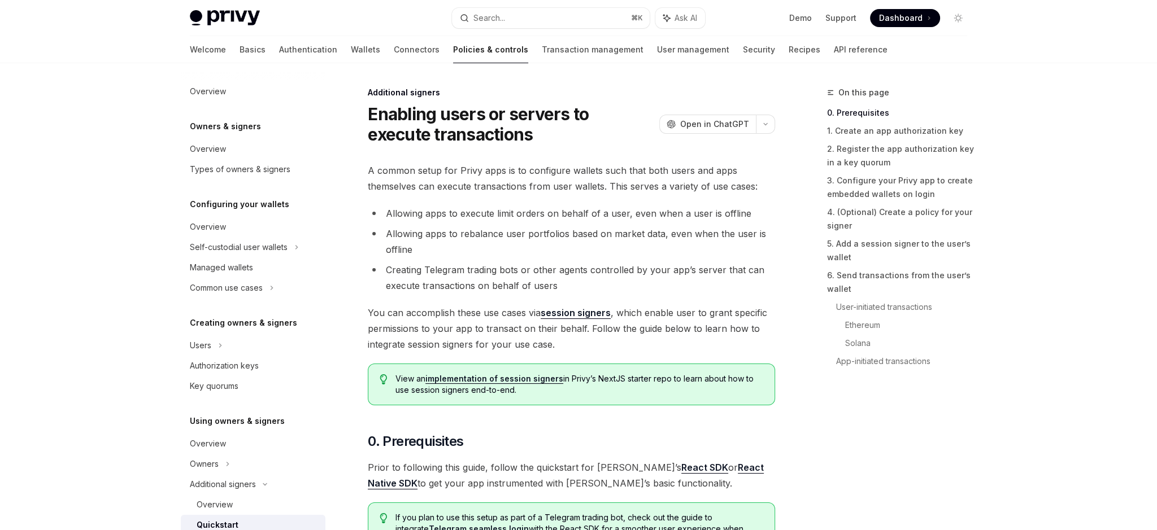
scroll to position [228, 0]
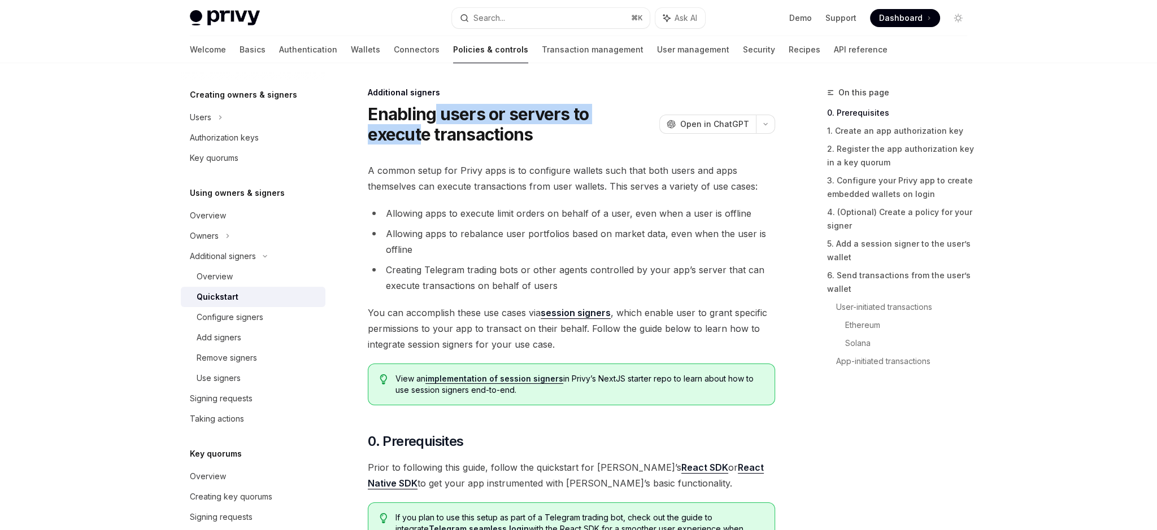
drag, startPoint x: 543, startPoint y: 116, endPoint x: 431, endPoint y: 121, distance: 111.3
click at [431, 121] on h1 "Enabling users or servers to execute transactions" at bounding box center [511, 124] width 287 height 41
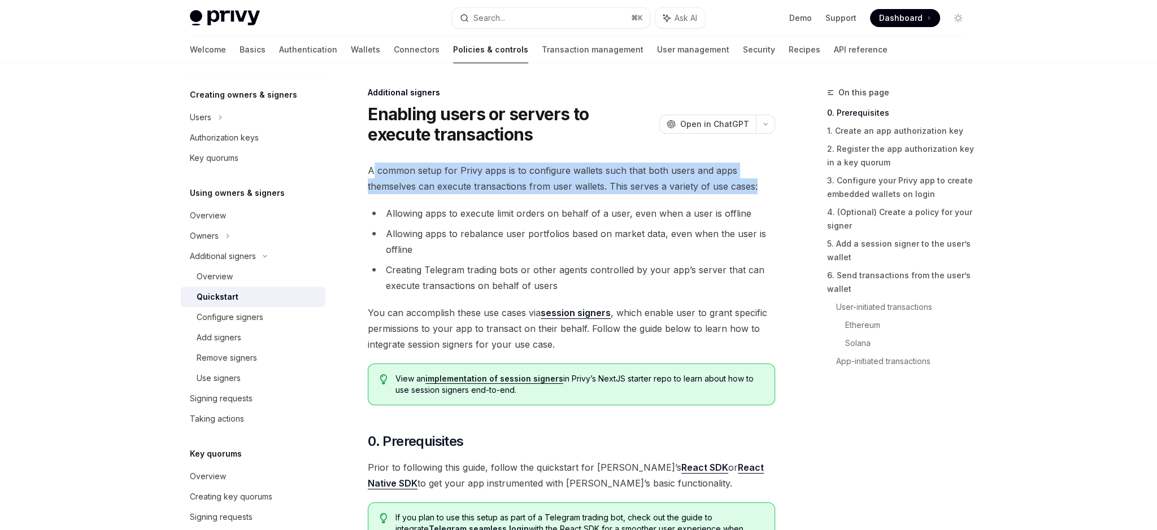
drag, startPoint x: 373, startPoint y: 171, endPoint x: 757, endPoint y: 181, distance: 383.6
click at [757, 181] on span "A common setup for Privy apps is to configure wallets such that both users and …" at bounding box center [571, 179] width 407 height 32
drag, startPoint x: 764, startPoint y: 184, endPoint x: 347, endPoint y: 172, distance: 416.4
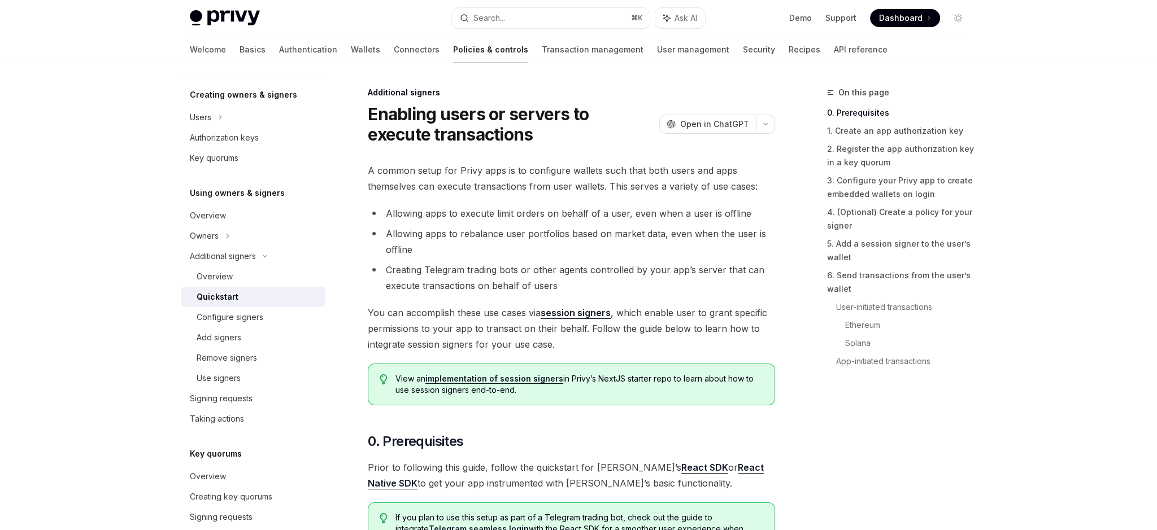
click at [383, 172] on span "A common setup for Privy apps is to configure wallets such that both users and …" at bounding box center [571, 179] width 407 height 32
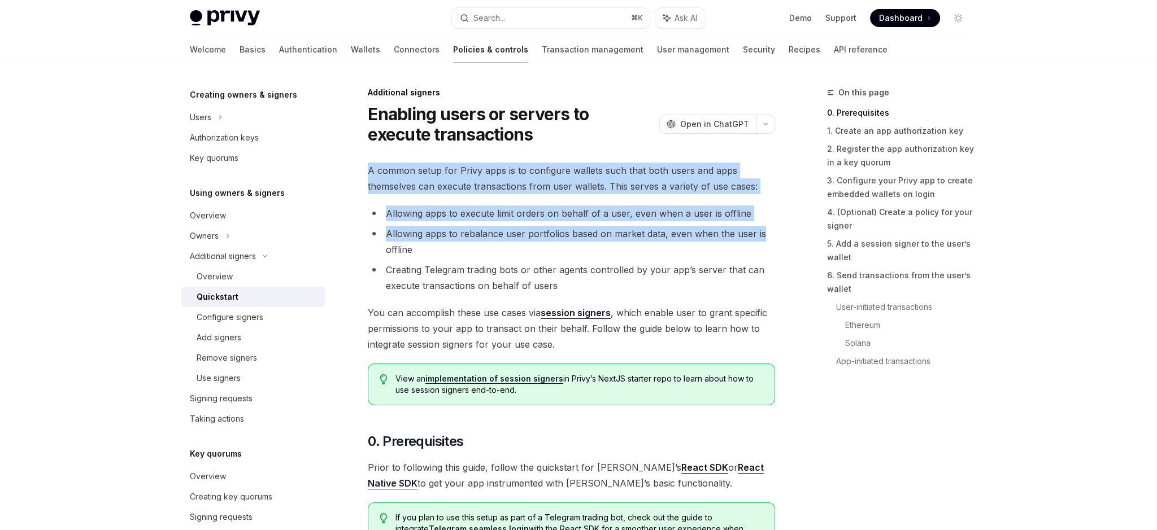
drag, startPoint x: 361, startPoint y: 169, endPoint x: 758, endPoint y: 238, distance: 403.4
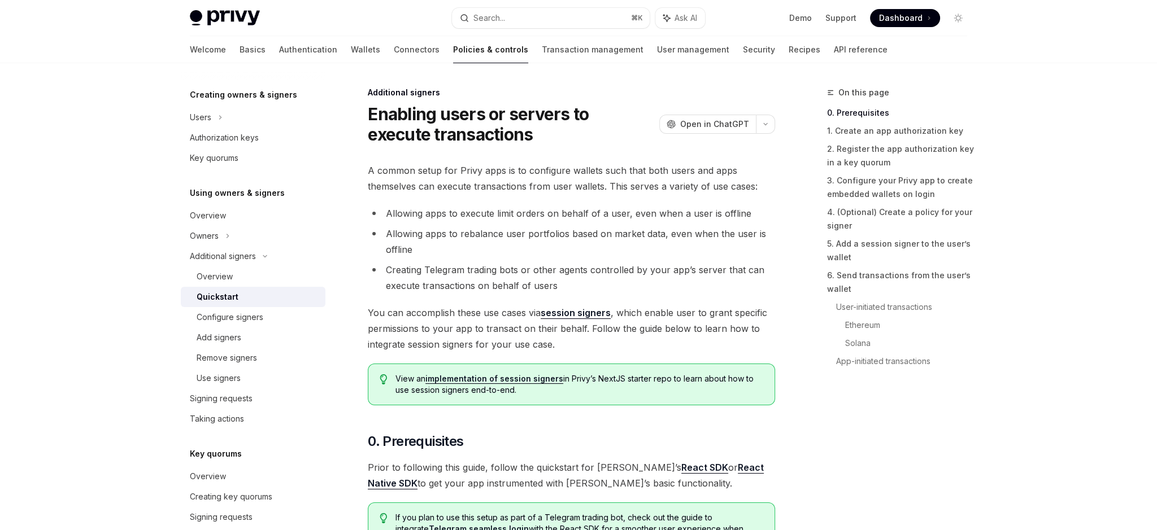
click at [758, 238] on li "Allowing apps to rebalance user portfolios based on market data, even when the …" at bounding box center [571, 242] width 407 height 32
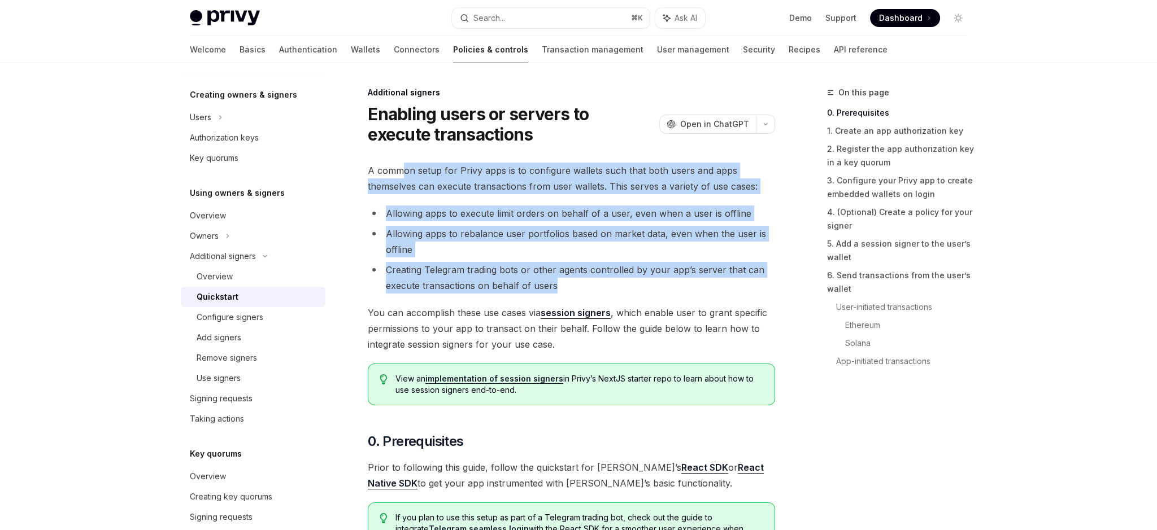
drag, startPoint x: 634, startPoint y: 281, endPoint x: 405, endPoint y: 169, distance: 254.6
click at [405, 169] on span "A common setup for Privy apps is to configure wallets such that both users and …" at bounding box center [571, 179] width 407 height 32
drag, startPoint x: 398, startPoint y: 171, endPoint x: 617, endPoint y: 293, distance: 250.3
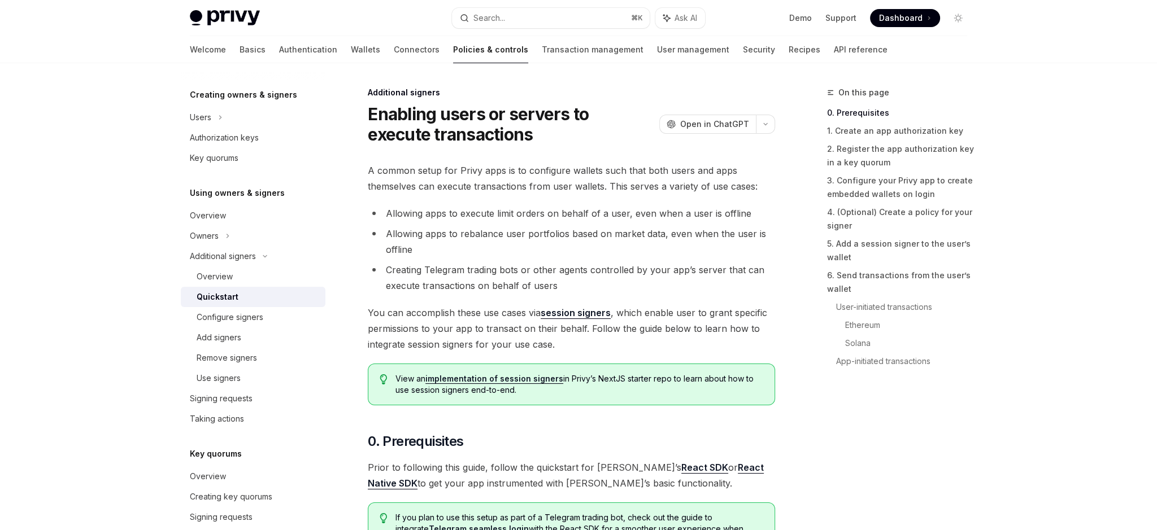
click at [617, 293] on li "Creating Telegram trading bots or other agents controlled by your app’s server …" at bounding box center [571, 278] width 407 height 32
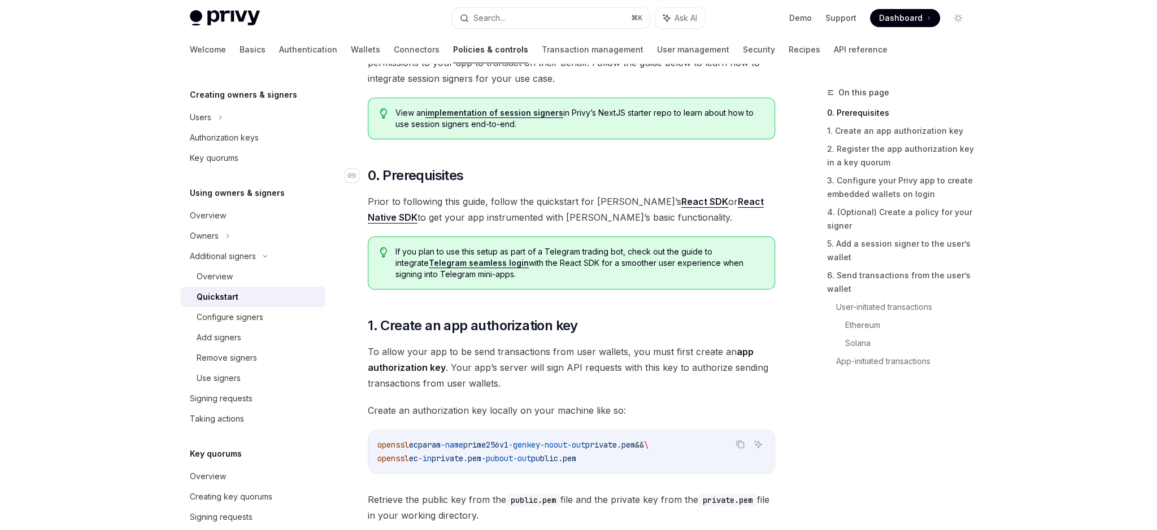
scroll to position [416, 0]
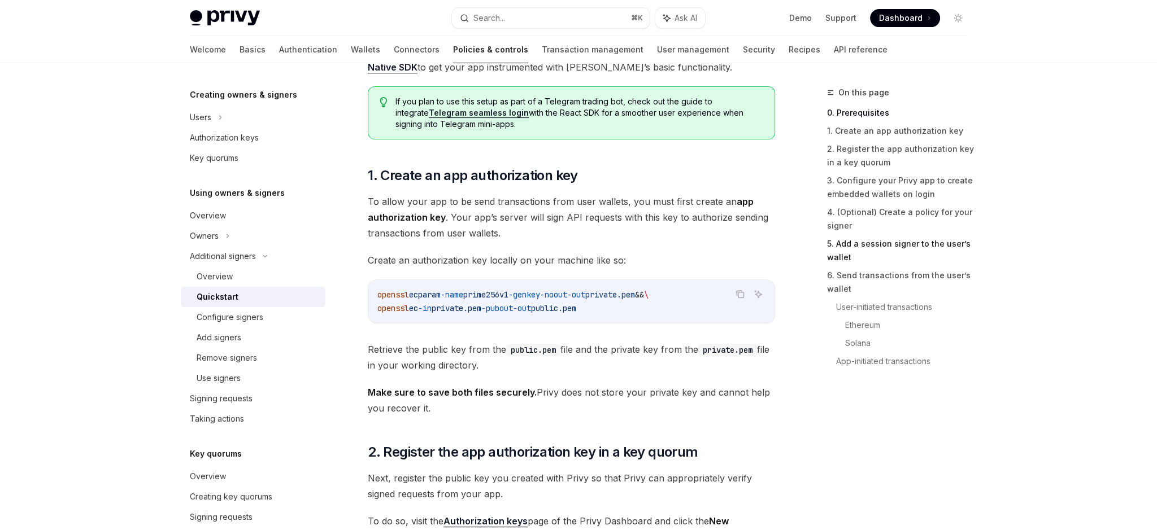
click at [895, 243] on link "5. Add a session signer to the user’s wallet" at bounding box center [901, 251] width 149 height 32
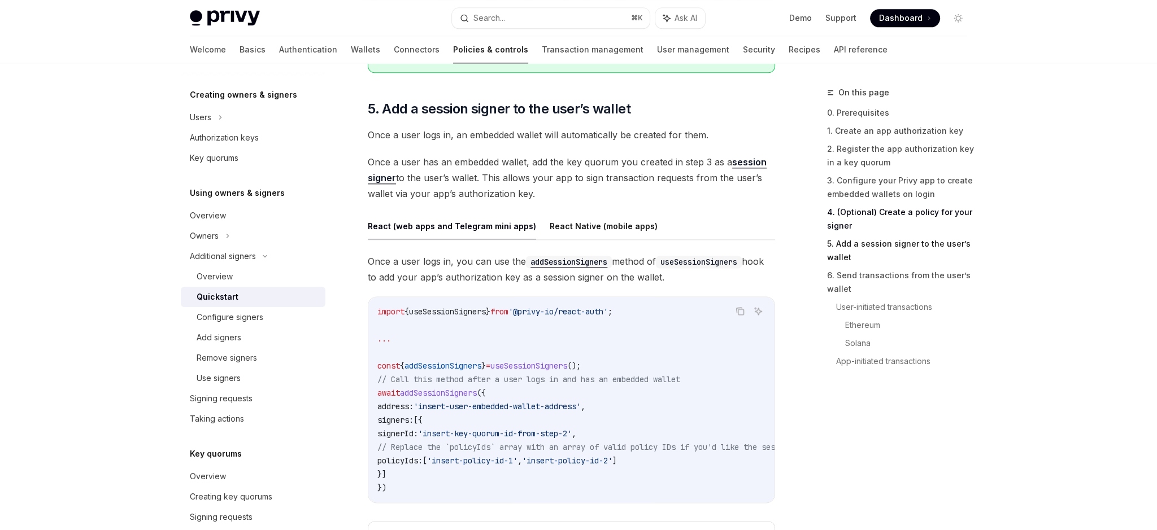
scroll to position [1708, 0]
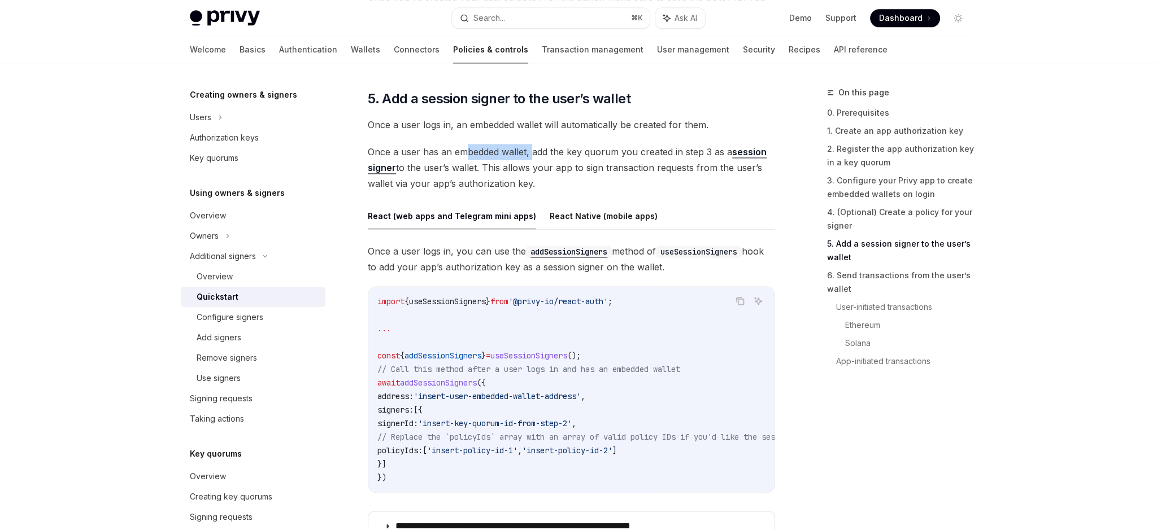
drag, startPoint x: 534, startPoint y: 149, endPoint x: 467, endPoint y: 152, distance: 67.3
click at [467, 152] on span "Once a user has an embedded wallet, add the key quorum you created in step 3 as…" at bounding box center [571, 167] width 407 height 47
click at [467, 152] on span "Once a user has an embedded wallet, add the key quorum you created in step 3 as…" at bounding box center [571, 166] width 407 height 47
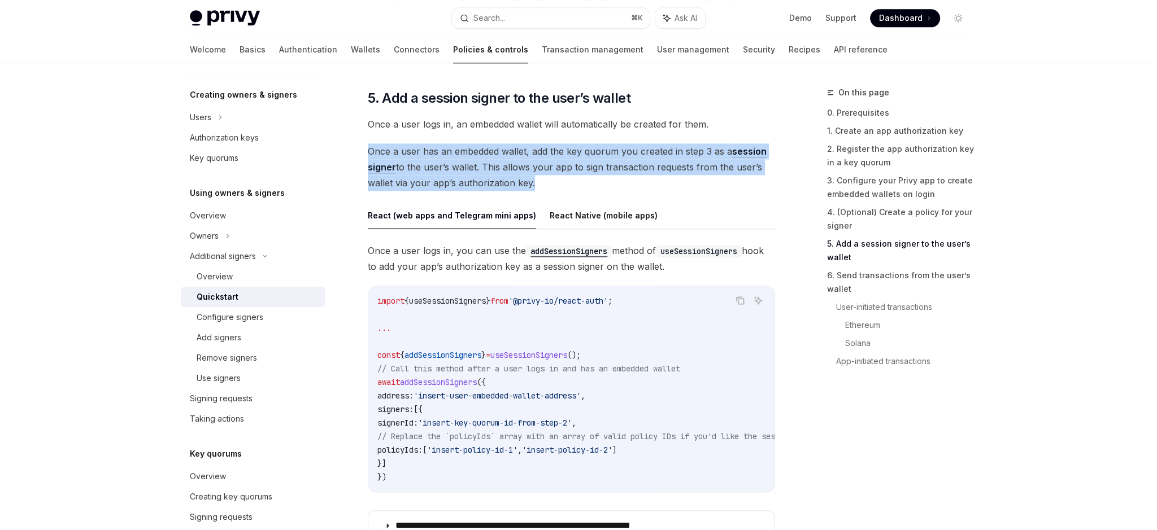
click at [467, 152] on span "Once a user has an embedded wallet, add the key quorum you created in step 3 as…" at bounding box center [571, 166] width 407 height 47
drag, startPoint x: 686, startPoint y: 265, endPoint x: 421, endPoint y: 247, distance: 264.9
click at [421, 247] on span "Once a user logs in, you can use the addSessionSigners method of useSessionSign…" at bounding box center [571, 259] width 407 height 32
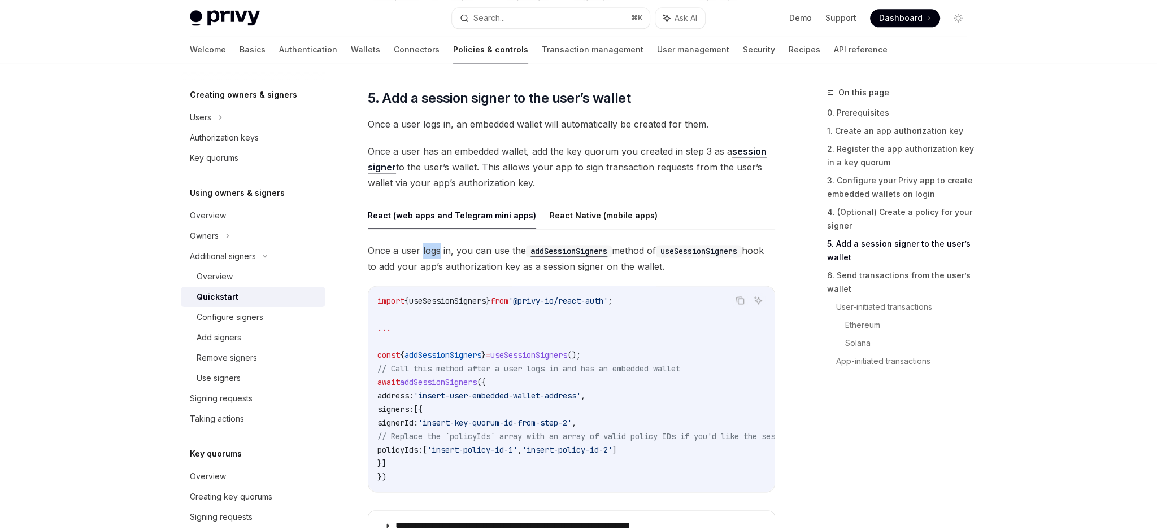
click at [421, 247] on span "Once a user logs in, you can use the addSessionSigners method of useSessionSign…" at bounding box center [571, 259] width 407 height 32
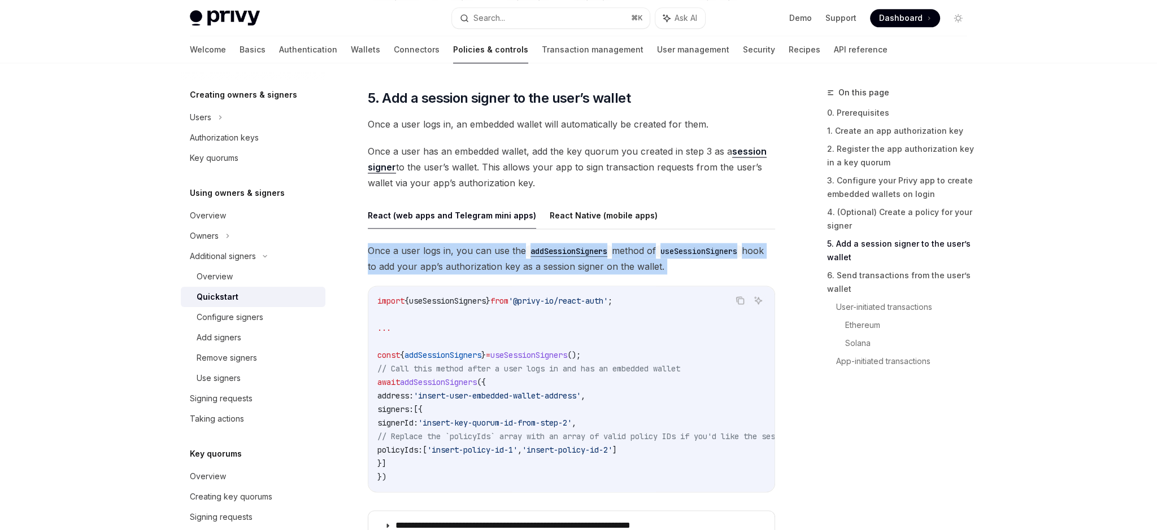
click at [421, 247] on span "Once a user logs in, you can use the addSessionSigners method of useSessionSign…" at bounding box center [571, 259] width 407 height 32
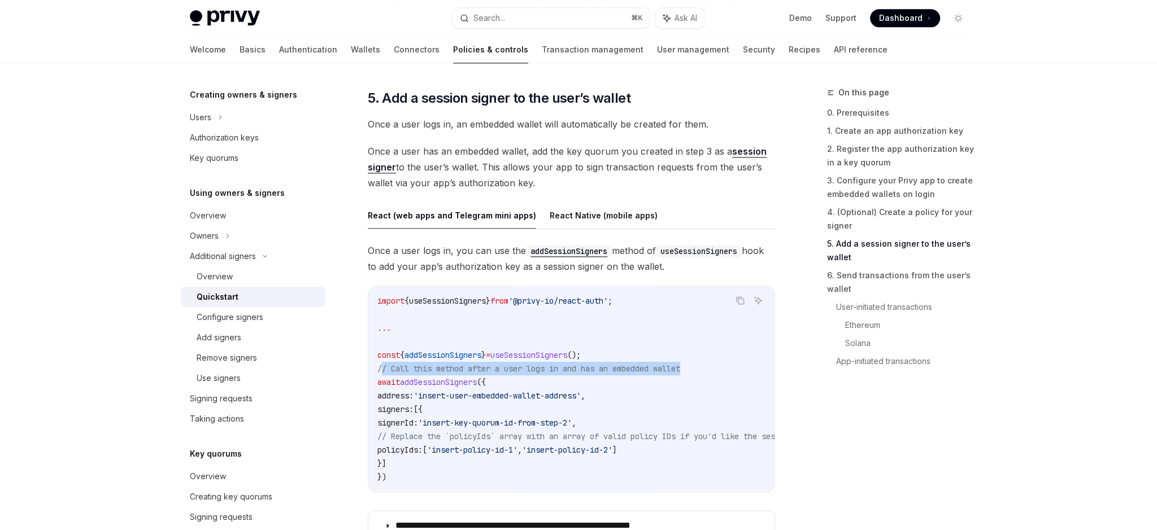
drag, startPoint x: 381, startPoint y: 363, endPoint x: 701, endPoint y: 367, distance: 320.2
click at [701, 367] on code "import { useSessionSigners } from '@privy-io/react-auth' ; ... const { addSessi…" at bounding box center [978, 389] width 1202 height 190
click at [702, 367] on code "import { useSessionSigners } from '@privy-io/react-auth' ; ... const { addSessi…" at bounding box center [978, 389] width 1202 height 190
drag, startPoint x: 728, startPoint y: 360, endPoint x: 424, endPoint y: 370, distance: 305.1
click at [368, 366] on div "import { useSessionSigners } from '@privy-io/react-auth' ; ... const { addSessi…" at bounding box center [571, 389] width 406 height 206
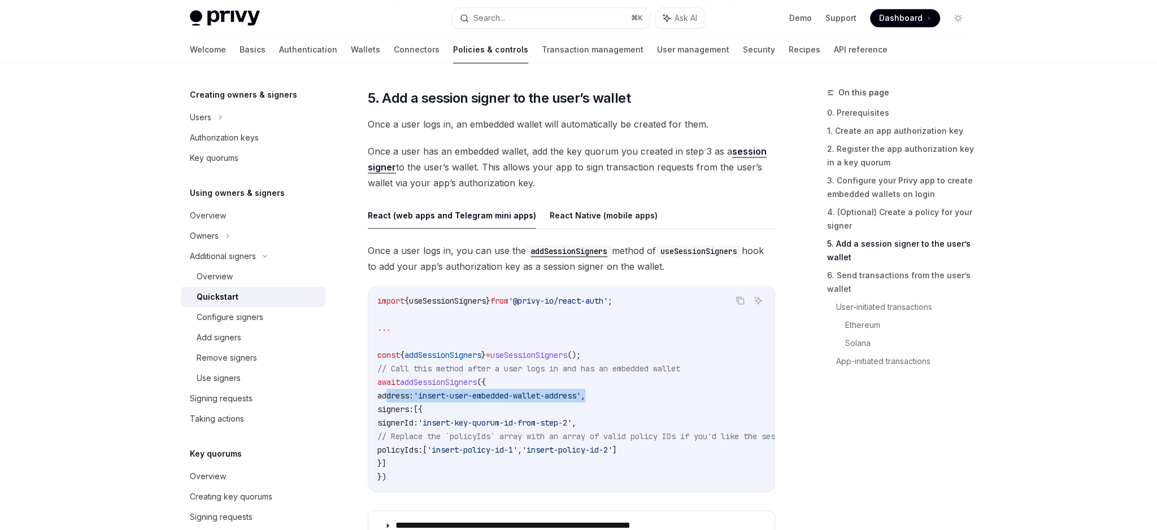
drag, startPoint x: 609, startPoint y: 392, endPoint x: 387, endPoint y: 389, distance: 222.5
click at [387, 389] on code "import { useSessionSigners } from '@privy-io/react-auth' ; ... const { addSessi…" at bounding box center [978, 389] width 1202 height 190
drag, startPoint x: 635, startPoint y: 418, endPoint x: 423, endPoint y: 422, distance: 211.8
click at [423, 422] on code "import { useSessionSigners } from '@privy-io/react-auth' ; ... const { addSessi…" at bounding box center [978, 389] width 1202 height 190
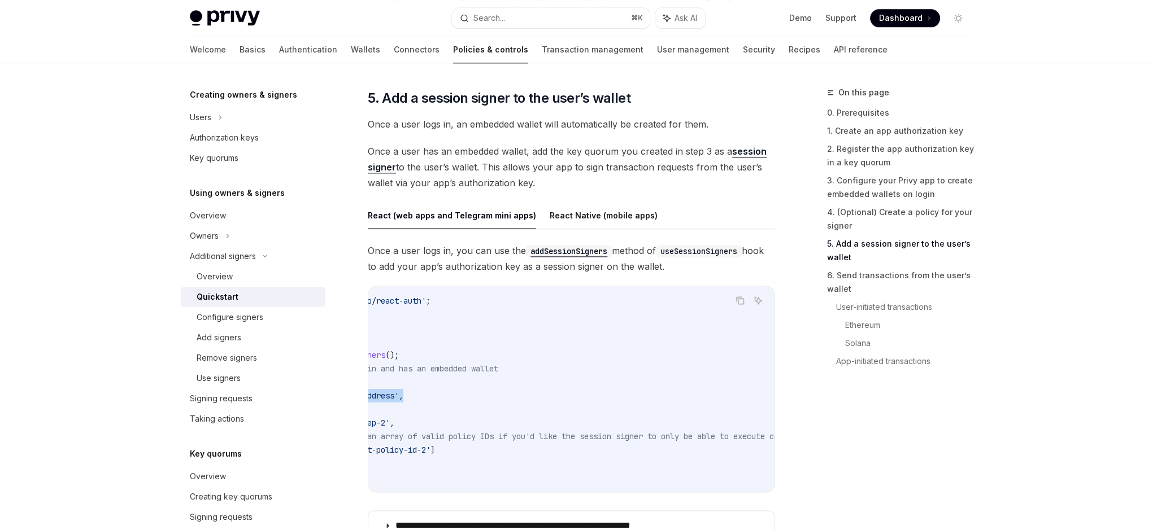
scroll to position [0, 0]
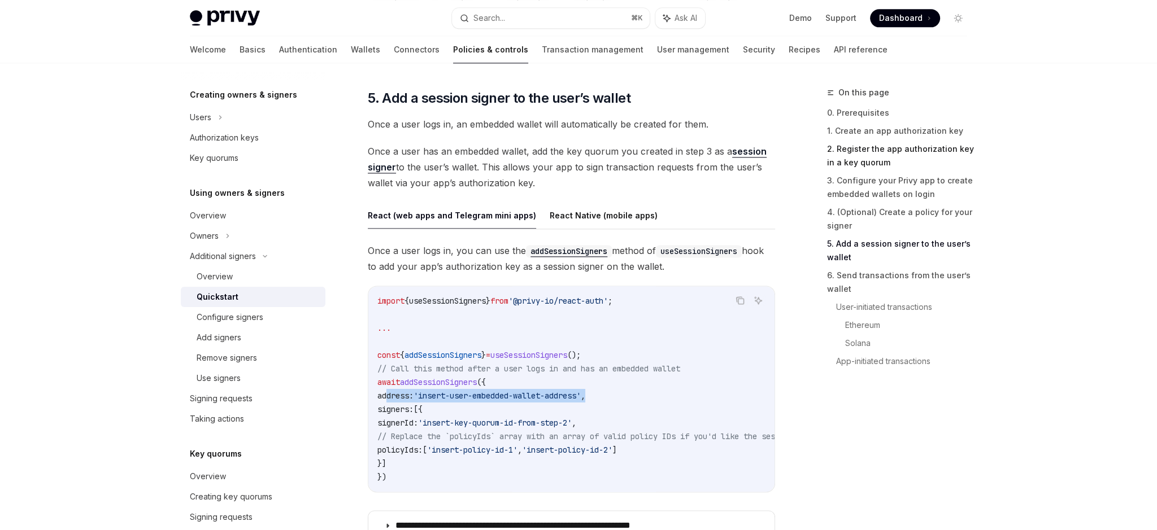
click at [889, 151] on link "2. Register the app authorization key in a key quorum" at bounding box center [901, 156] width 149 height 32
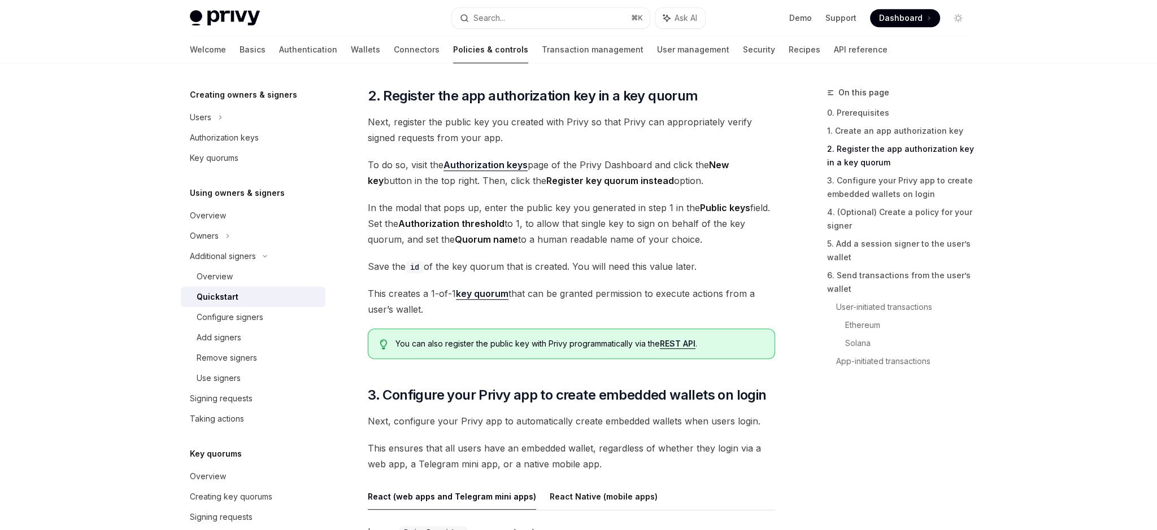
scroll to position [771, 0]
drag, startPoint x: 739, startPoint y: 243, endPoint x: 386, endPoint y: 210, distance: 355.1
click at [386, 210] on span "In the modal that pops up, enter the public key you generated in step 1 in the …" at bounding box center [571, 224] width 407 height 47
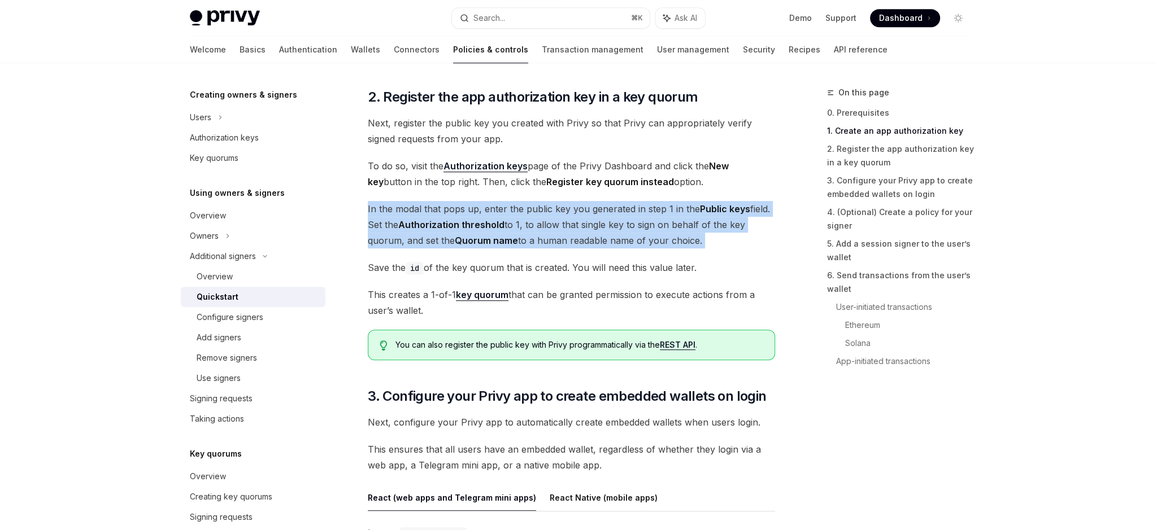
click at [386, 210] on span "In the modal that pops up, enter the public key you generated in step 1 in the …" at bounding box center [571, 224] width 407 height 47
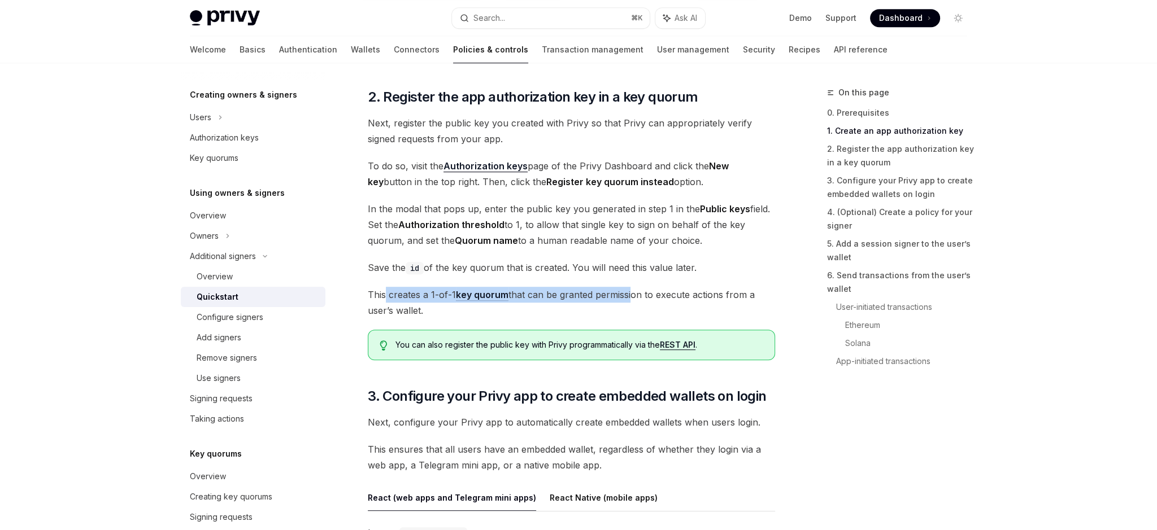
drag, startPoint x: 385, startPoint y: 293, endPoint x: 630, endPoint y: 294, distance: 245.1
click at [630, 294] on span "This creates a 1-of-1 key quorum that can be granted permission to execute acti…" at bounding box center [571, 303] width 407 height 32
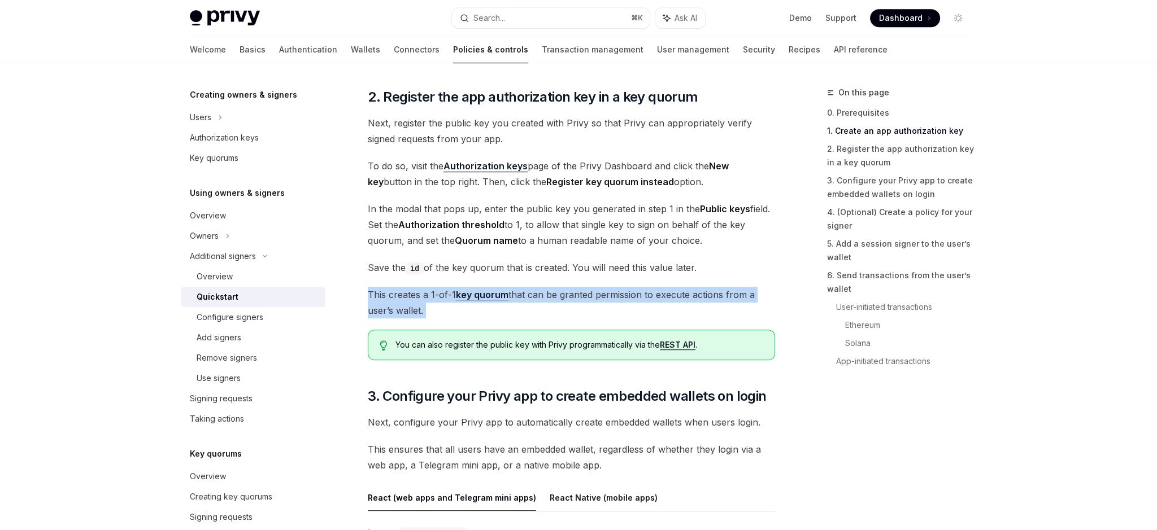
click at [677, 294] on span "This creates a 1-of-1 key quorum that can be granted permission to execute acti…" at bounding box center [571, 303] width 407 height 32
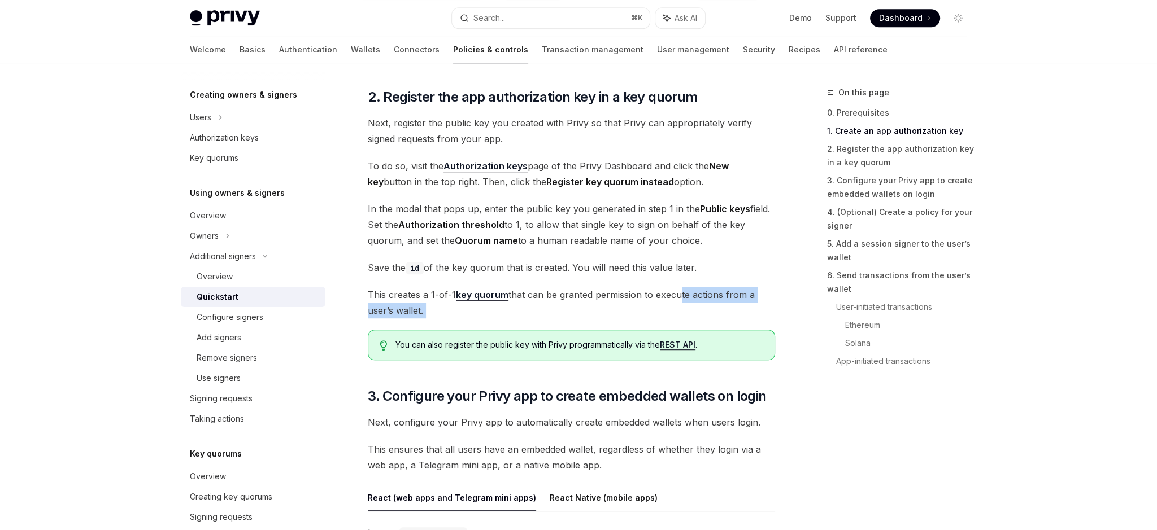
click at [677, 294] on span "This creates a 1-of-1 key quorum that can be granted permission to execute acti…" at bounding box center [571, 303] width 407 height 32
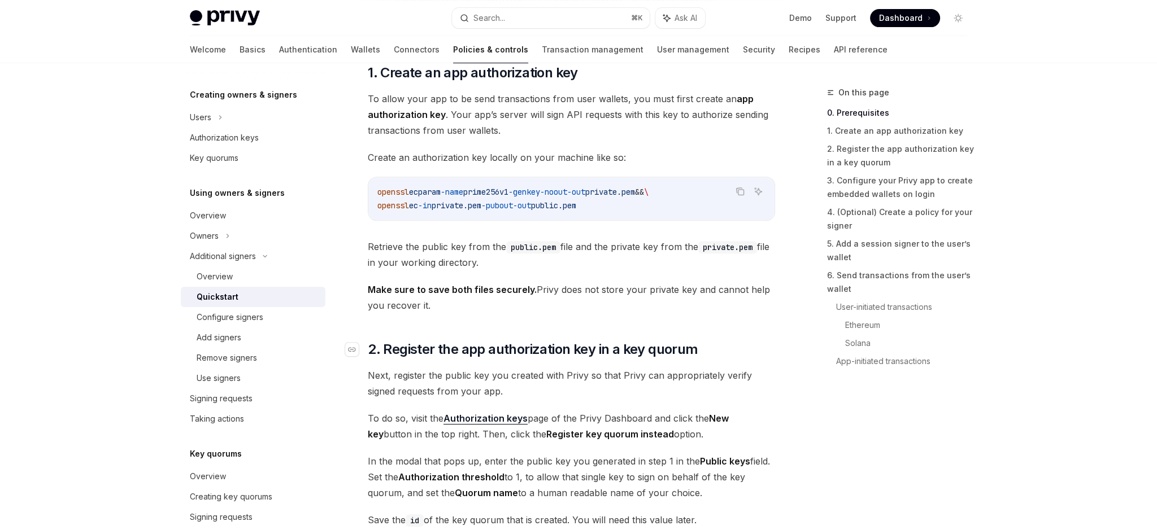
scroll to position [465, 0]
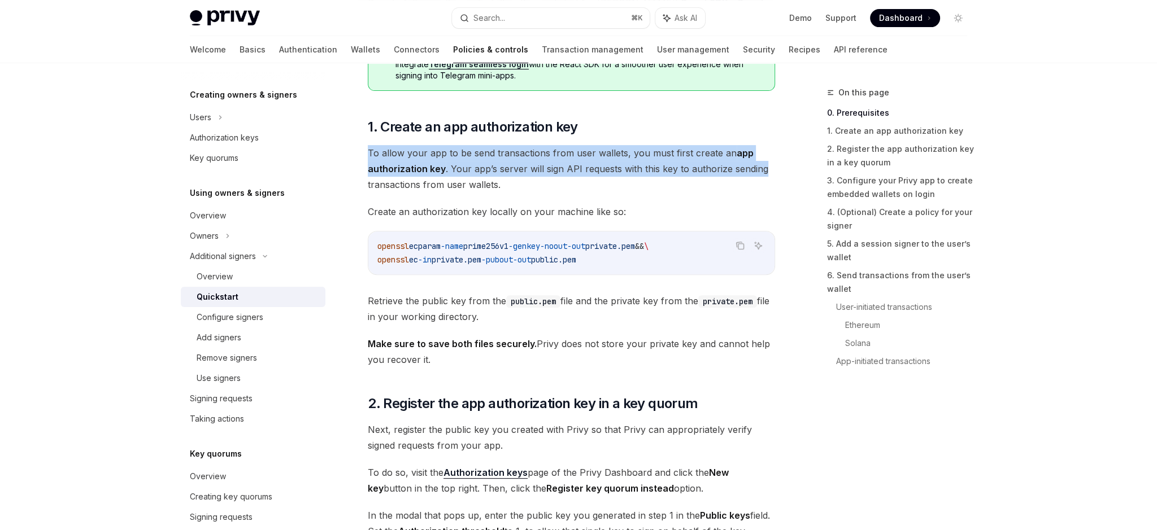
drag, startPoint x: 765, startPoint y: 166, endPoint x: 422, endPoint y: 139, distance: 343.8
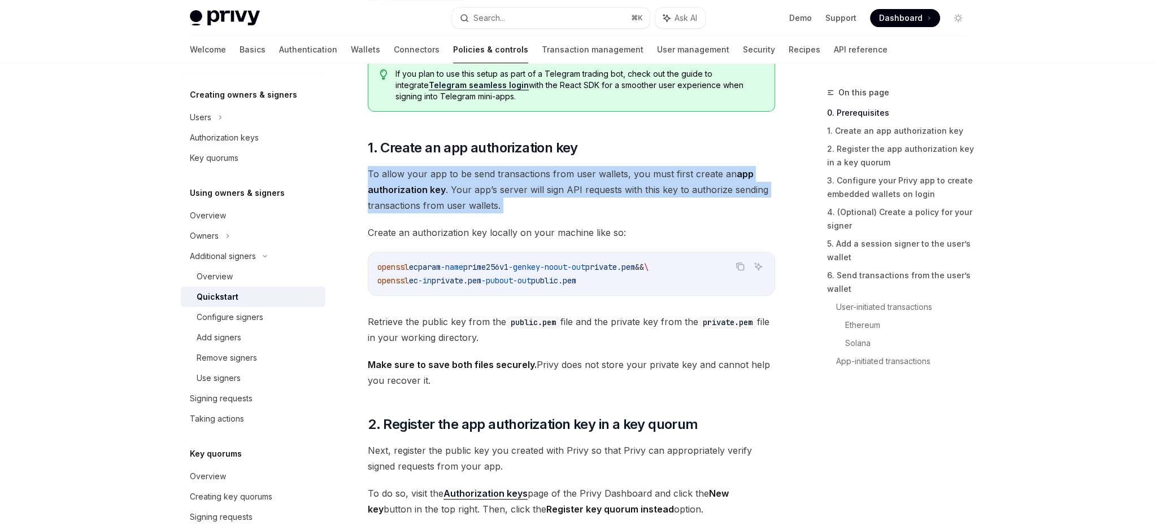
scroll to position [440, 0]
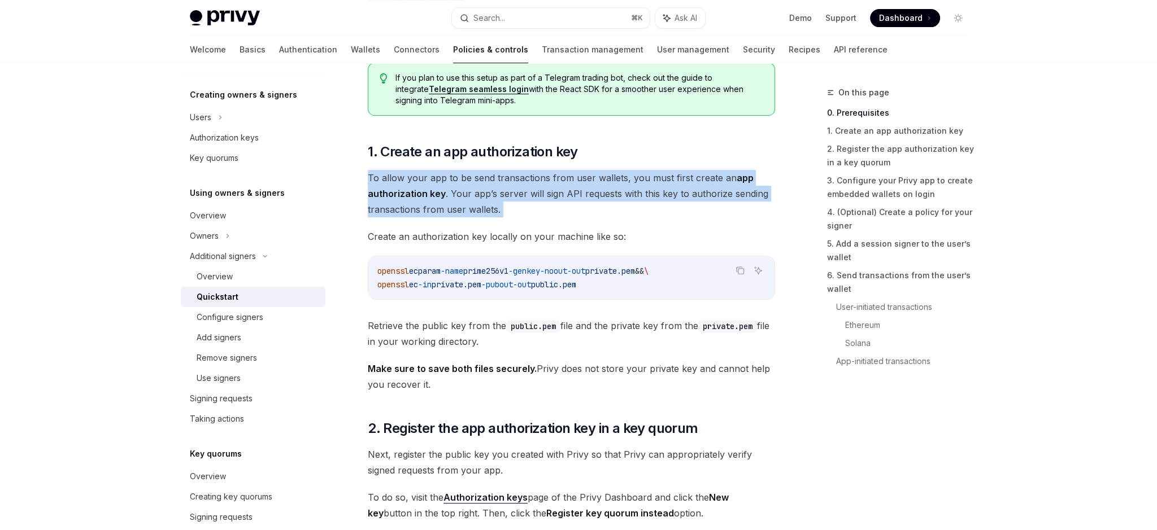
drag, startPoint x: 572, startPoint y: 190, endPoint x: 569, endPoint y: 197, distance: 7.7
click at [572, 190] on span "To allow your app to be send transactions from user wallets, you must first cre…" at bounding box center [571, 193] width 407 height 47
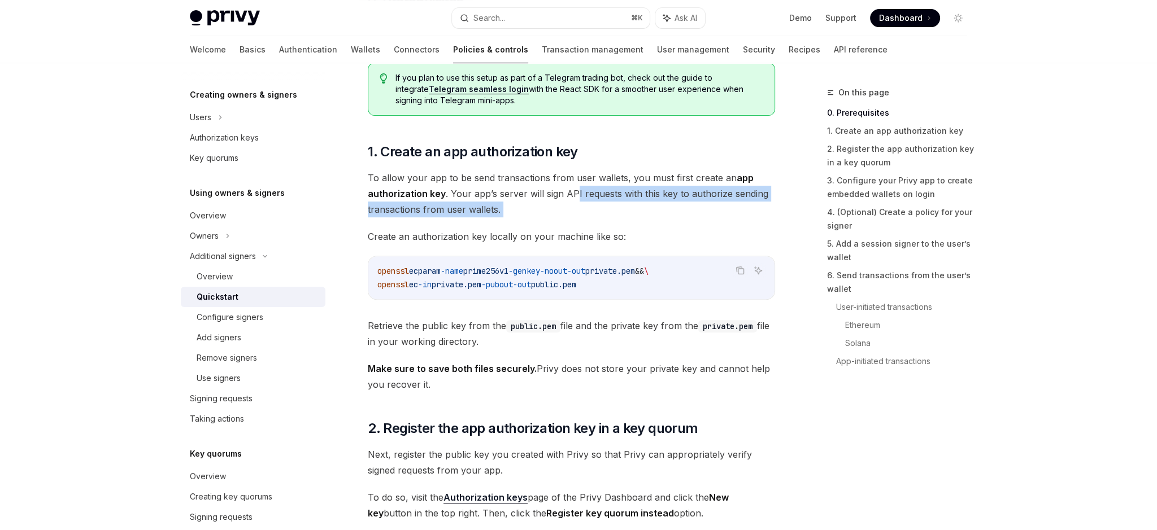
click at [513, 204] on span "To allow your app to be send transactions from user wallets, you must first cre…" at bounding box center [571, 193] width 407 height 47
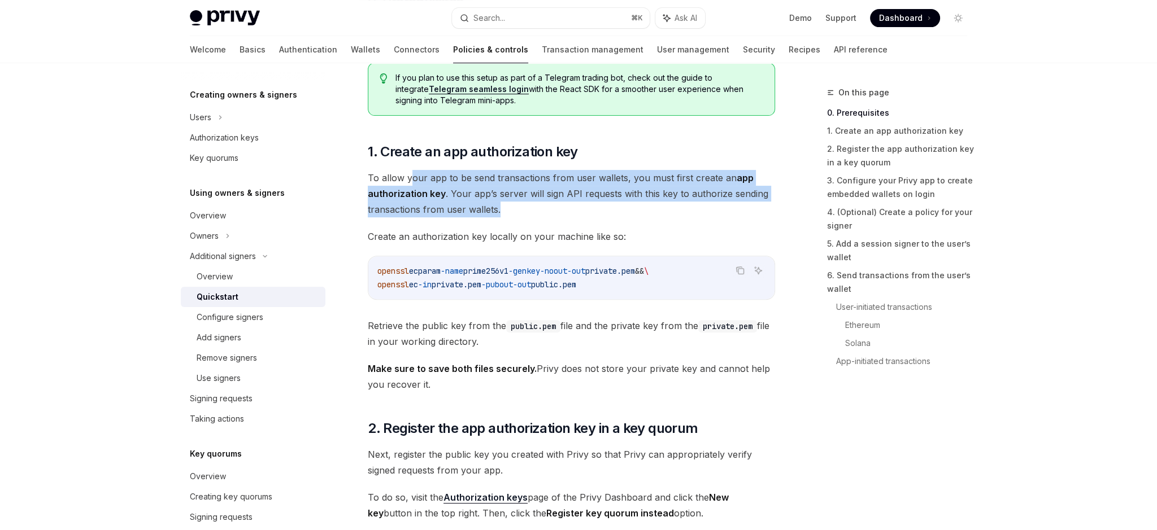
drag, startPoint x: 547, startPoint y: 203, endPoint x: 409, endPoint y: 177, distance: 140.2
click at [409, 177] on span "To allow your app to be send transactions from user wallets, you must first cre…" at bounding box center [571, 193] width 407 height 47
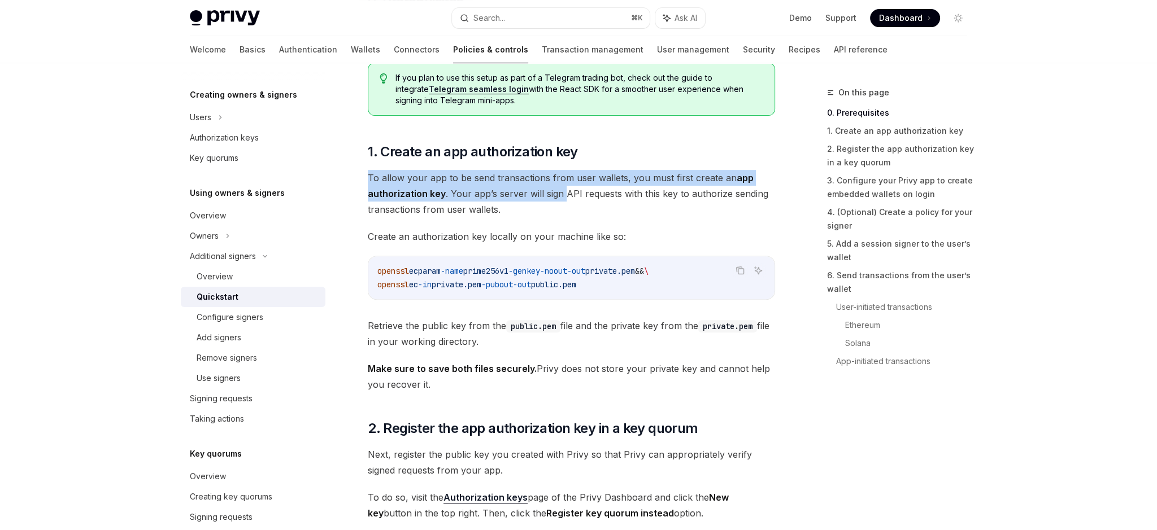
drag, startPoint x: 427, startPoint y: 178, endPoint x: 563, endPoint y: 190, distance: 136.1
click at [563, 190] on span "To allow your app to be send transactions from user wallets, you must first cre…" at bounding box center [571, 193] width 407 height 47
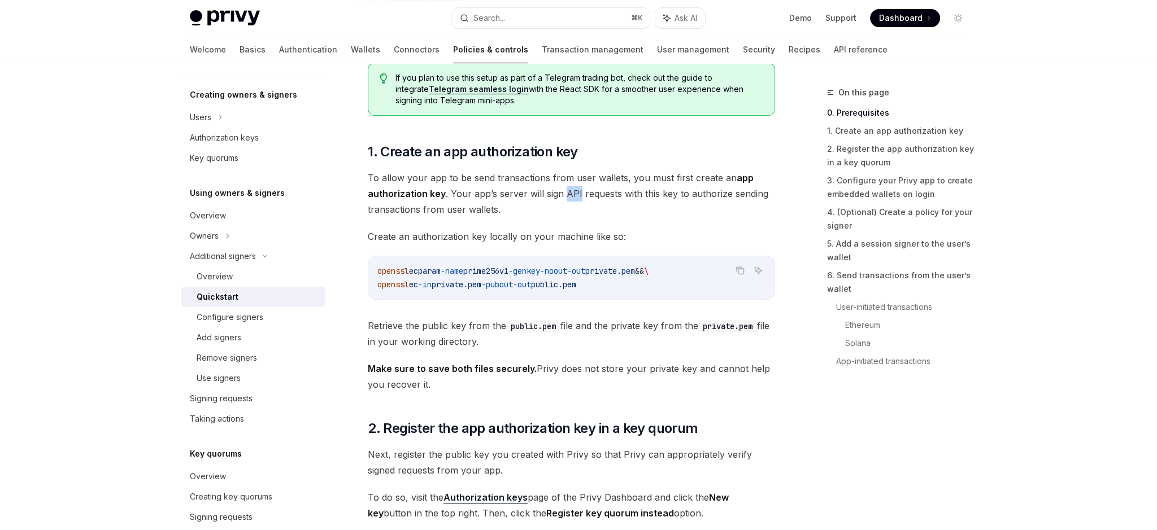
click at [563, 190] on span "To allow your app to be send transactions from user wallets, you must first cre…" at bounding box center [571, 193] width 407 height 47
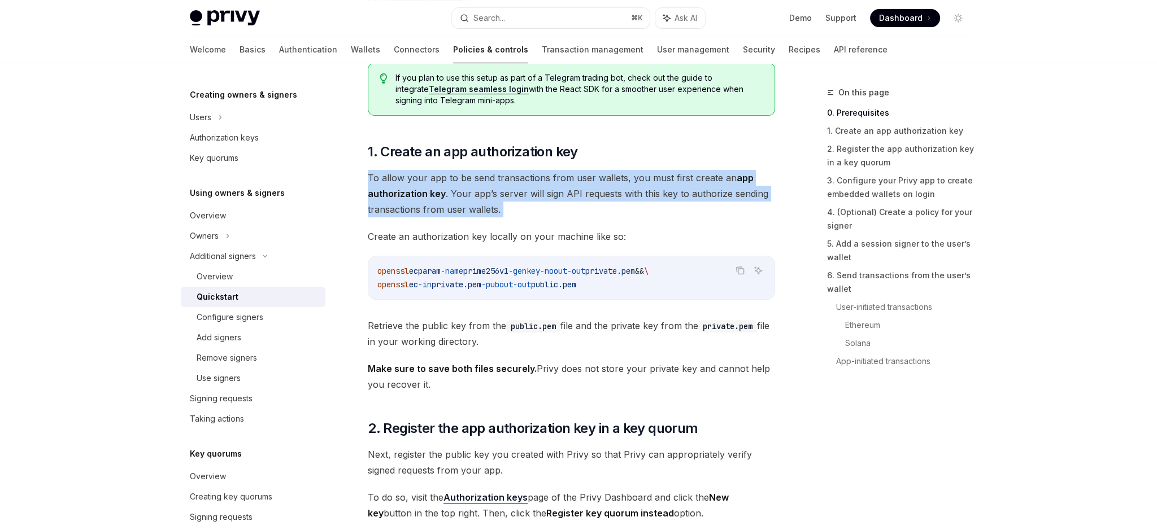
drag, startPoint x: 563, startPoint y: 190, endPoint x: 570, endPoint y: 194, distance: 7.8
click at [564, 193] on span "To allow your app to be send transactions from user wallets, you must first cre…" at bounding box center [571, 193] width 407 height 47
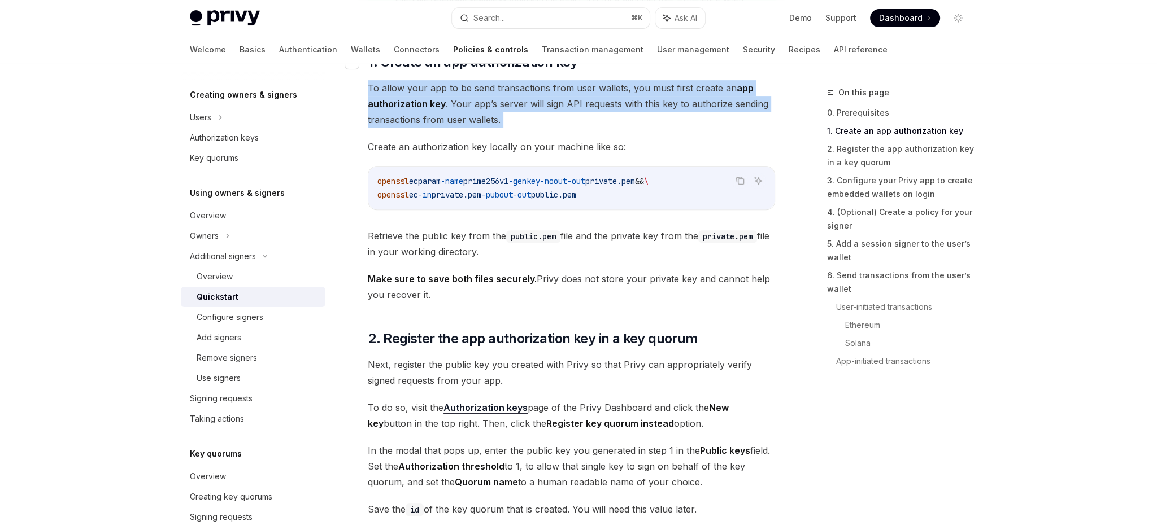
scroll to position [531, 0]
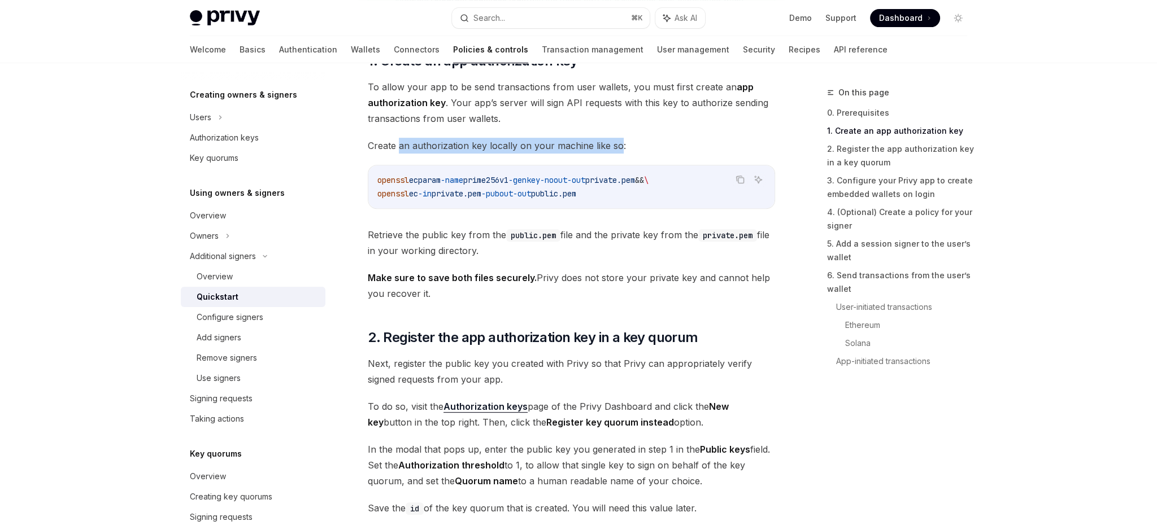
drag, startPoint x: 617, startPoint y: 149, endPoint x: 400, endPoint y: 149, distance: 216.3
click at [400, 149] on span "Create an authorization key locally on your machine like so:" at bounding box center [571, 146] width 407 height 16
drag, startPoint x: 400, startPoint y: 149, endPoint x: 486, endPoint y: 150, distance: 85.3
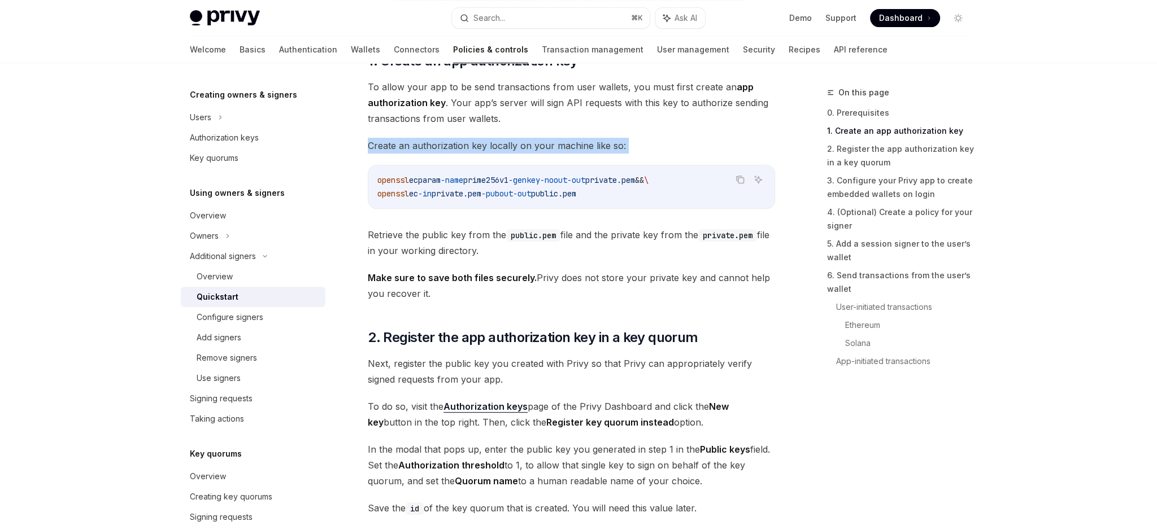
click at [400, 149] on span "Create an authorization key locally on your machine like so:" at bounding box center [571, 146] width 407 height 16
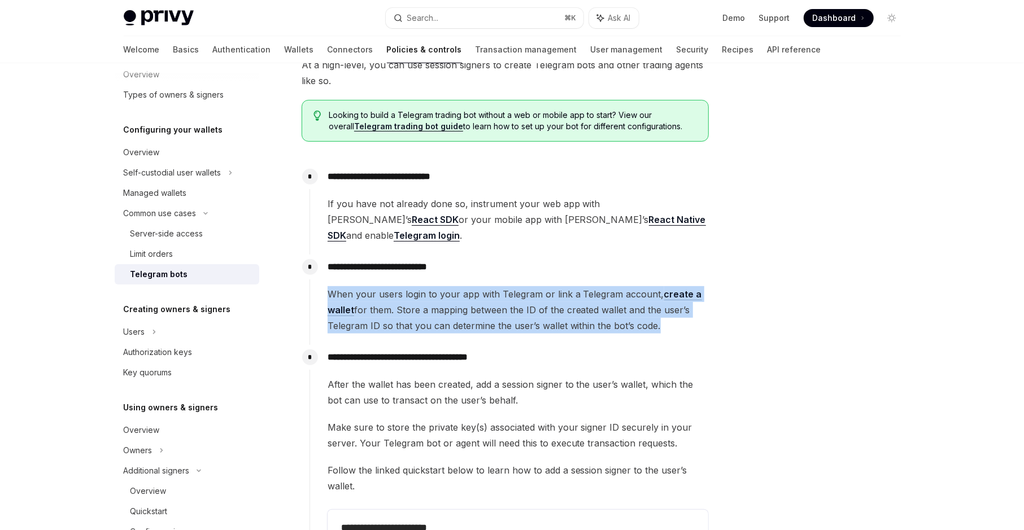
scroll to position [268, 0]
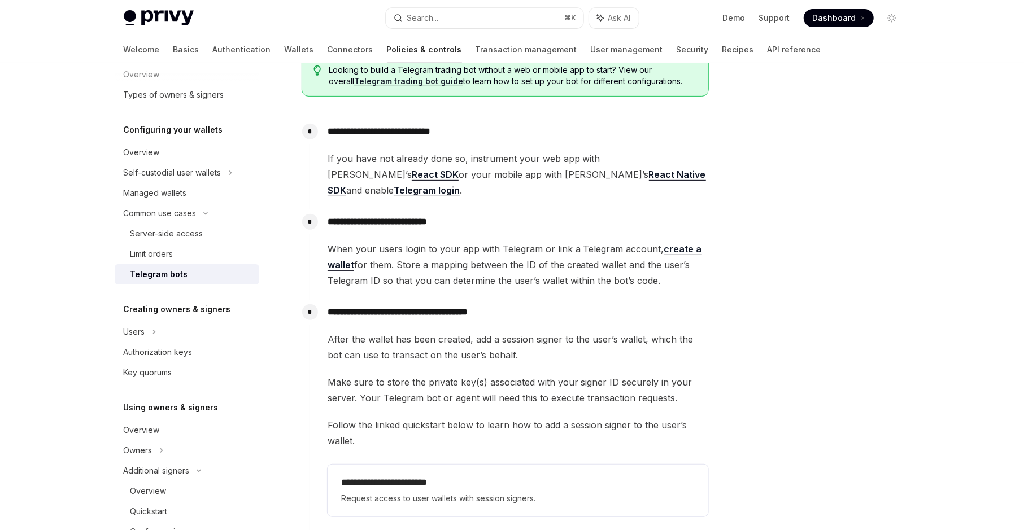
click at [781, 112] on div at bounding box center [824, 308] width 172 height 444
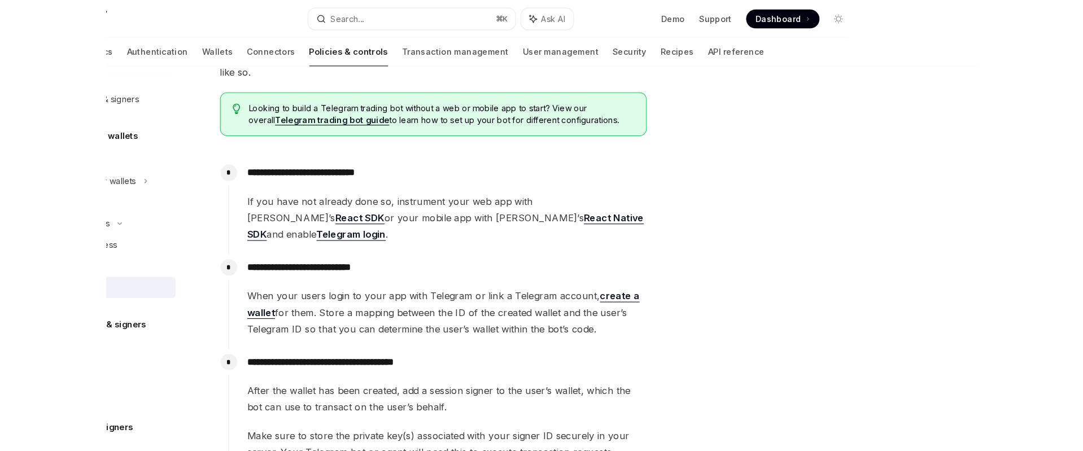
scroll to position [215, 0]
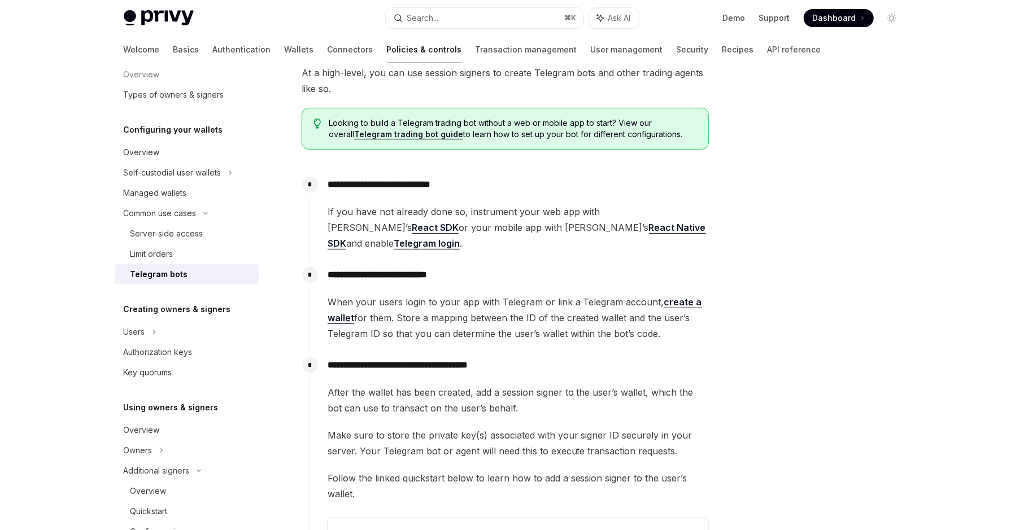
click at [858, 149] on div at bounding box center [824, 308] width 172 height 444
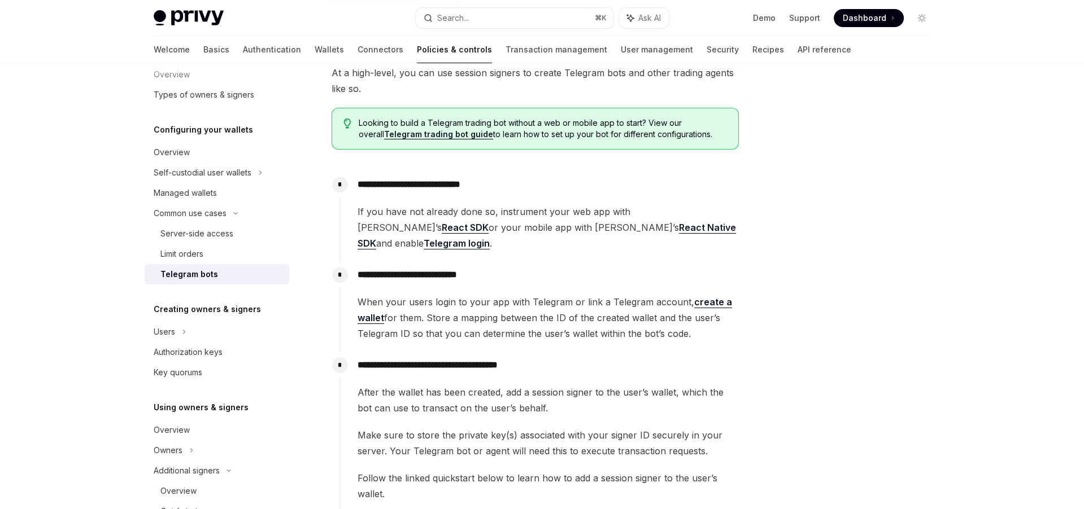
type textarea "*"
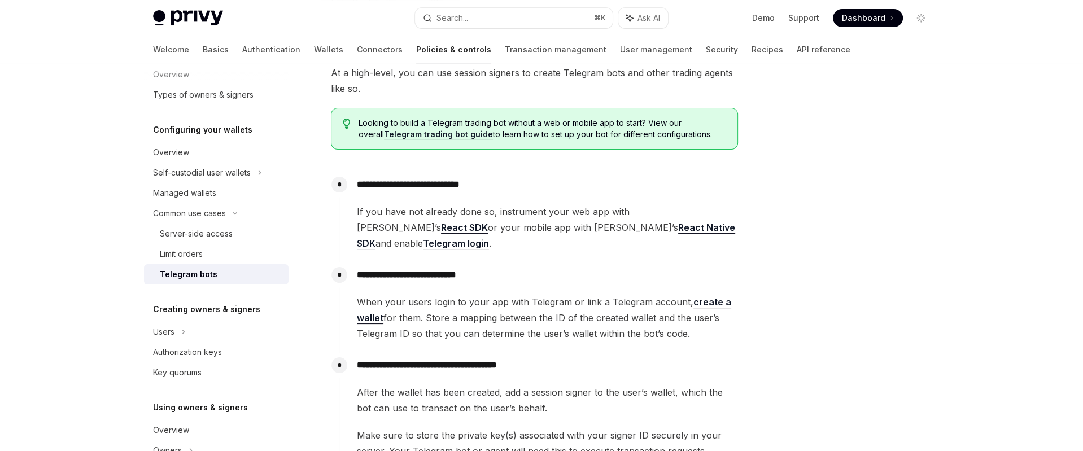
drag, startPoint x: 805, startPoint y: 201, endPoint x: 1034, endPoint y: 183, distance: 230.0
click at [813, 200] on div at bounding box center [853, 268] width 172 height 365
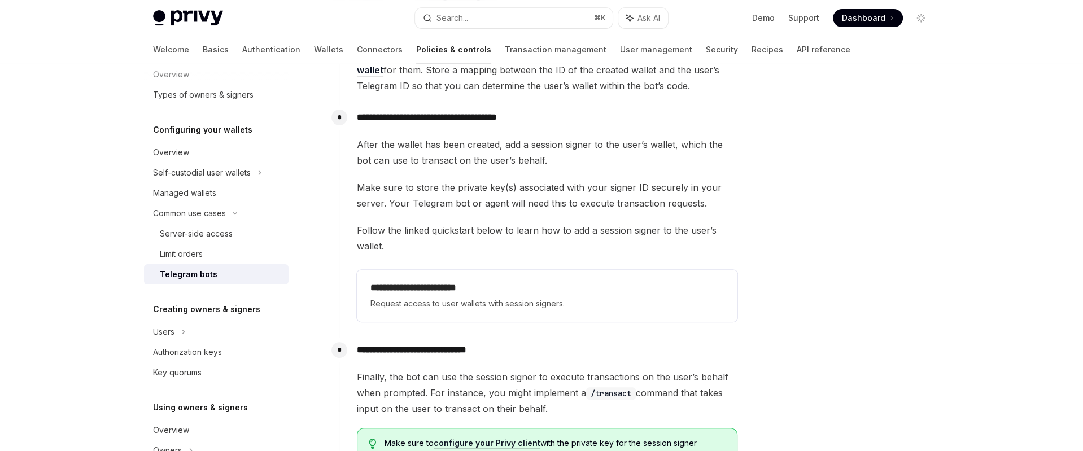
scroll to position [605, 0]
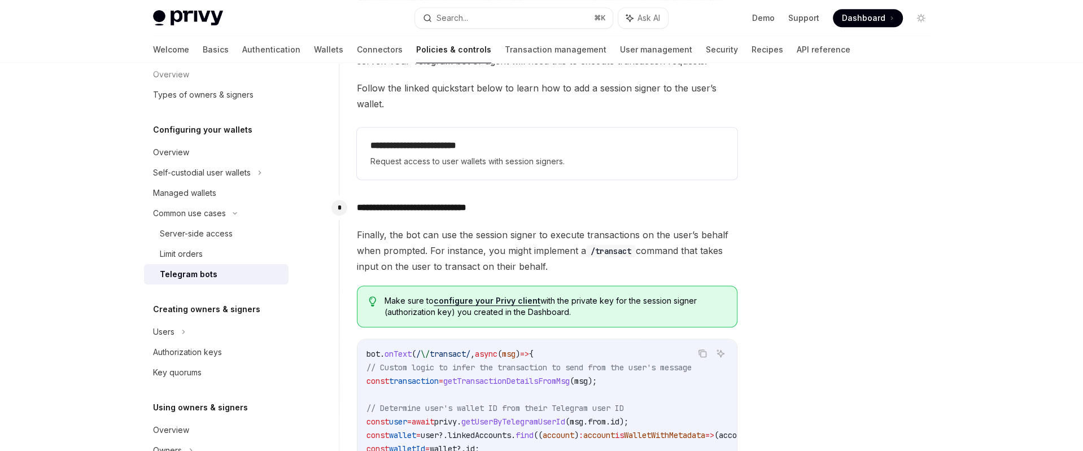
drag, startPoint x: 566, startPoint y: 241, endPoint x: 396, endPoint y: 213, distance: 172.8
click at [396, 227] on span "Finally, the bot can use the session signer to execute transactions on the user…" at bounding box center [547, 250] width 381 height 47
click at [863, 198] on div at bounding box center [853, 268] width 172 height 365
